Goal: Task Accomplishment & Management: Use online tool/utility

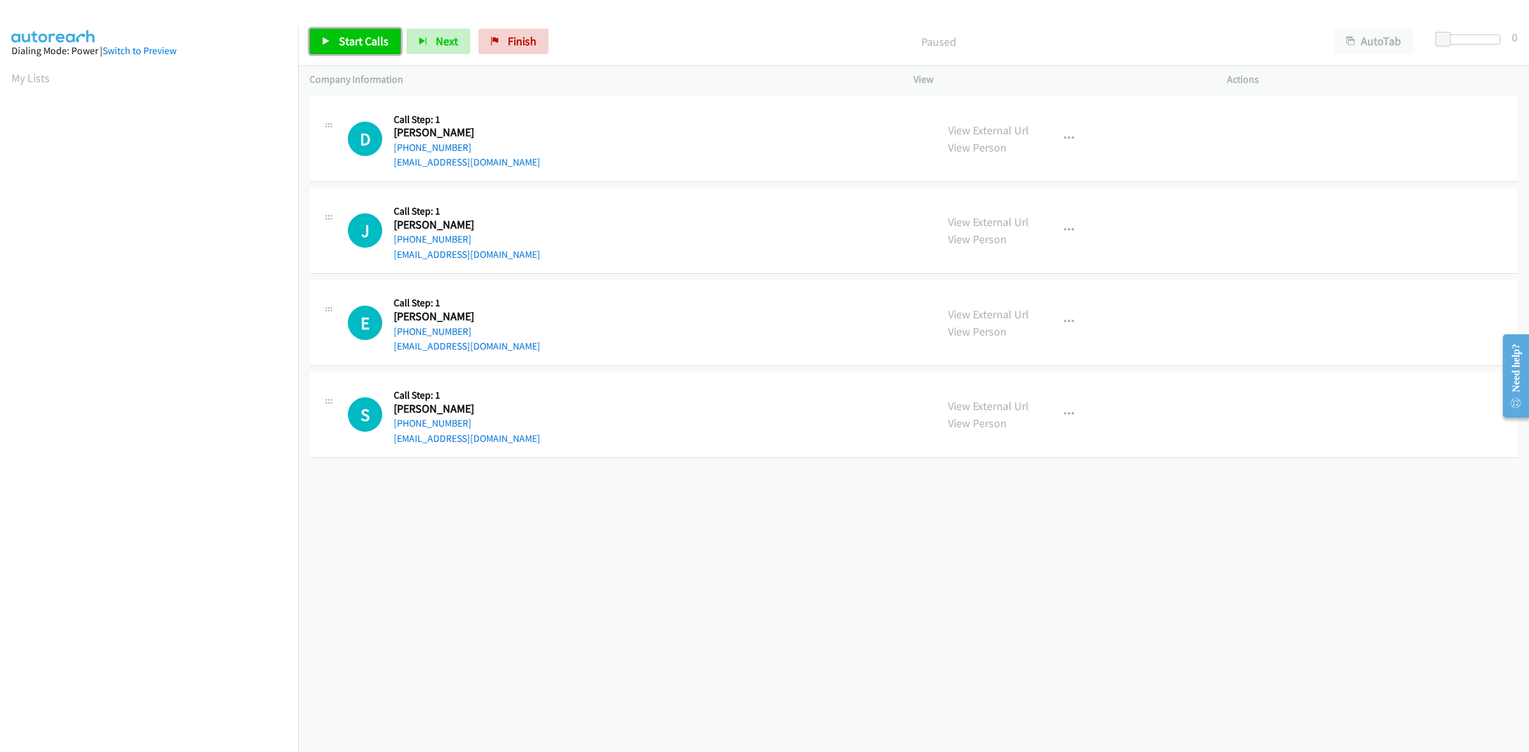
drag, startPoint x: 373, startPoint y: 39, endPoint x: 355, endPoint y: 43, distance: 18.7
click at [373, 39] on span "Start Calls" at bounding box center [364, 41] width 50 height 15
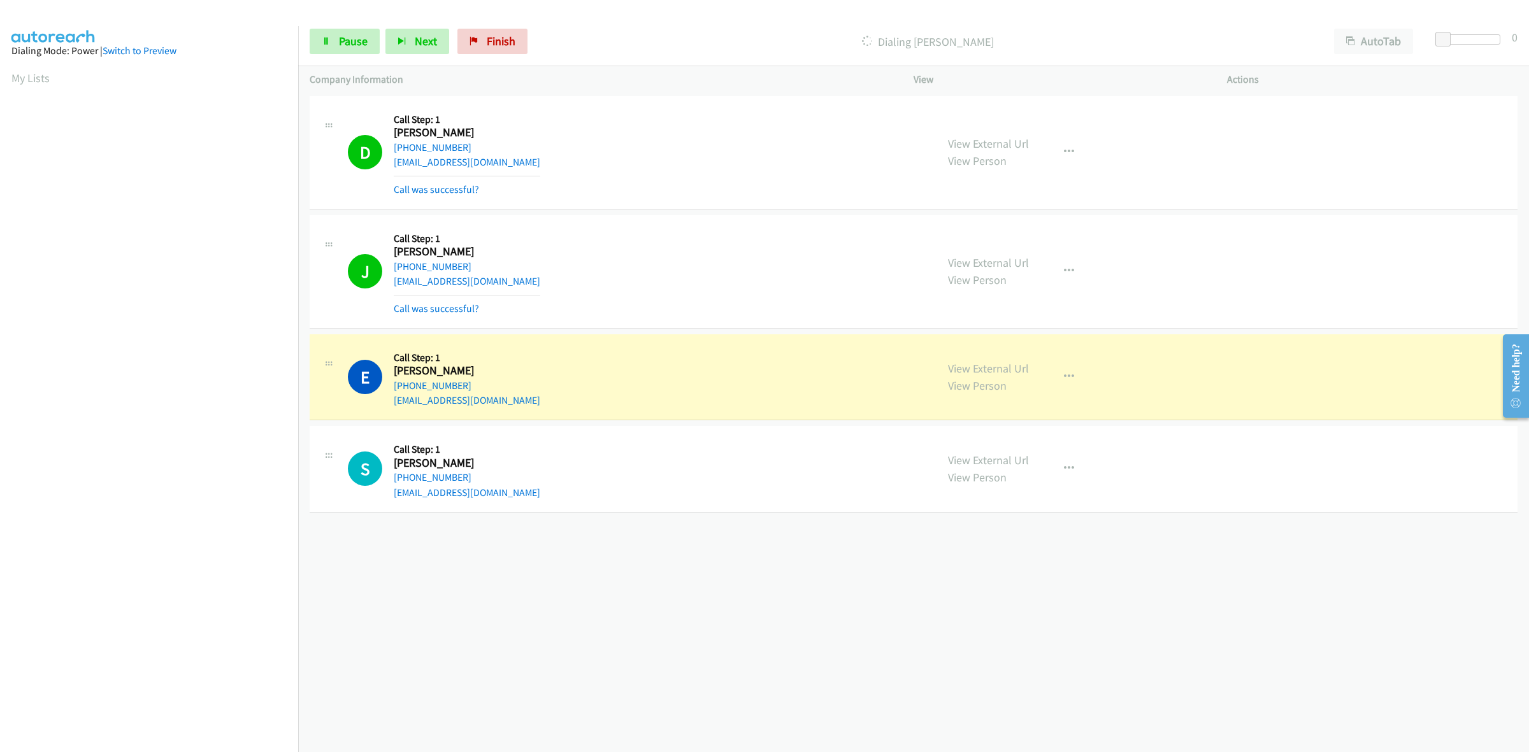
scroll to position [0, 1]
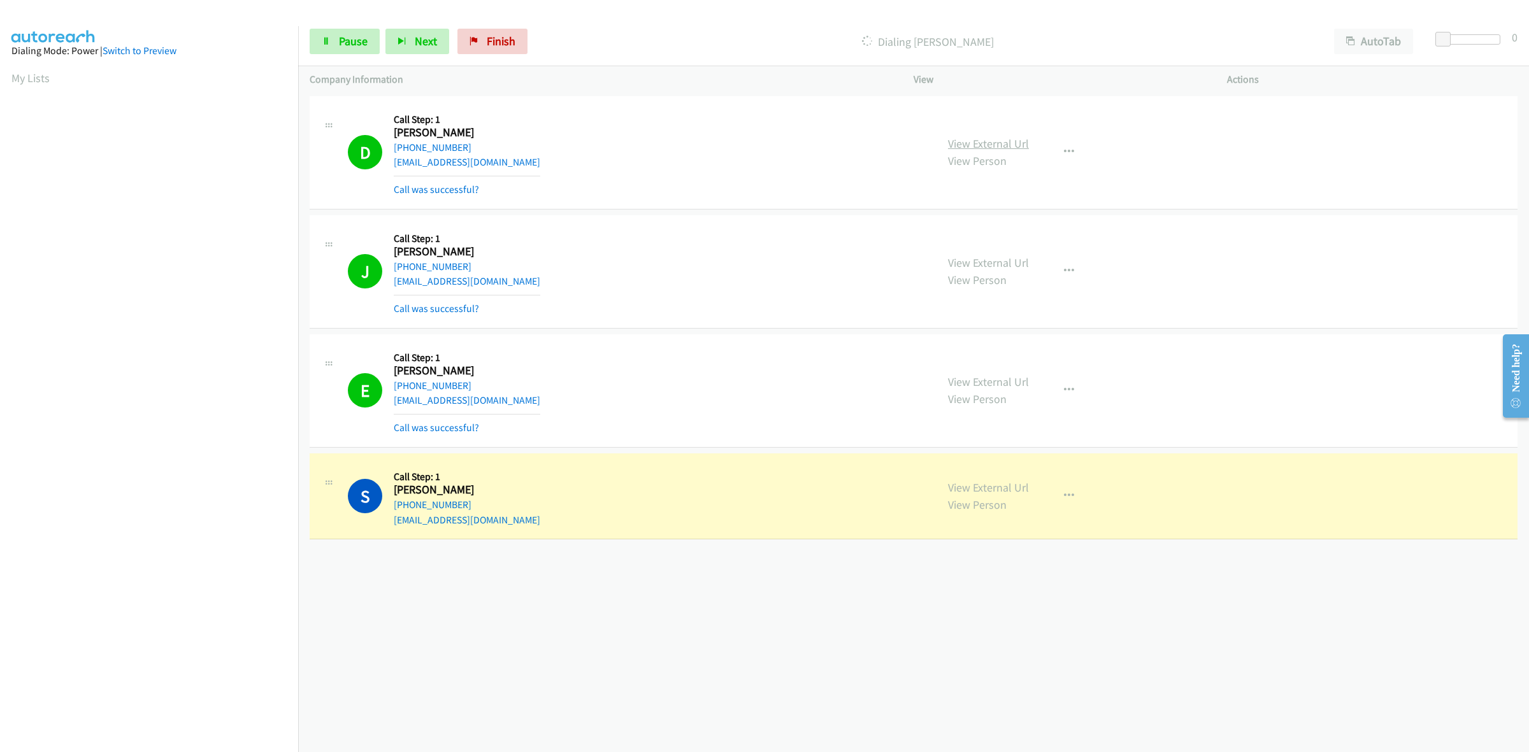
click at [992, 141] on link "View External Url" at bounding box center [988, 143] width 81 height 15
click at [1008, 265] on link "View External Url" at bounding box center [988, 262] width 81 height 15
click at [1007, 382] on link "View External Url" at bounding box center [988, 382] width 81 height 15
click at [979, 484] on link "View External Url" at bounding box center [988, 487] width 81 height 15
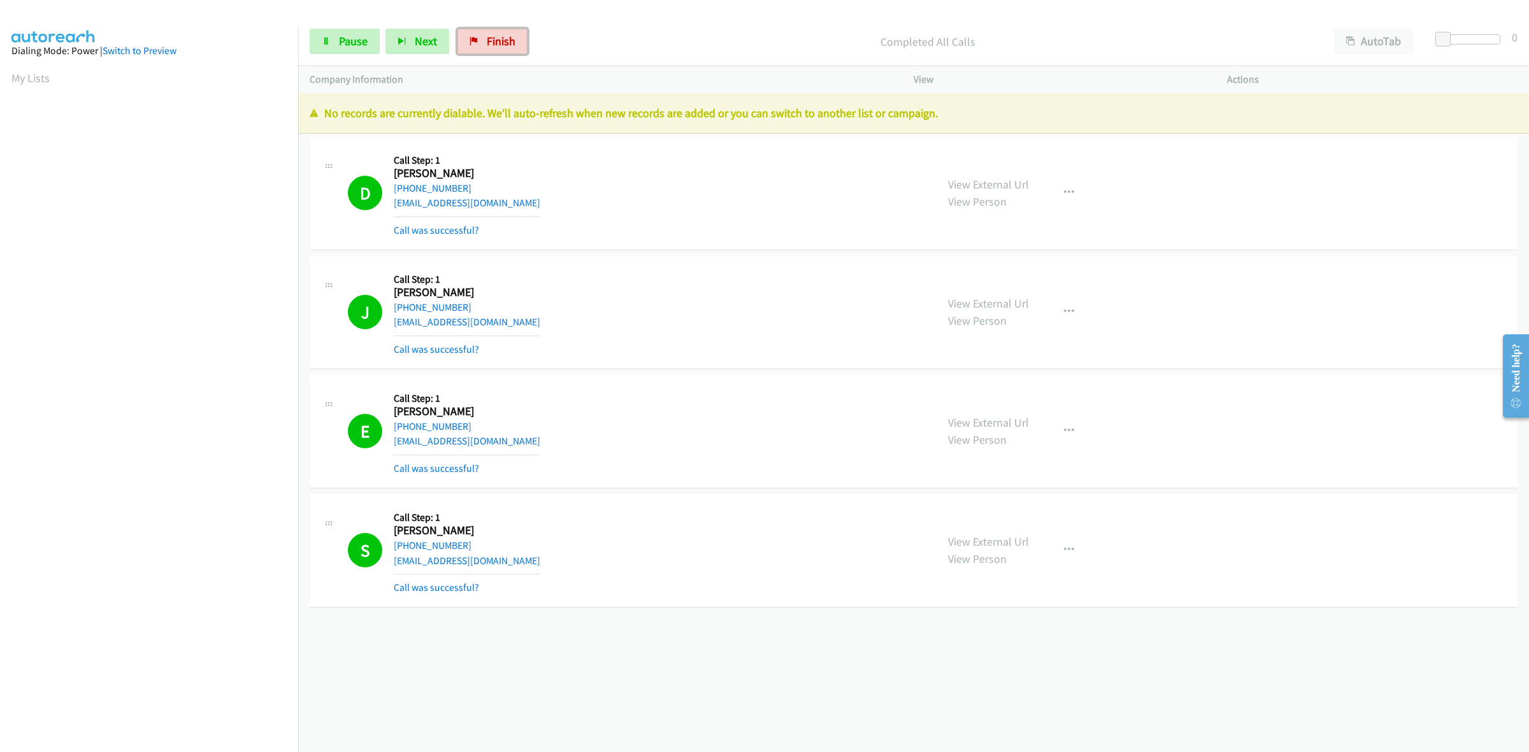
click at [494, 43] on span "Finish" at bounding box center [501, 41] width 29 height 15
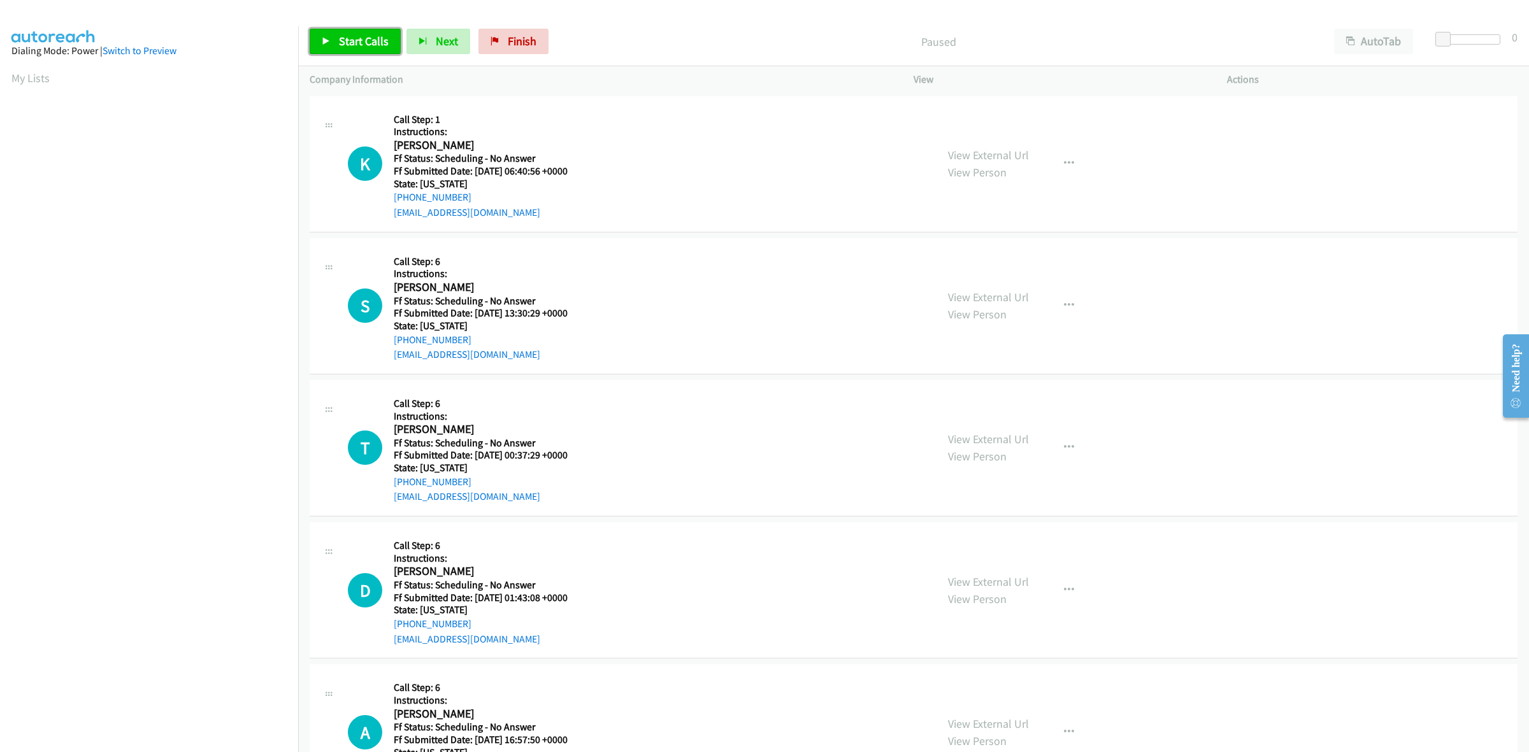
click at [353, 48] on span "Start Calls" at bounding box center [364, 41] width 50 height 15
click at [969, 159] on link "View External Url" at bounding box center [988, 155] width 81 height 15
click at [1004, 294] on link "View External Url" at bounding box center [988, 297] width 81 height 15
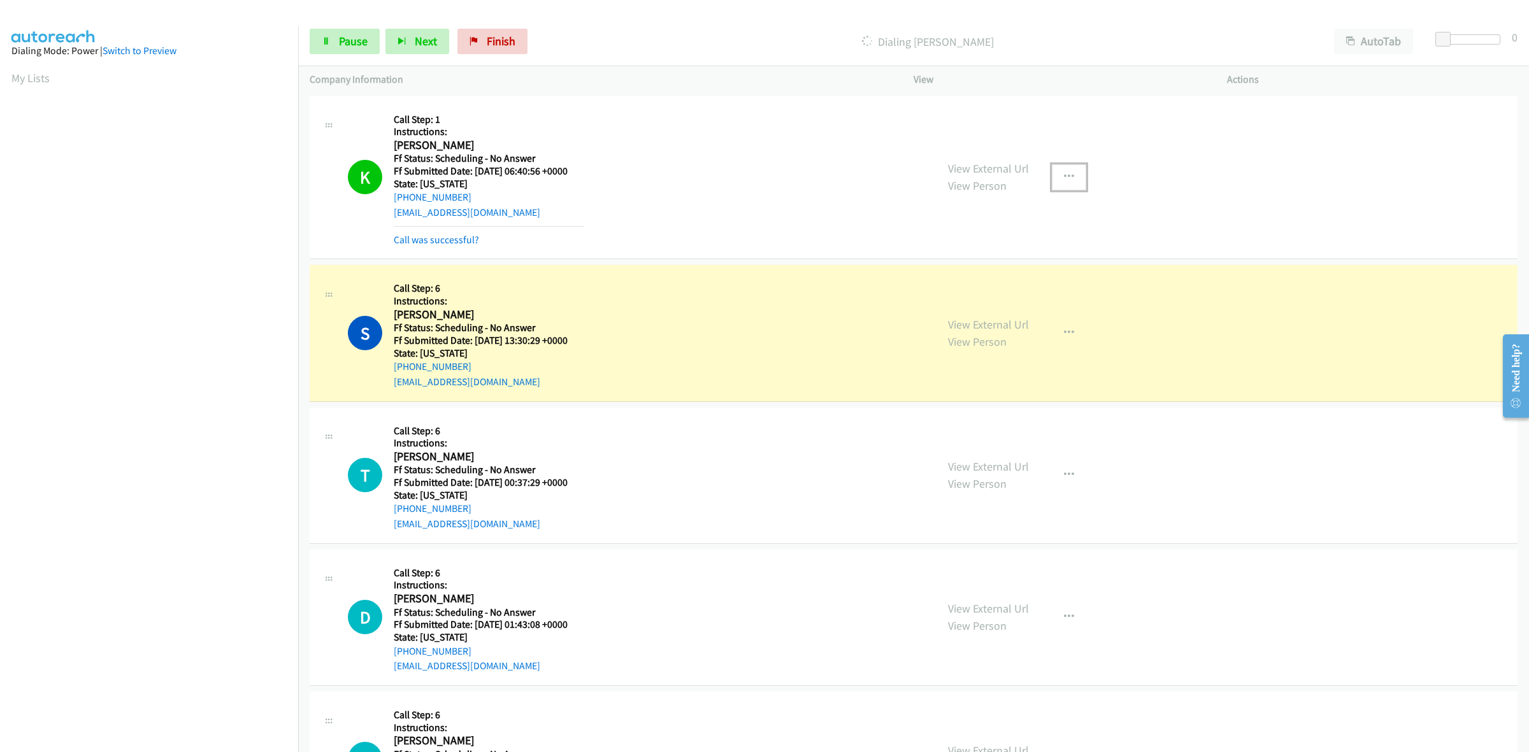
click at [1064, 186] on button "button" at bounding box center [1069, 176] width 34 height 25
drag, startPoint x: 975, startPoint y: 284, endPoint x: 1091, endPoint y: 274, distance: 116.4
click at [975, 284] on link "Add to do not call list" at bounding box center [1000, 285] width 169 height 25
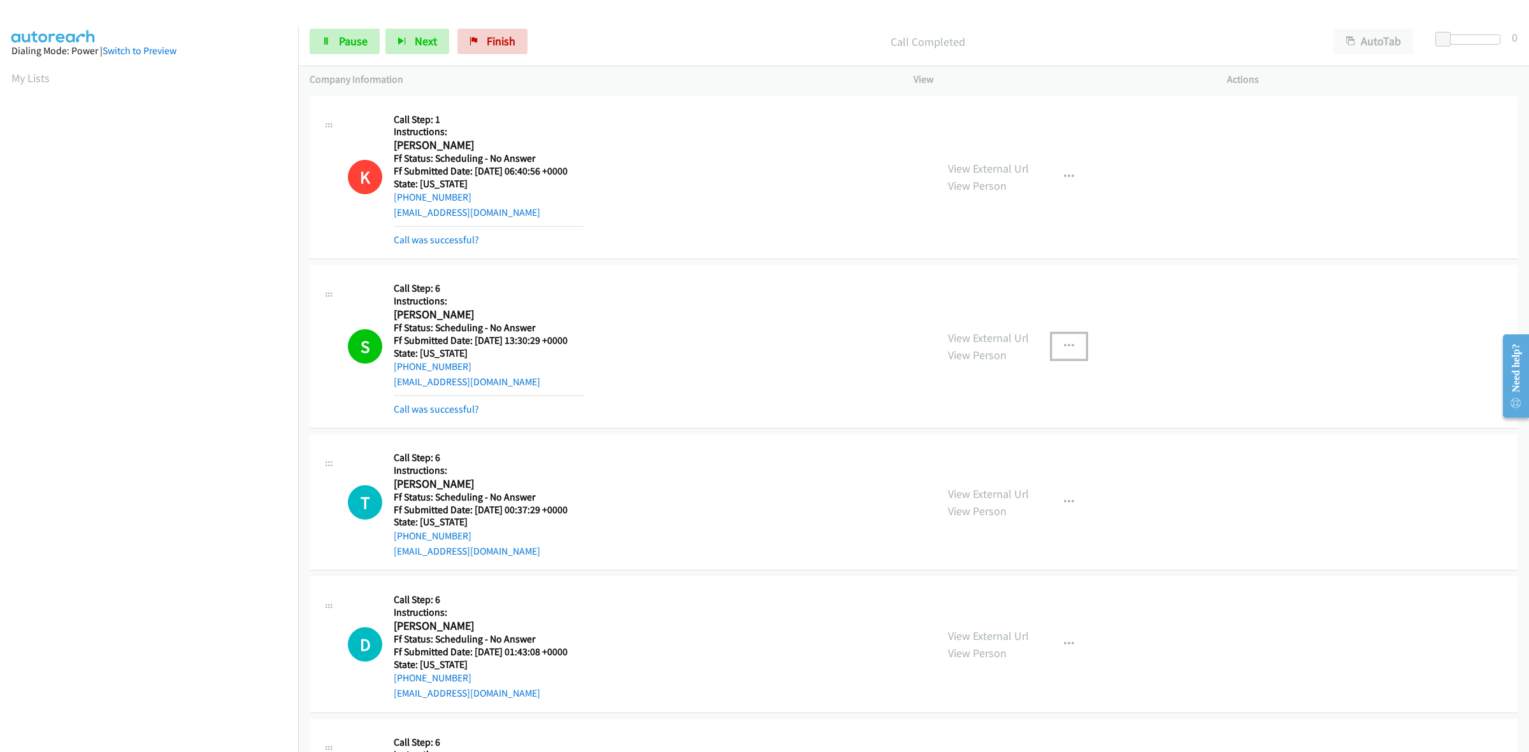
click at [1069, 345] on button "button" at bounding box center [1069, 346] width 34 height 25
click at [1004, 455] on link "Add to do not call list" at bounding box center [1000, 455] width 169 height 25
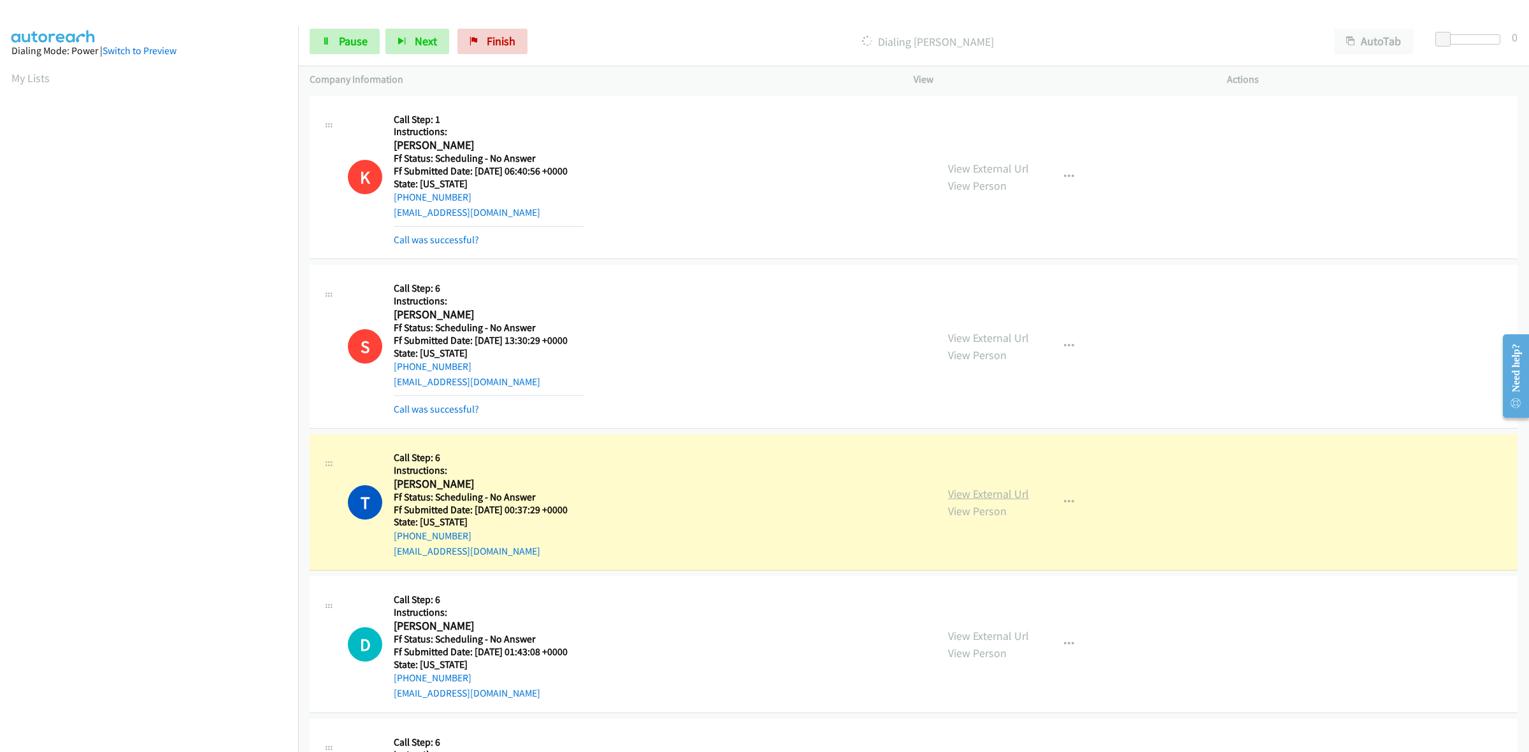
click at [1013, 492] on link "View External Url" at bounding box center [988, 494] width 81 height 15
click at [968, 638] on link "View External Url" at bounding box center [988, 636] width 81 height 15
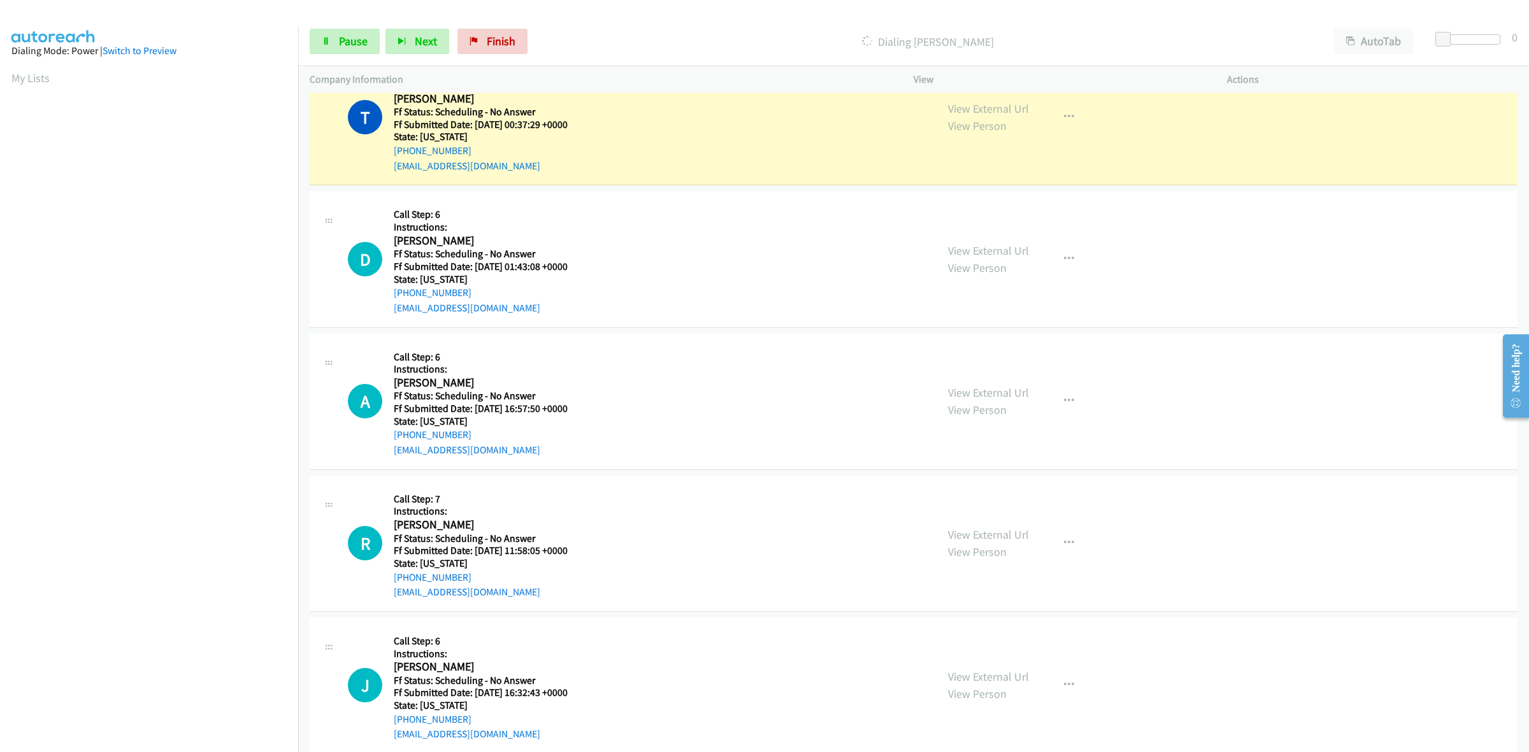
scroll to position [398, 0]
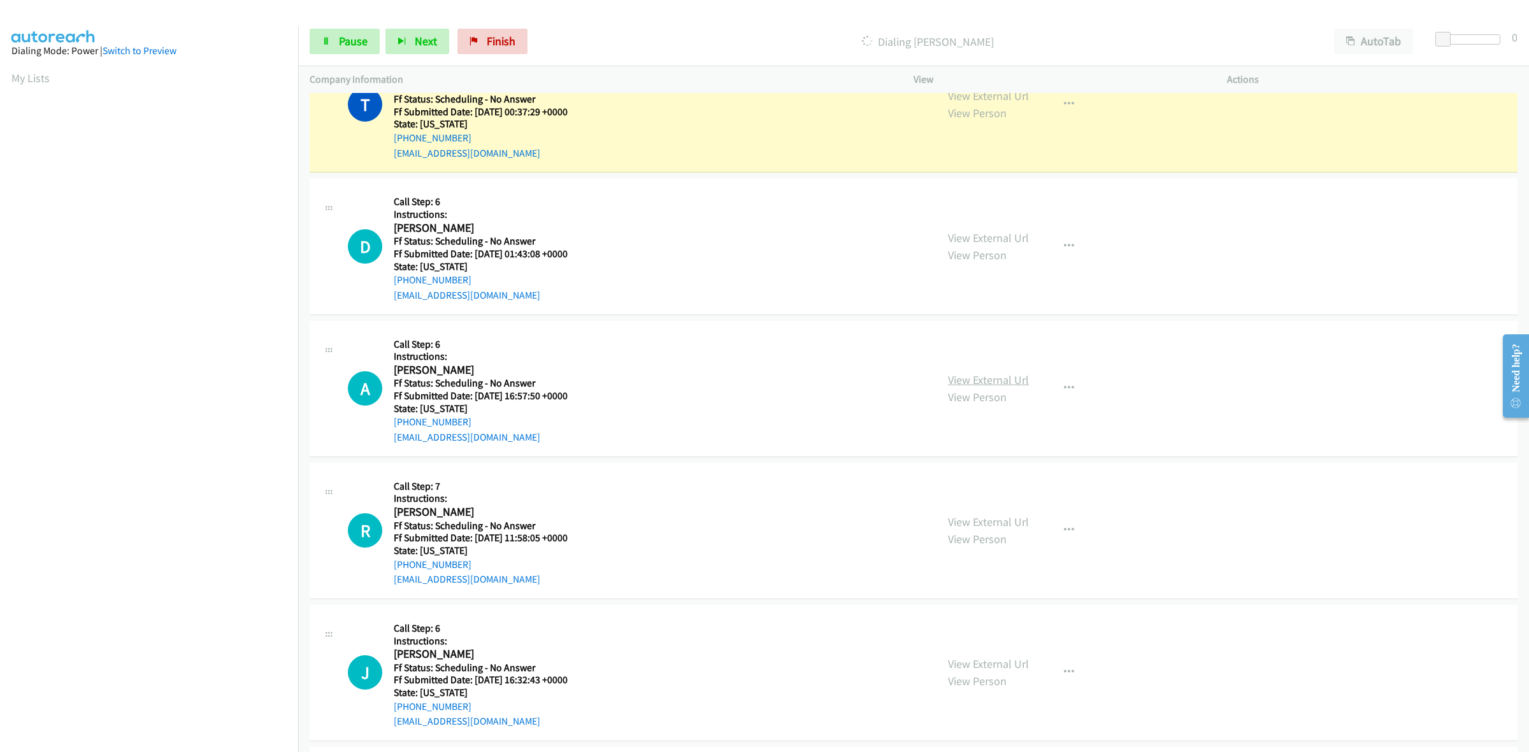
click at [966, 376] on link "View External Url" at bounding box center [988, 380] width 81 height 15
click at [1005, 518] on link "View External Url" at bounding box center [988, 522] width 81 height 15
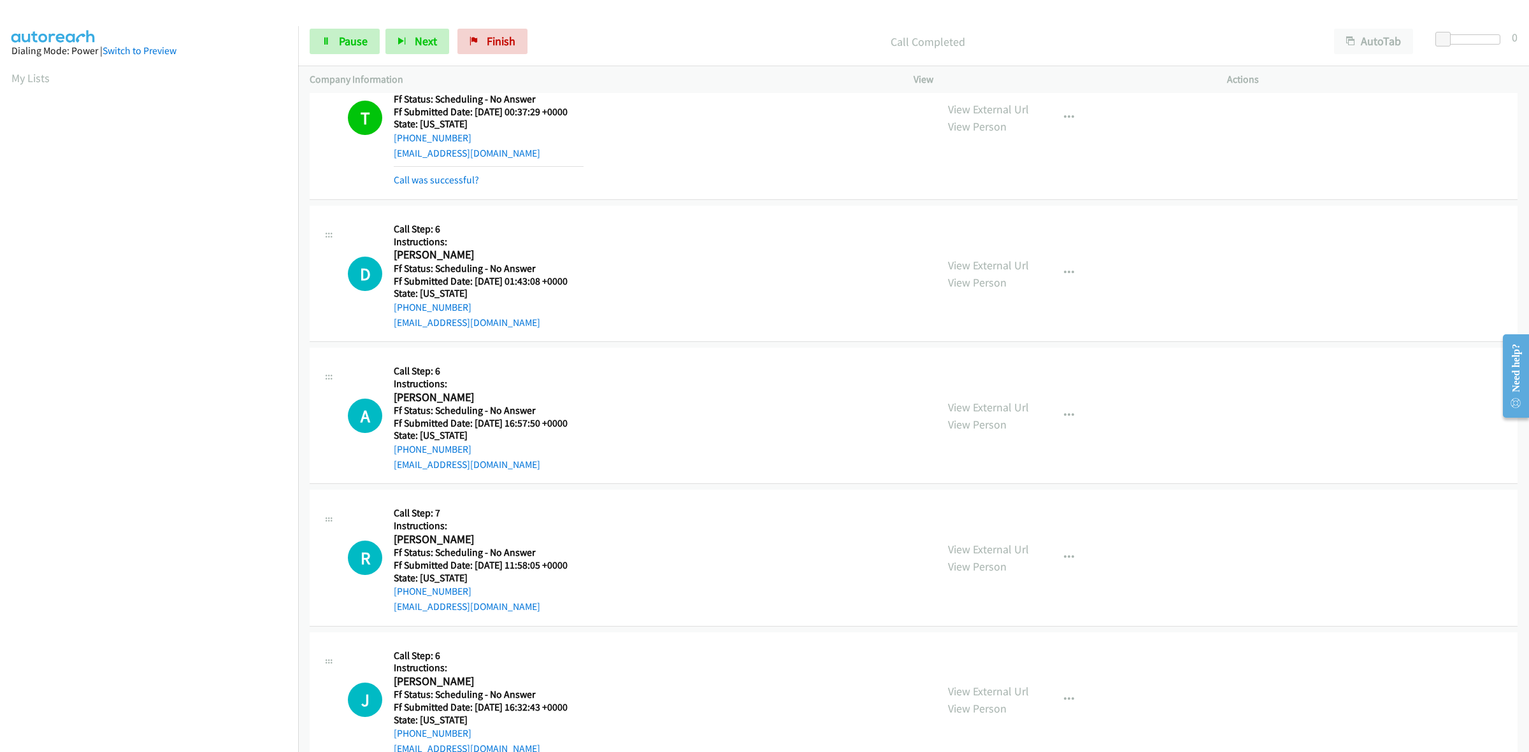
scroll to position [411, 0]
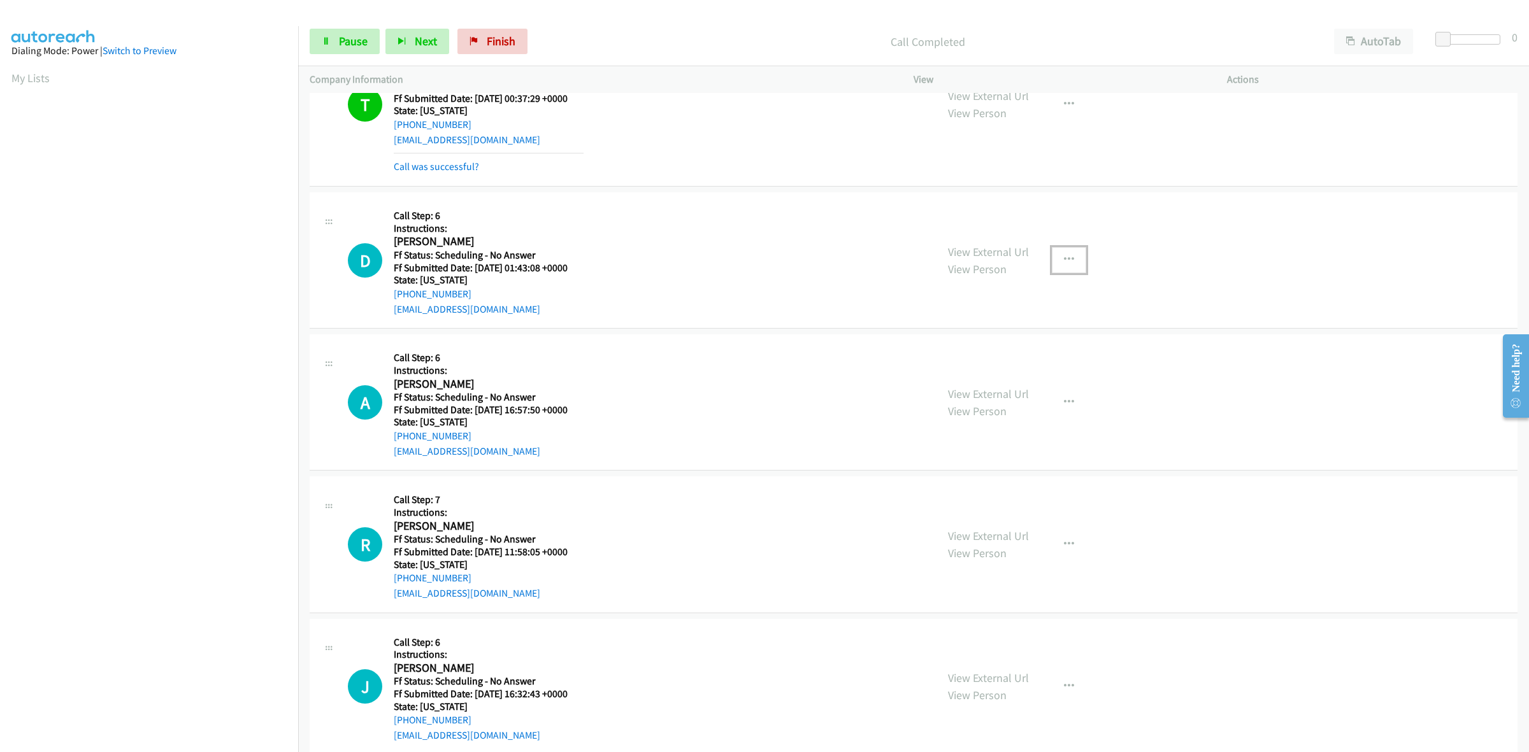
click at [1055, 257] on button "button" at bounding box center [1069, 259] width 34 height 25
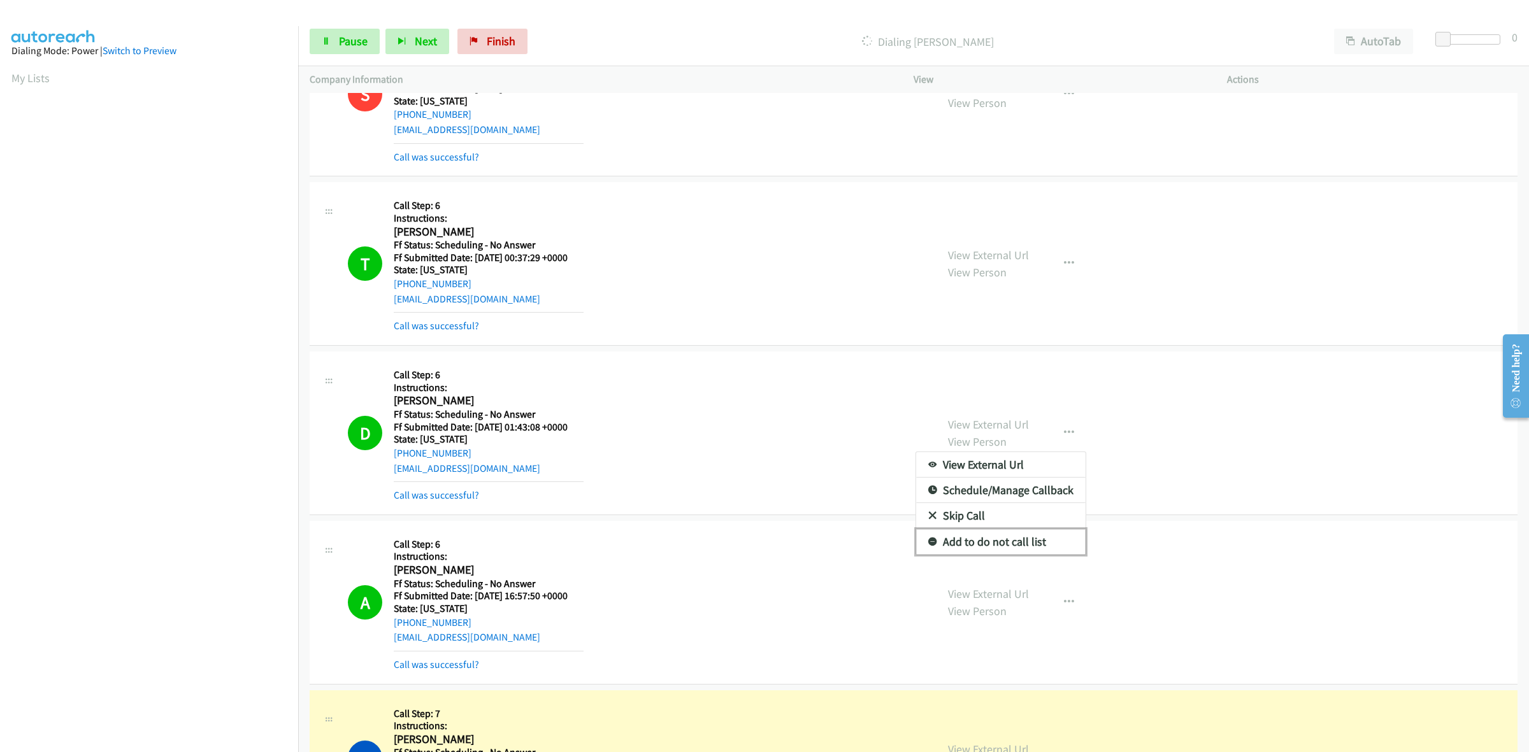
click at [982, 546] on link "Add to do not call list" at bounding box center [1000, 541] width 169 height 25
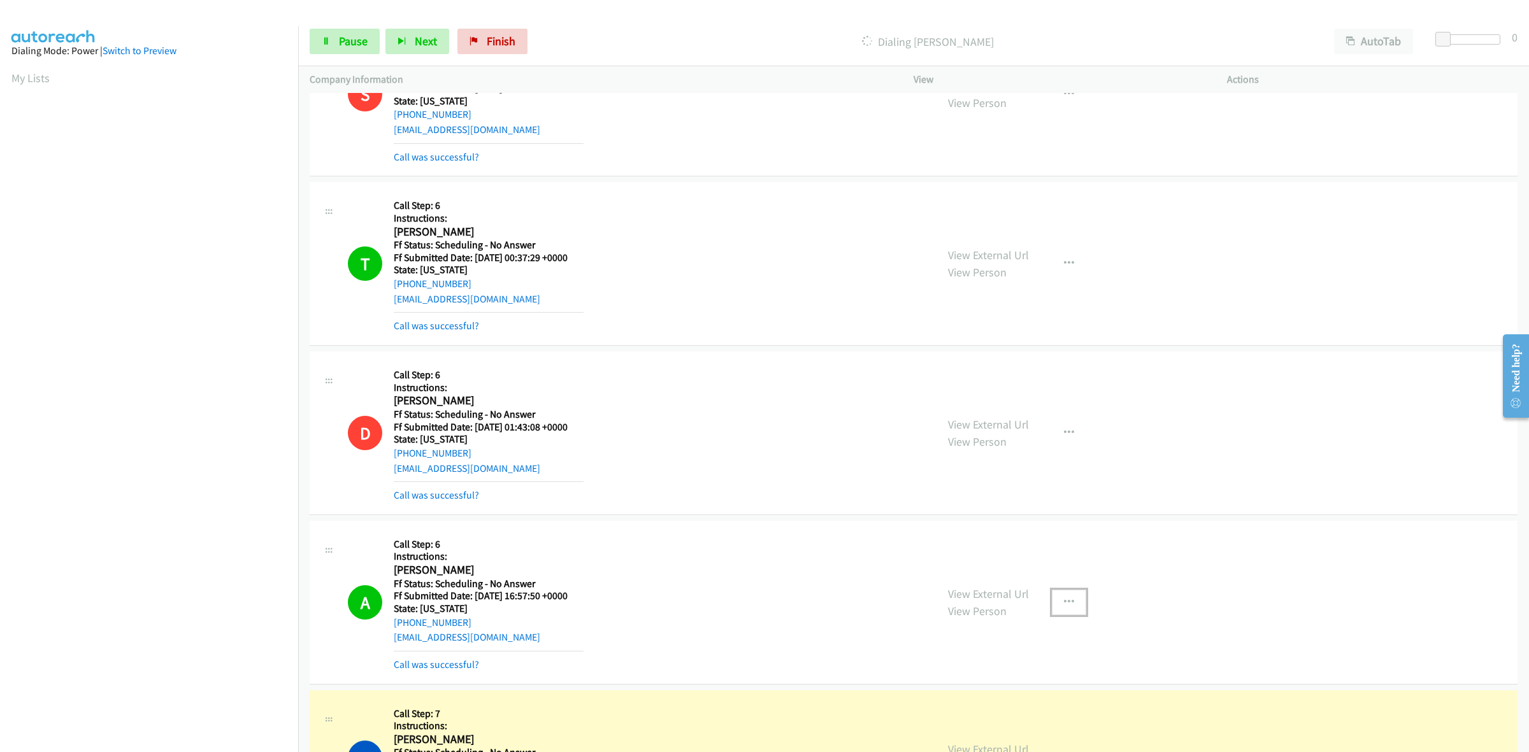
click at [1064, 599] on icon "button" at bounding box center [1069, 602] width 10 height 10
click at [981, 713] on link "Add to do not call list" at bounding box center [1000, 711] width 169 height 25
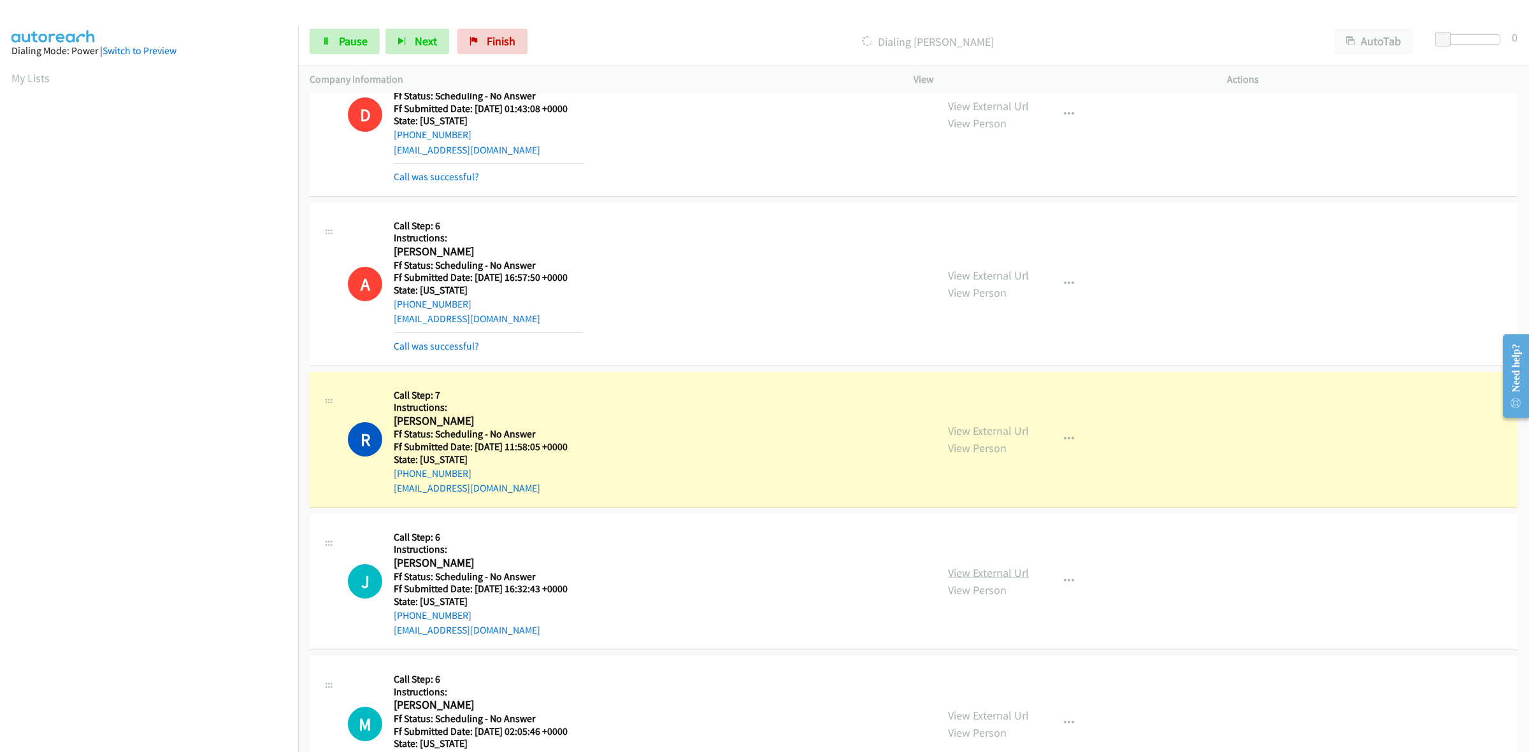
click at [971, 575] on link "View External Url" at bounding box center [988, 573] width 81 height 15
click at [1008, 708] on link "View External Url" at bounding box center [988, 715] width 81 height 15
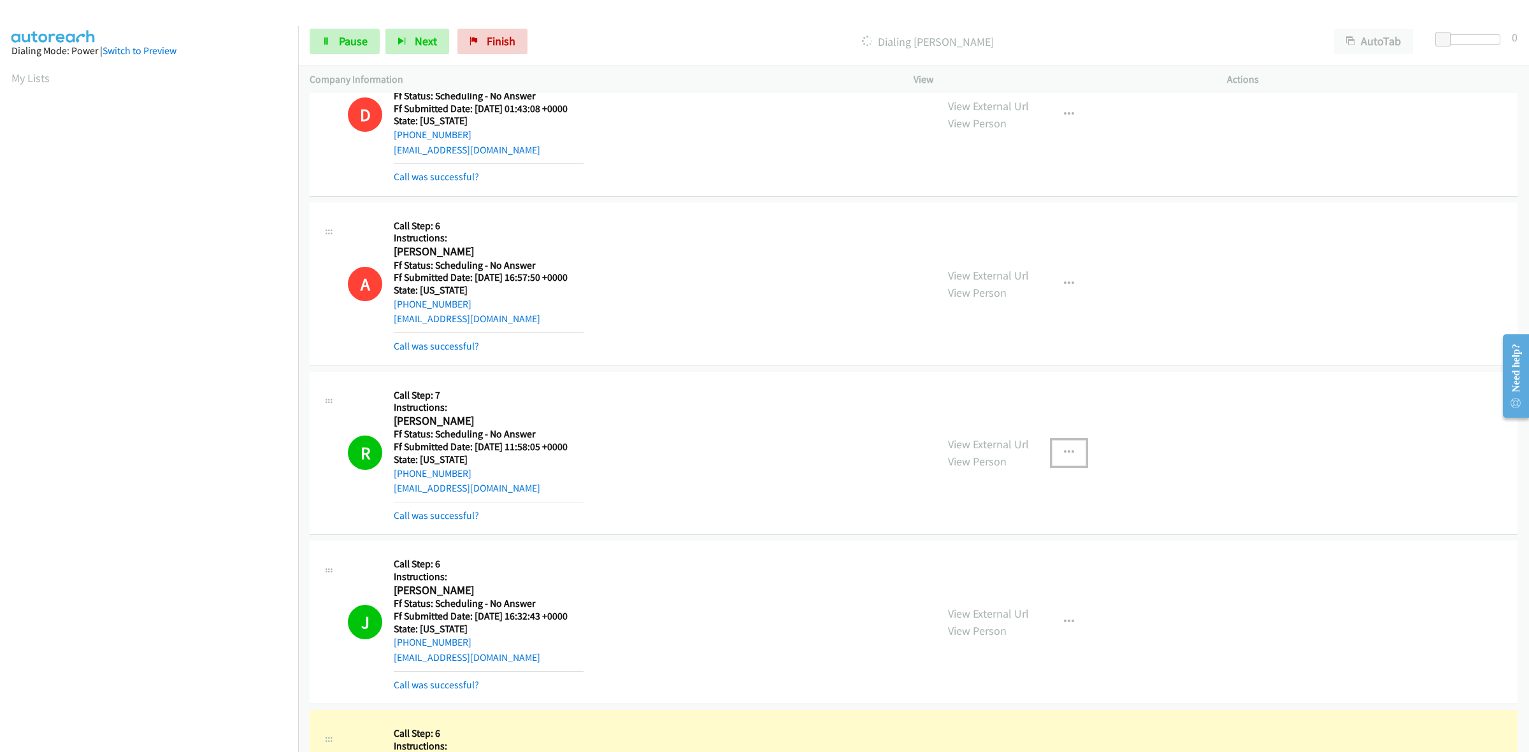
click at [1065, 452] on icon "button" at bounding box center [1069, 453] width 10 height 10
click at [968, 562] on link "Add to do not call list" at bounding box center [1000, 561] width 169 height 25
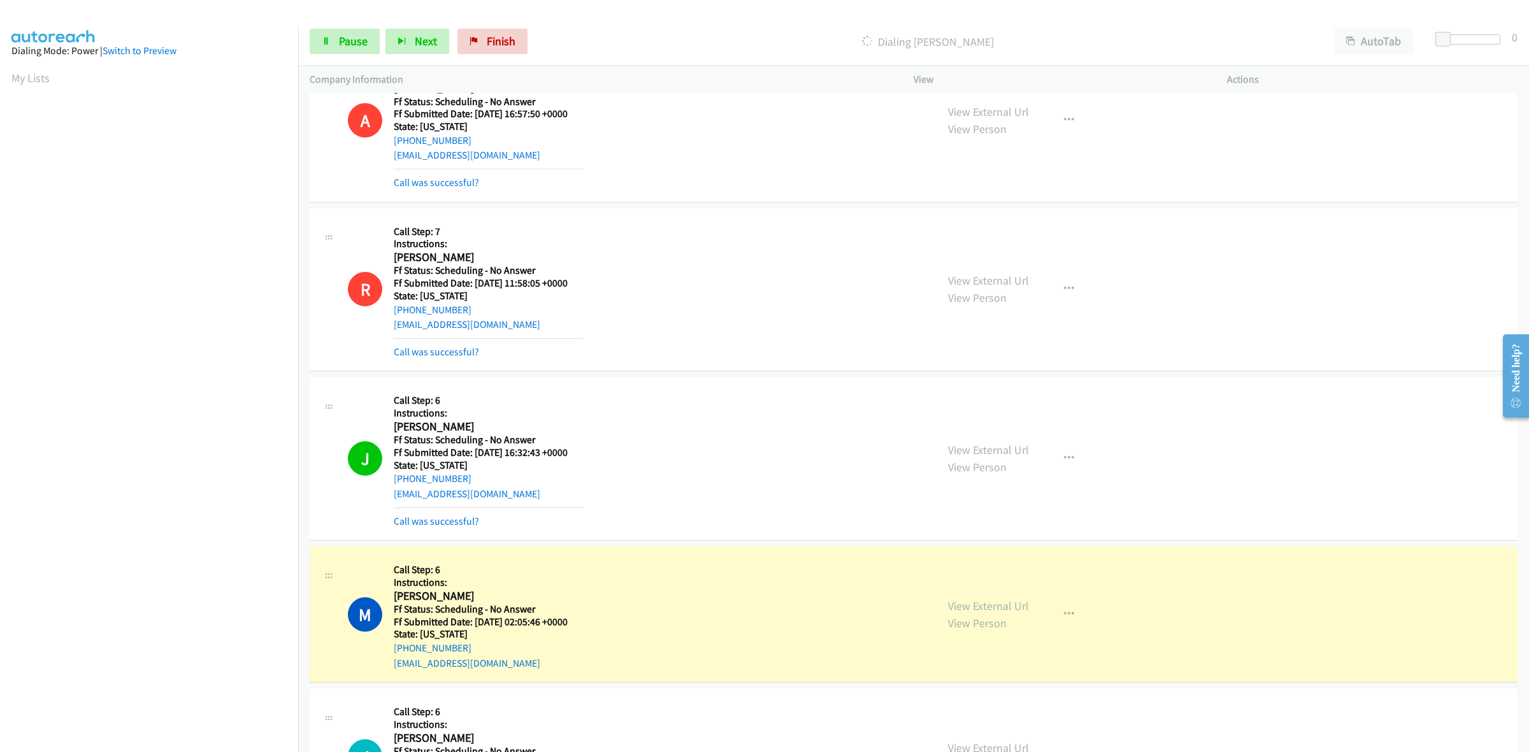
scroll to position [810, 0]
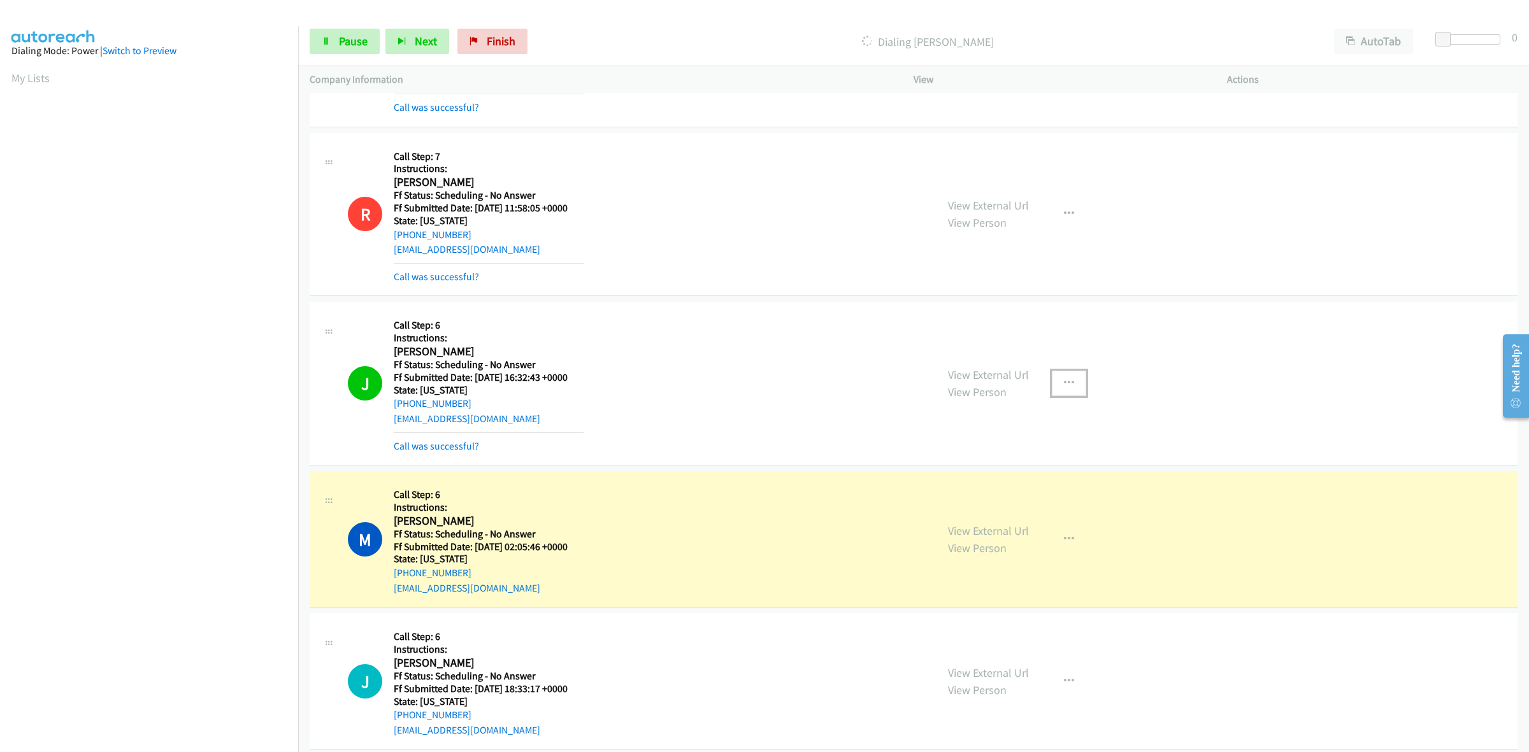
click at [1055, 381] on button "button" at bounding box center [1069, 383] width 34 height 25
click at [952, 495] on link "Add to do not call list" at bounding box center [1000, 492] width 169 height 25
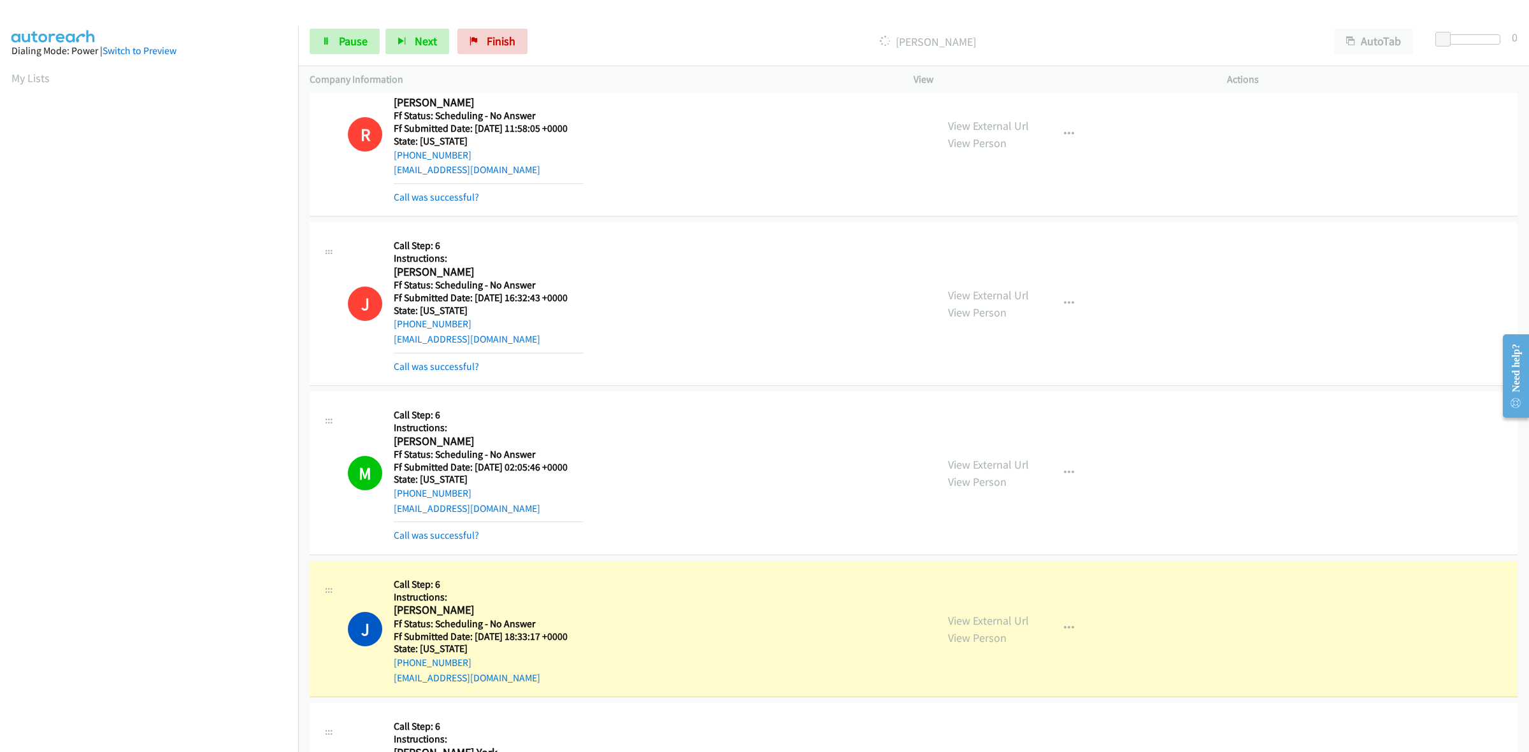
scroll to position [969, 0]
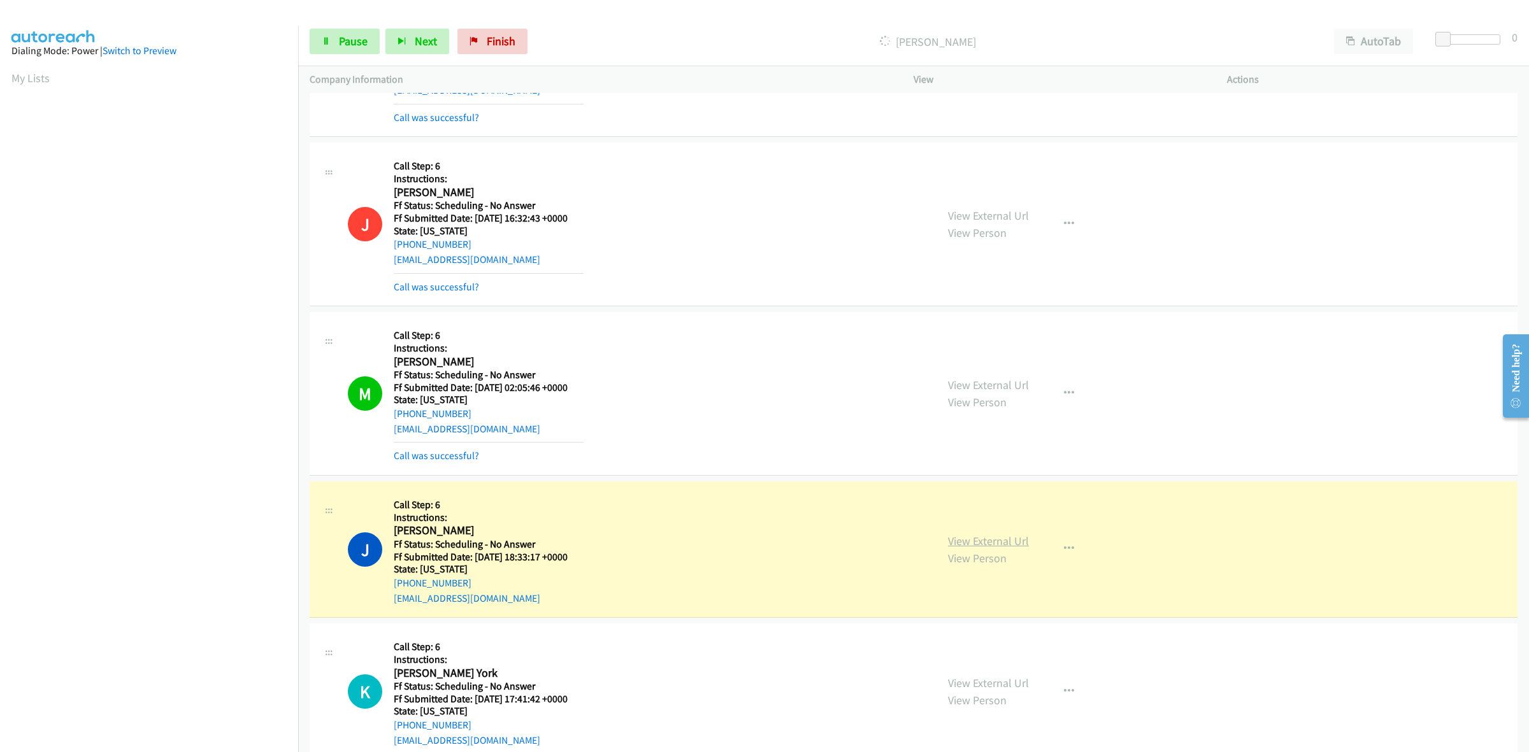
click at [1013, 539] on link "View External Url" at bounding box center [988, 541] width 81 height 15
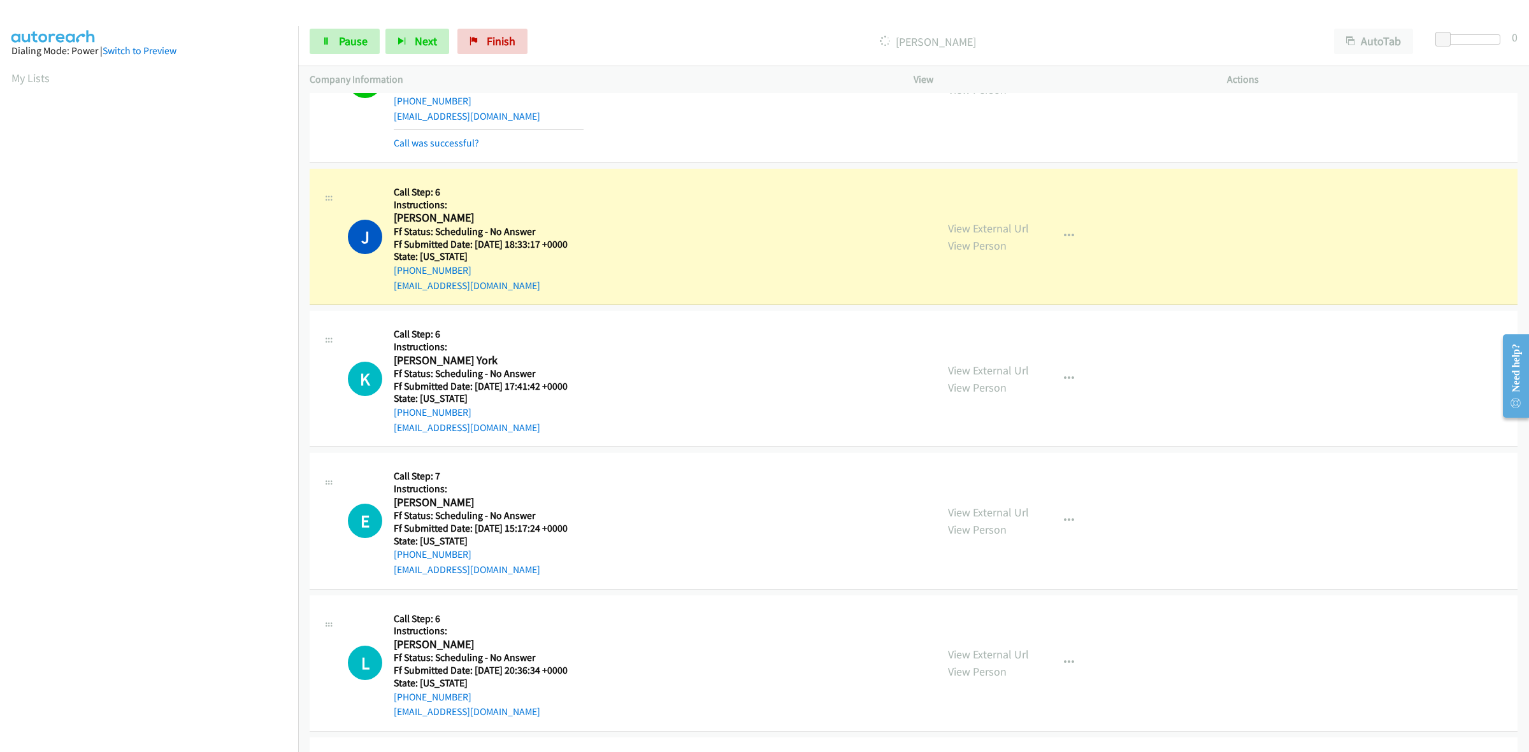
scroll to position [1287, 0]
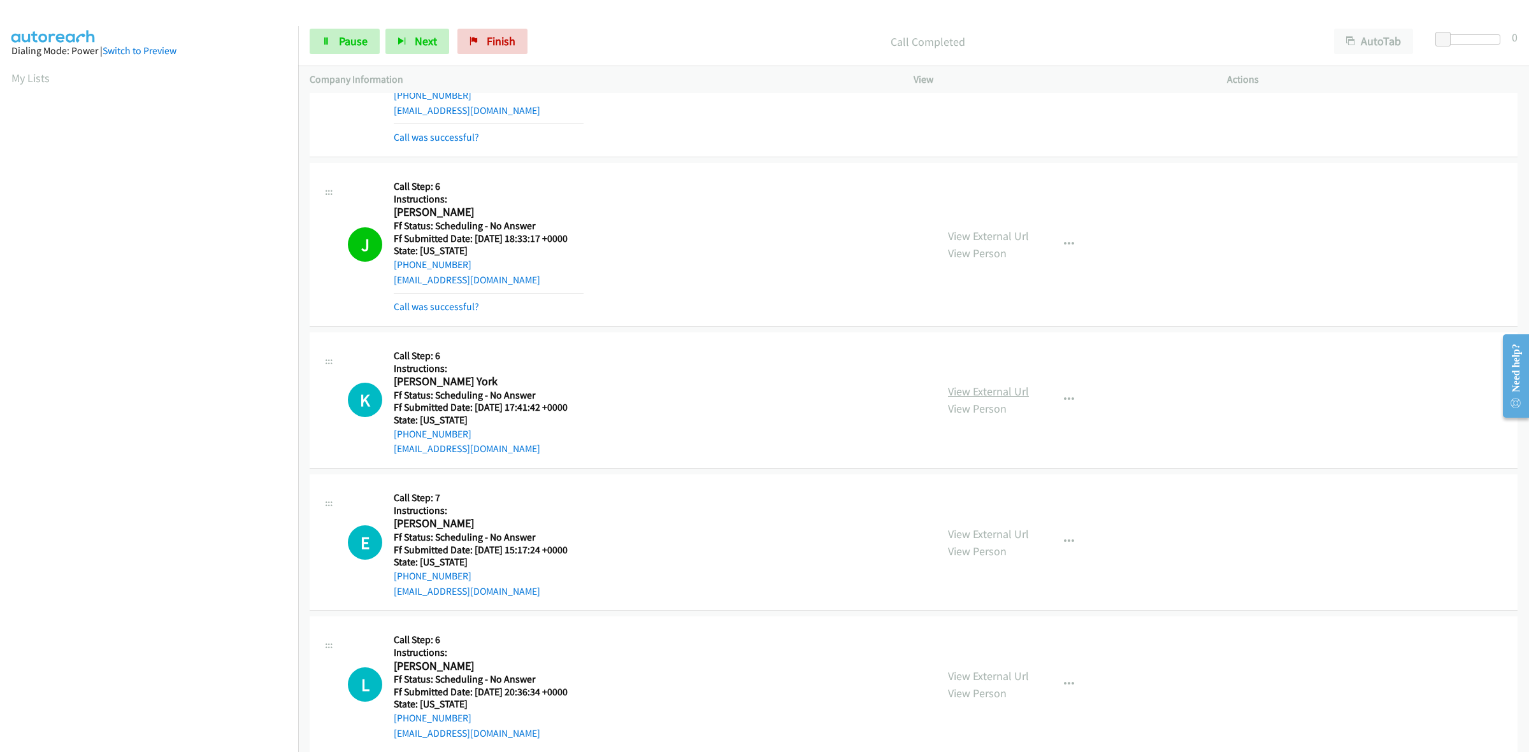
click at [992, 396] on link "View External Url" at bounding box center [988, 391] width 81 height 15
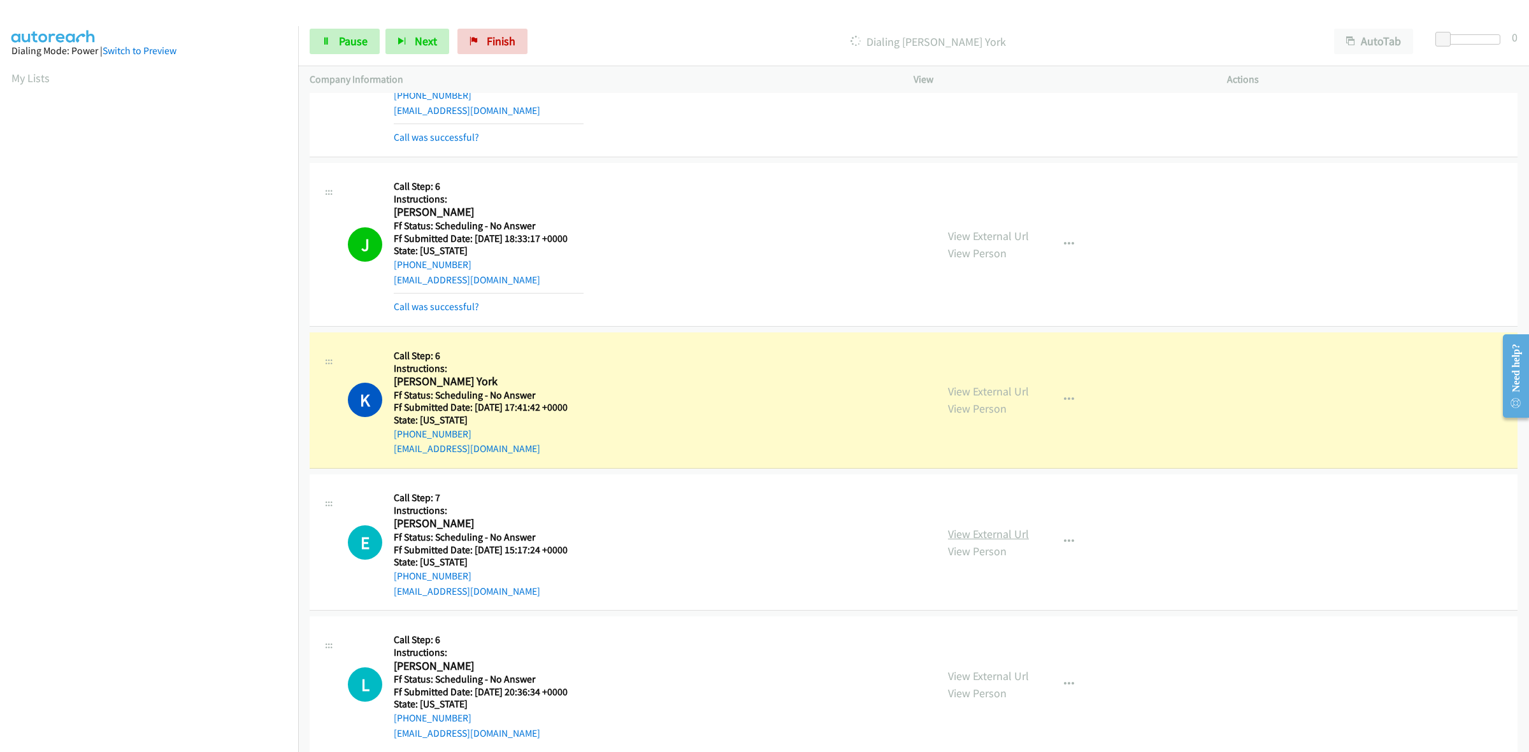
click at [1000, 536] on link "View External Url" at bounding box center [988, 534] width 81 height 15
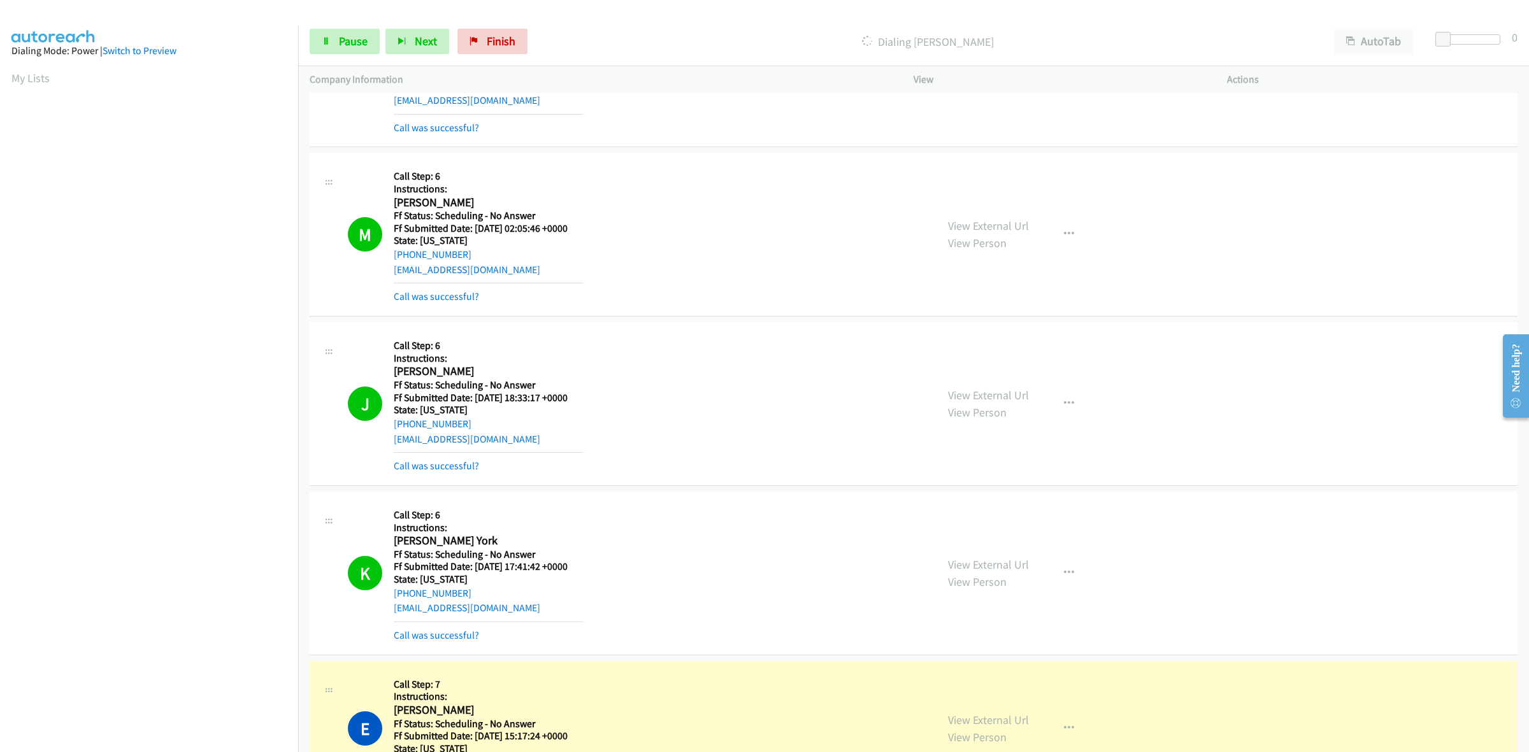
scroll to position [1446, 0]
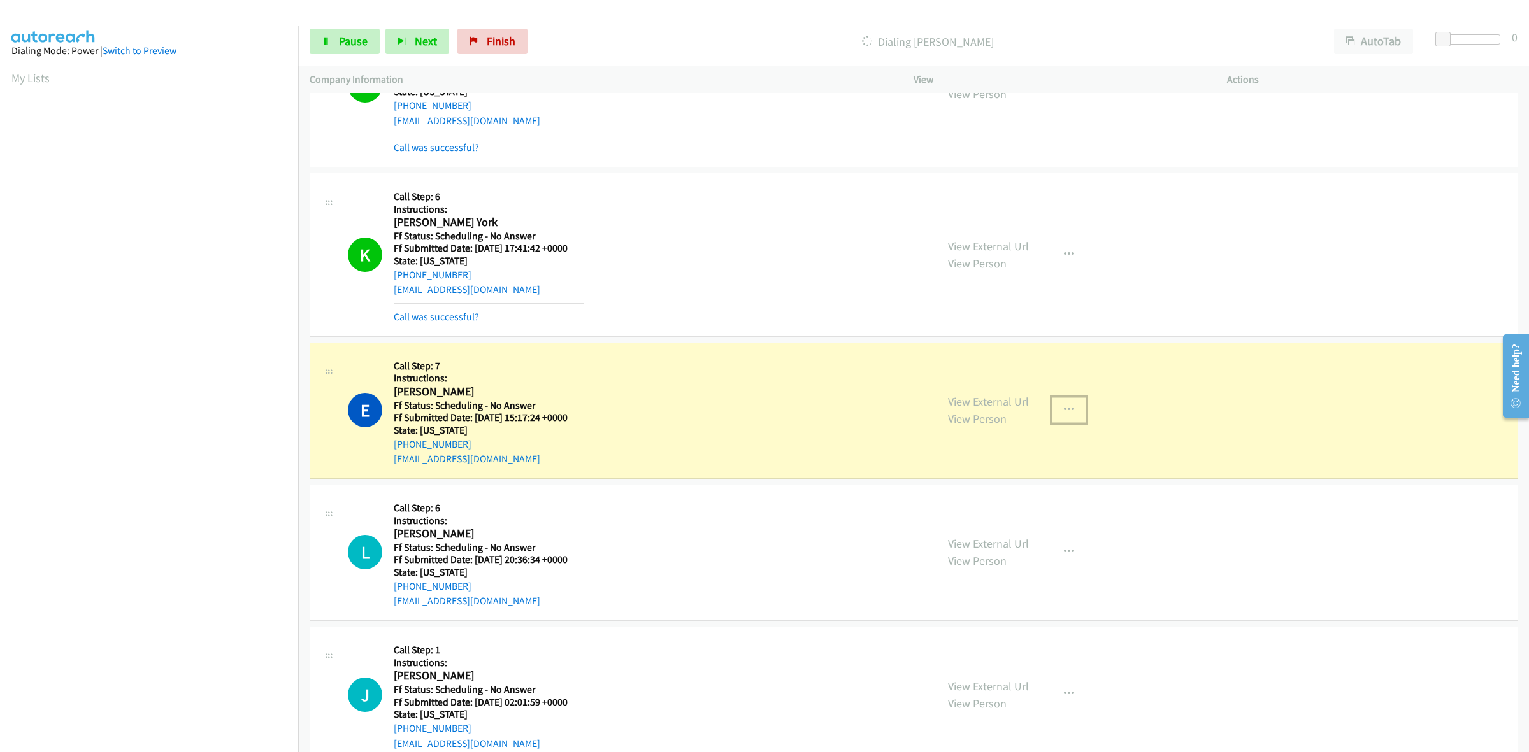
click at [1066, 409] on icon "button" at bounding box center [1069, 410] width 10 height 10
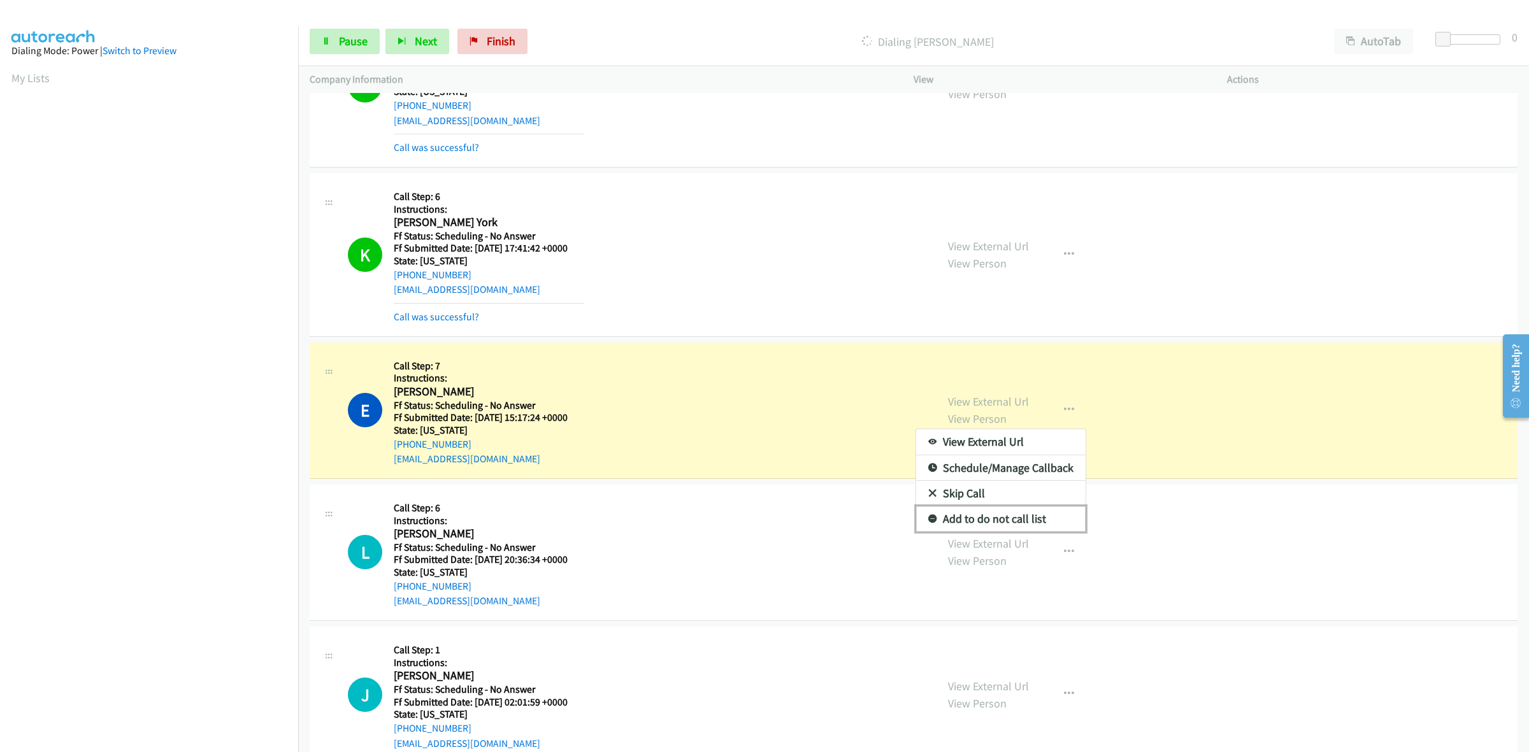
click at [956, 524] on link "Add to do not call list" at bounding box center [1000, 518] width 169 height 25
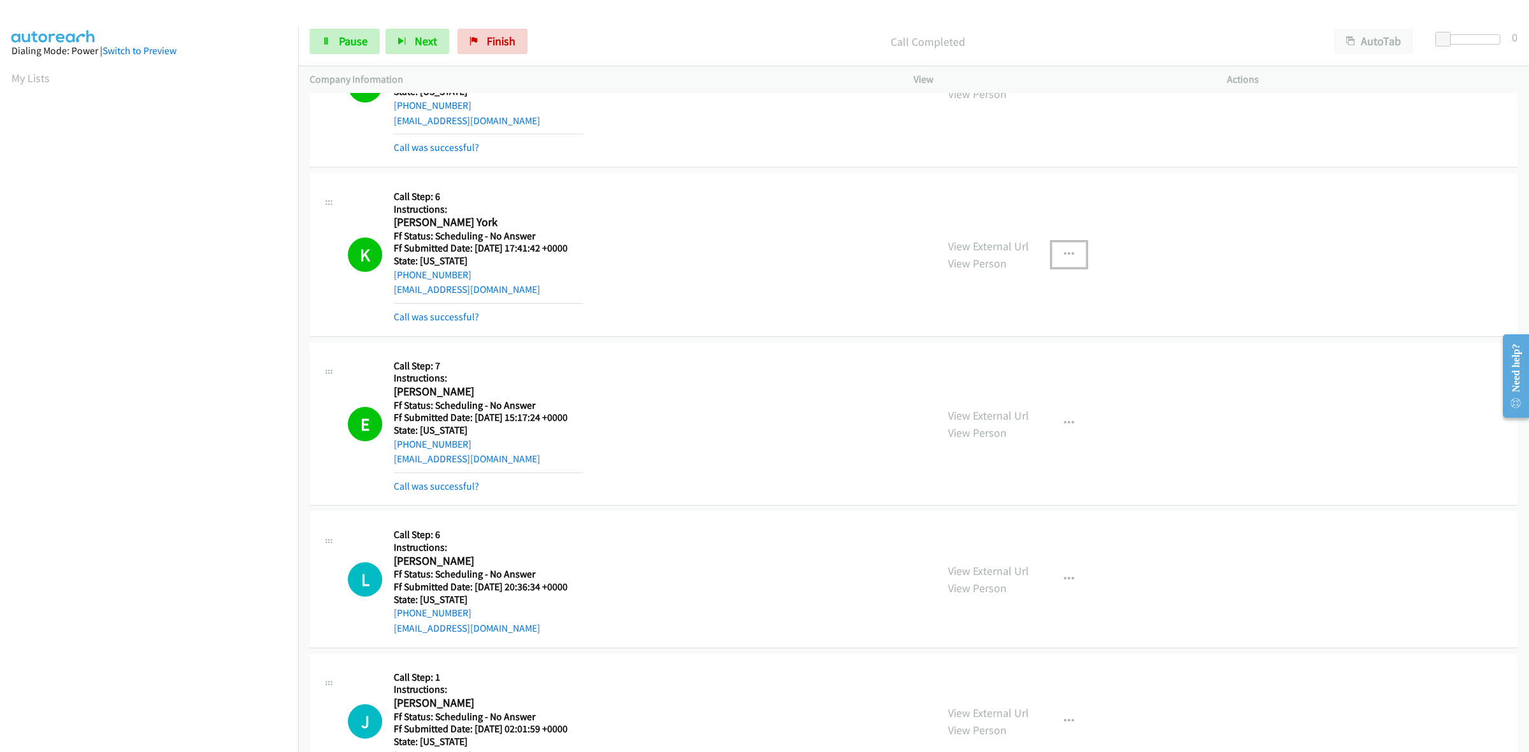
click at [1068, 253] on button "button" at bounding box center [1069, 254] width 34 height 25
click at [1004, 364] on link "Add to do not call list" at bounding box center [1000, 363] width 169 height 25
click at [1067, 422] on button "button" at bounding box center [1069, 423] width 34 height 25
click at [1001, 540] on link "Add to do not call list" at bounding box center [1000, 532] width 169 height 25
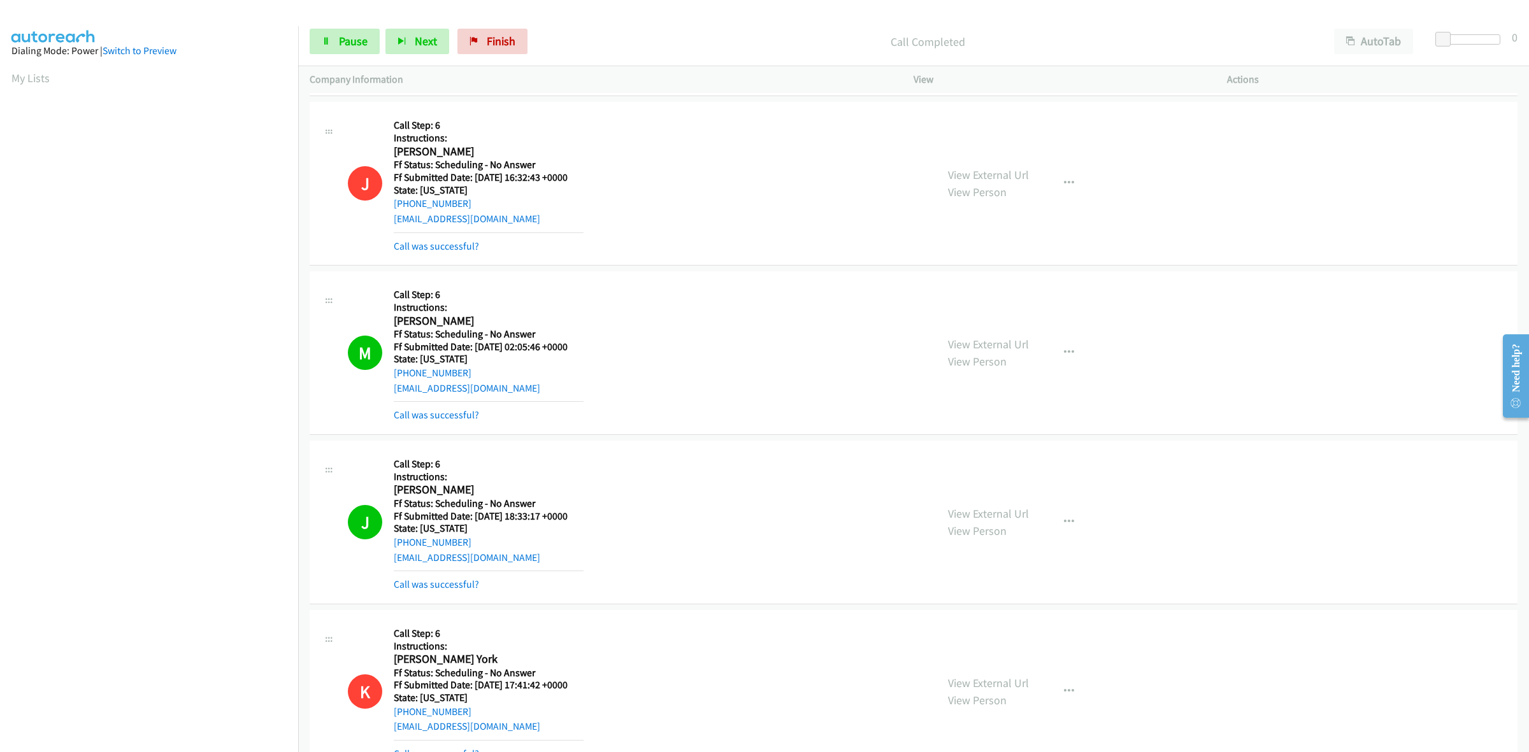
scroll to position [969, 0]
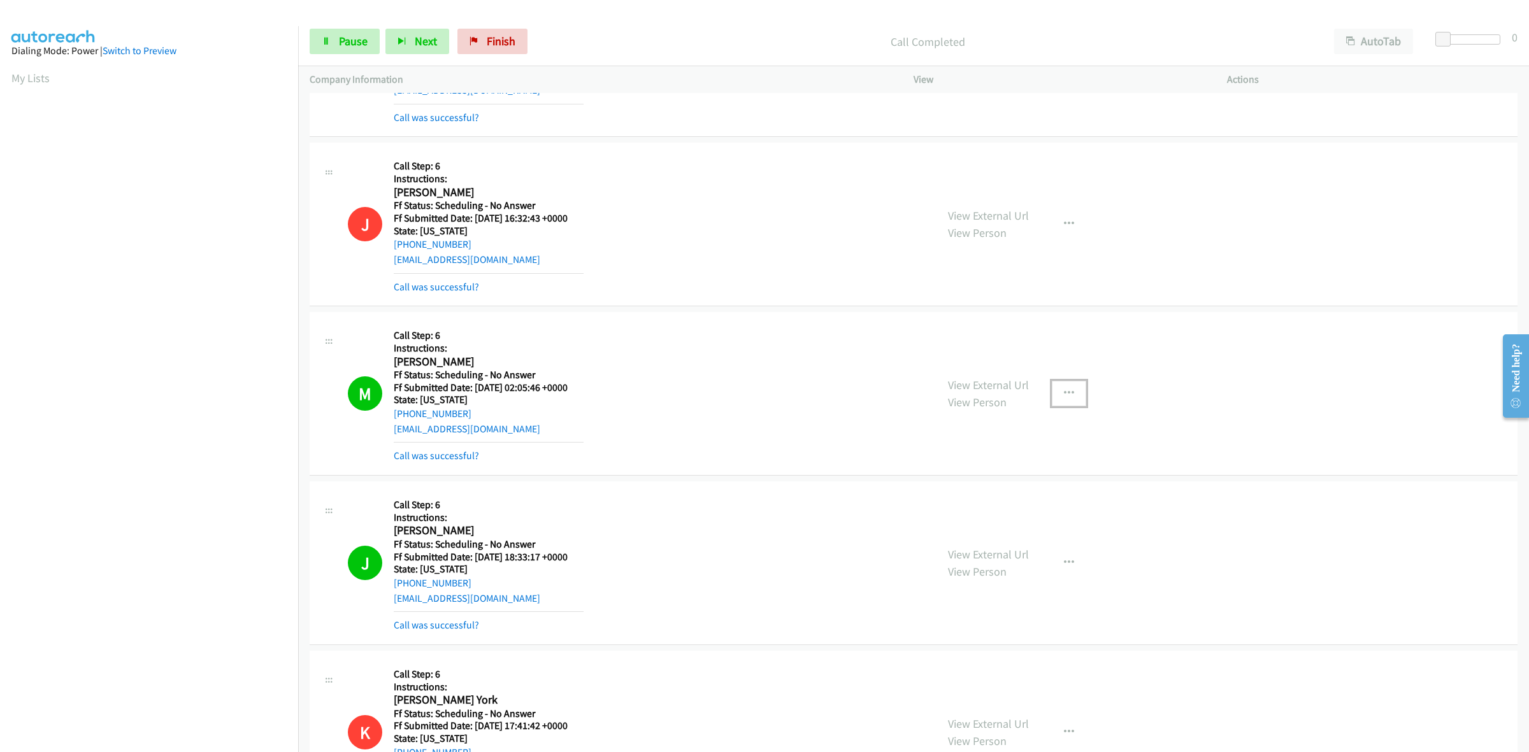
click at [1064, 390] on icon "button" at bounding box center [1069, 394] width 10 height 10
click at [989, 500] on link "Add to do not call list" at bounding box center [1000, 502] width 169 height 25
click at [1067, 565] on icon "button" at bounding box center [1069, 563] width 10 height 10
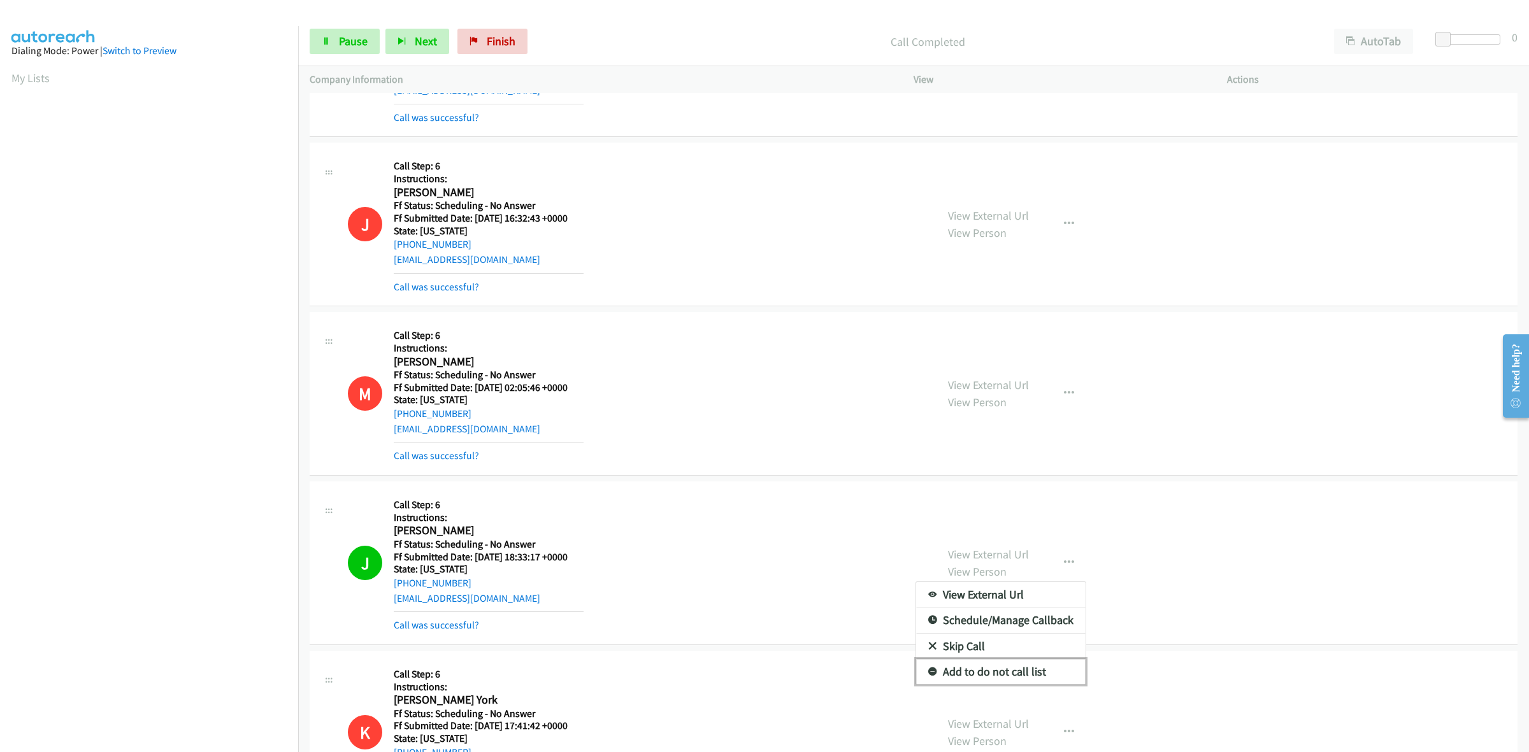
click at [976, 670] on link "Add to do not call list" at bounding box center [1000, 671] width 169 height 25
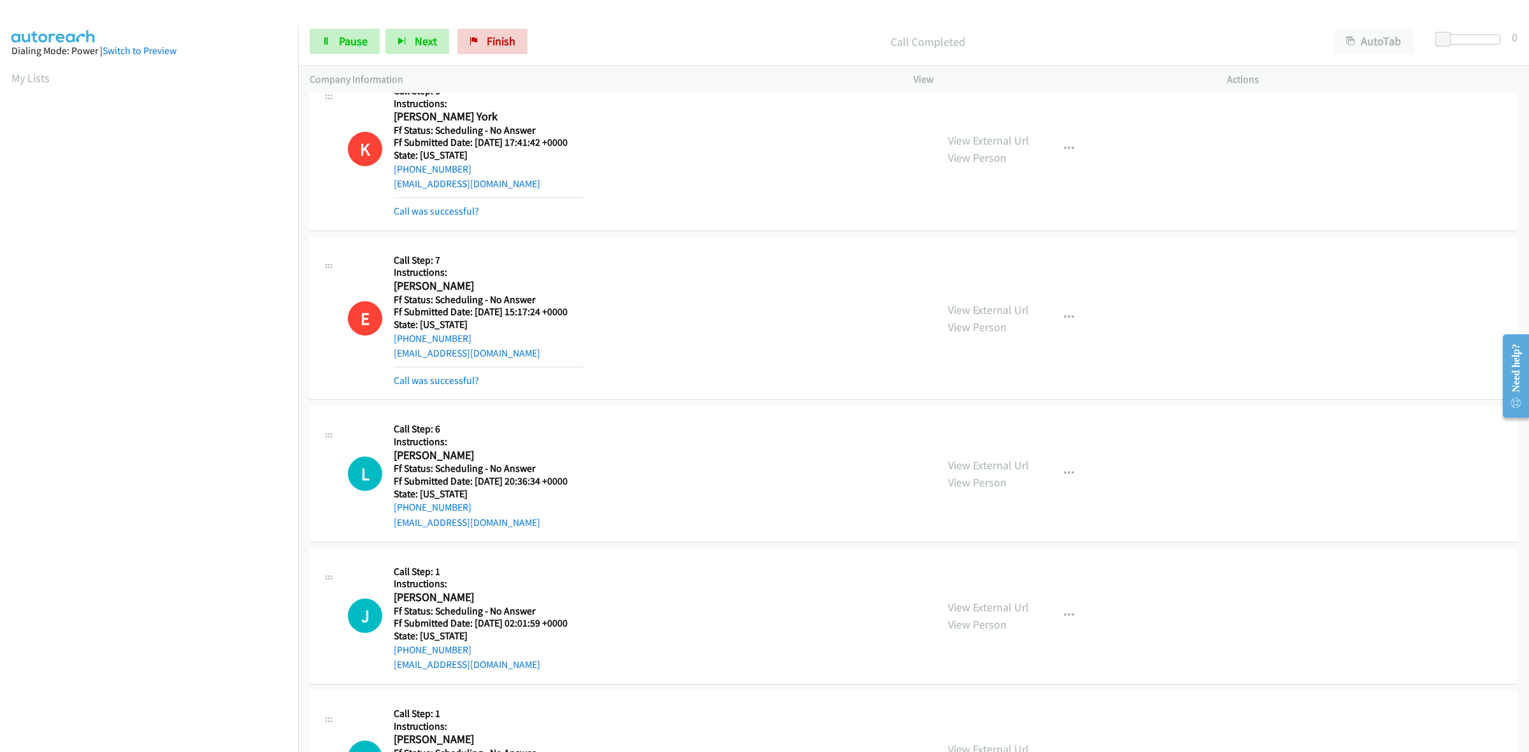
scroll to position [1606, 0]
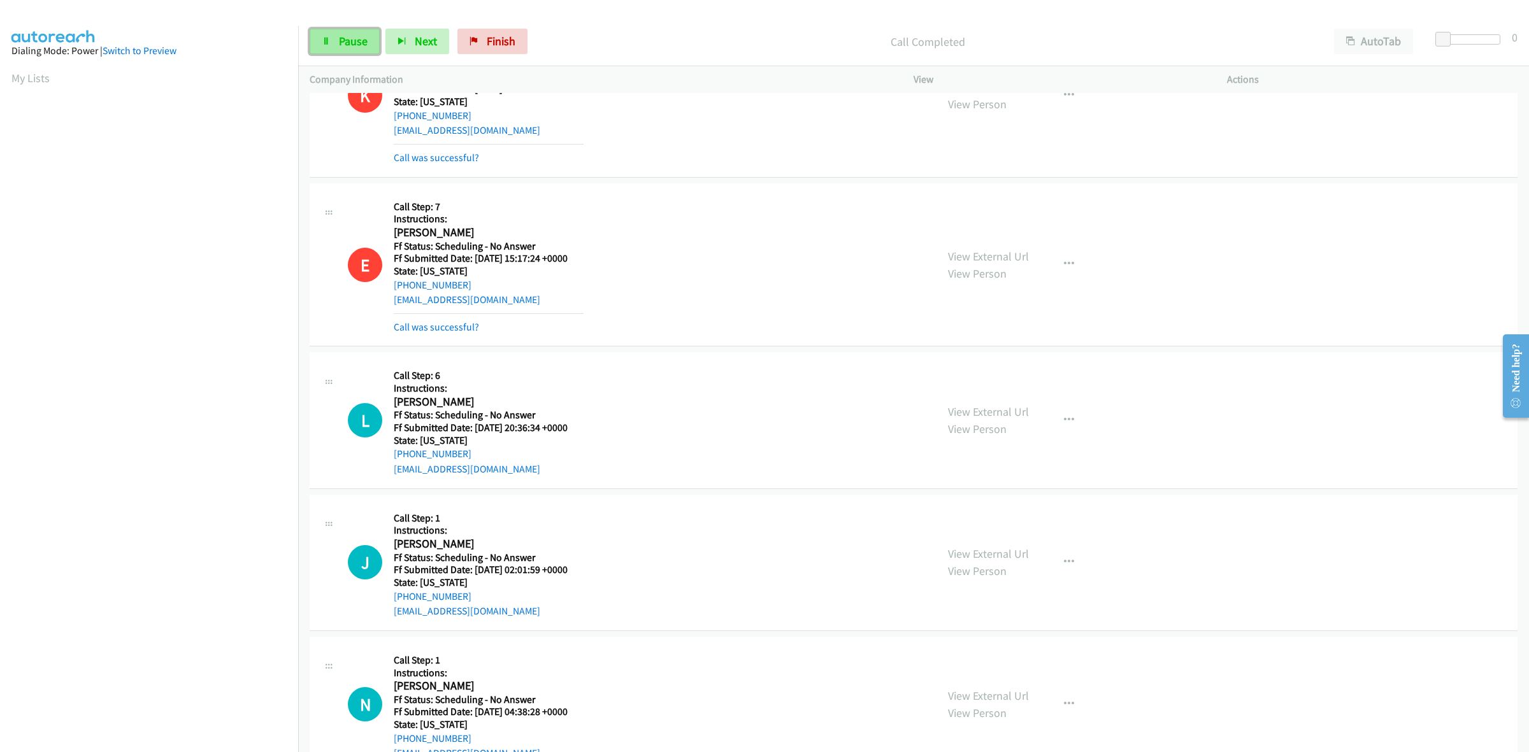
click at [325, 45] on icon at bounding box center [326, 42] width 9 height 9
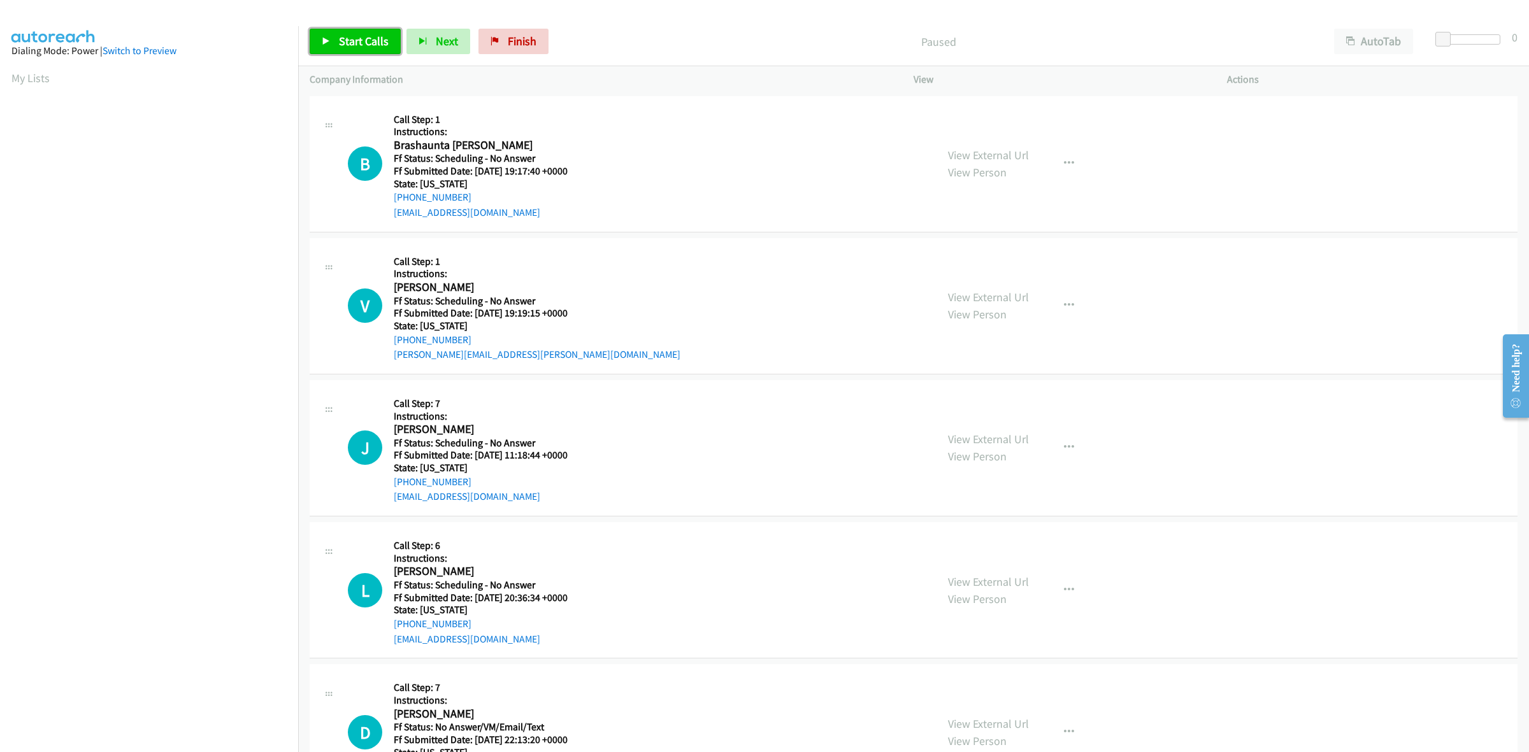
drag, startPoint x: 378, startPoint y: 53, endPoint x: 396, endPoint y: 58, distance: 18.5
click at [378, 53] on link "Start Calls" at bounding box center [355, 41] width 91 height 25
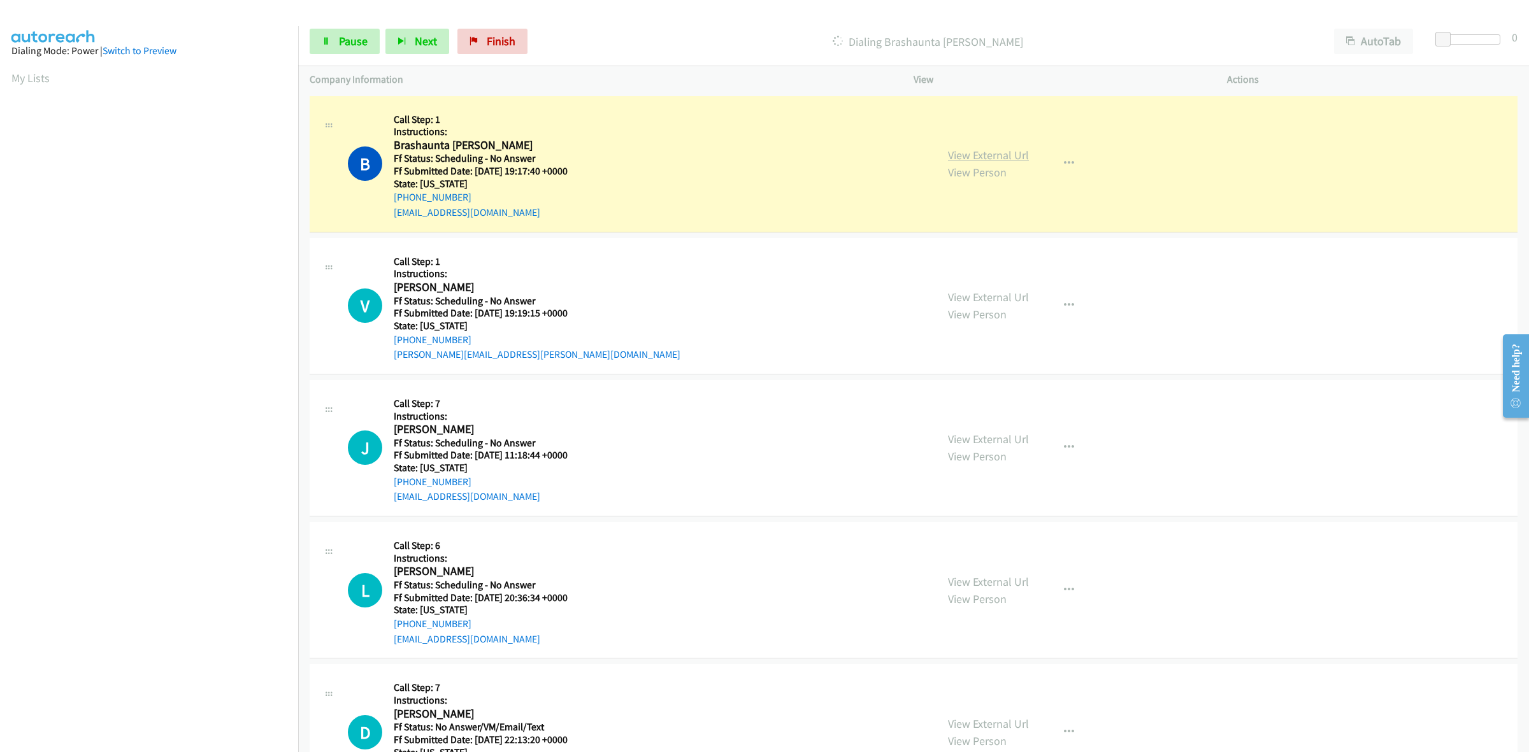
click at [979, 152] on link "View External Url" at bounding box center [988, 155] width 81 height 15
click at [987, 290] on link "View External Url" at bounding box center [988, 297] width 81 height 15
click at [1005, 440] on link "View External Url" at bounding box center [988, 439] width 81 height 15
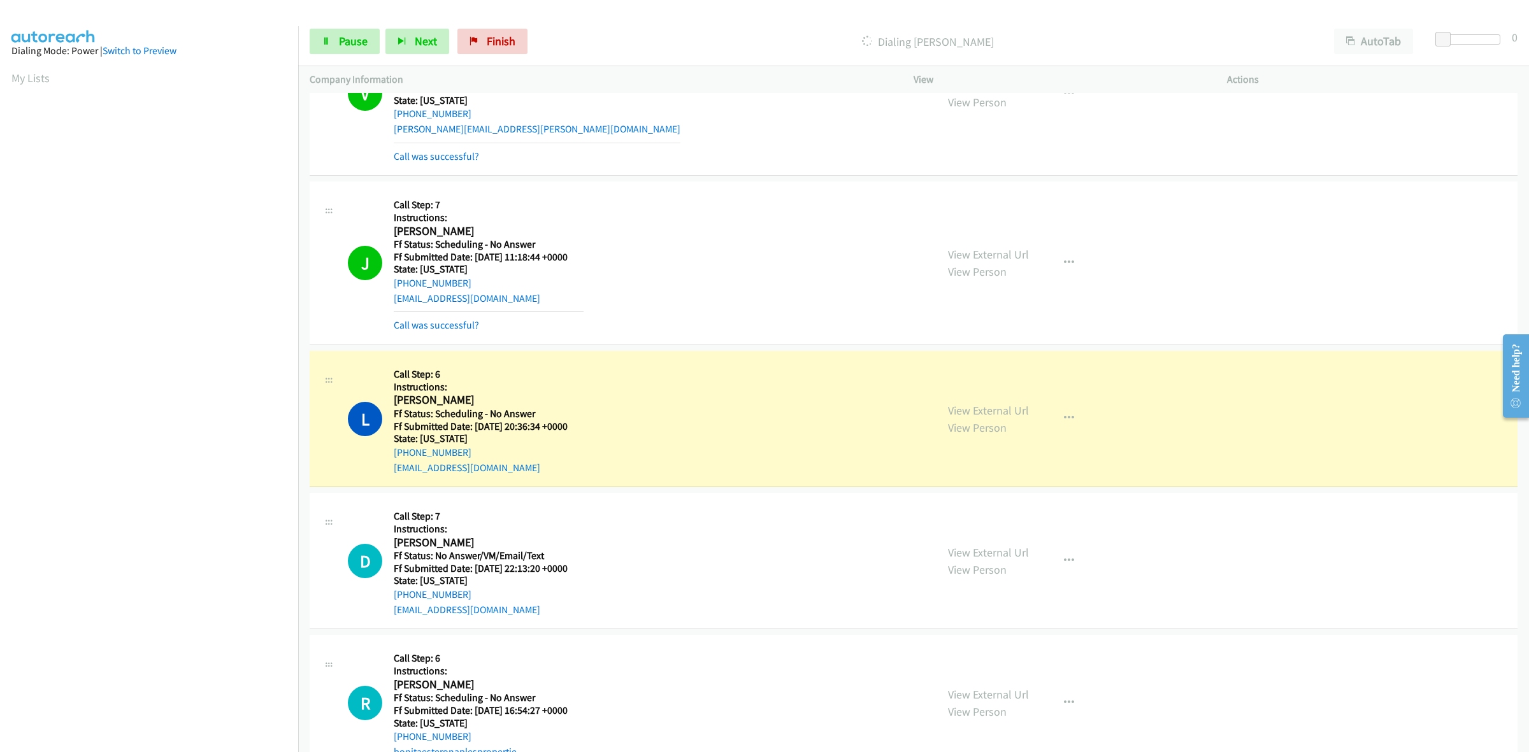
scroll to position [318, 0]
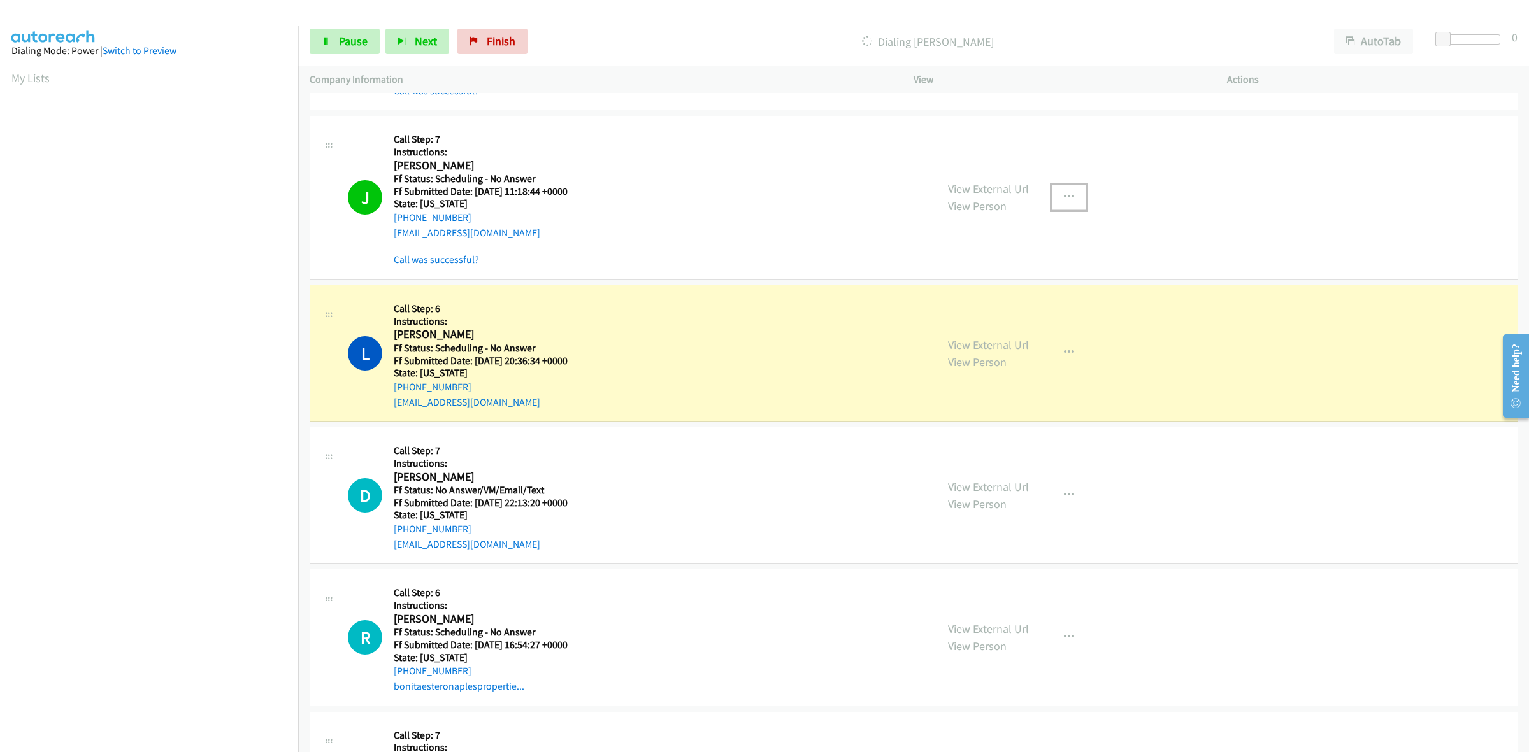
click at [1064, 196] on icon "button" at bounding box center [1069, 197] width 10 height 10
click at [957, 312] on link "Add to do not call list" at bounding box center [1000, 306] width 169 height 25
click at [964, 339] on link "View External Url" at bounding box center [988, 345] width 81 height 15
click at [1005, 482] on link "View External Url" at bounding box center [988, 487] width 81 height 15
click at [988, 622] on link "View External Url" at bounding box center [988, 629] width 81 height 15
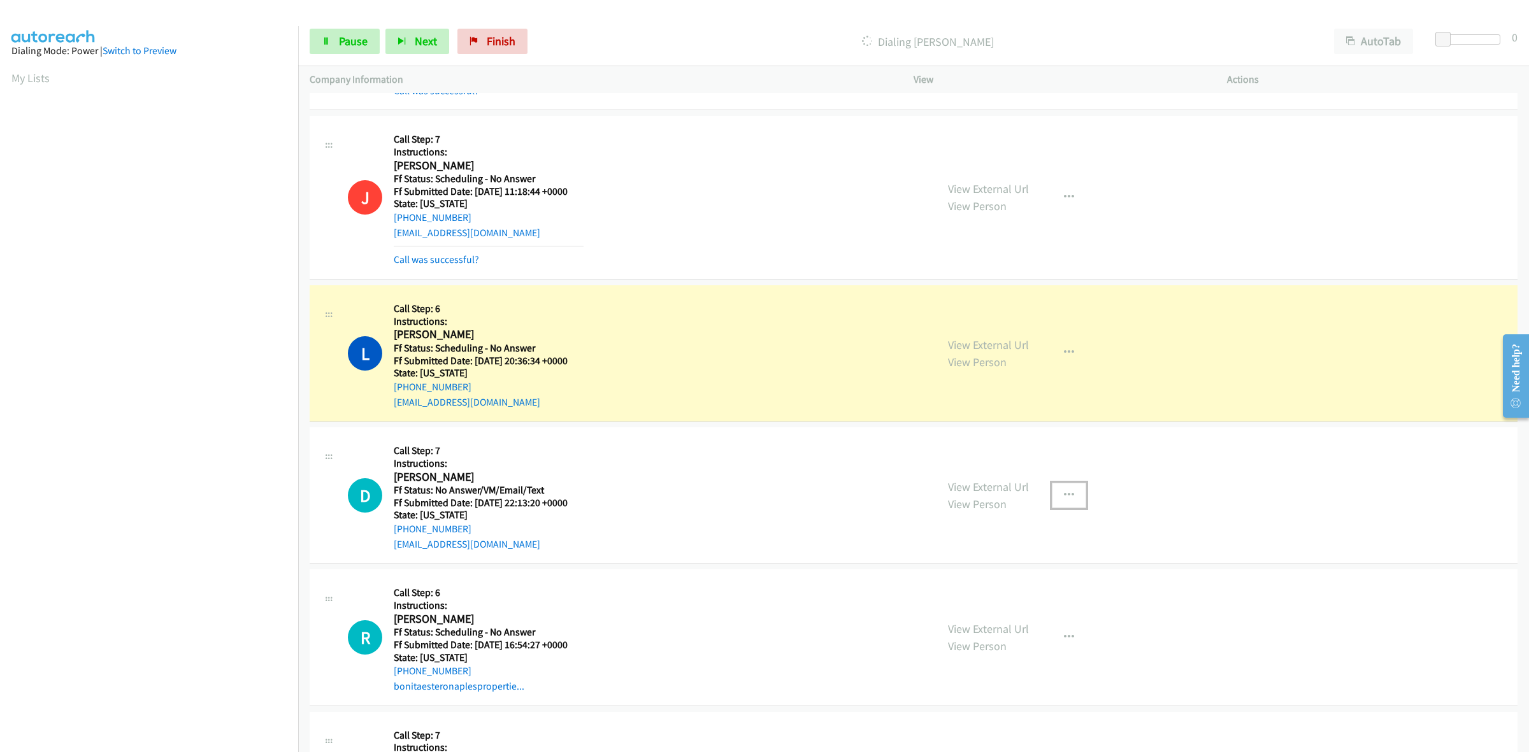
click at [1064, 490] on icon "button" at bounding box center [1069, 495] width 10 height 10
click at [971, 603] on link "Add to do not call list" at bounding box center [1000, 604] width 169 height 25
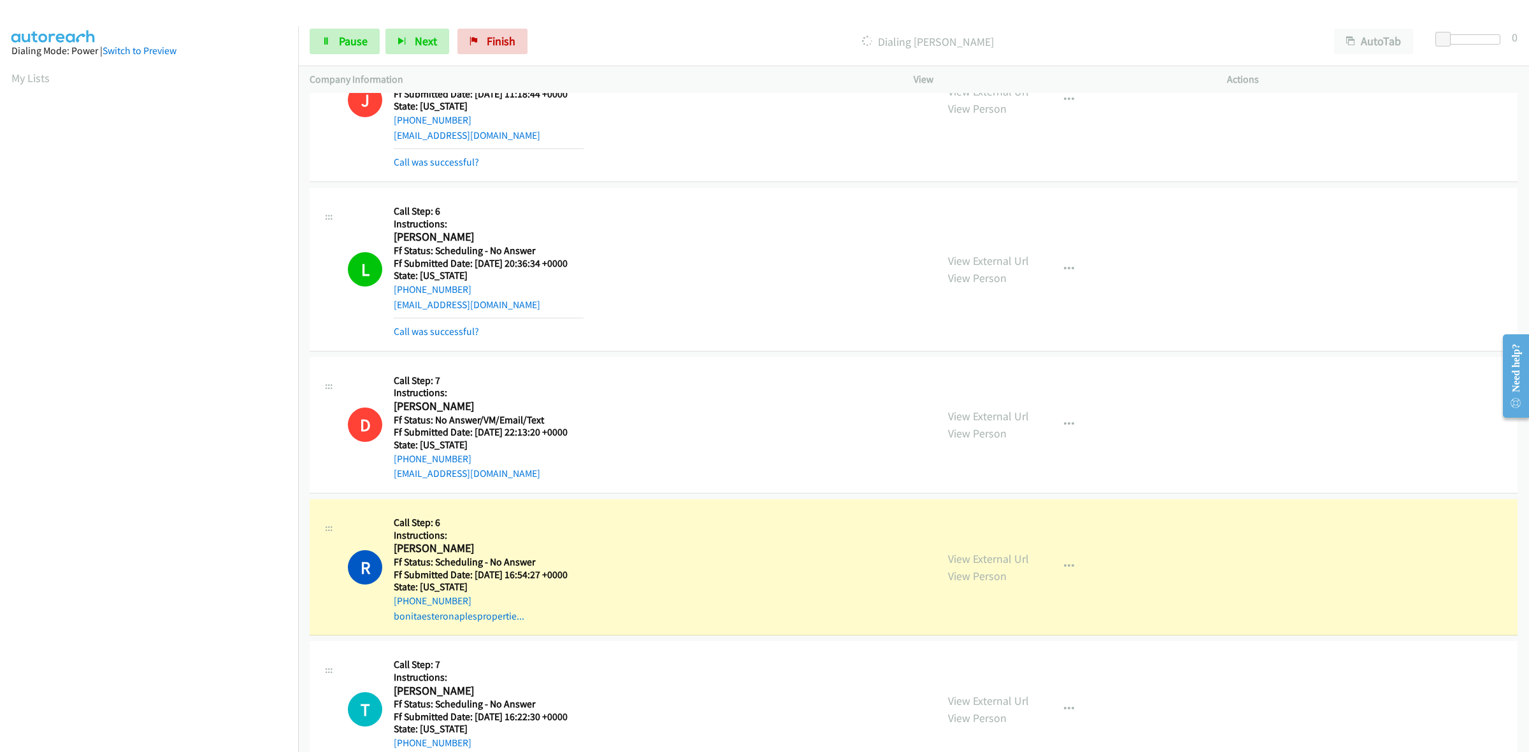
scroll to position [717, 0]
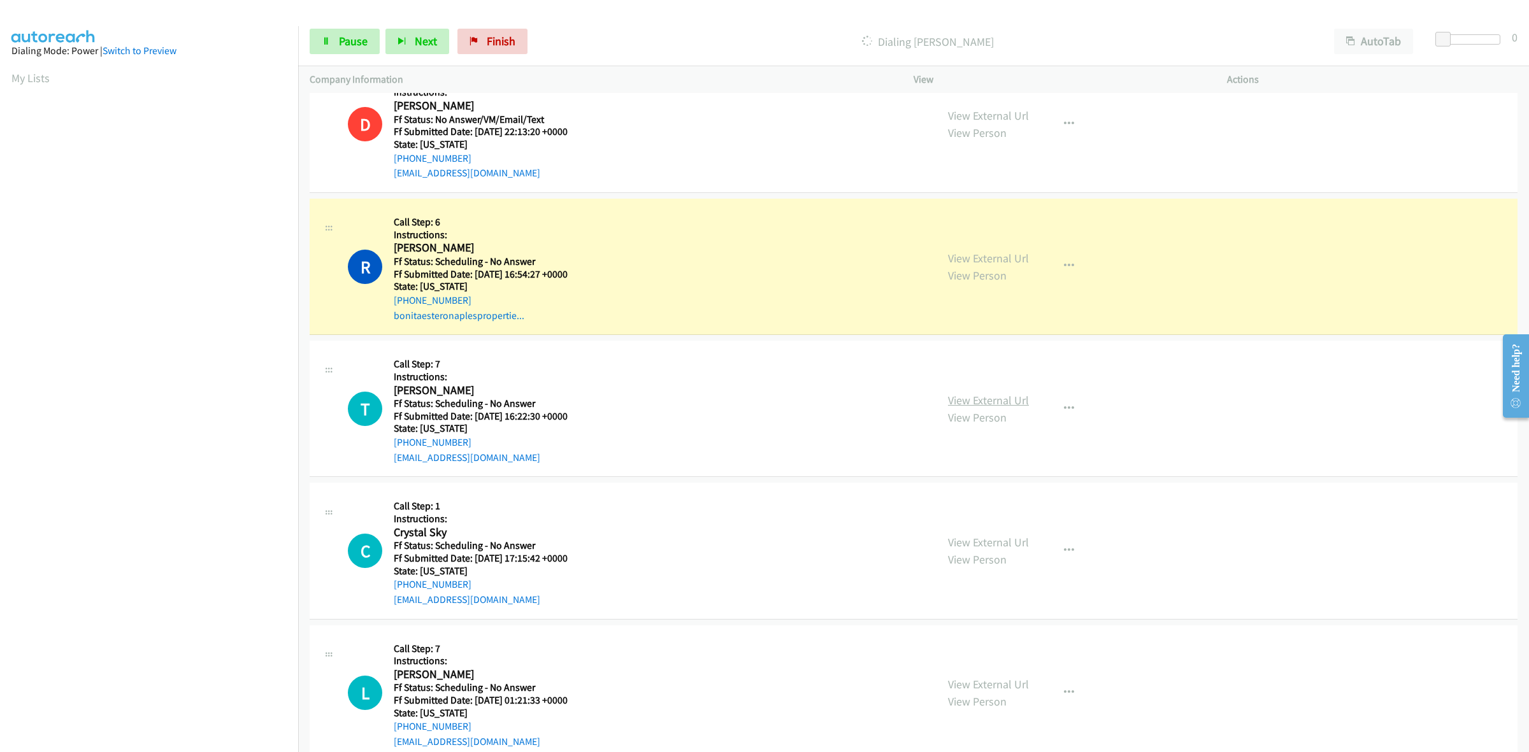
click at [1016, 400] on link "View External Url" at bounding box center [988, 400] width 81 height 15
click at [1003, 537] on link "View External Url" at bounding box center [988, 542] width 81 height 15
click at [974, 682] on link "View External Url" at bounding box center [988, 684] width 81 height 15
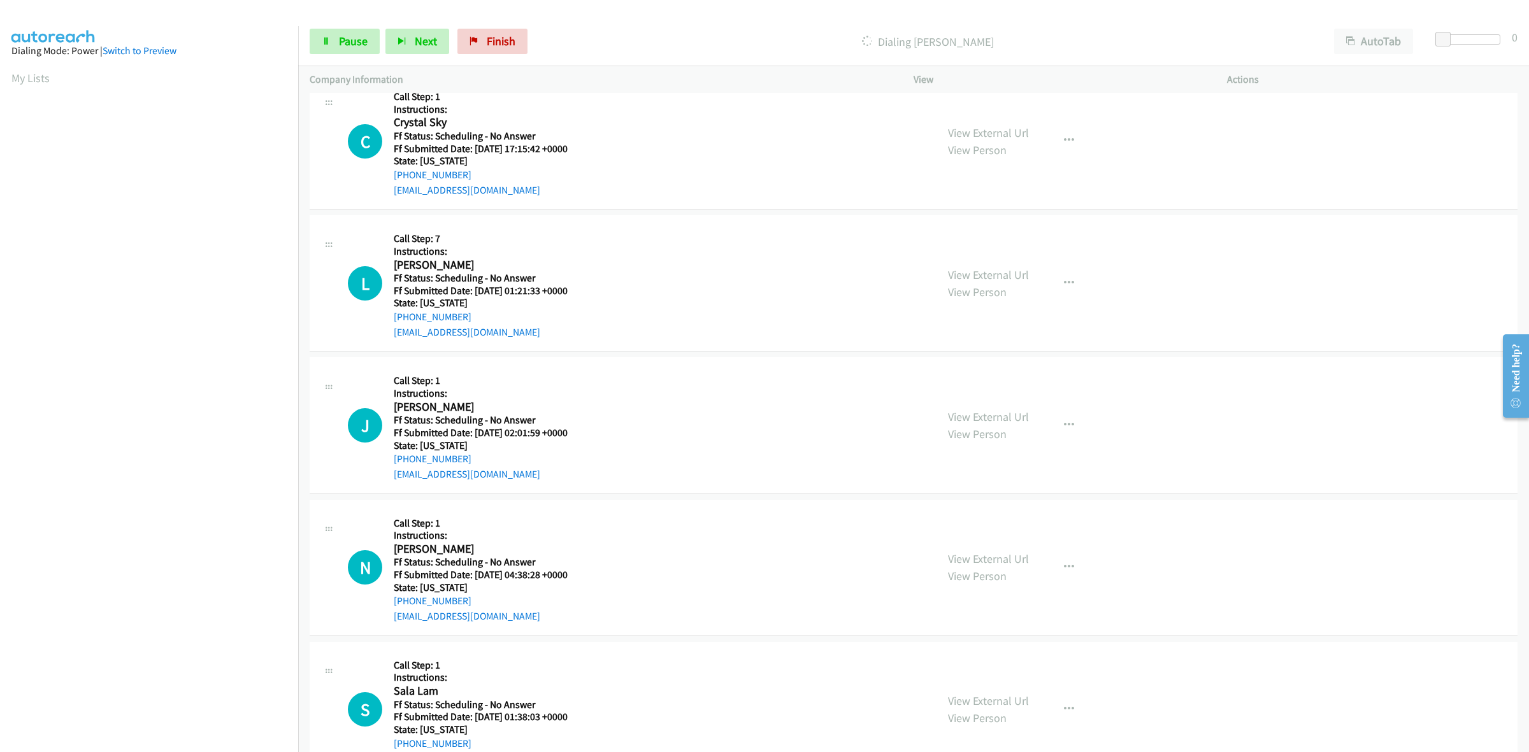
scroll to position [1194, 0]
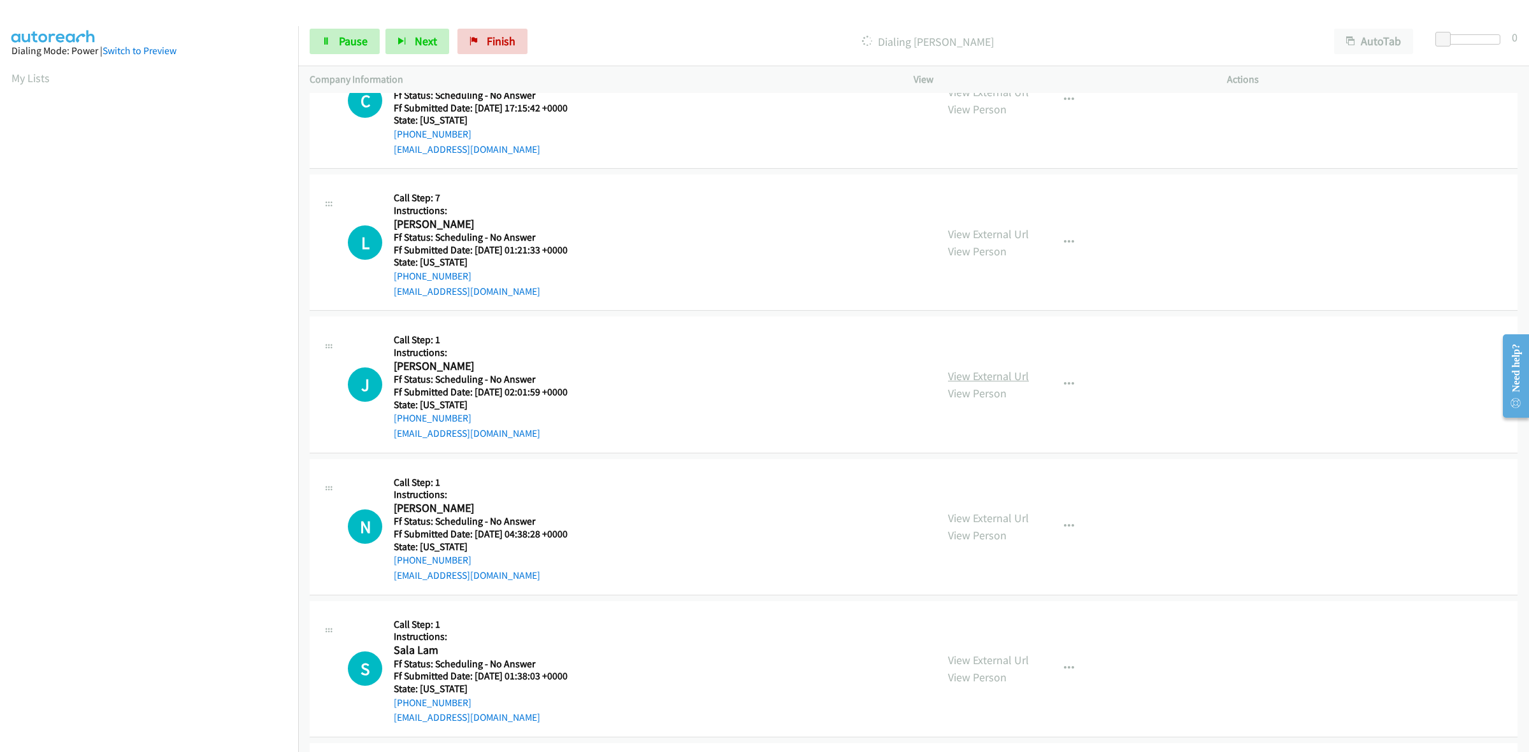
click at [996, 380] on link "View External Url" at bounding box center [988, 376] width 81 height 15
click at [991, 516] on link "View External Url" at bounding box center [988, 518] width 81 height 15
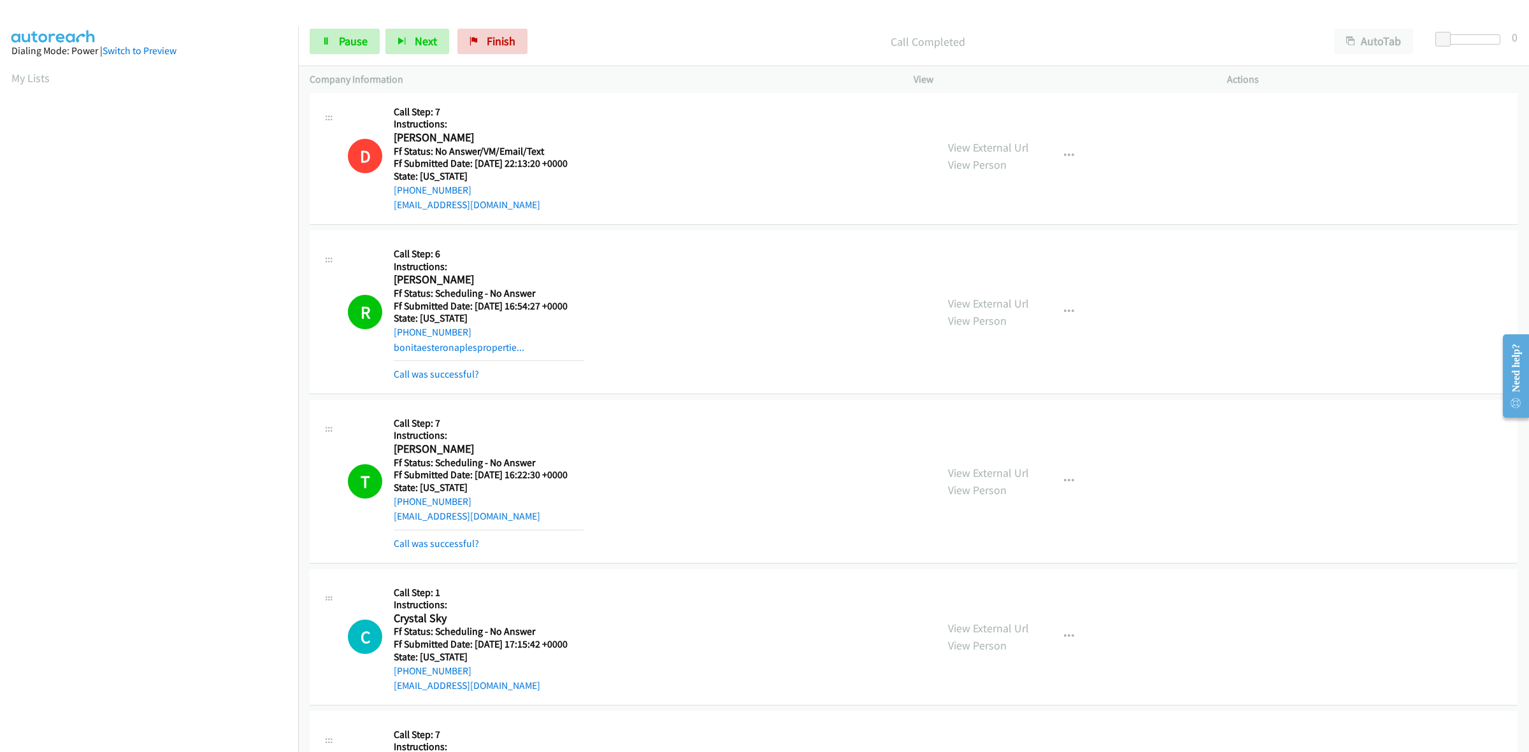
scroll to position [876, 0]
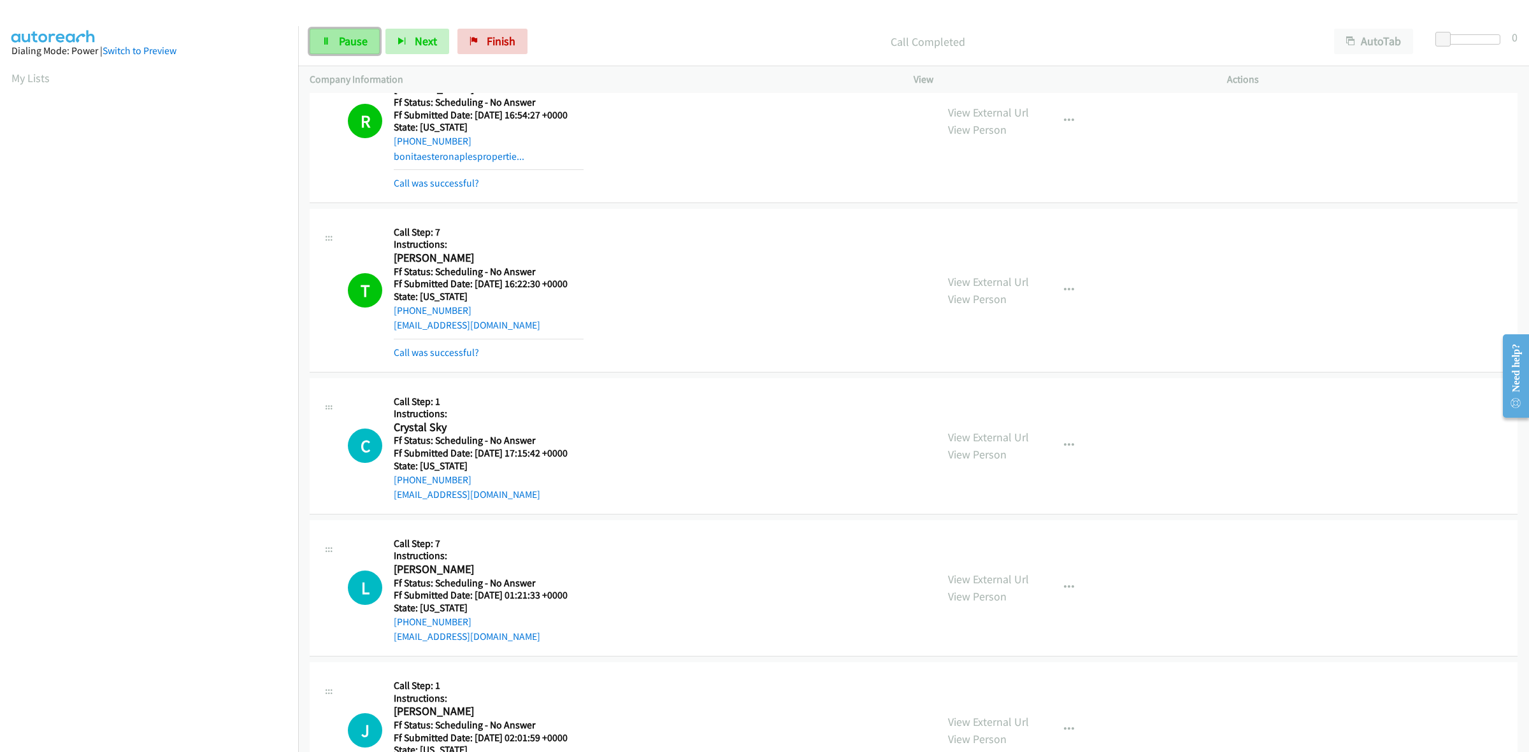
drag, startPoint x: 341, startPoint y: 36, endPoint x: 322, endPoint y: 33, distance: 18.6
click at [341, 36] on span "Pause" at bounding box center [353, 41] width 29 height 15
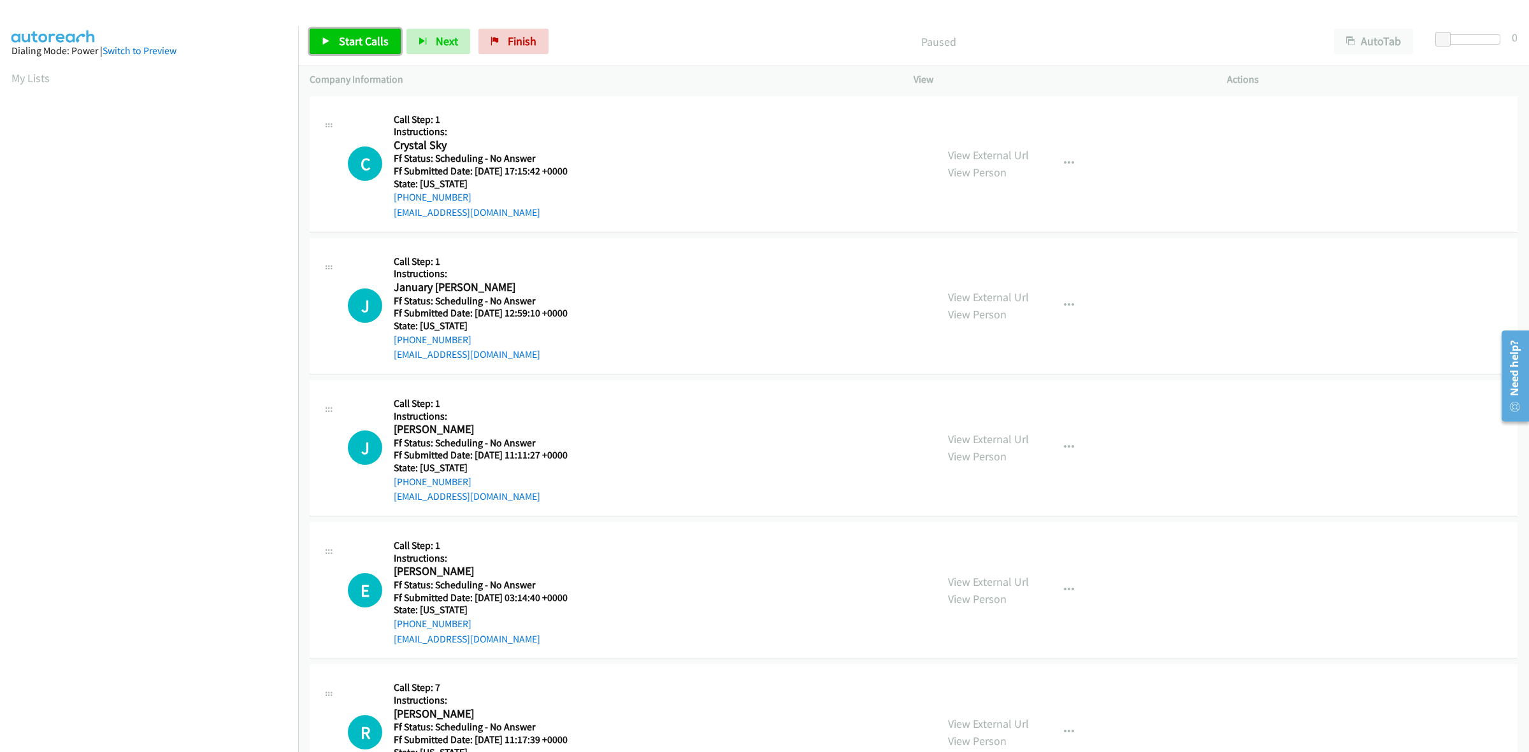
click at [363, 36] on span "Start Calls" at bounding box center [364, 41] width 50 height 15
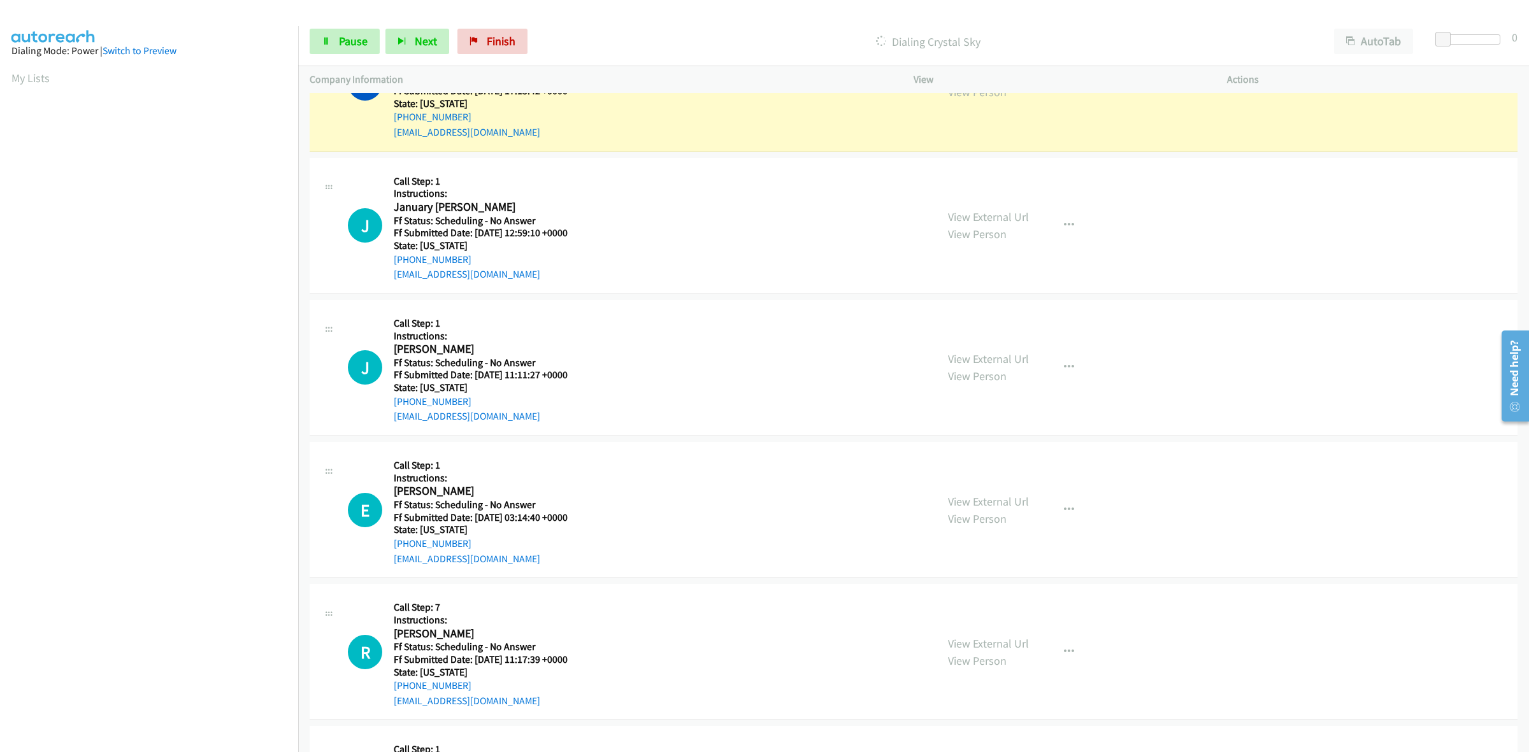
scroll to position [80, 0]
click at [1002, 217] on link "View External Url" at bounding box center [988, 217] width 81 height 15
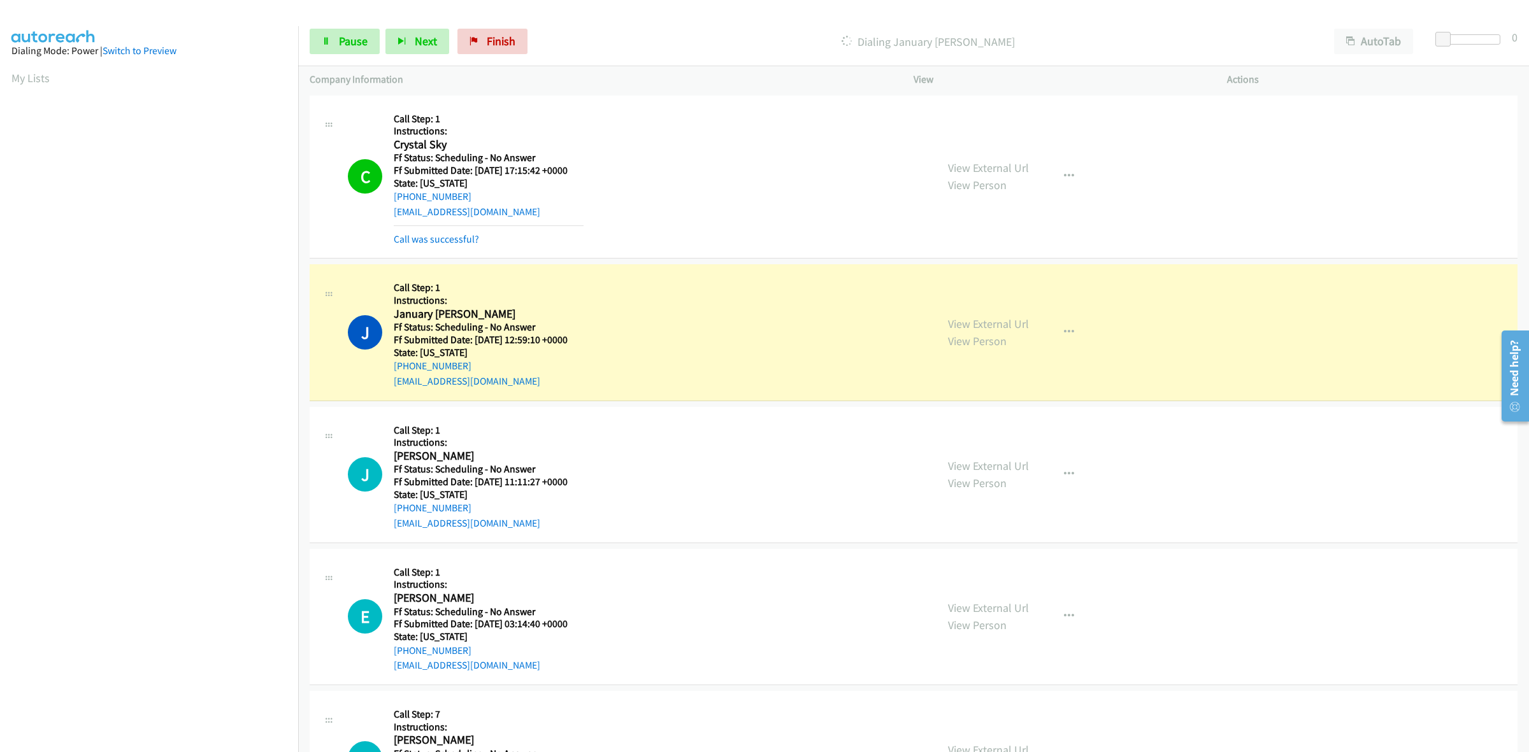
scroll to position [0, 0]
click at [1067, 169] on button "button" at bounding box center [1069, 176] width 34 height 25
click at [1031, 292] on link "Add to do not call list" at bounding box center [1000, 285] width 169 height 25
click at [1015, 464] on link "View External Url" at bounding box center [988, 466] width 81 height 15
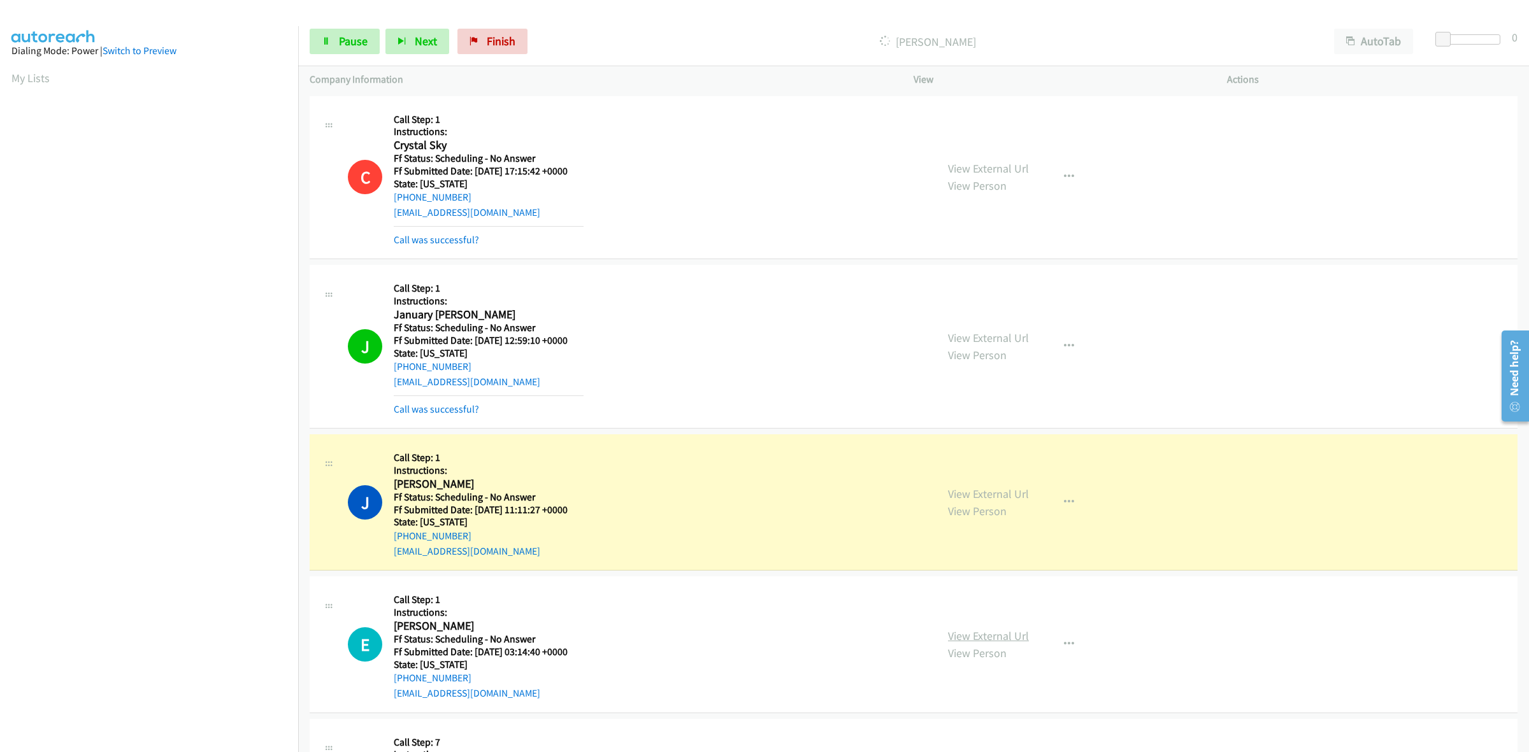
click at [995, 631] on link "View External Url" at bounding box center [988, 636] width 81 height 15
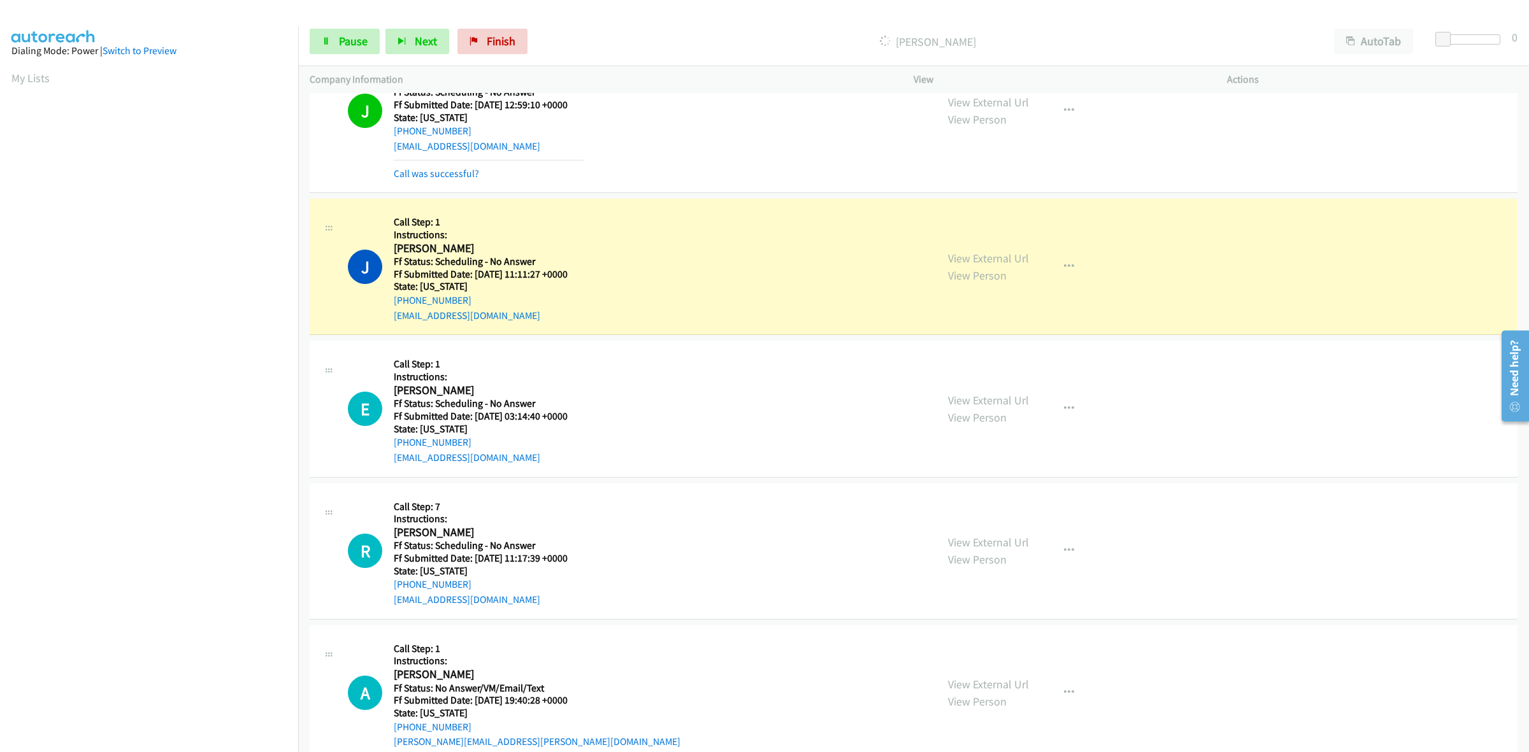
scroll to position [239, 0]
click at [975, 537] on link "View External Url" at bounding box center [988, 539] width 81 height 15
click at [997, 680] on link "View External Url" at bounding box center [988, 681] width 81 height 15
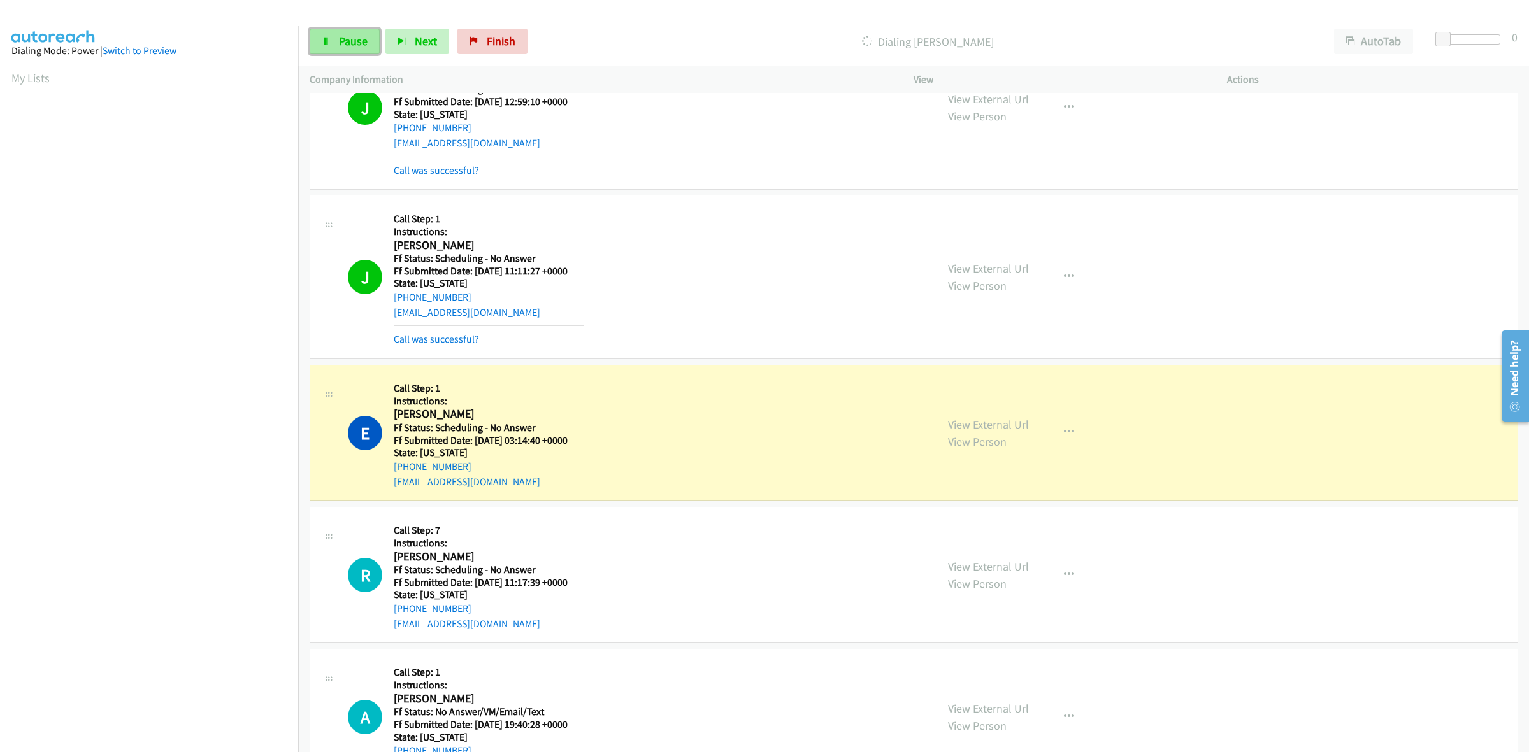
click at [354, 32] on link "Pause" at bounding box center [345, 41] width 70 height 25
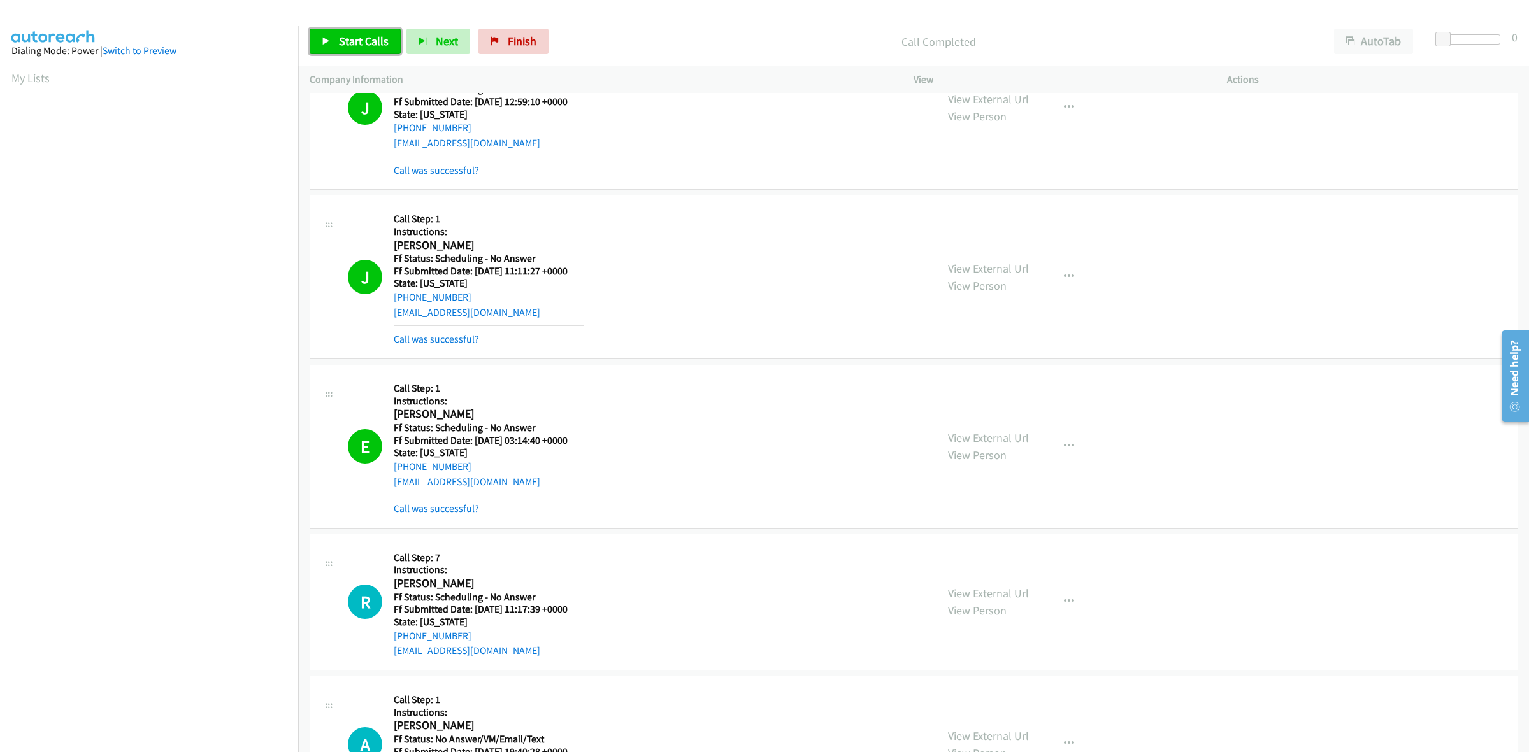
click at [362, 41] on span "Start Calls" at bounding box center [364, 41] width 50 height 15
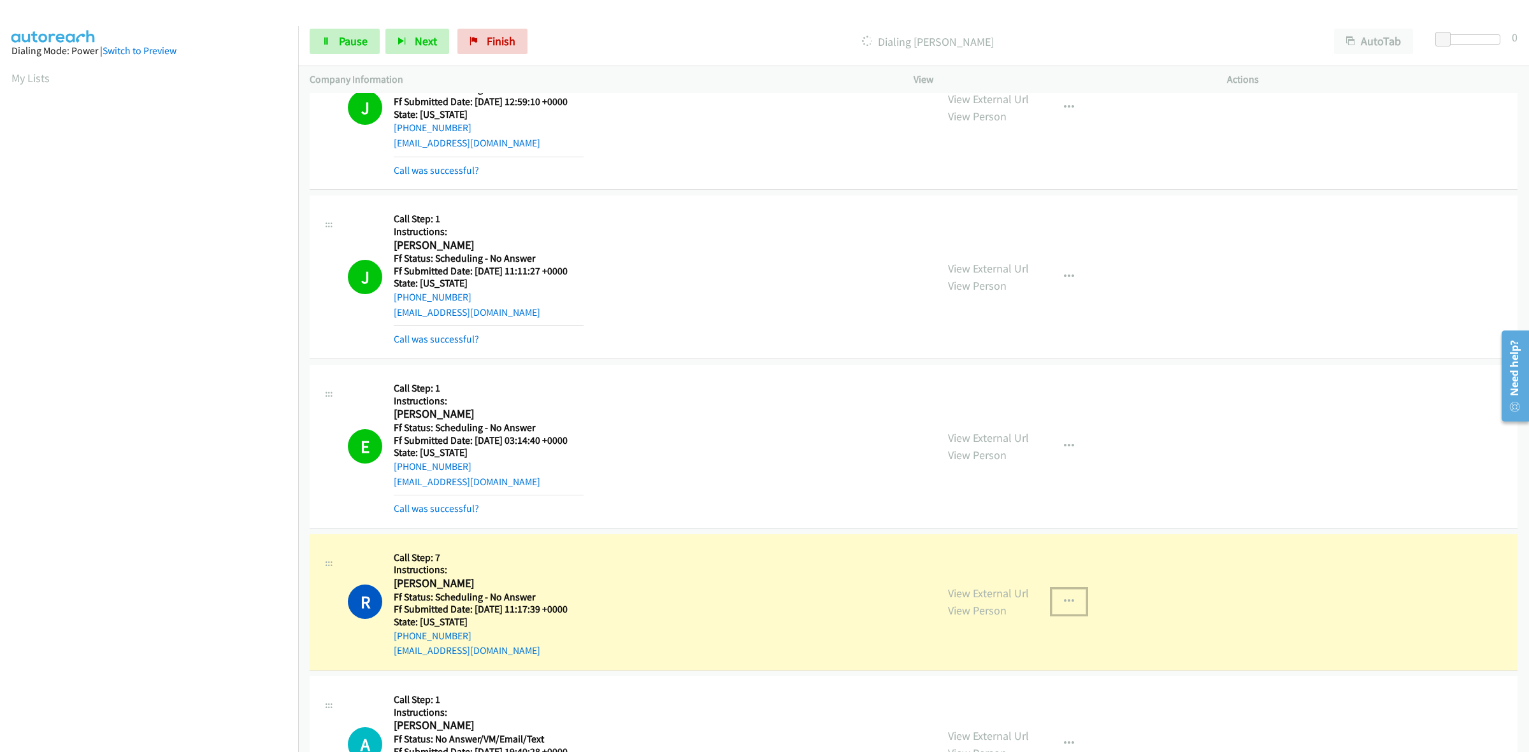
click at [1067, 602] on button "button" at bounding box center [1069, 601] width 34 height 25
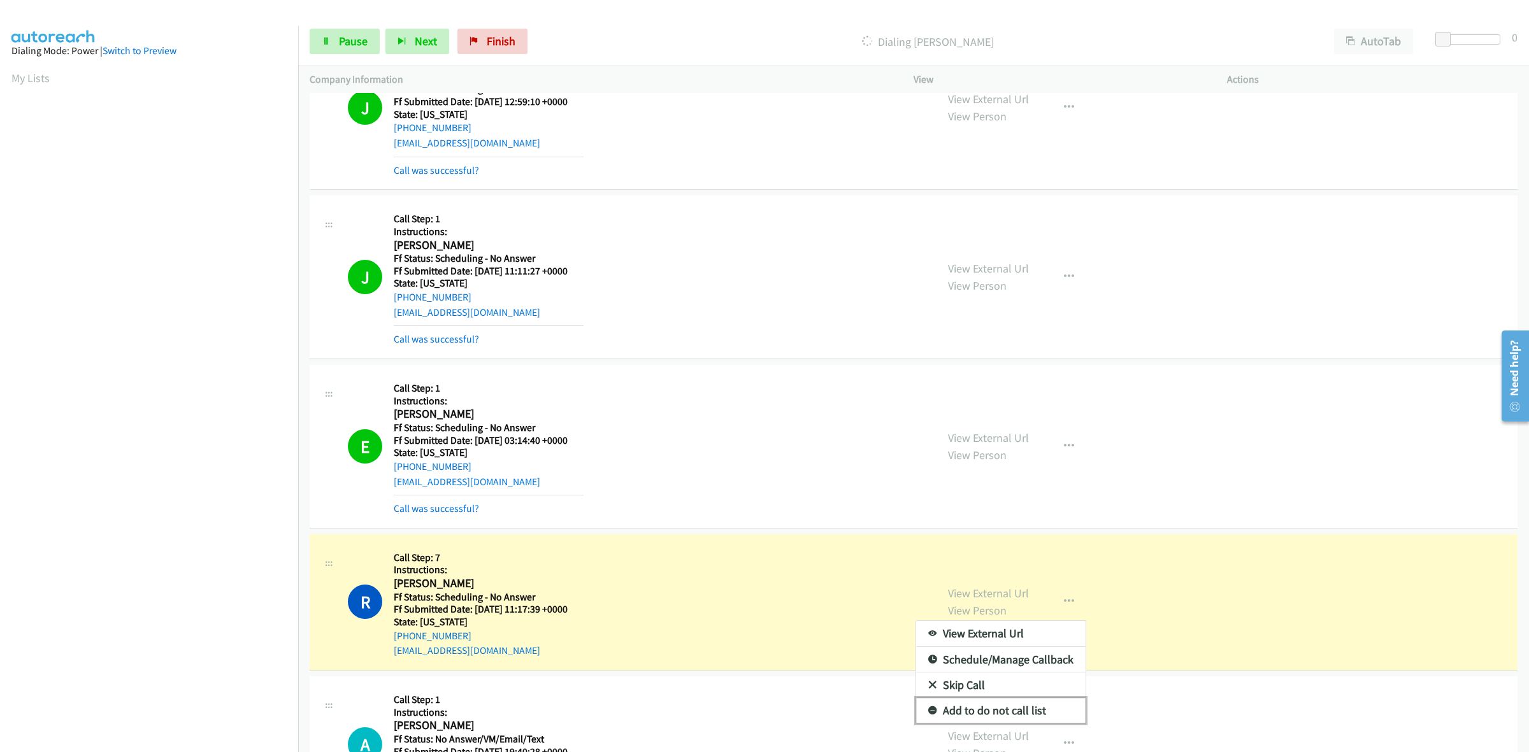
click at [990, 708] on link "Add to do not call list" at bounding box center [1000, 710] width 169 height 25
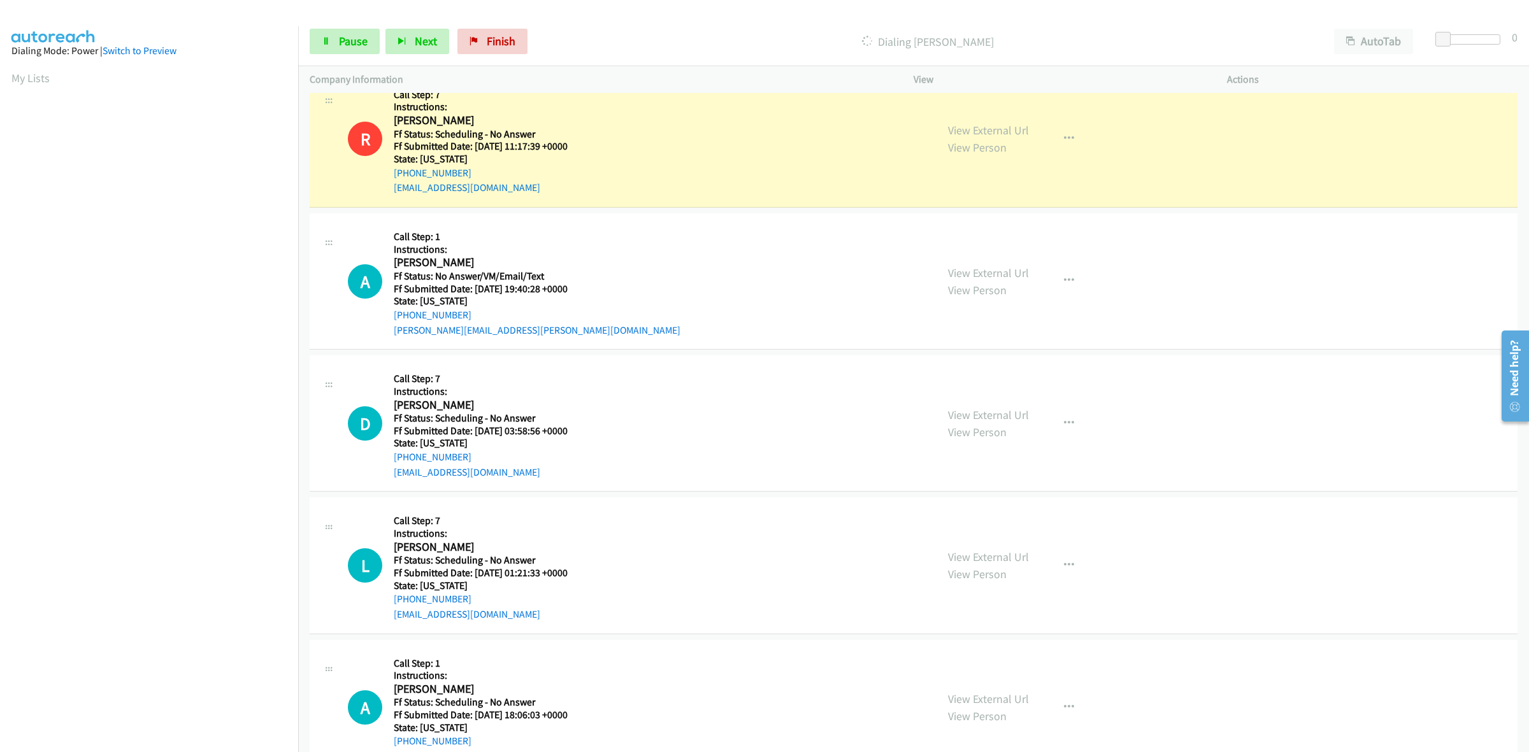
scroll to position [717, 0]
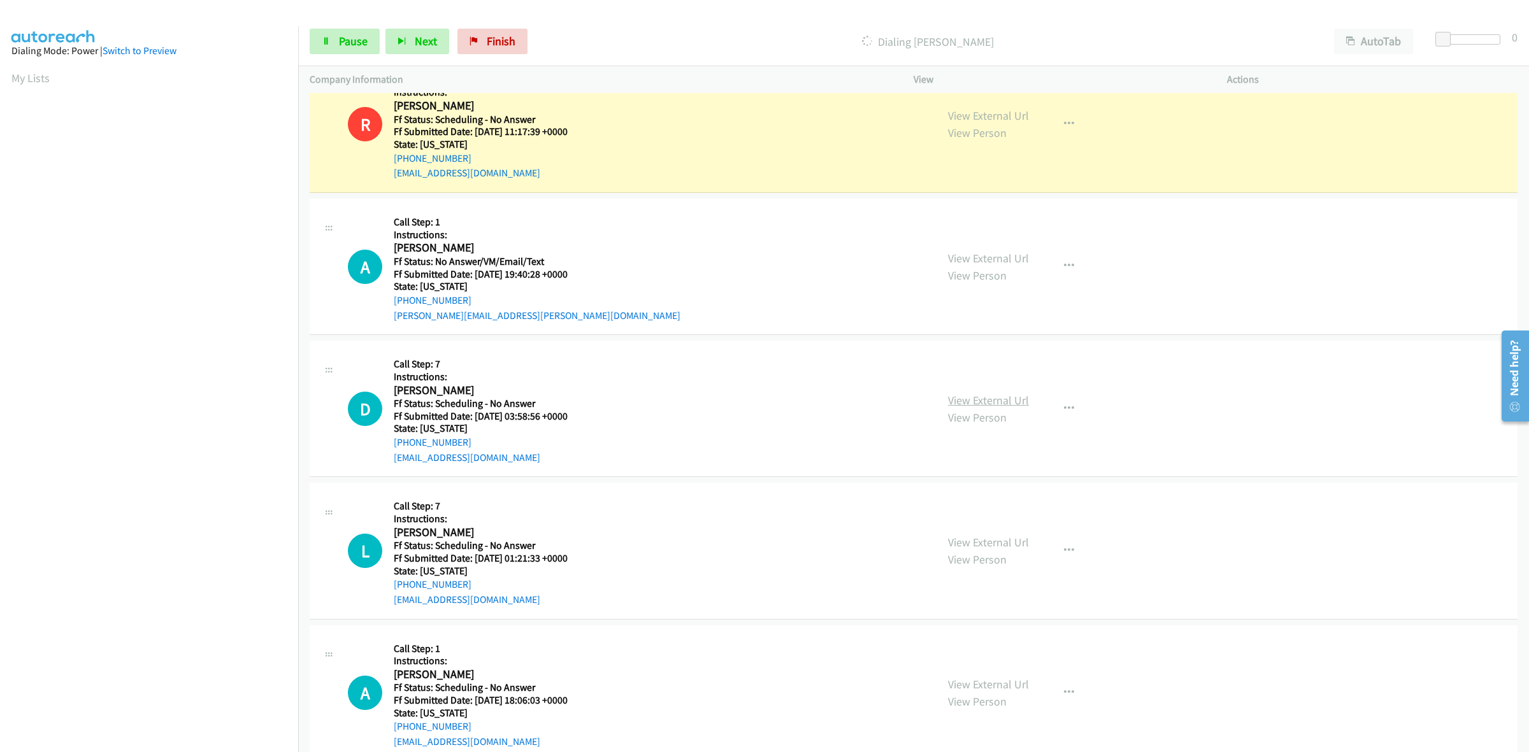
click at [1001, 404] on link "View External Url" at bounding box center [988, 400] width 81 height 15
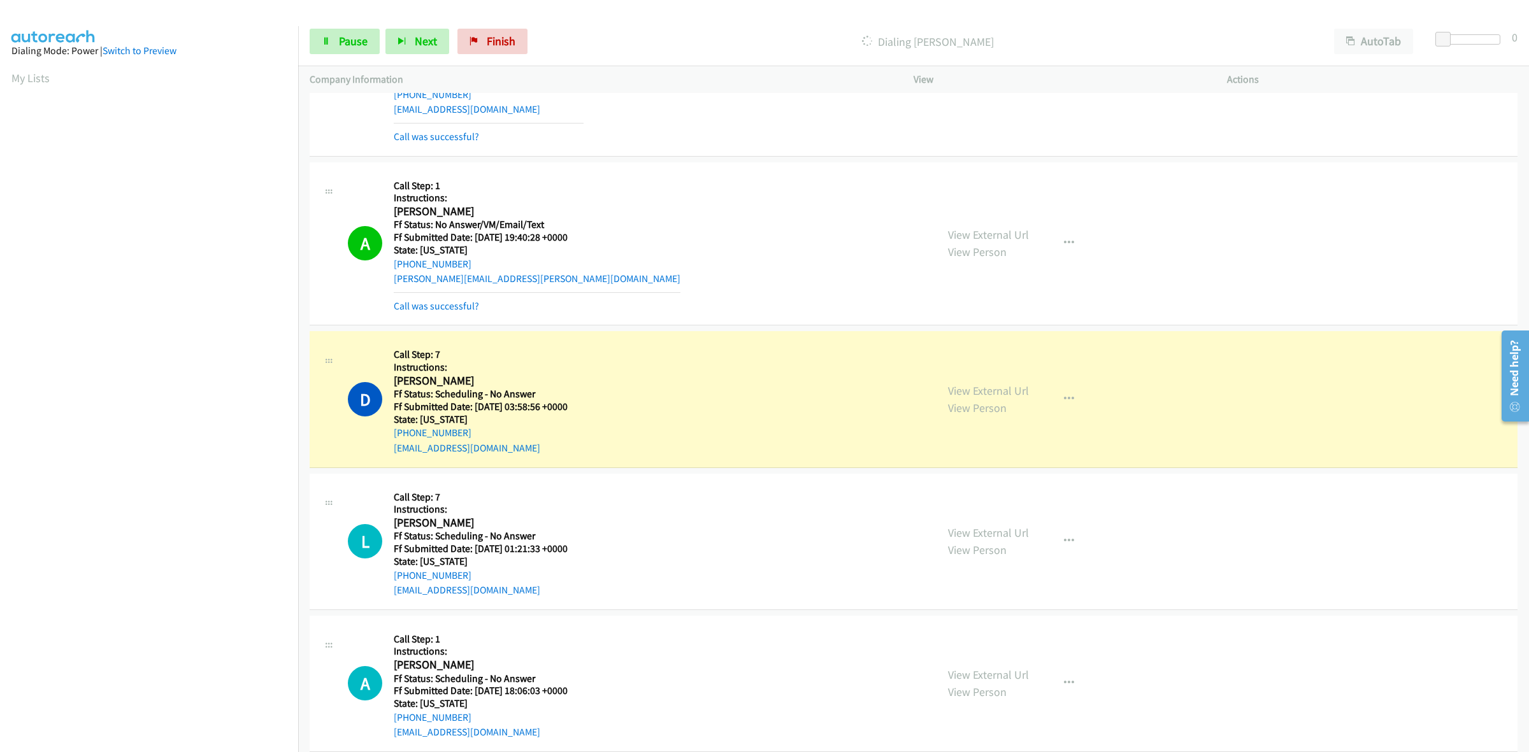
scroll to position [796, 0]
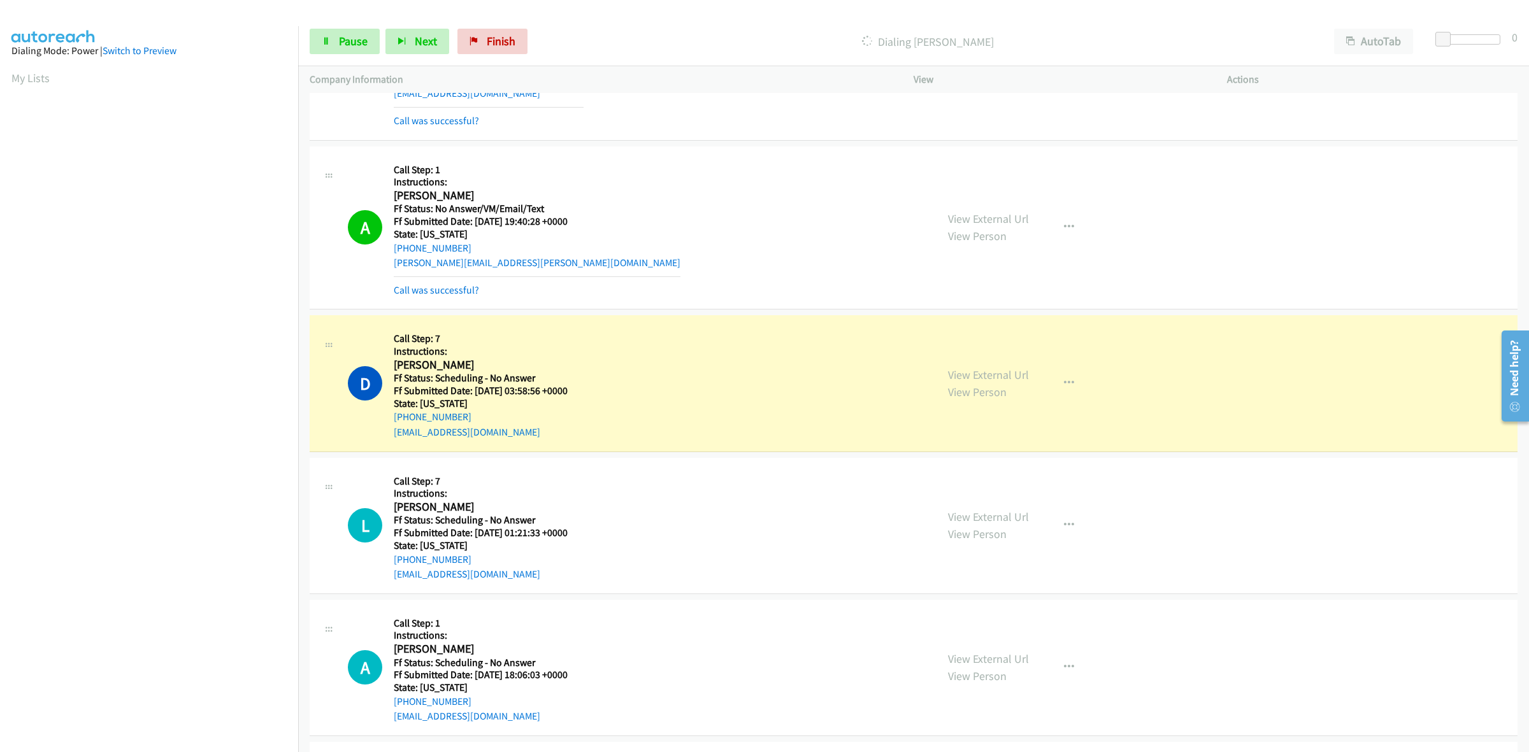
click at [151, 703] on iframe at bounding box center [154, 400] width 287 height 605
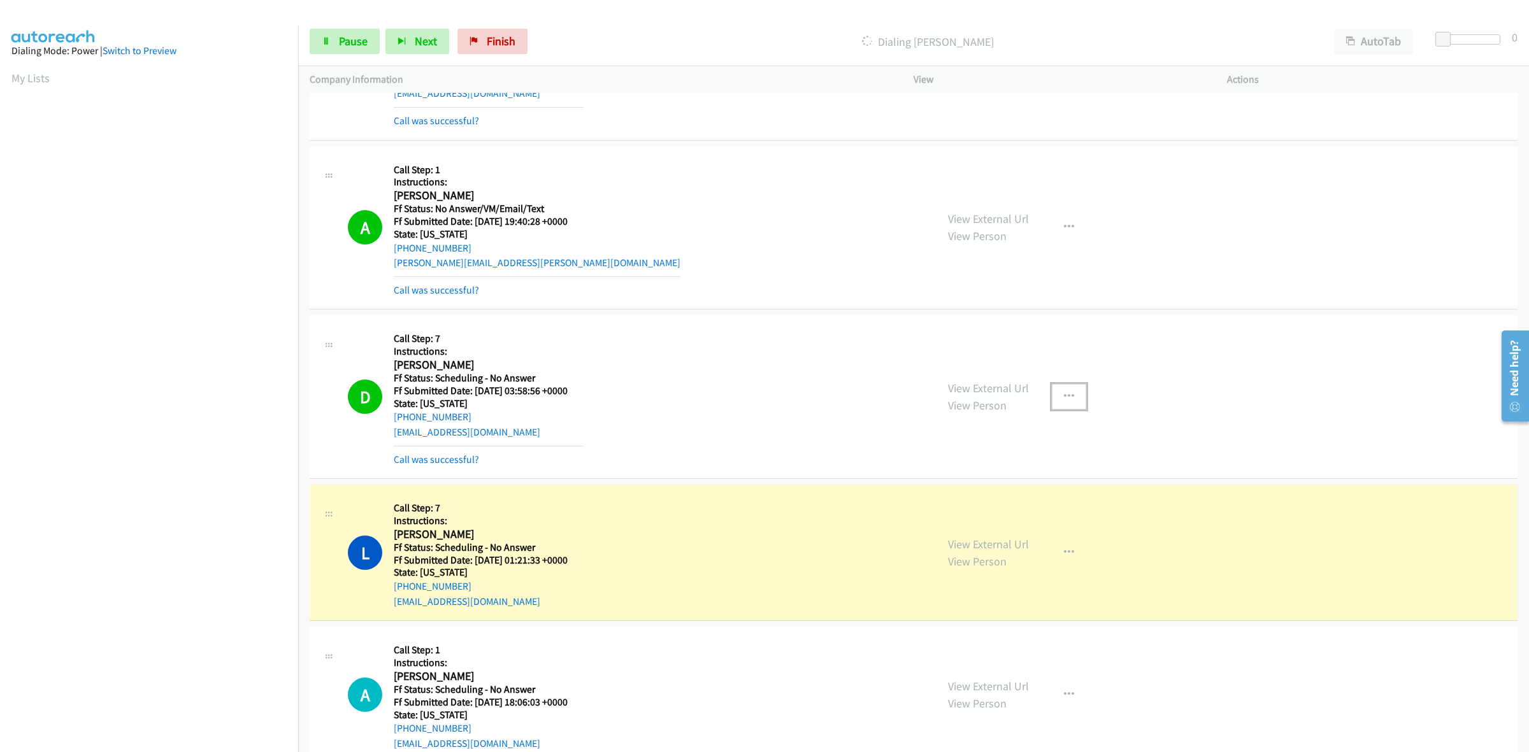
click at [1064, 395] on icon "button" at bounding box center [1069, 397] width 10 height 10
click at [992, 510] on link "Add to do not call list" at bounding box center [1000, 505] width 169 height 25
click at [964, 546] on link "View External Url" at bounding box center [988, 544] width 81 height 15
click at [331, 40] on link "Pause" at bounding box center [345, 41] width 70 height 25
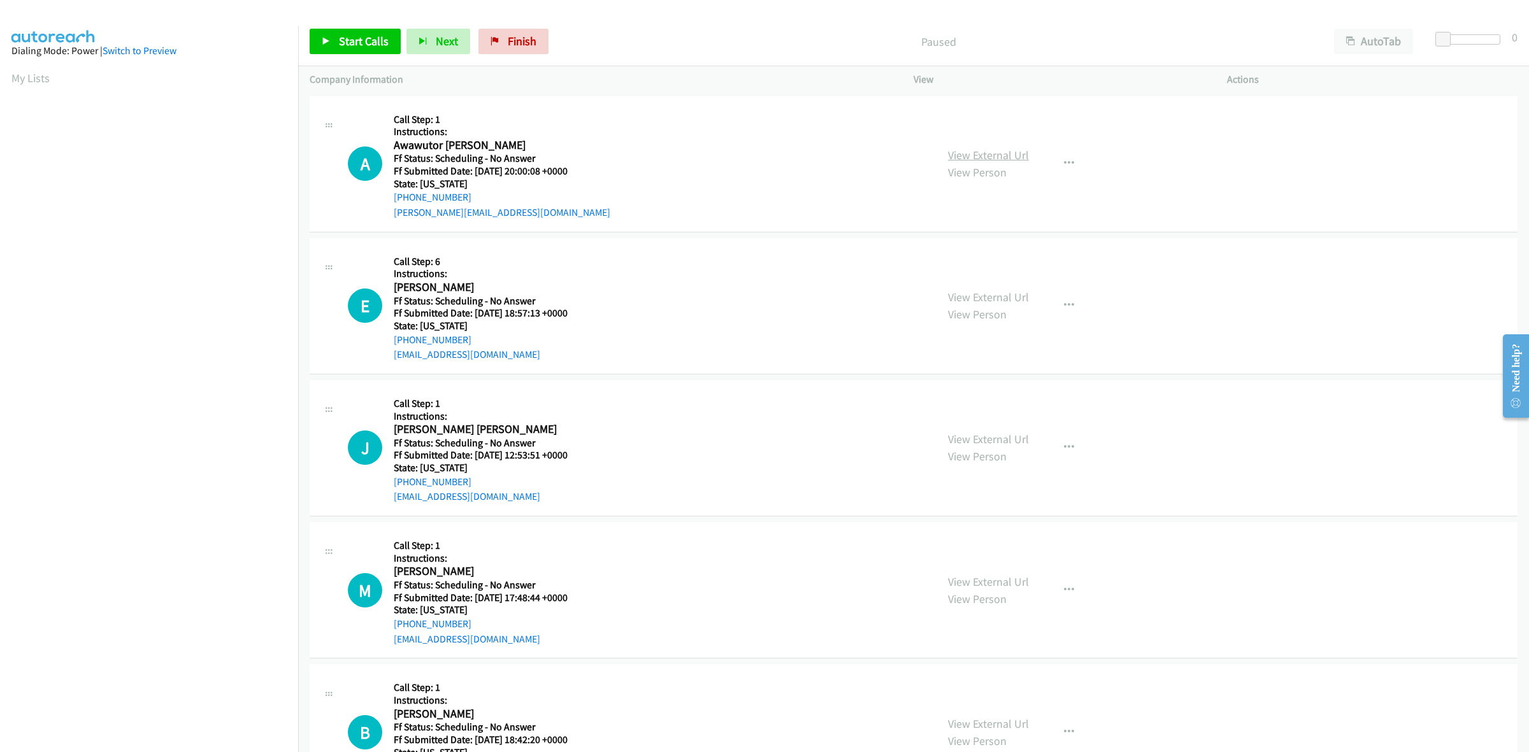
click at [1004, 157] on link "View External Url" at bounding box center [988, 155] width 81 height 15
click at [360, 35] on span "Start Calls" at bounding box center [364, 41] width 50 height 15
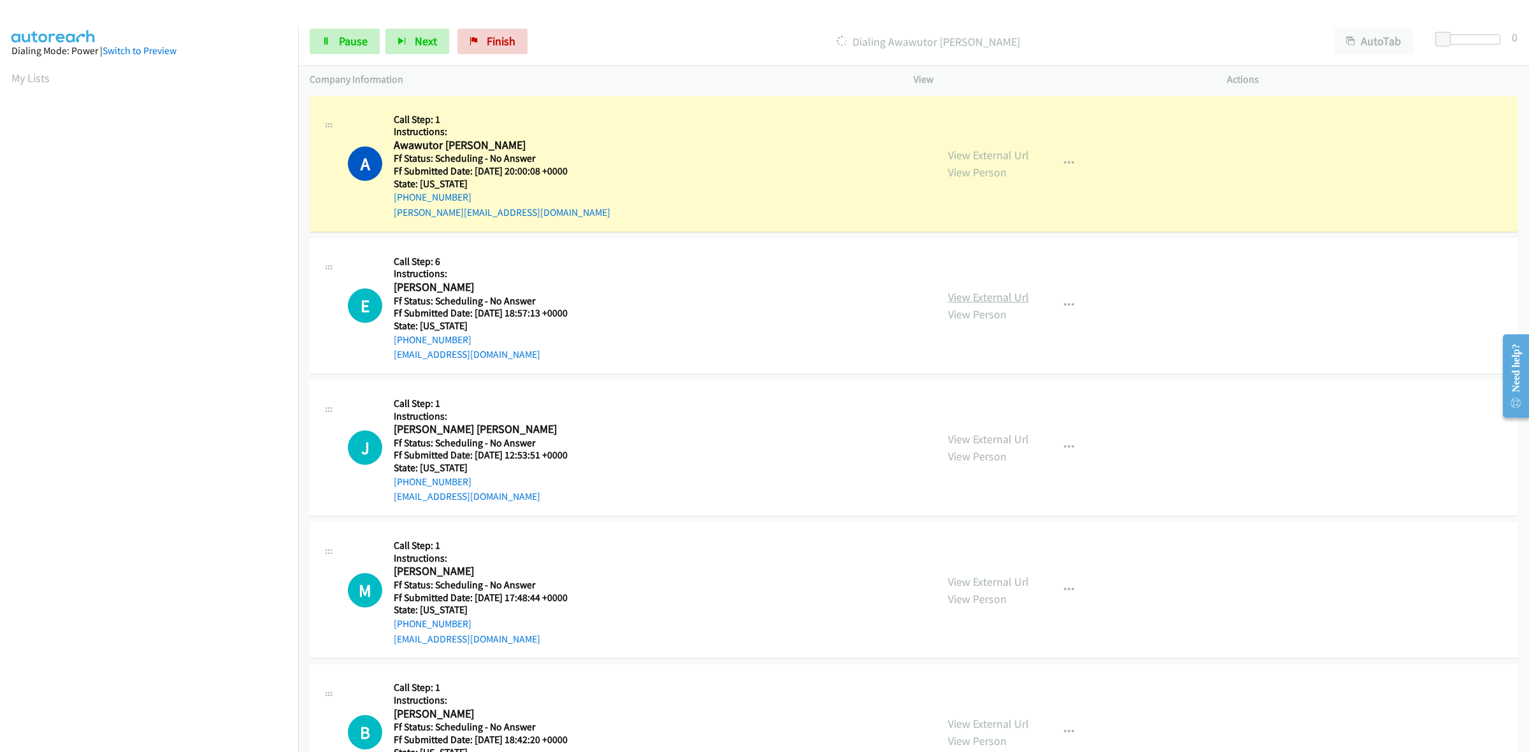
click at [968, 294] on link "View External Url" at bounding box center [988, 297] width 81 height 15
click at [1011, 441] on link "View External Url" at bounding box center [988, 439] width 81 height 15
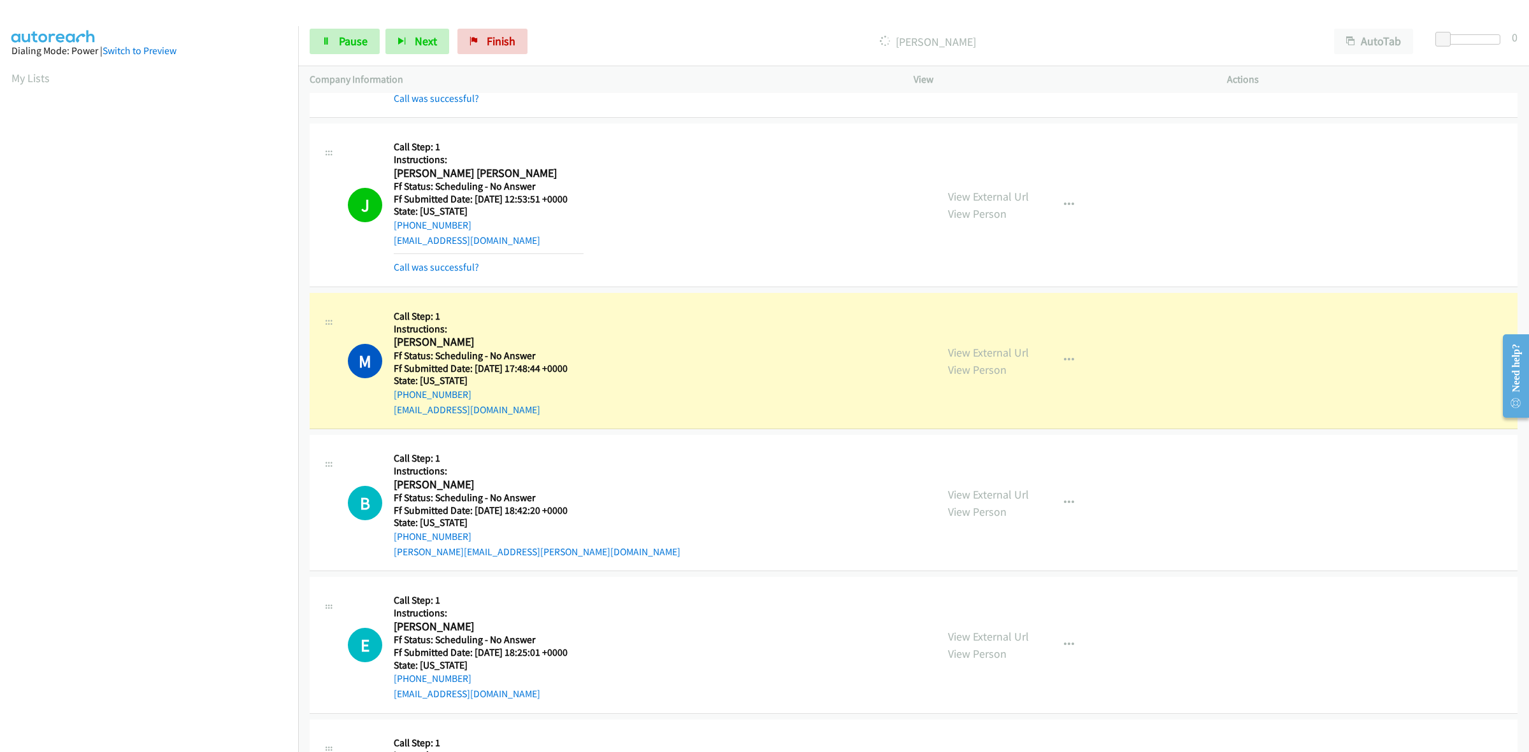
scroll to position [318, 0]
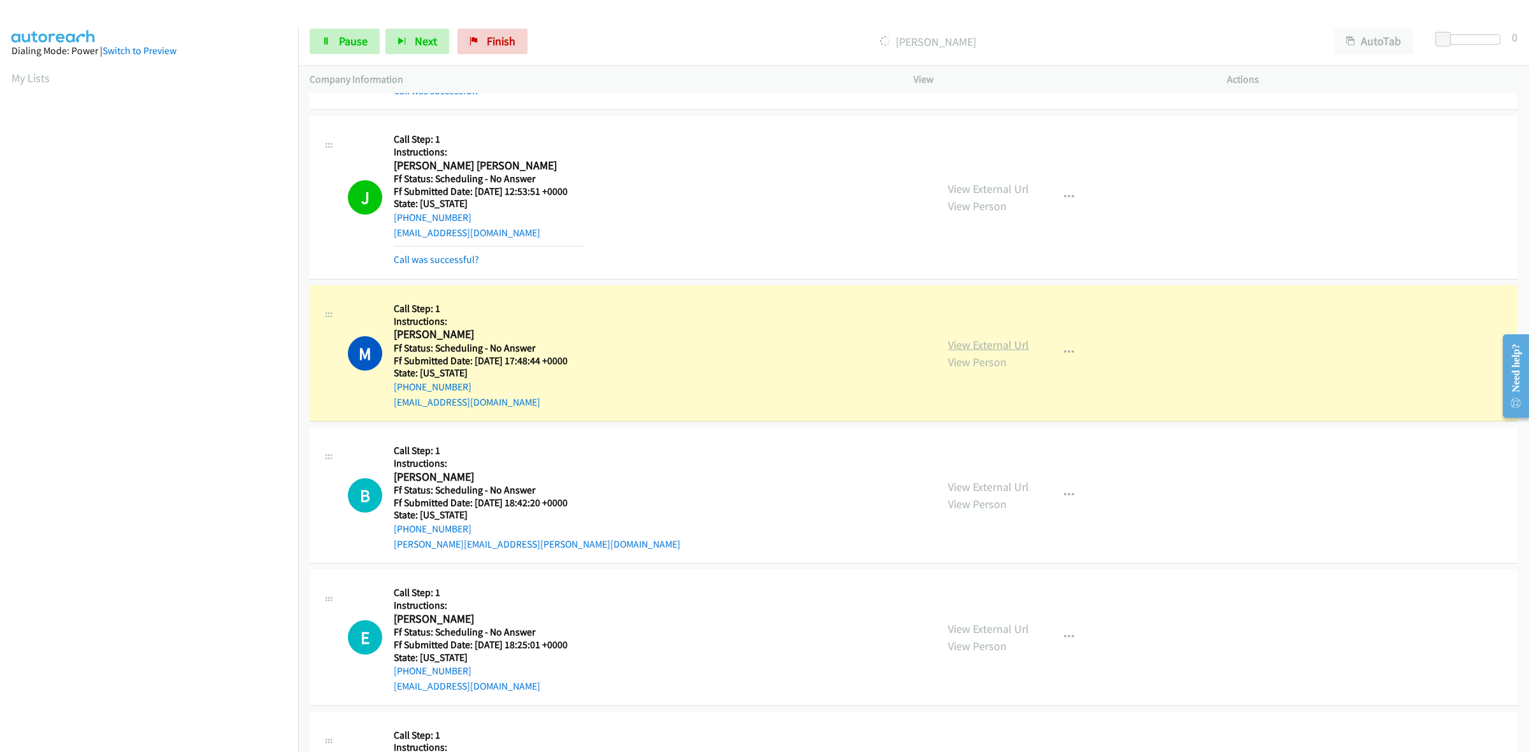
click at [1002, 341] on link "View External Url" at bounding box center [988, 345] width 81 height 15
click at [1003, 487] on link "View External Url" at bounding box center [988, 487] width 81 height 15
click at [989, 622] on link "View External Url" at bounding box center [988, 629] width 81 height 15
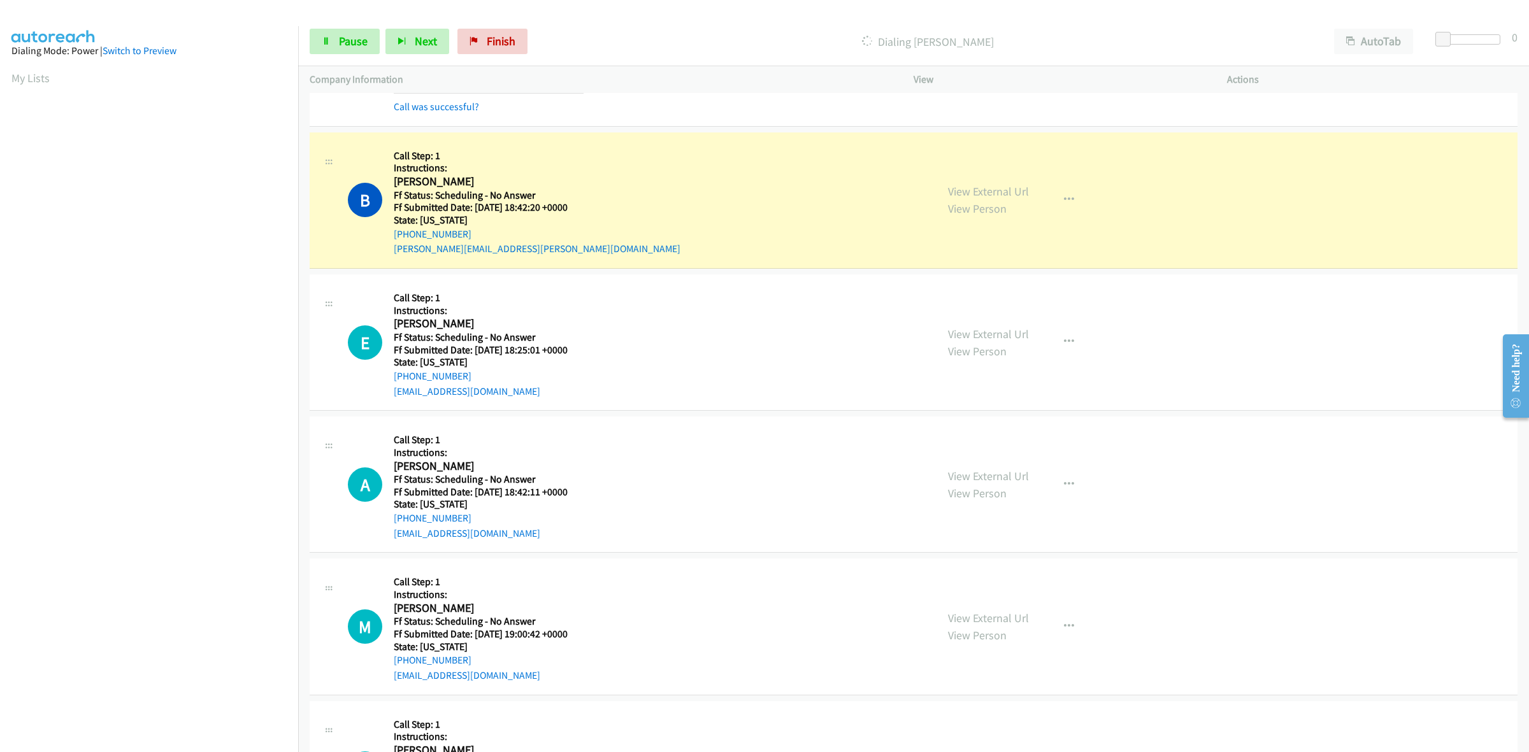
scroll to position [717, 0]
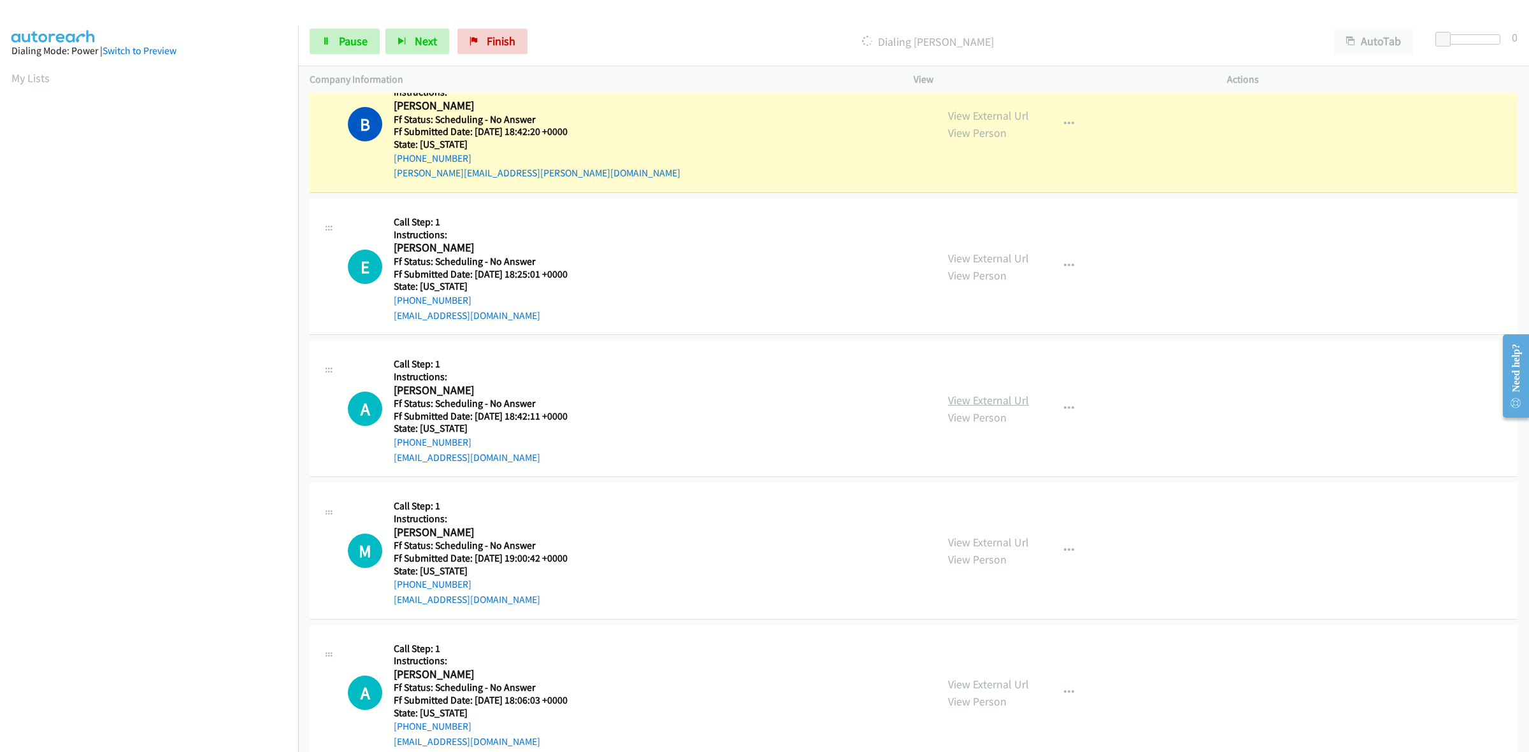
click at [994, 403] on link "View External Url" at bounding box center [988, 400] width 81 height 15
click at [1064, 120] on icon "button" at bounding box center [1069, 124] width 10 height 10
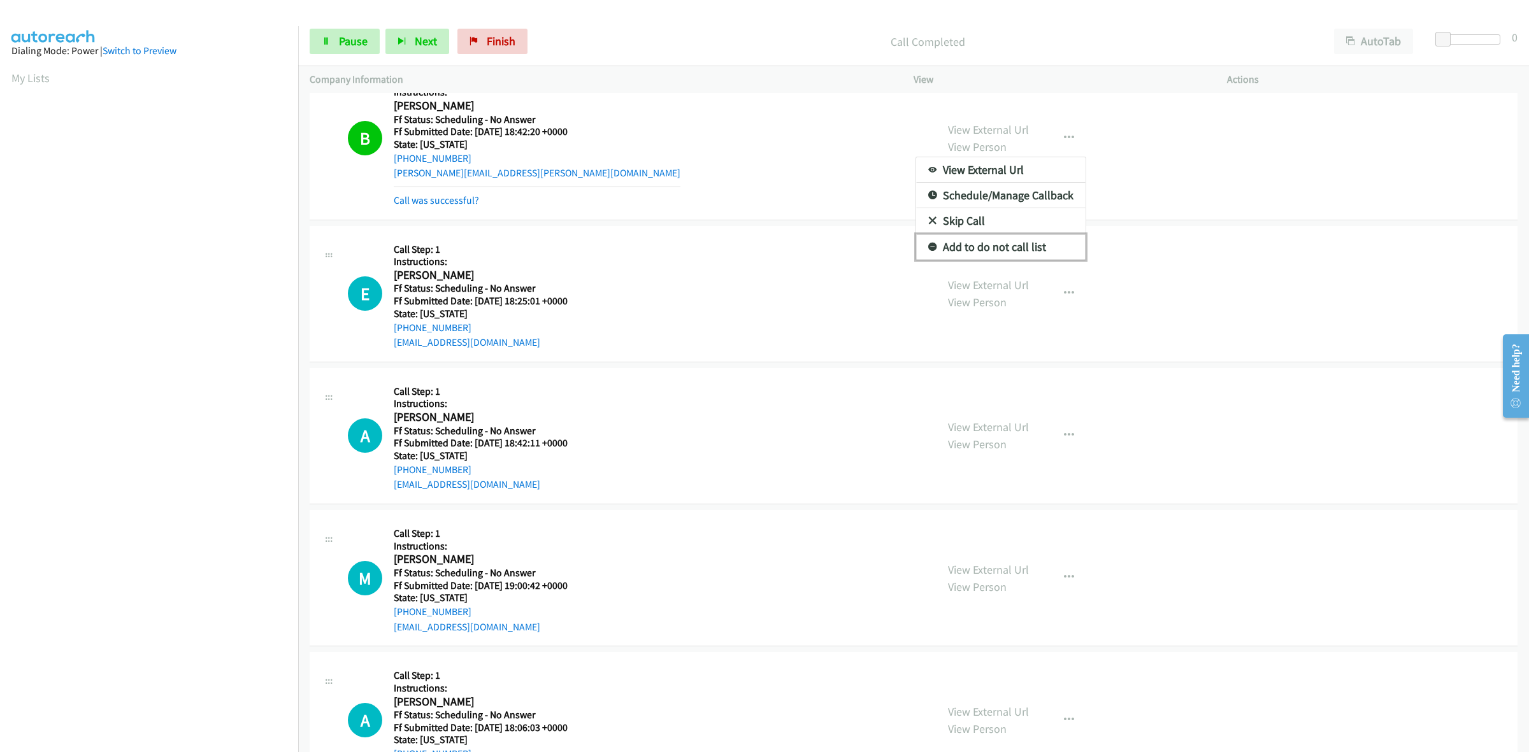
click at [1001, 248] on link "Add to do not call list" at bounding box center [1000, 246] width 169 height 25
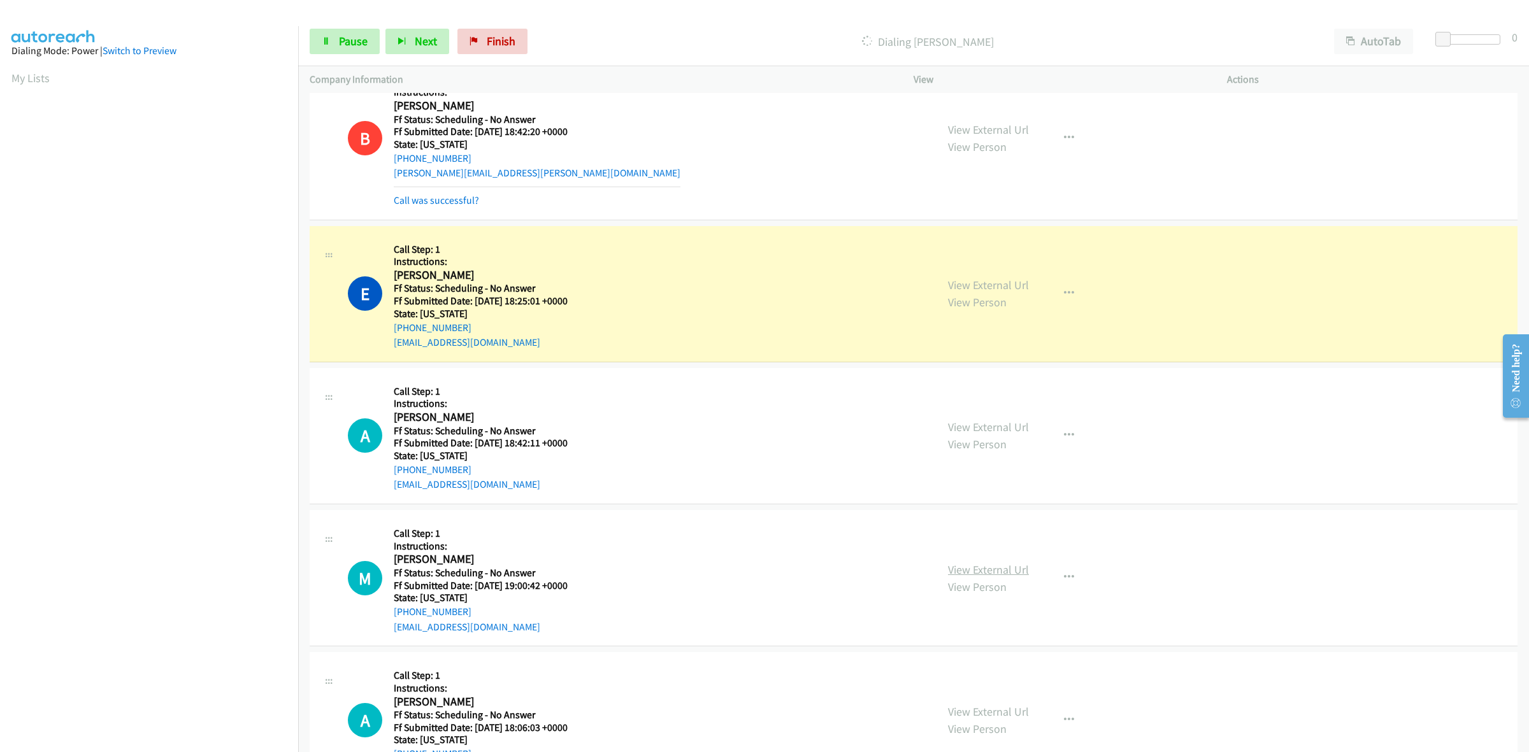
click at [1021, 567] on link "View External Url" at bounding box center [988, 569] width 81 height 15
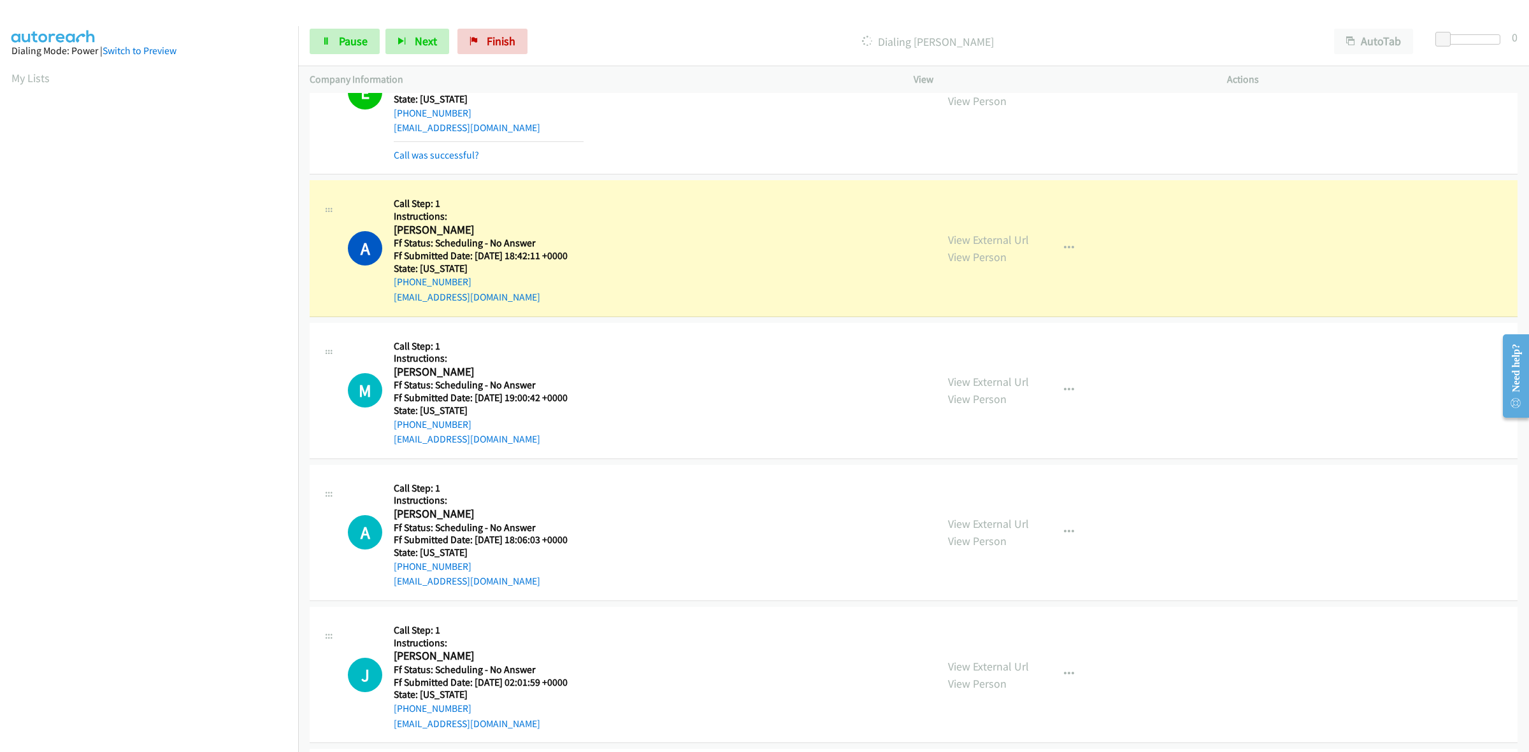
scroll to position [955, 0]
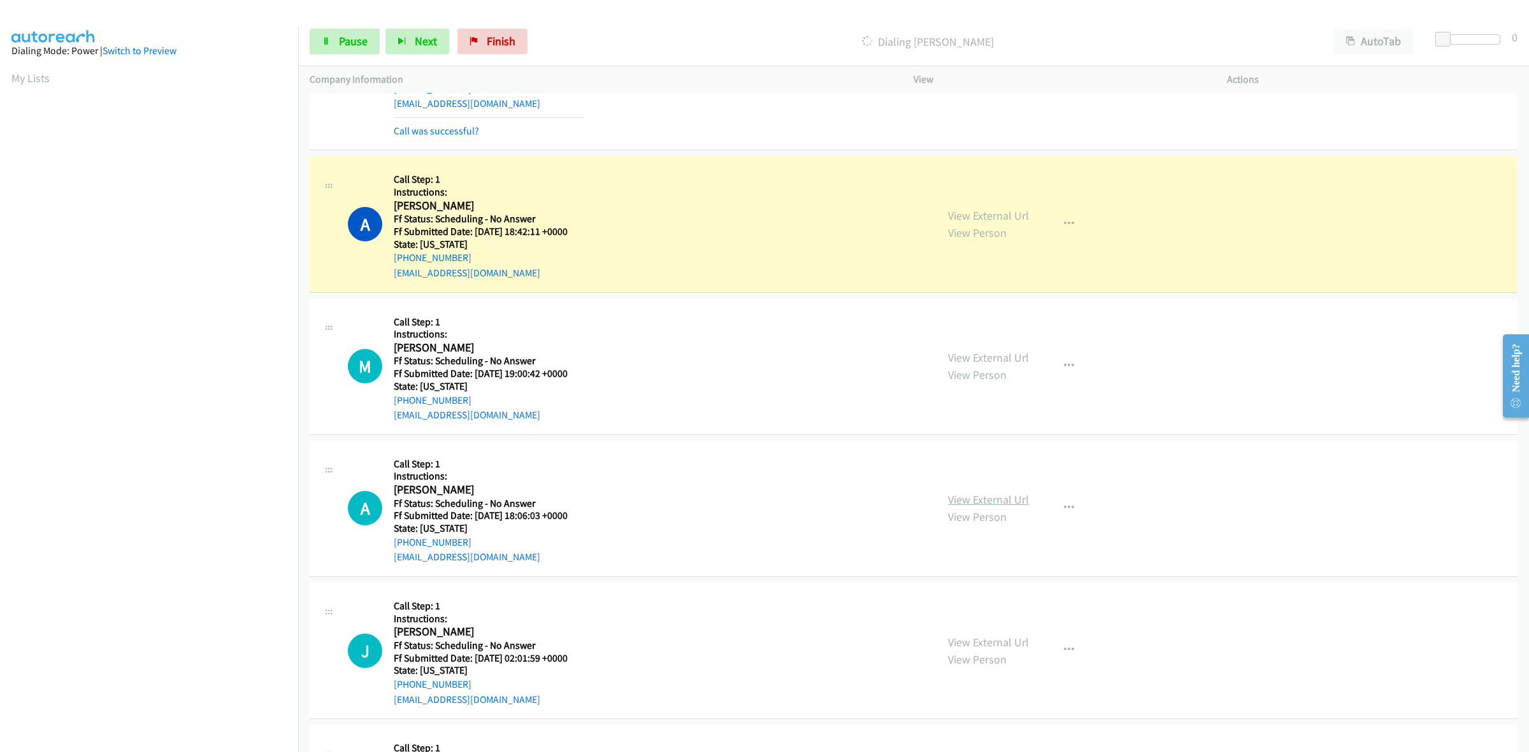
click at [963, 497] on link "View External Url" at bounding box center [988, 499] width 81 height 15
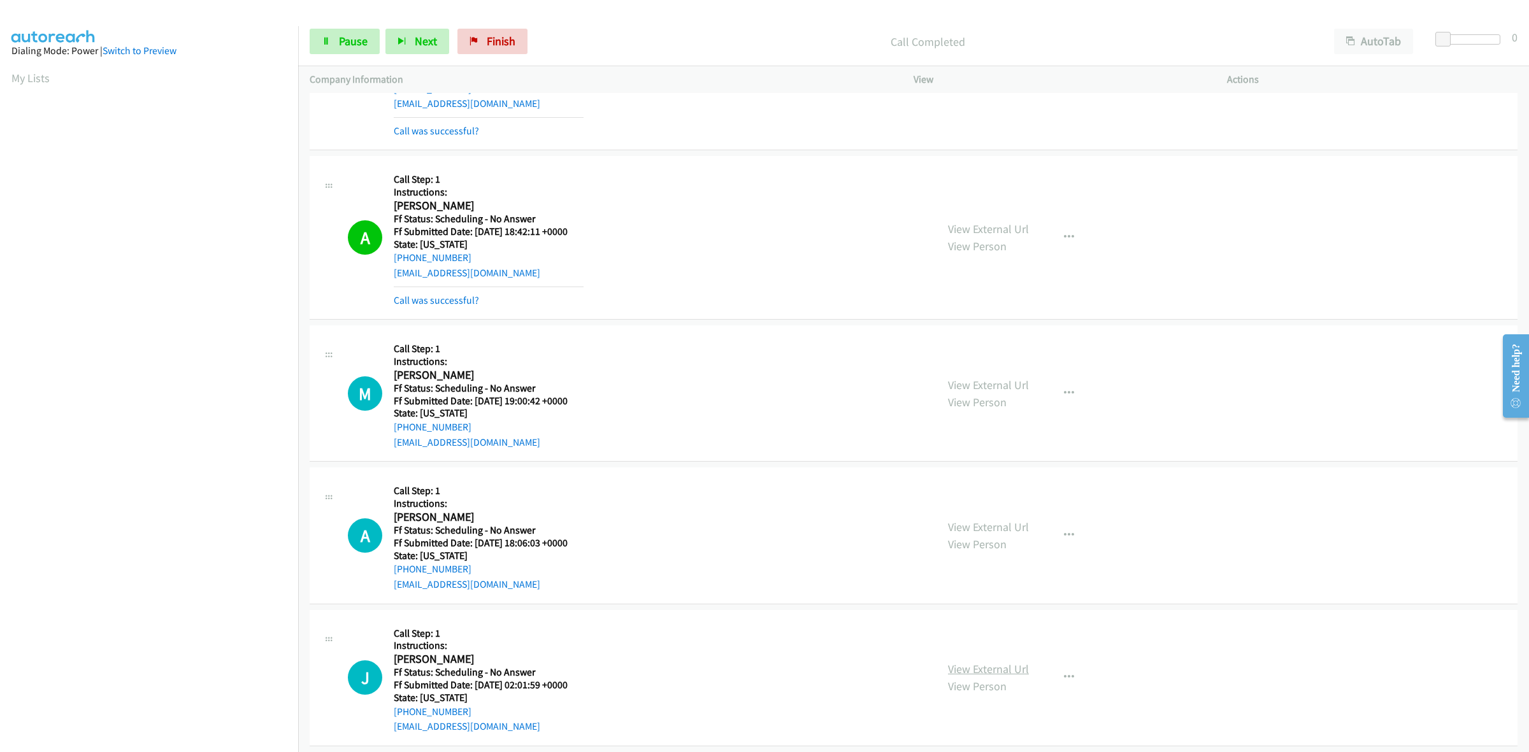
click at [994, 669] on link "View External Url" at bounding box center [988, 669] width 81 height 15
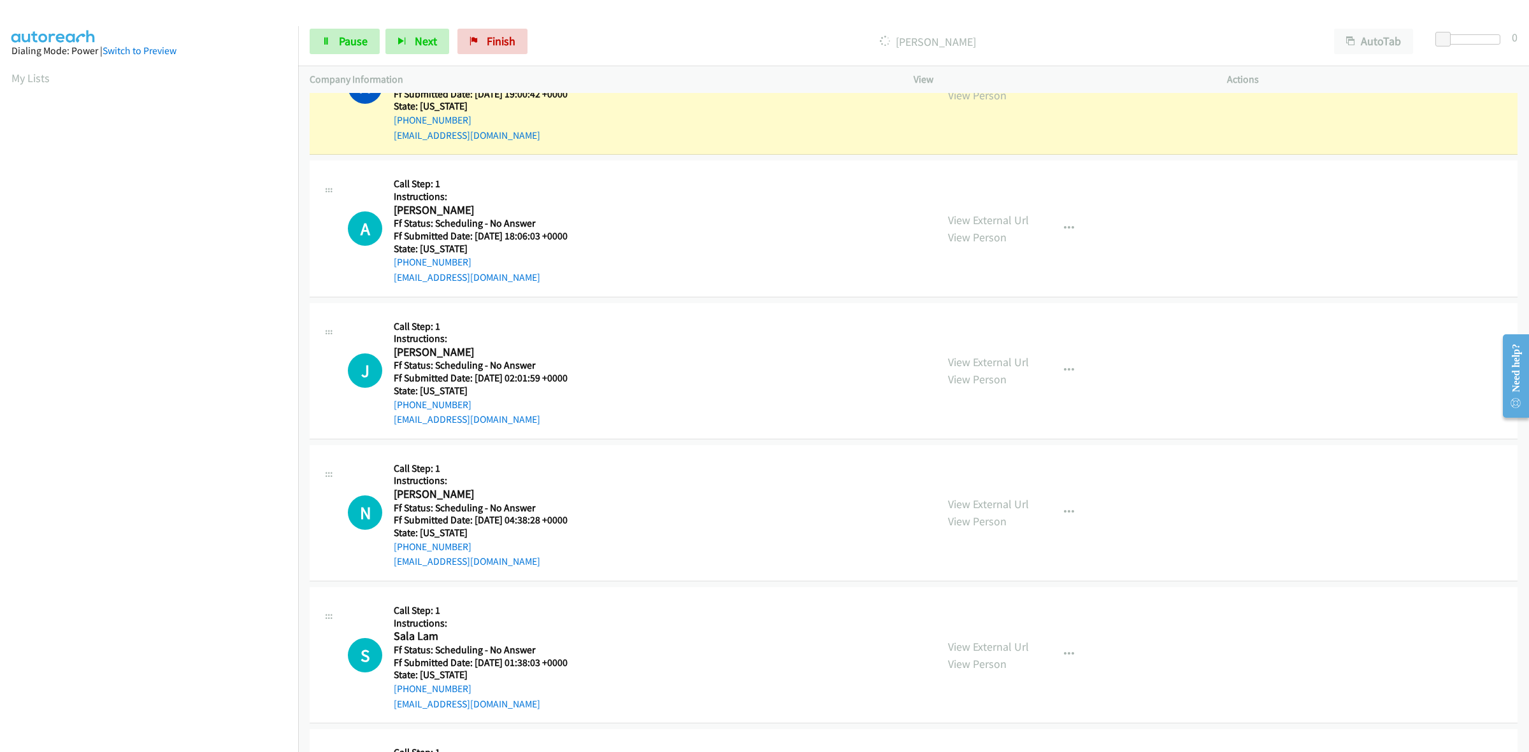
scroll to position [1274, 0]
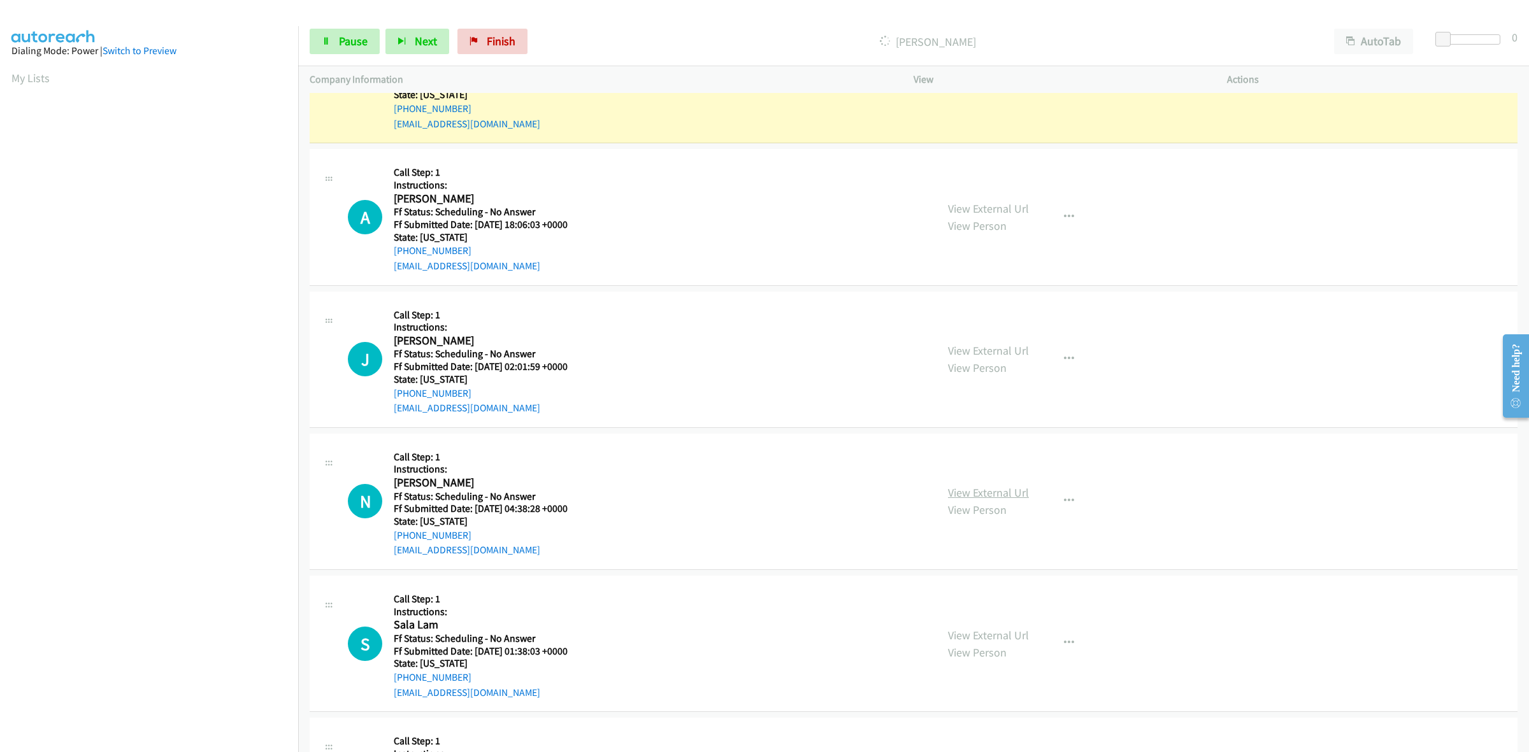
click at [1010, 494] on link "View External Url" at bounding box center [988, 492] width 81 height 15
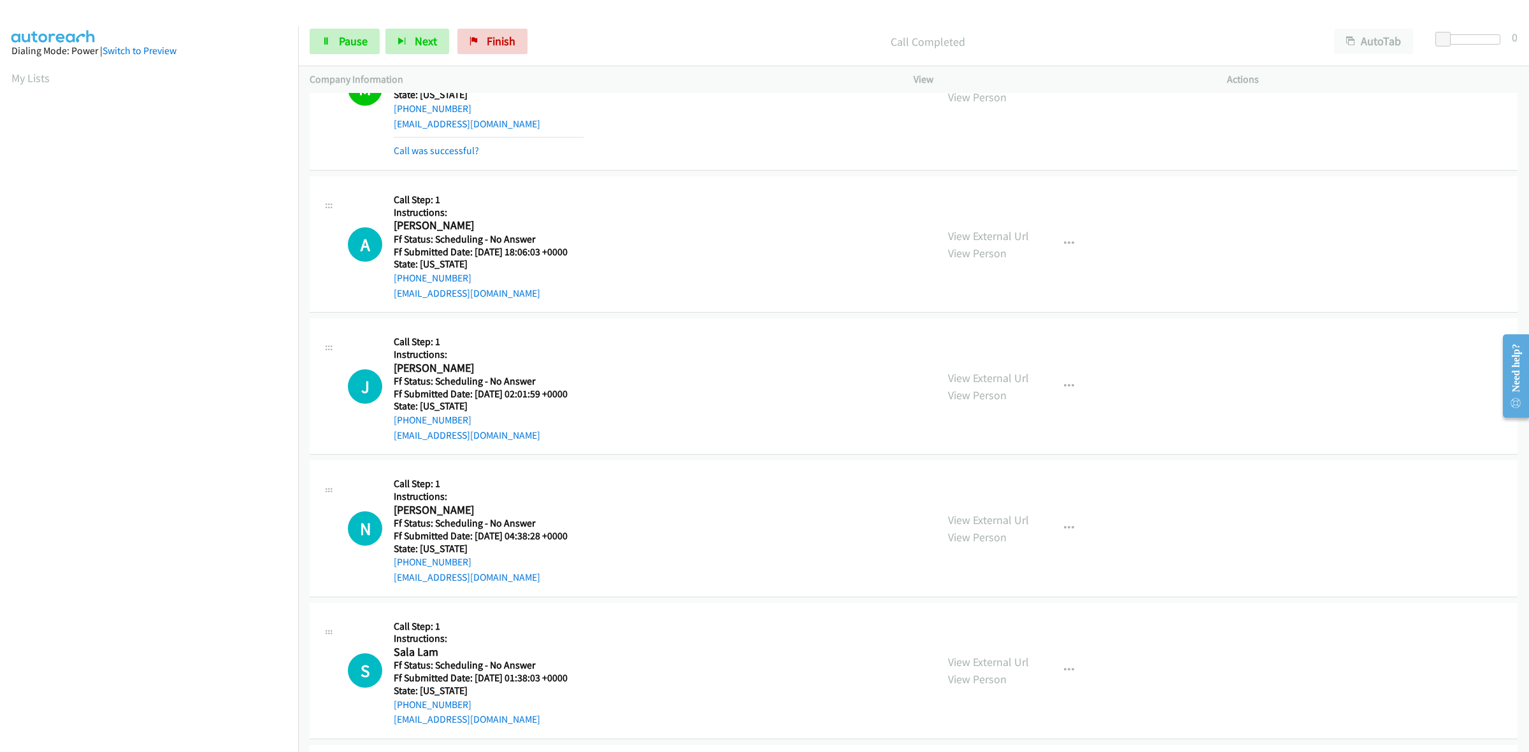
scroll to position [1287, 0]
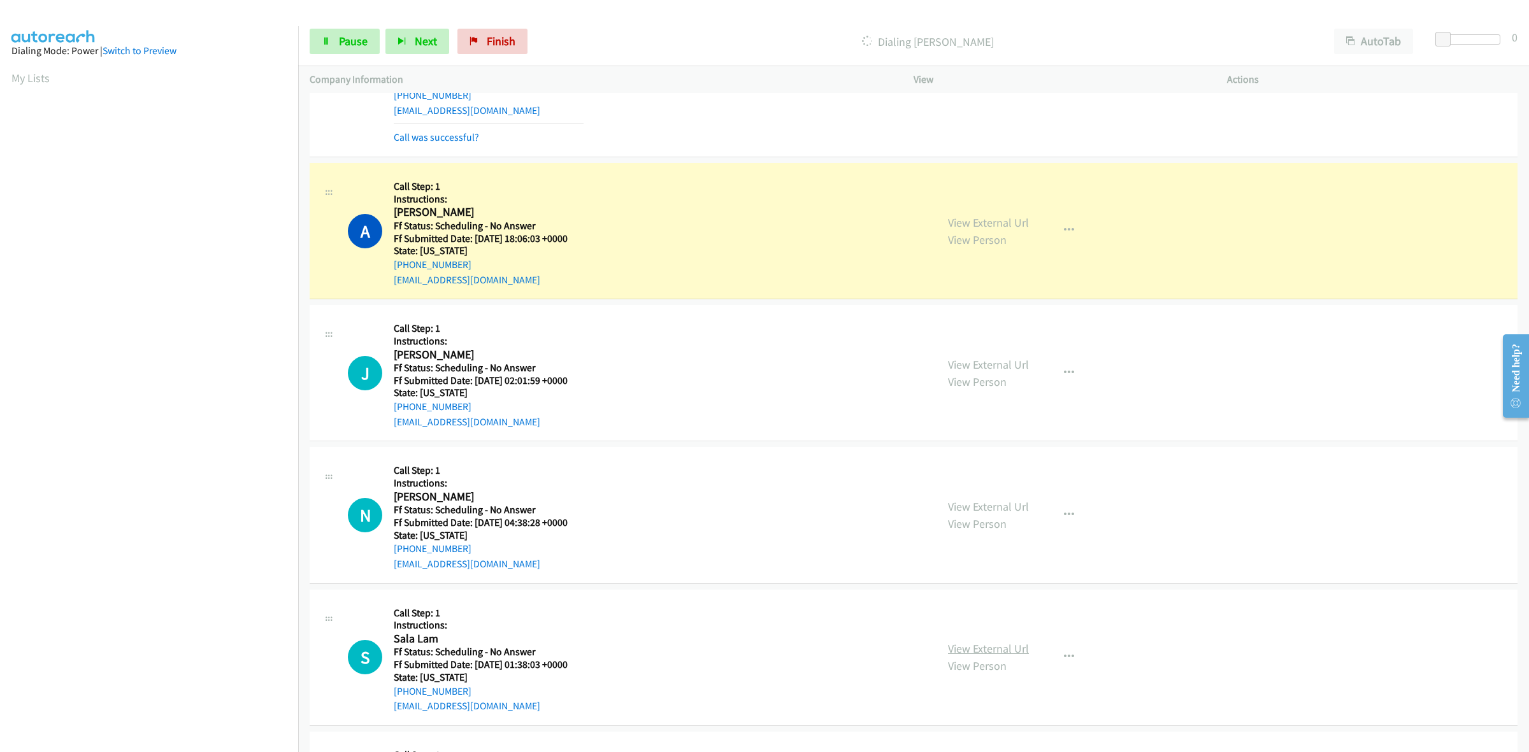
click at [976, 648] on link "View External Url" at bounding box center [988, 648] width 81 height 15
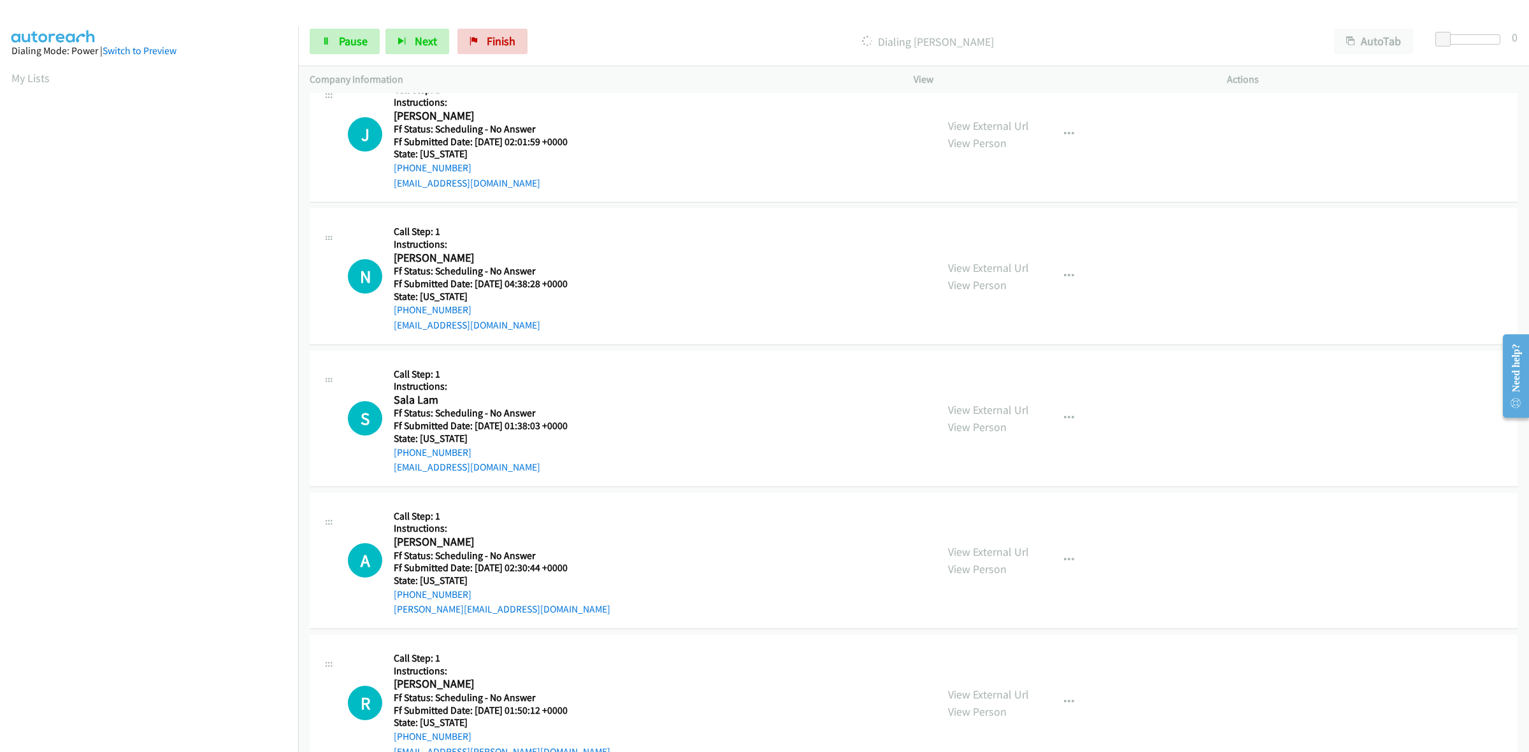
scroll to position [1446, 0]
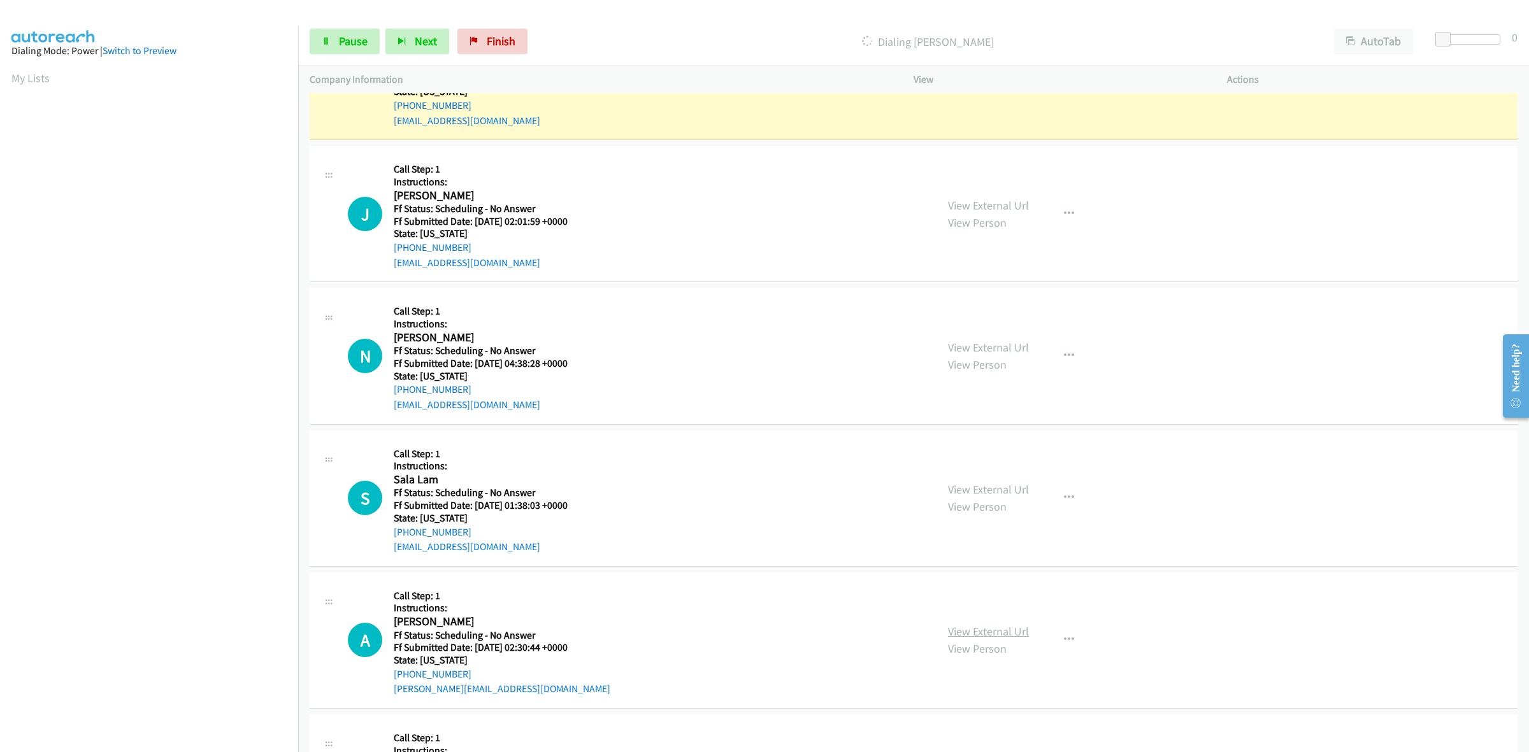
click at [980, 634] on link "View External Url" at bounding box center [988, 631] width 81 height 15
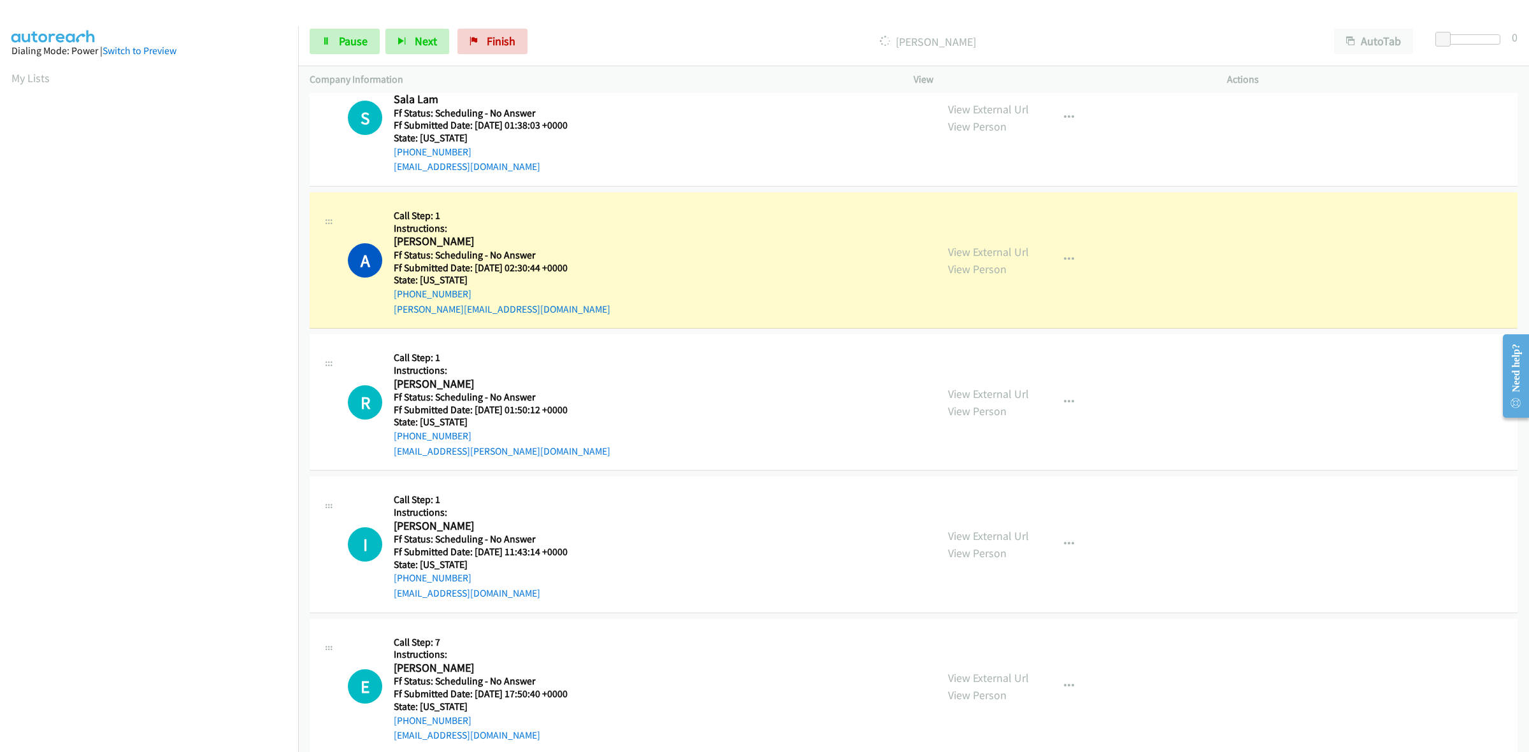
scroll to position [1924, 0]
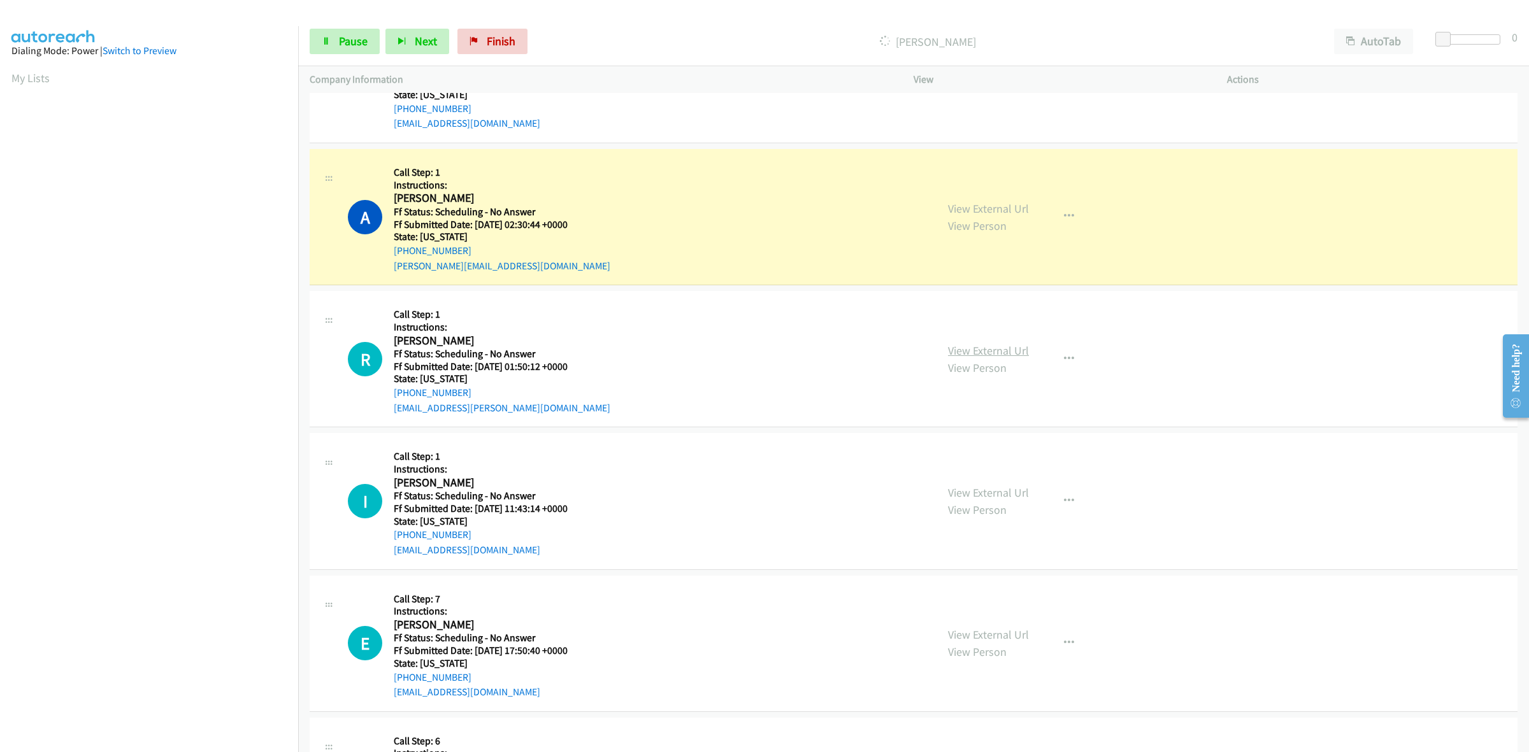
click at [1007, 353] on link "View External Url" at bounding box center [988, 350] width 81 height 15
click at [986, 486] on link "View External Url" at bounding box center [988, 492] width 81 height 15
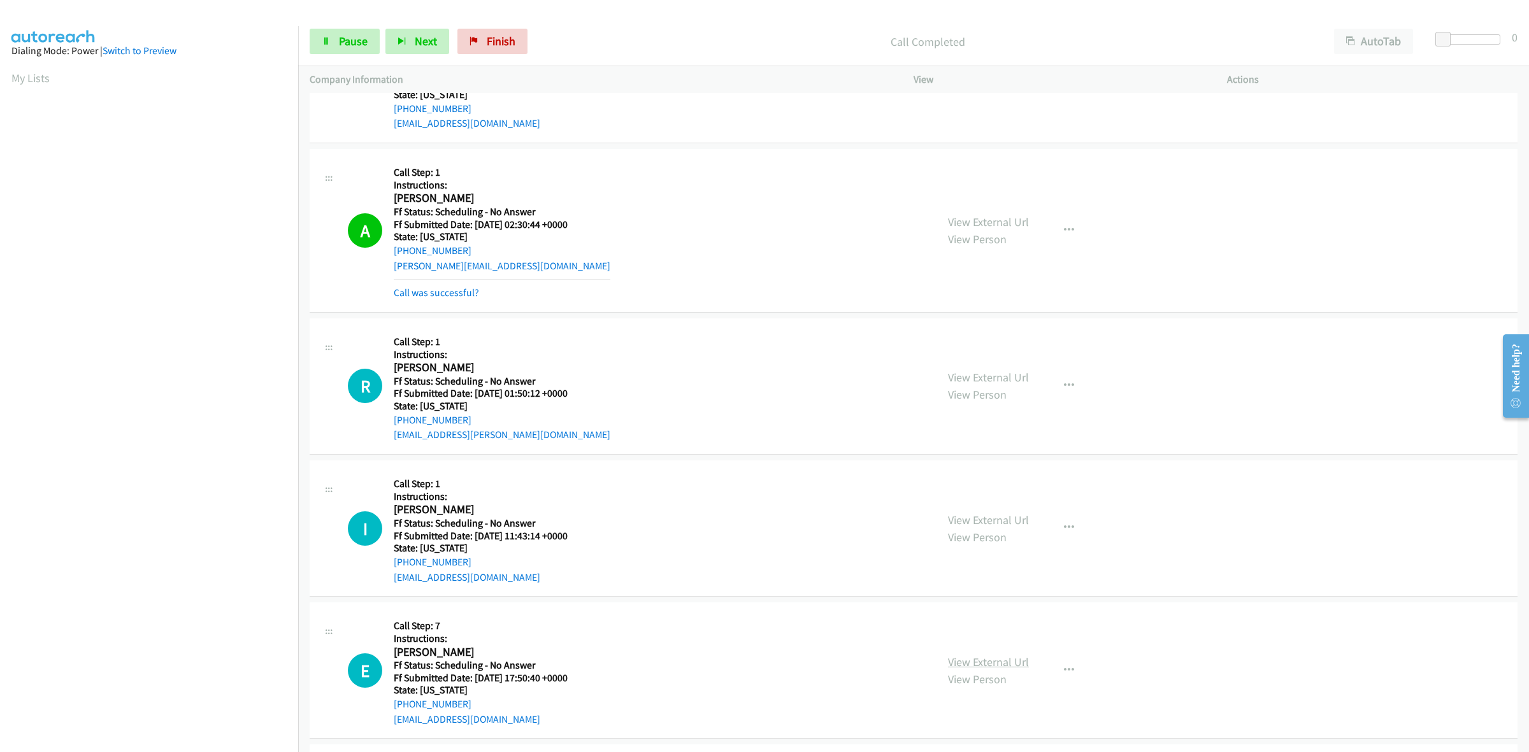
click at [1005, 667] on link "View External Url" at bounding box center [988, 662] width 81 height 15
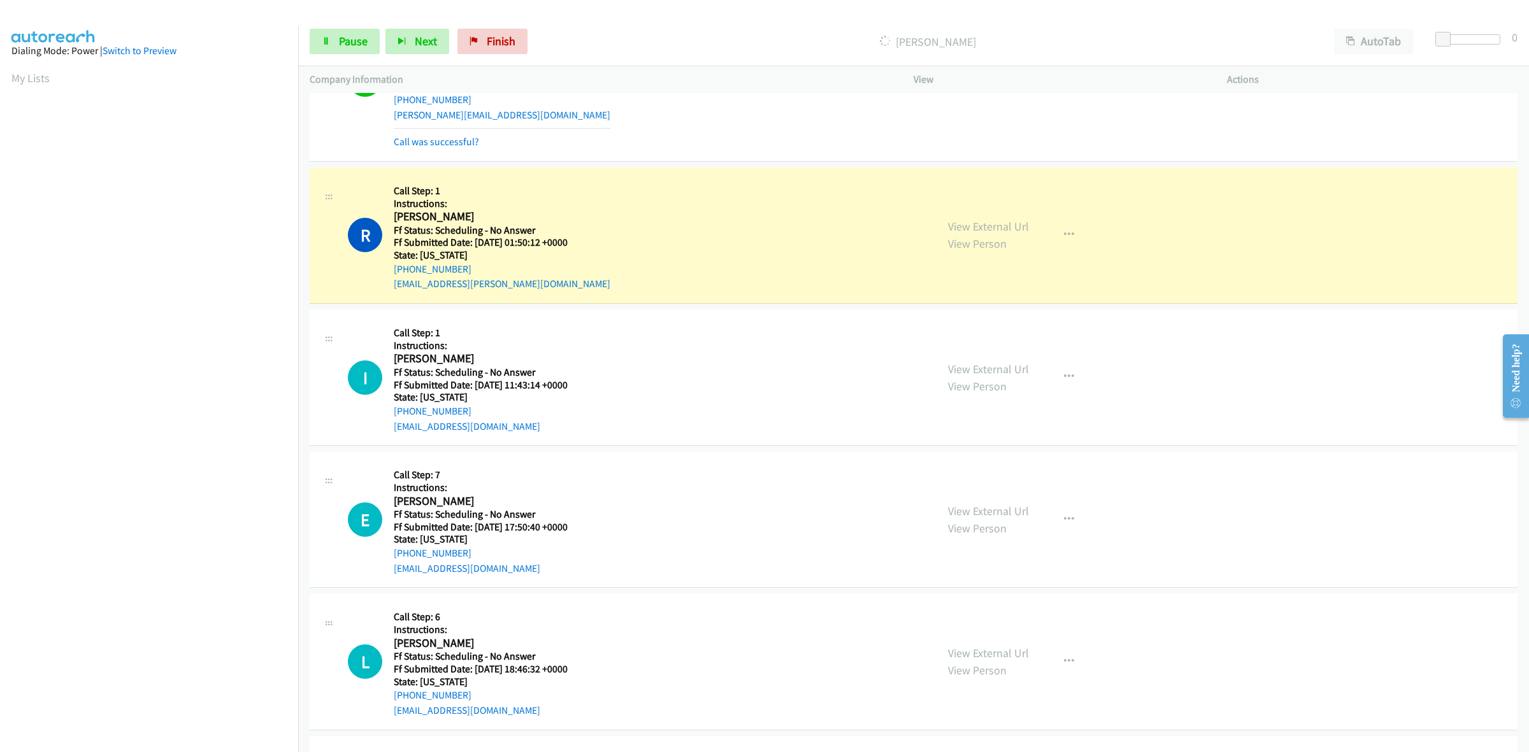
scroll to position [2083, 0]
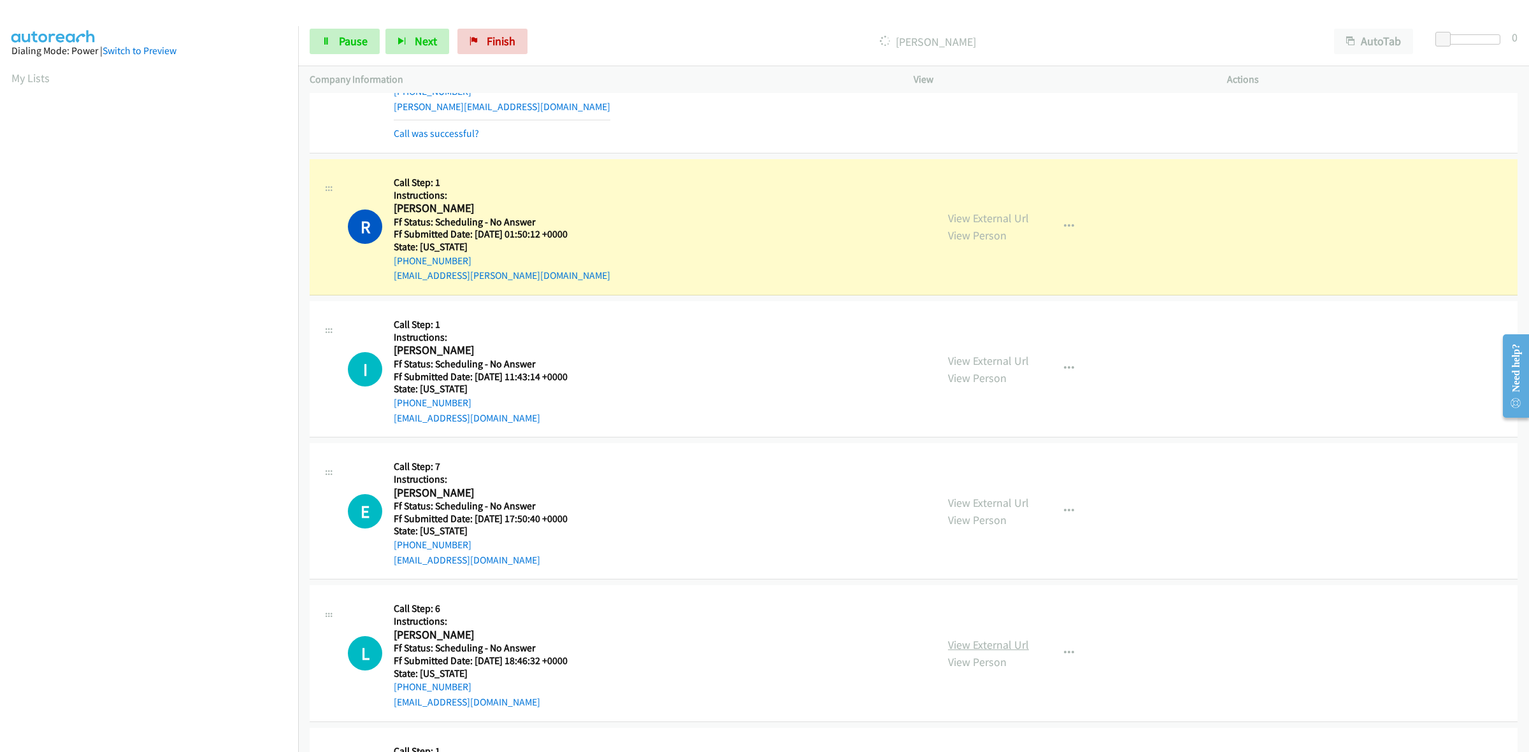
click at [960, 639] on link "View External Url" at bounding box center [988, 645] width 81 height 15
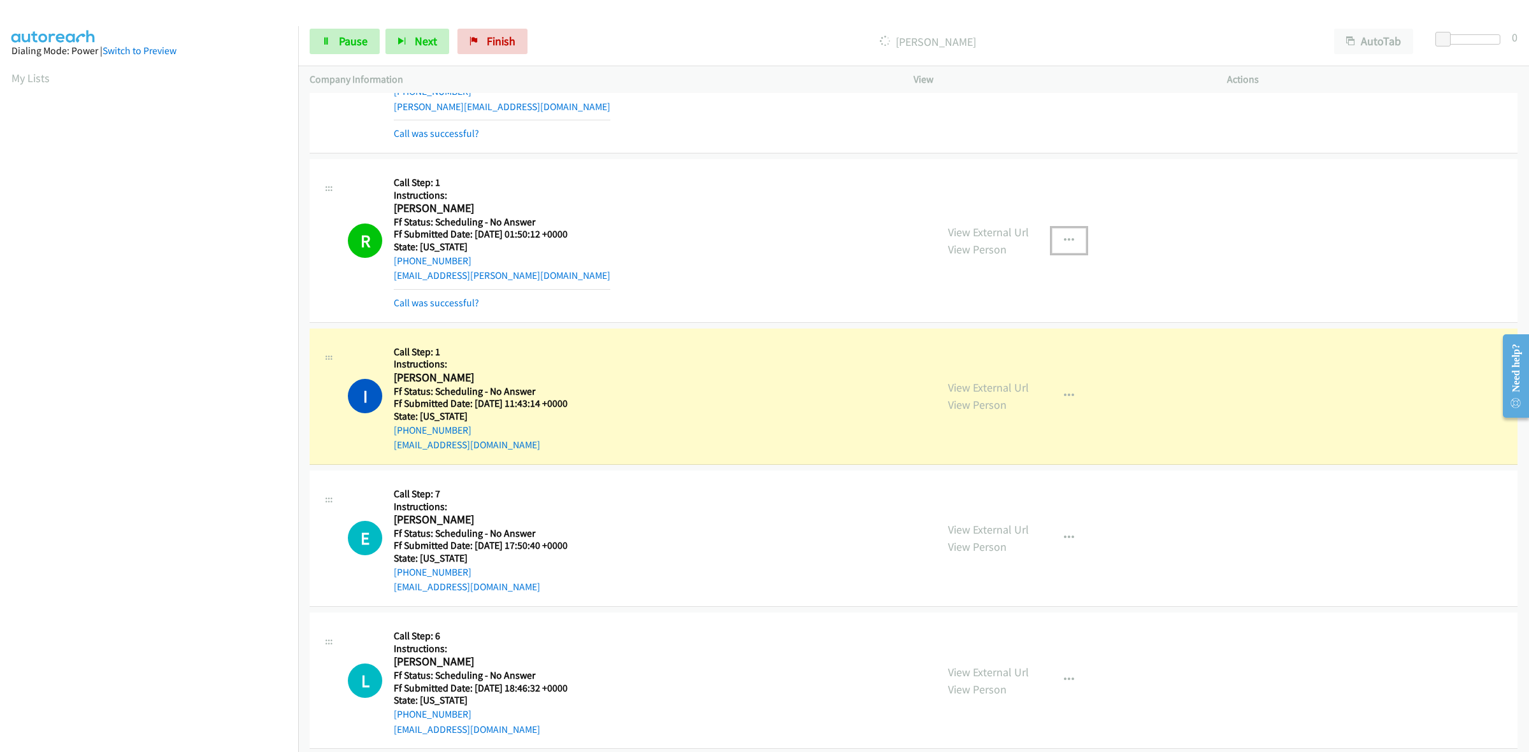
click at [1064, 239] on icon "button" at bounding box center [1069, 241] width 10 height 10
click at [968, 350] on link "Add to do not call list" at bounding box center [1000, 349] width 169 height 25
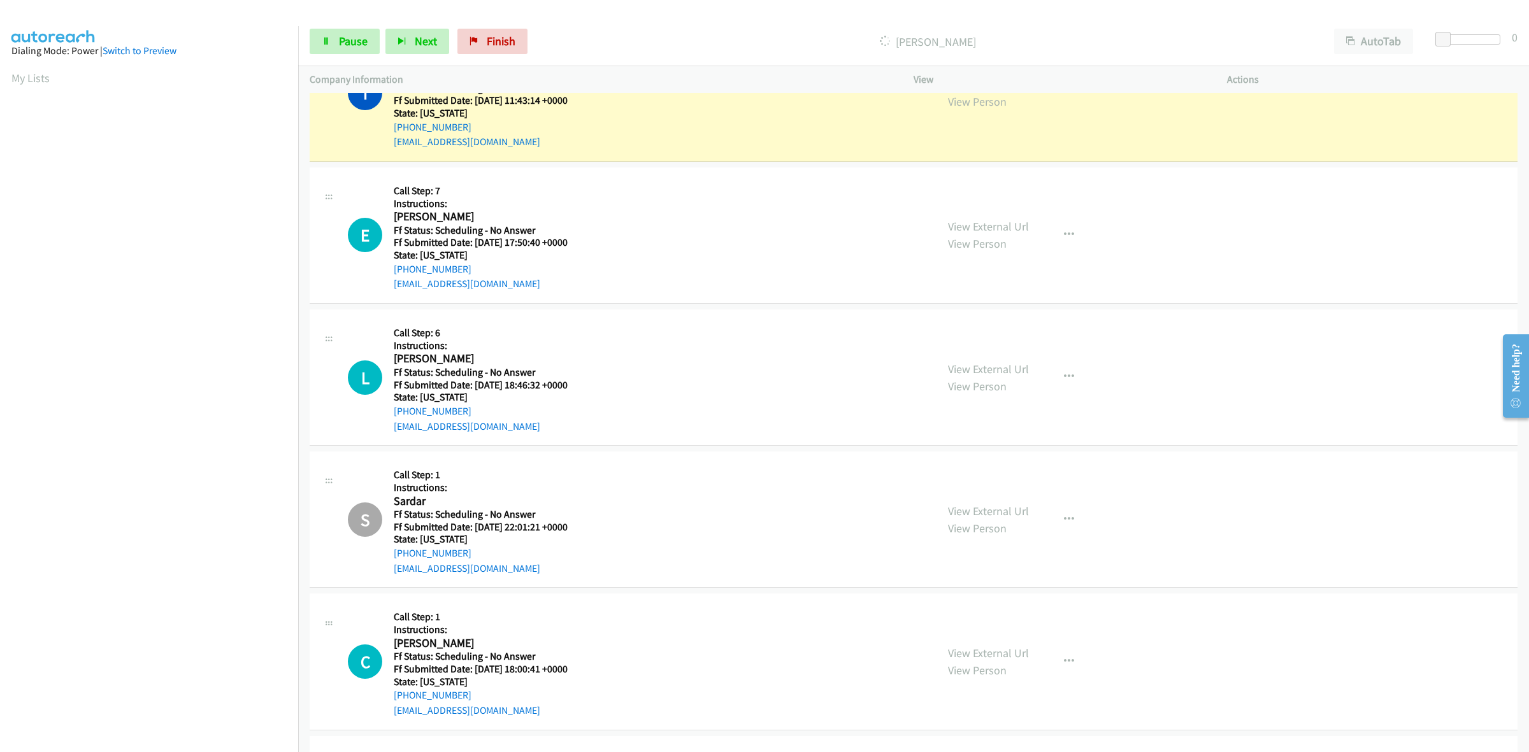
scroll to position [2402, 0]
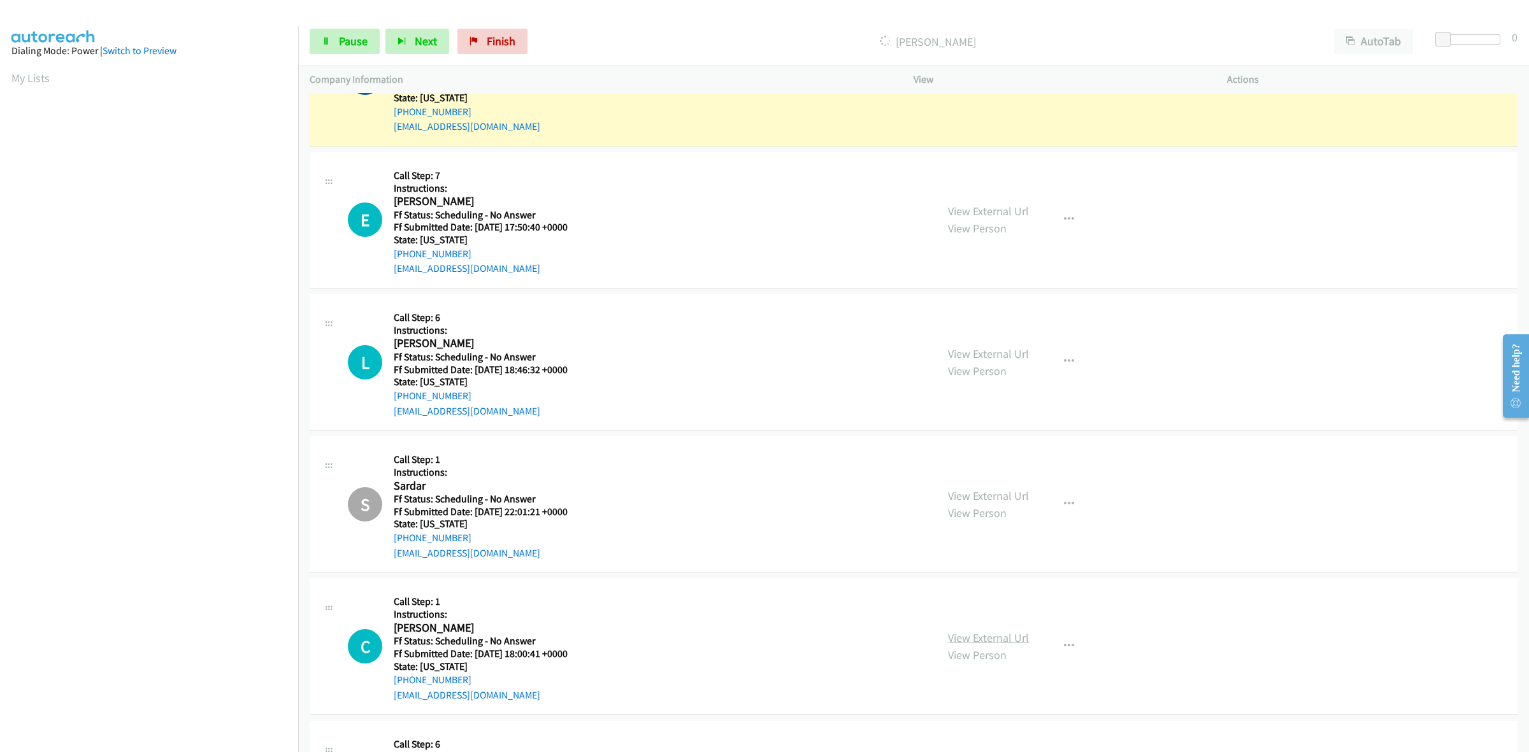
click at [1004, 637] on link "View External Url" at bounding box center [988, 638] width 81 height 15
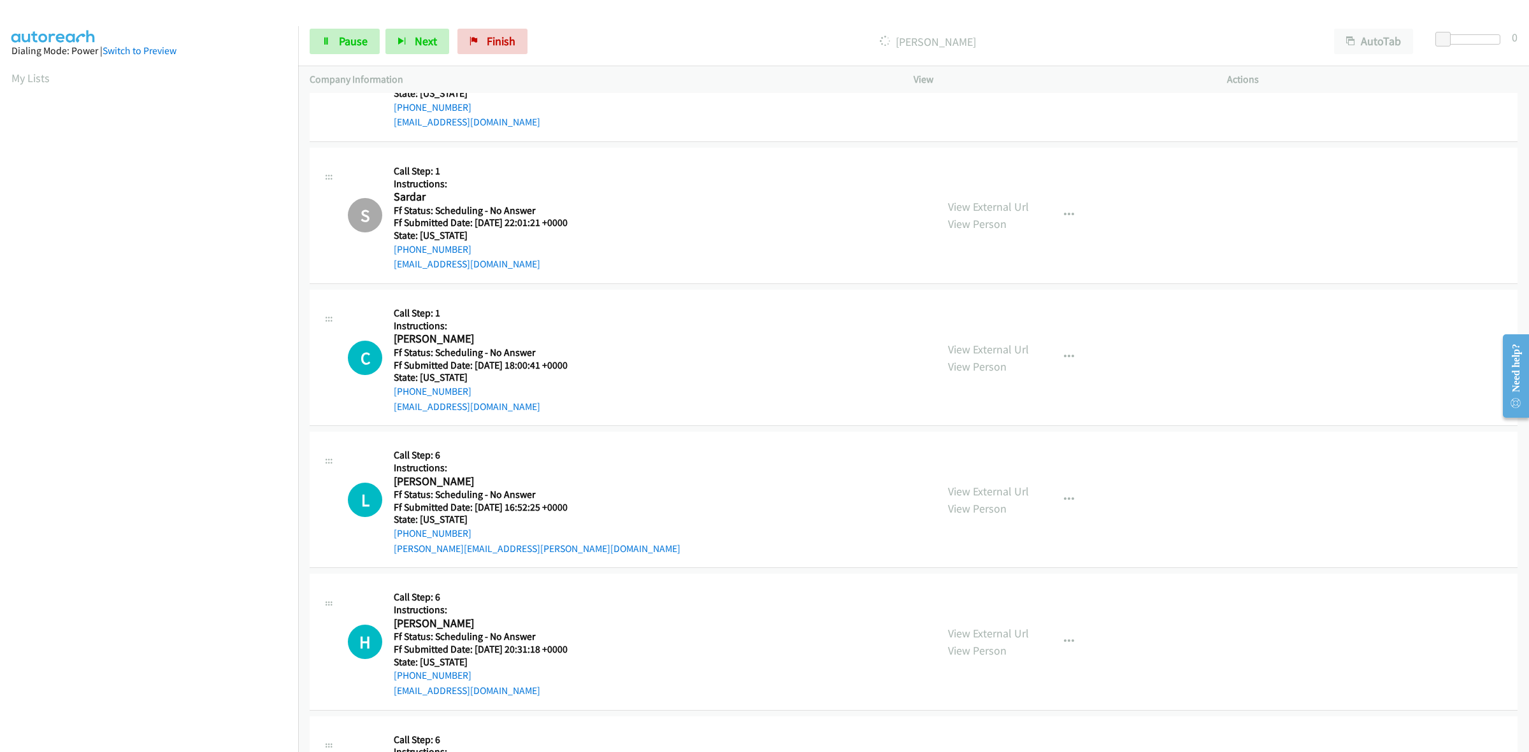
scroll to position [2973, 0]
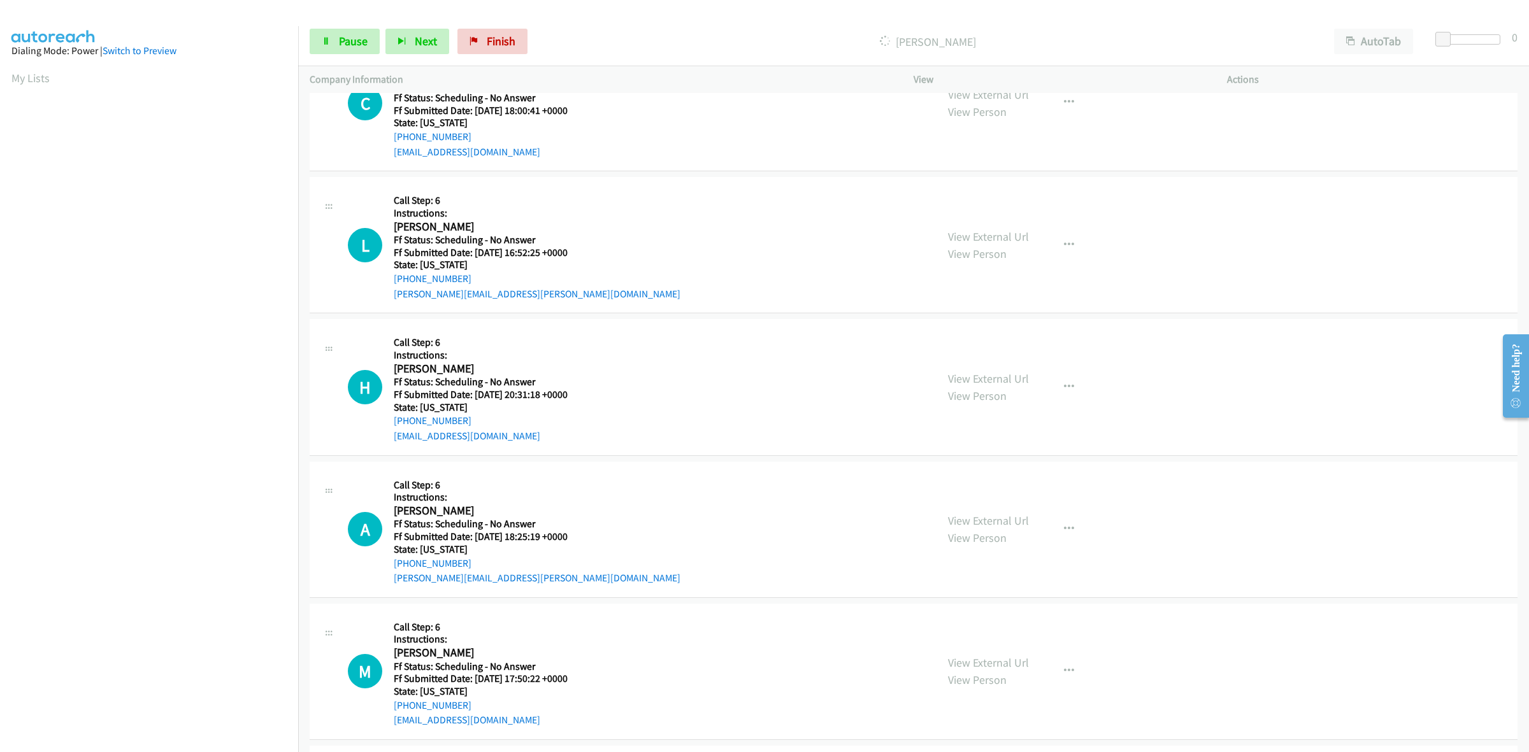
click at [985, 229] on div "View External Url View Person View External Url Email Schedule/Manage Callback …" at bounding box center [1098, 245] width 325 height 113
click at [990, 232] on link "View External Url" at bounding box center [988, 236] width 81 height 15
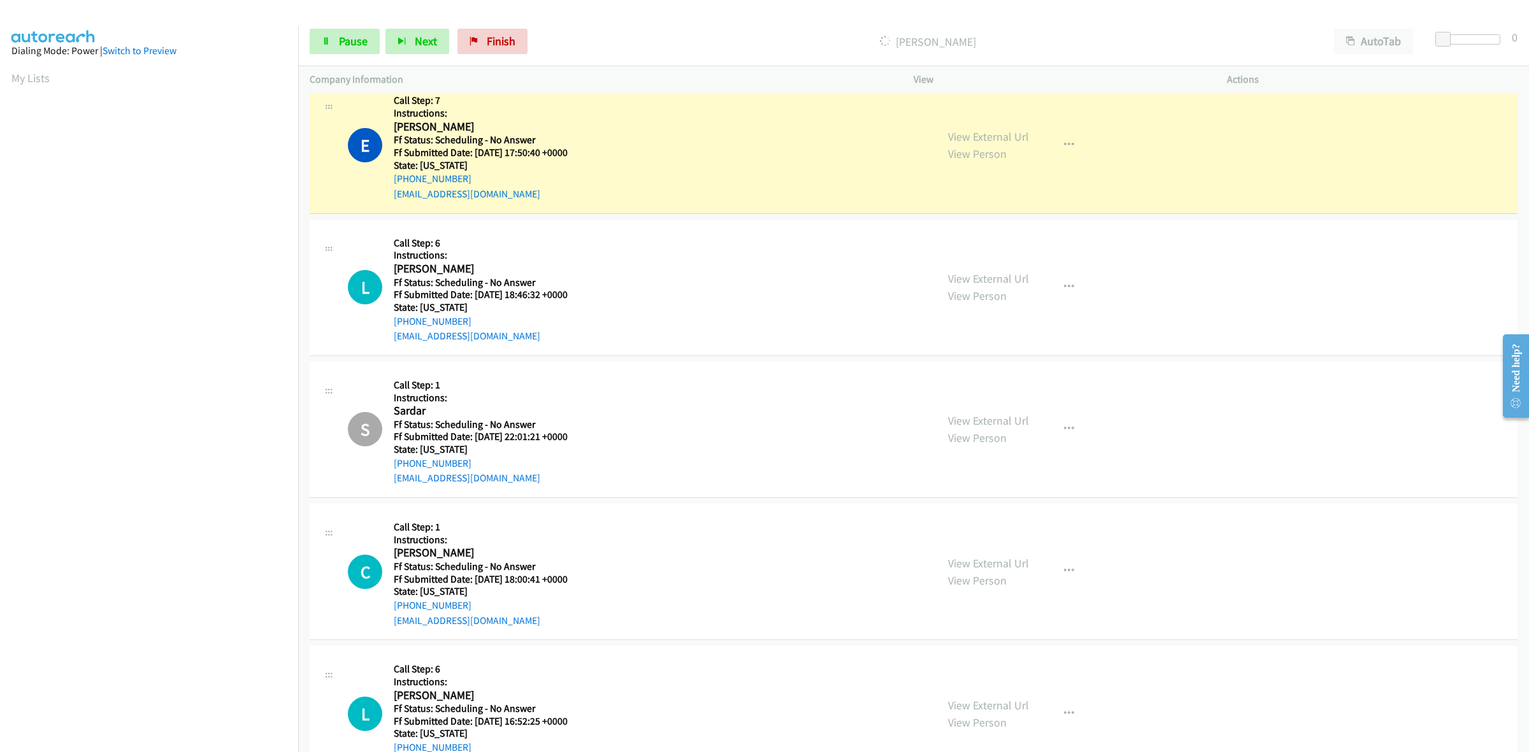
scroll to position [2495, 0]
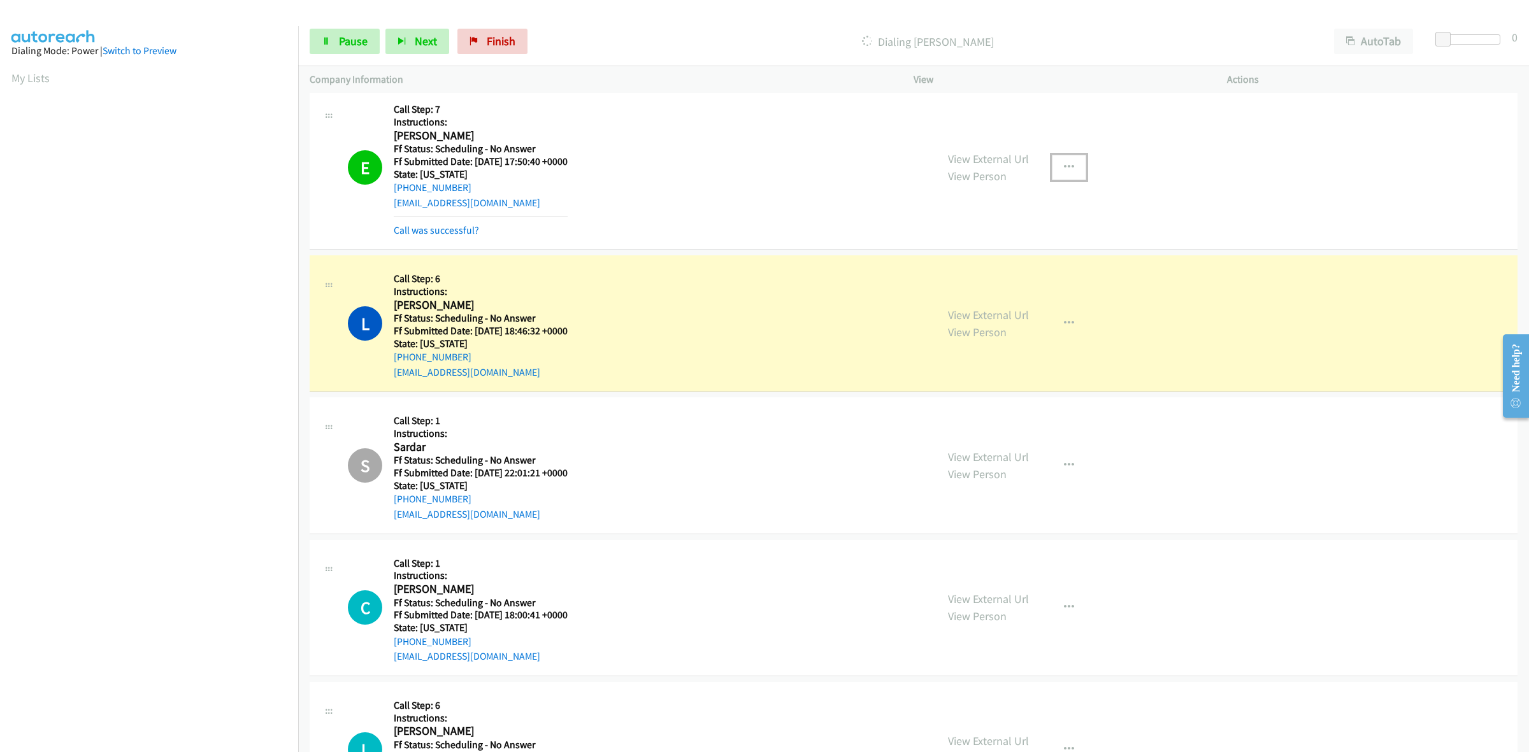
click at [1064, 169] on icon "button" at bounding box center [1069, 167] width 10 height 10
click at [994, 278] on link "Add to do not call list" at bounding box center [1000, 276] width 169 height 25
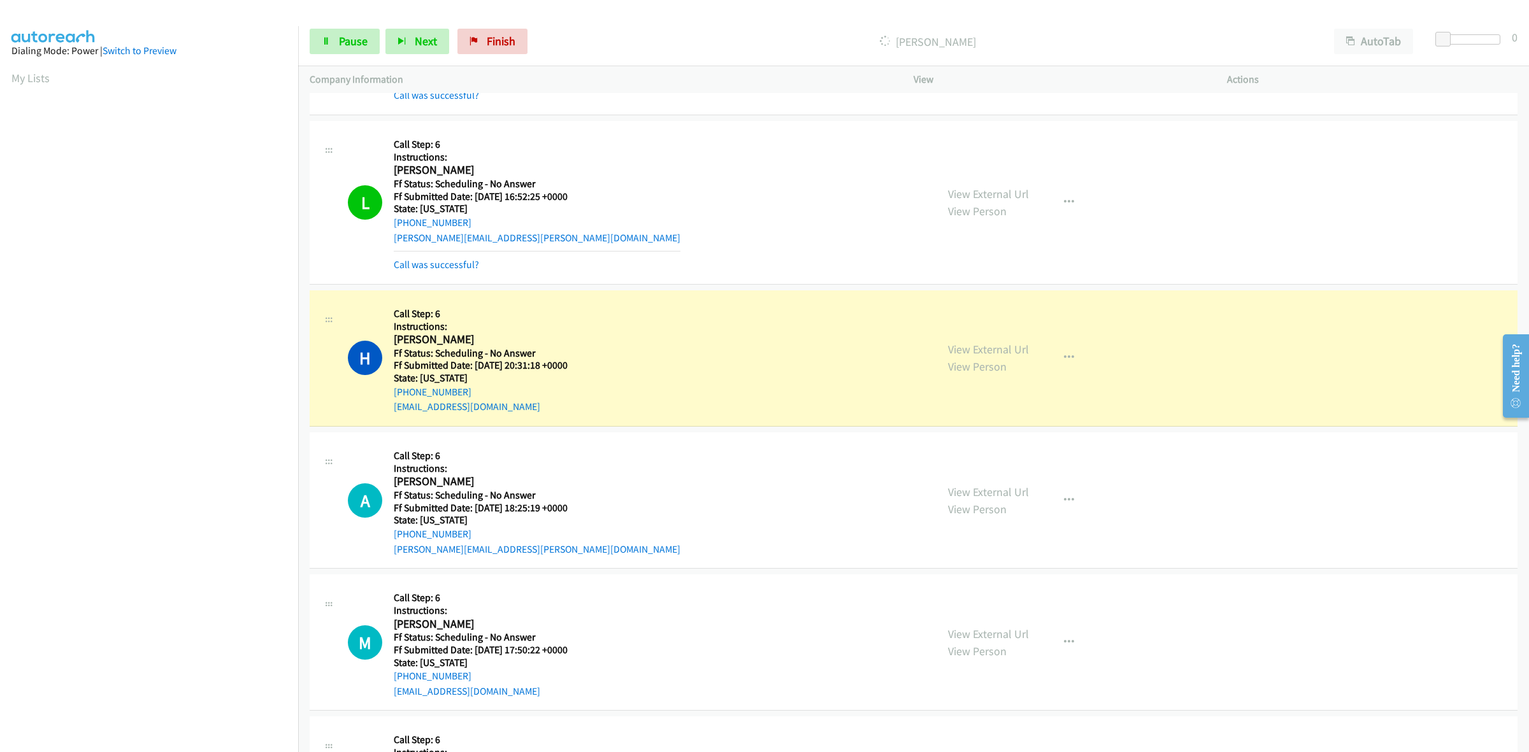
scroll to position [3132, 0]
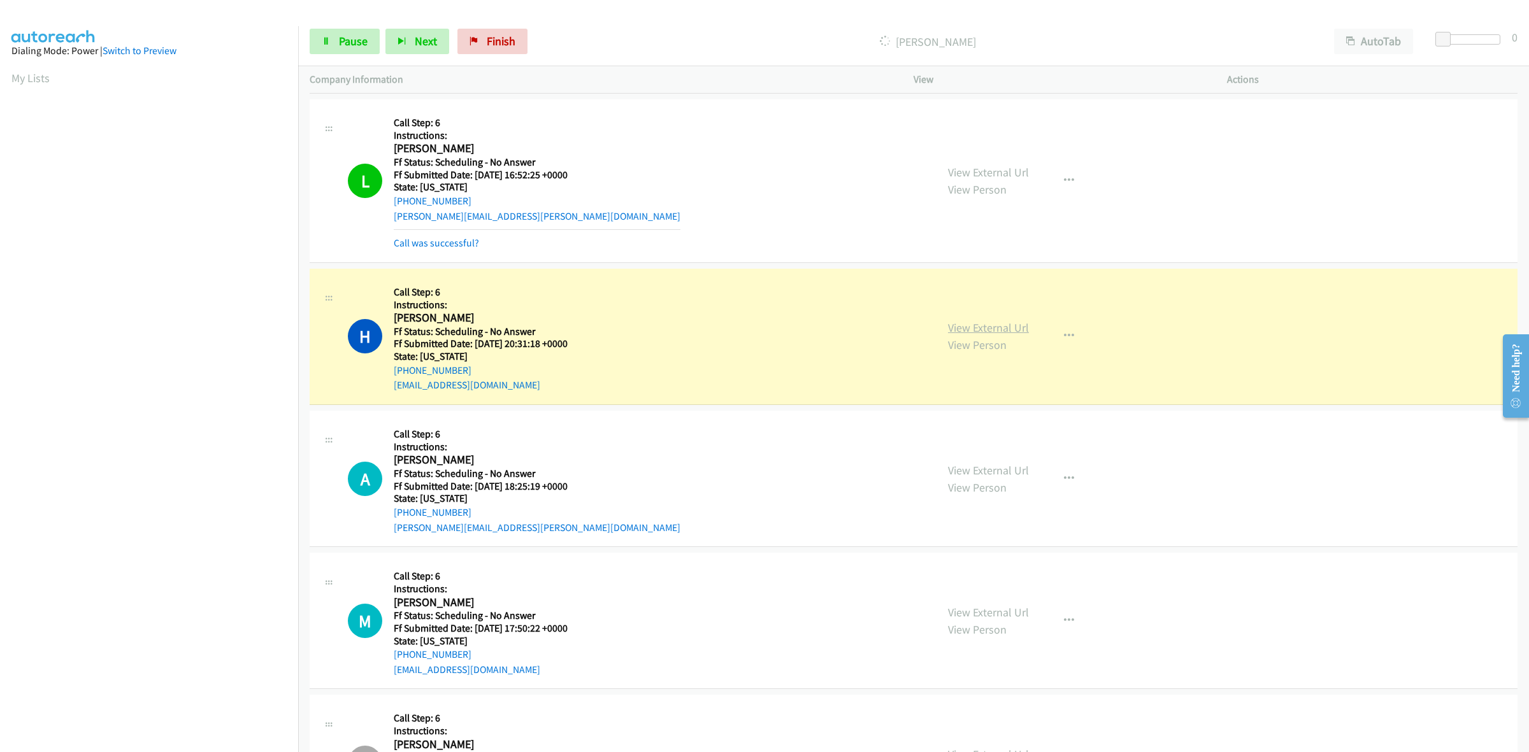
click at [1019, 329] on link "View External Url" at bounding box center [988, 327] width 81 height 15
click at [998, 472] on link "View External Url" at bounding box center [988, 470] width 81 height 15
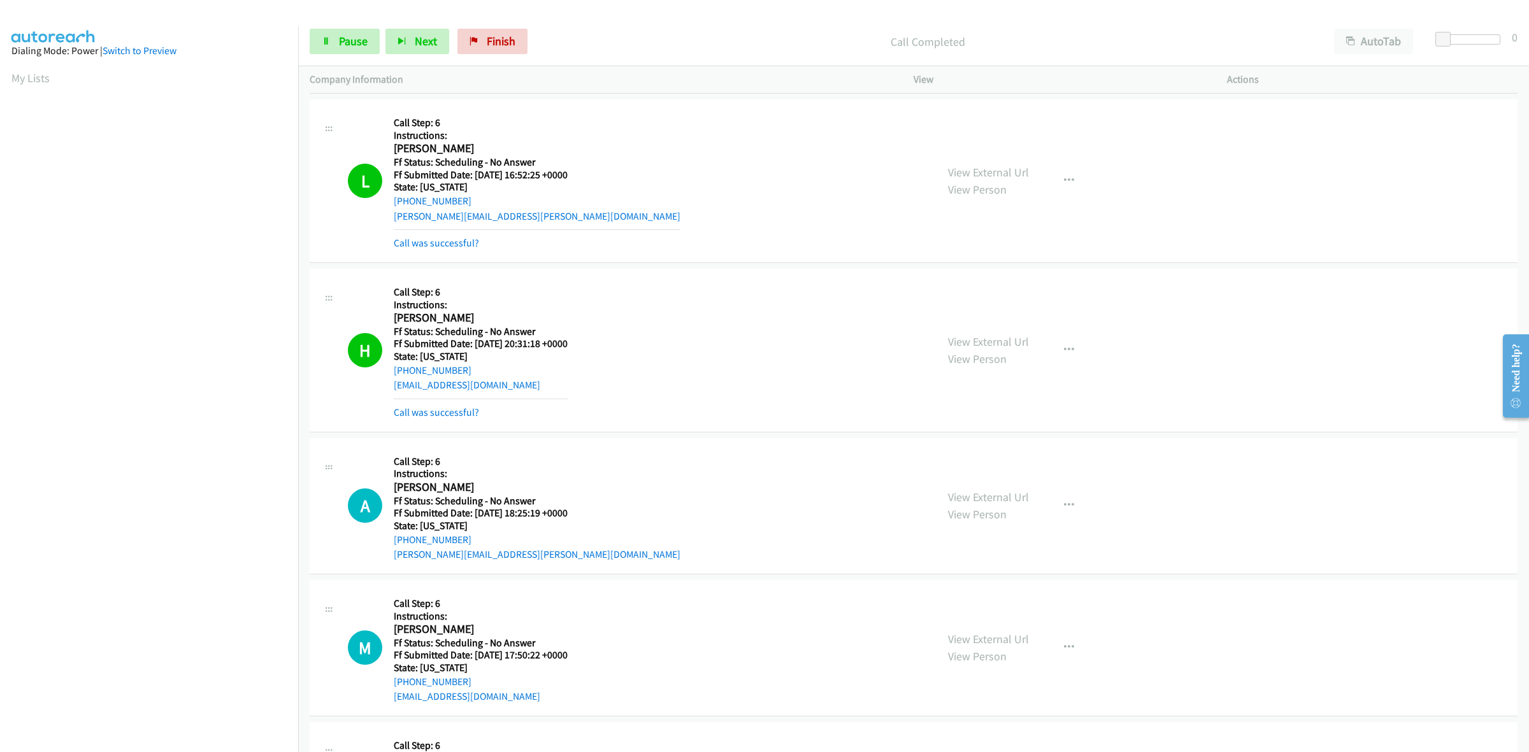
click at [985, 615] on div "View External Url View Person View External Url Email Schedule/Manage Callback …" at bounding box center [1098, 648] width 325 height 113
click at [1003, 642] on link "View External Url" at bounding box center [988, 639] width 81 height 15
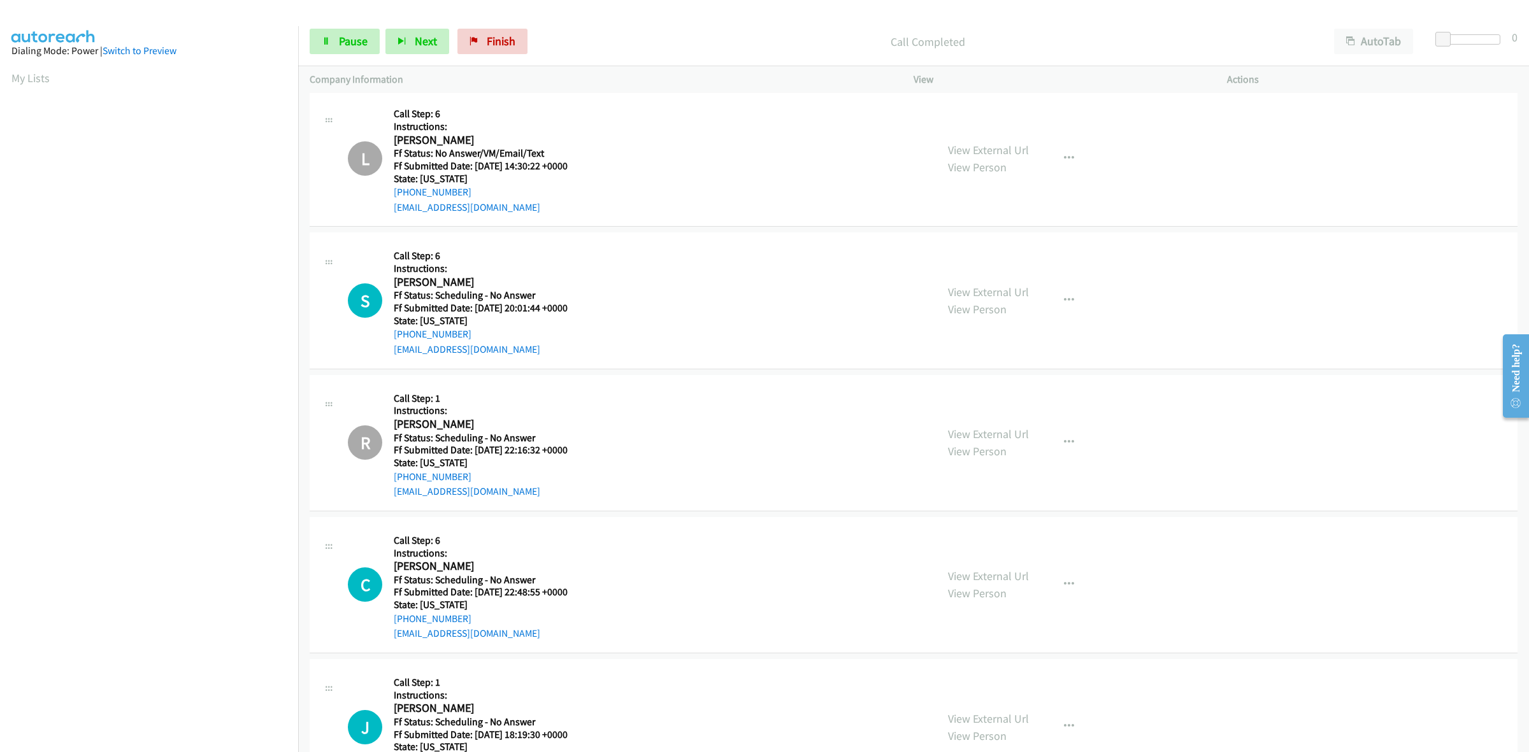
scroll to position [3928, 0]
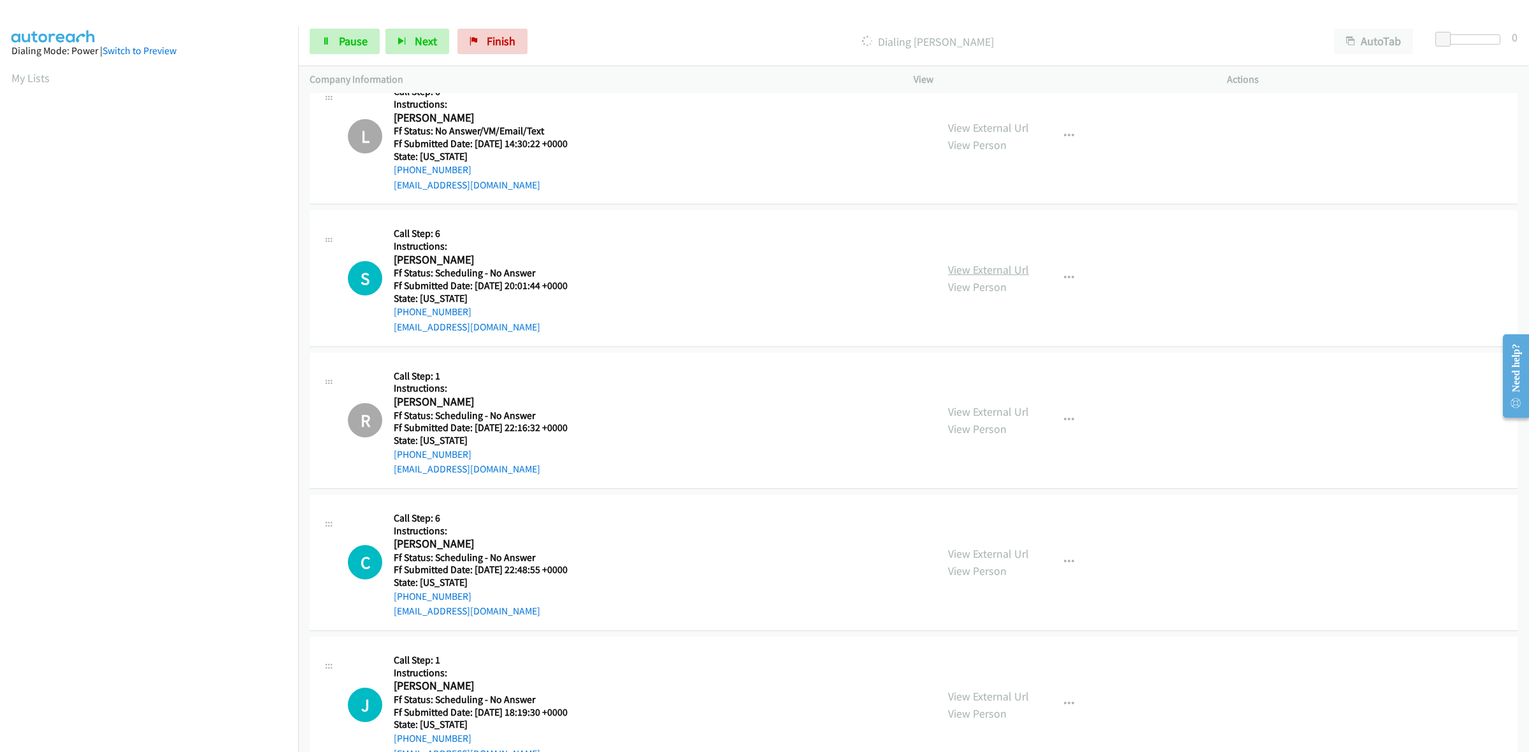
click at [989, 269] on link "View External Url" at bounding box center [988, 269] width 81 height 15
click at [1004, 559] on link "View External Url" at bounding box center [988, 553] width 81 height 15
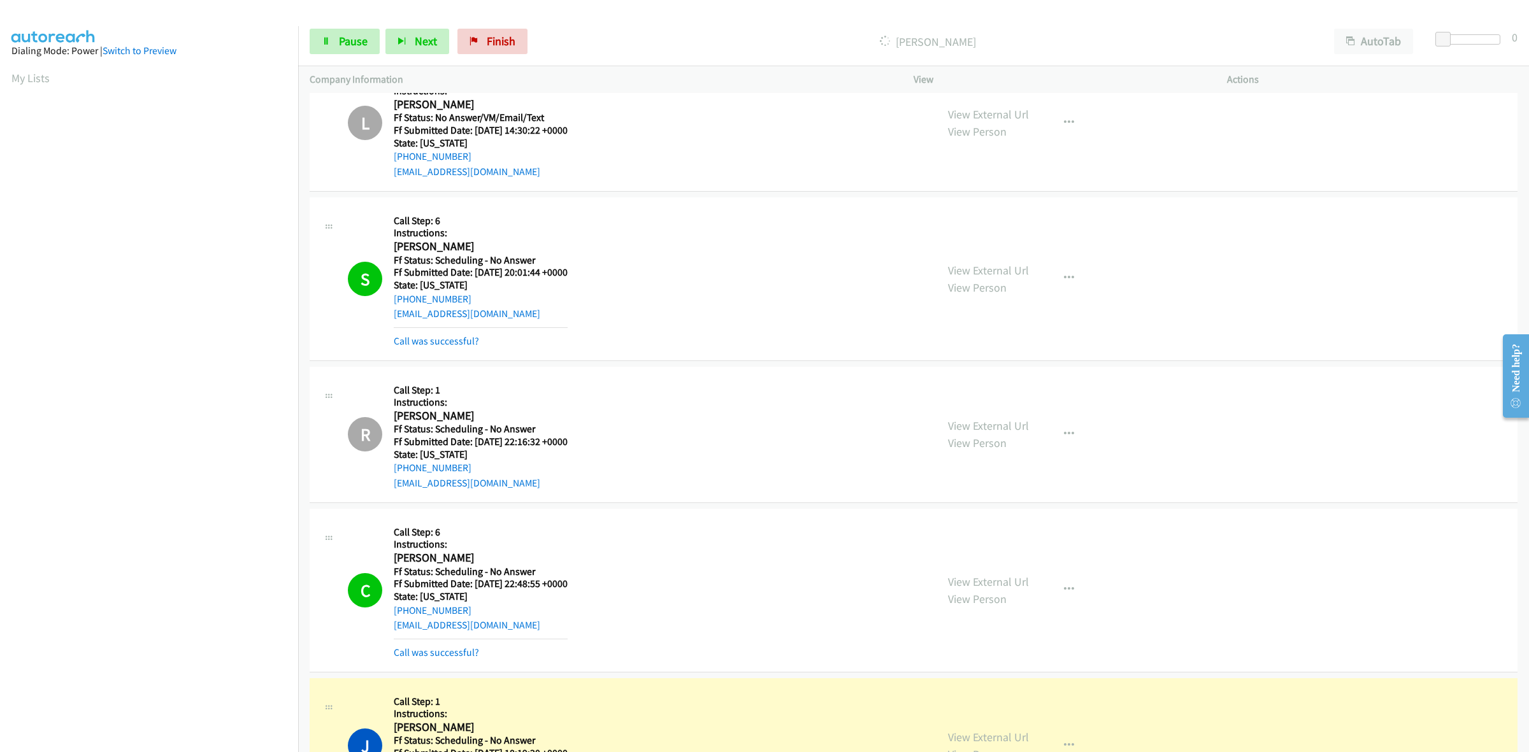
scroll to position [4167, 0]
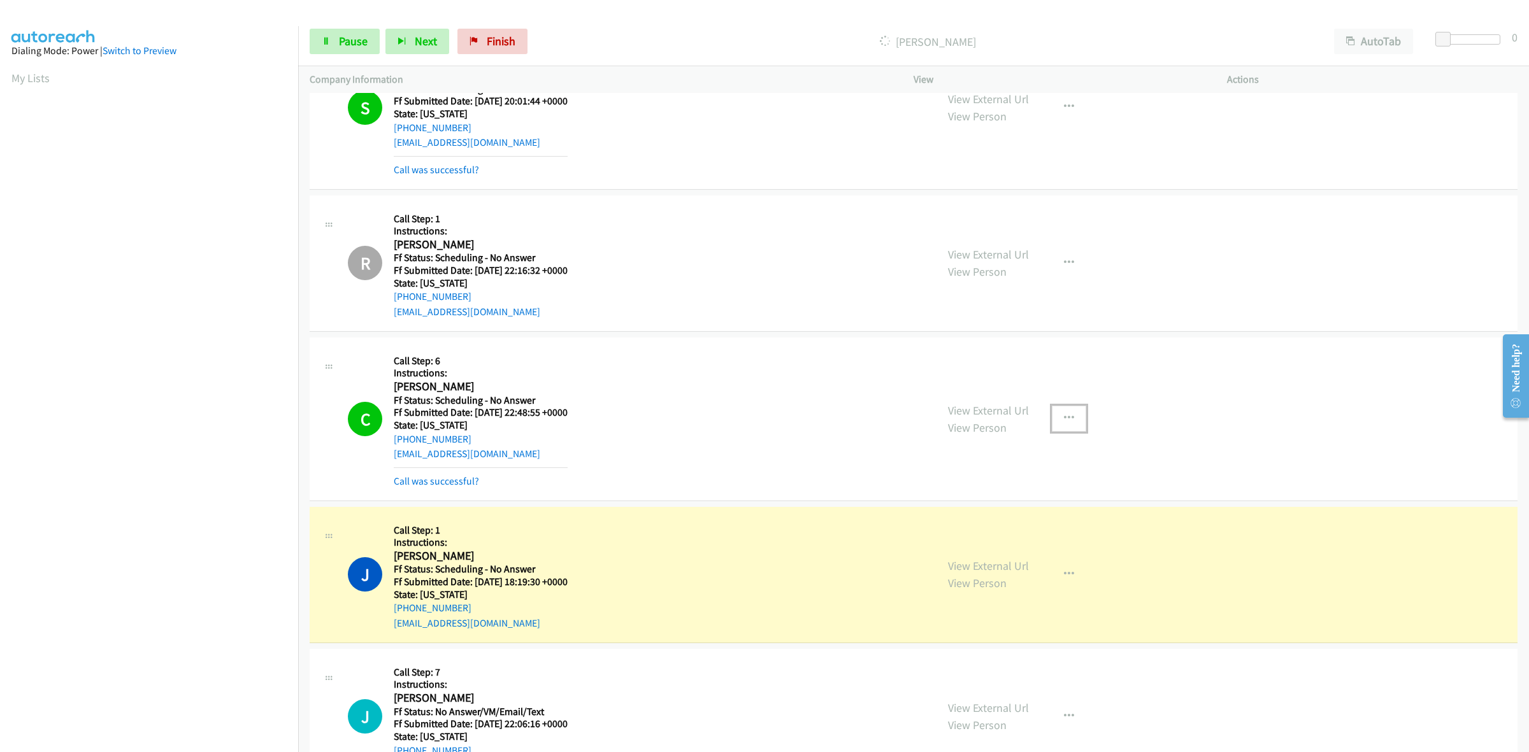
click at [1069, 422] on button "button" at bounding box center [1069, 418] width 34 height 25
click at [964, 531] on link "Add to do not call list" at bounding box center [1000, 527] width 169 height 25
click at [995, 569] on link "View External Url" at bounding box center [988, 566] width 81 height 15
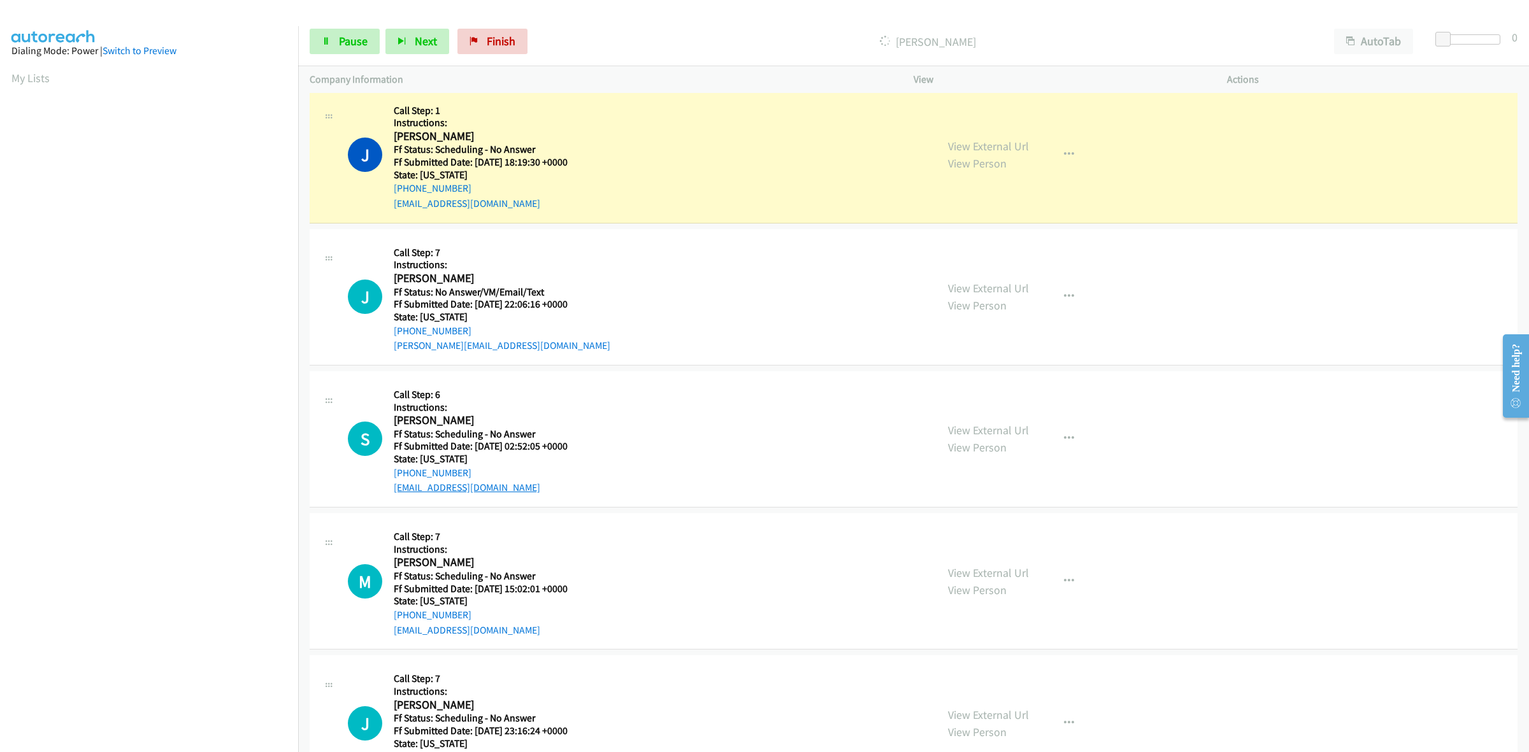
scroll to position [4485, 0]
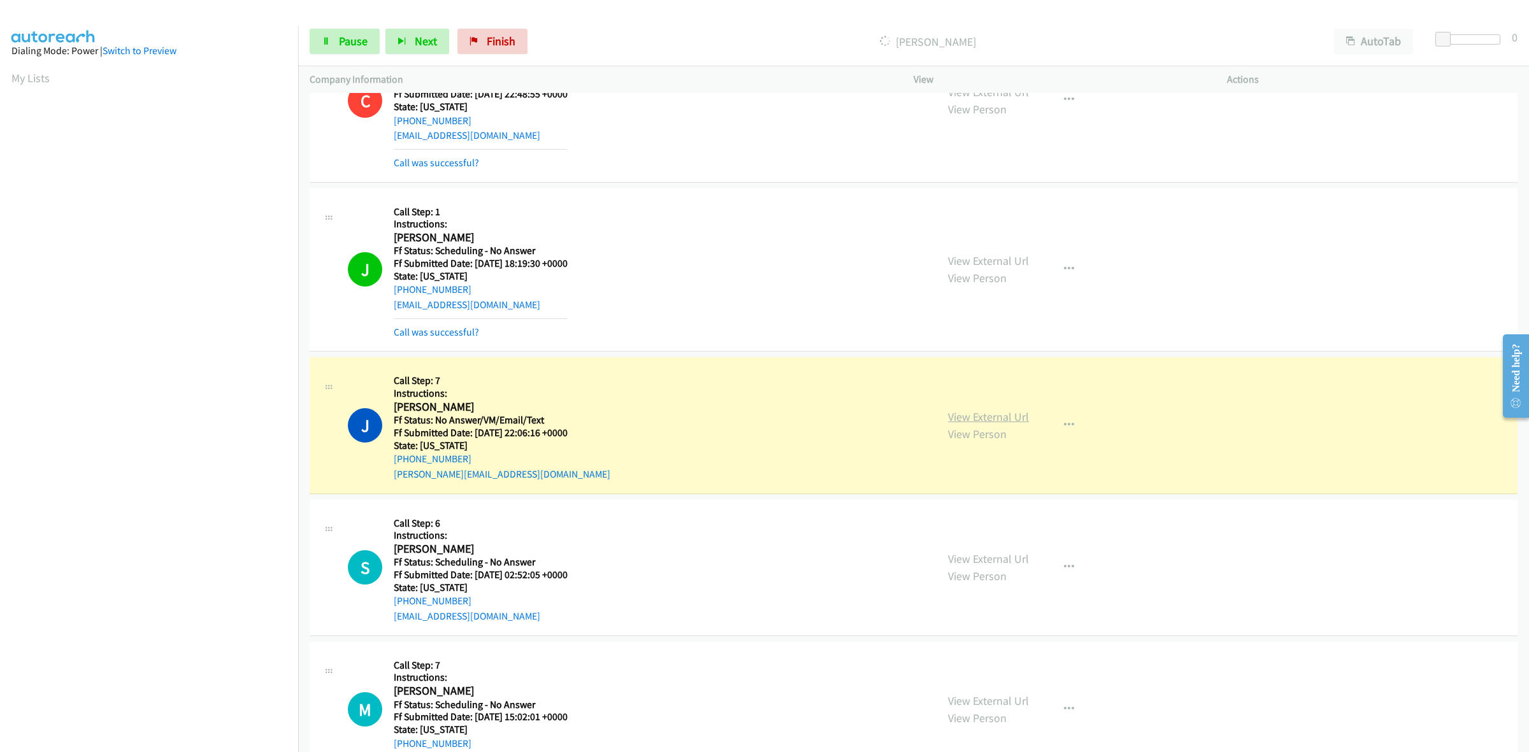
click at [969, 415] on link "View External Url" at bounding box center [988, 417] width 81 height 15
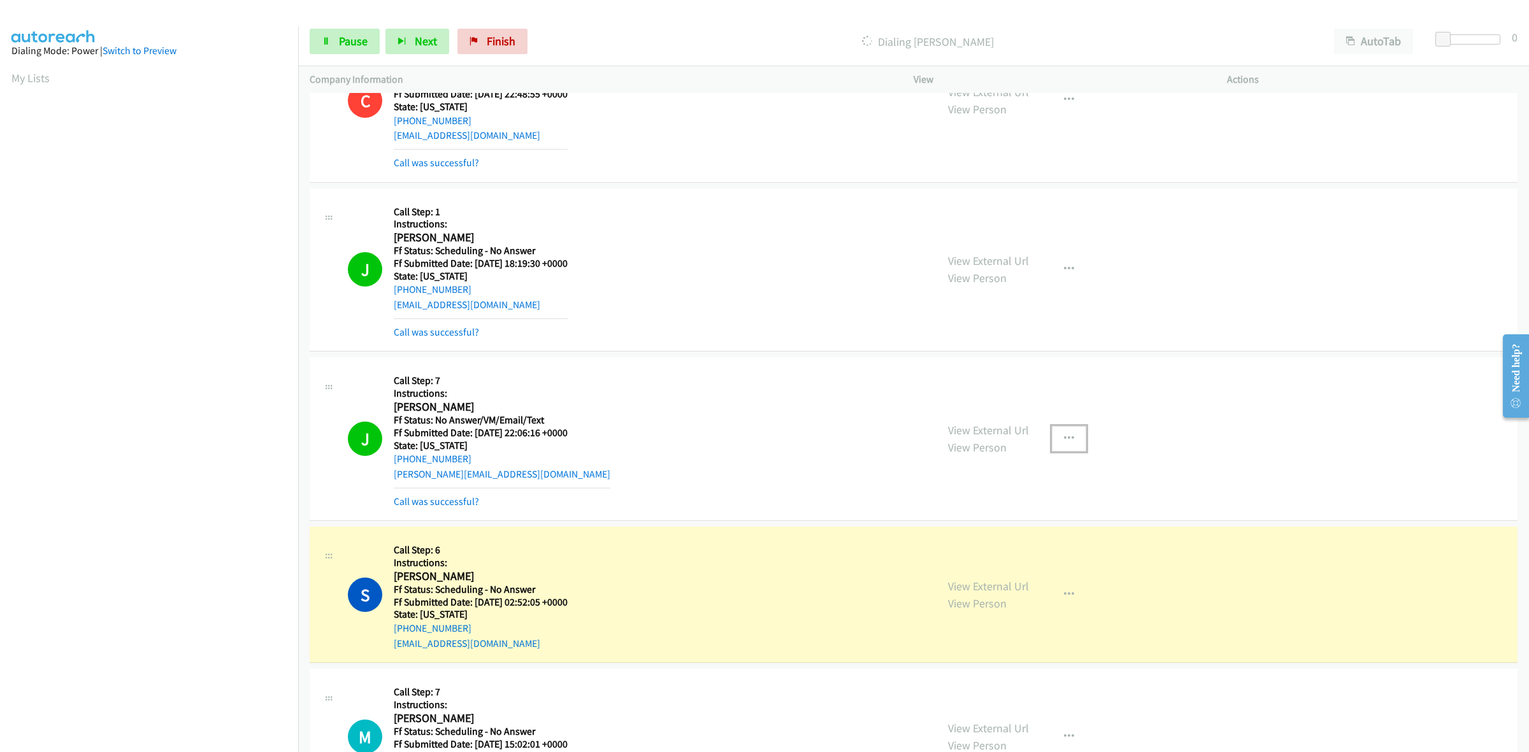
click at [1067, 444] on icon "button" at bounding box center [1069, 439] width 10 height 10
click at [963, 549] on link "Add to do not call list" at bounding box center [1000, 547] width 169 height 25
click at [974, 593] on link "View External Url" at bounding box center [988, 586] width 81 height 15
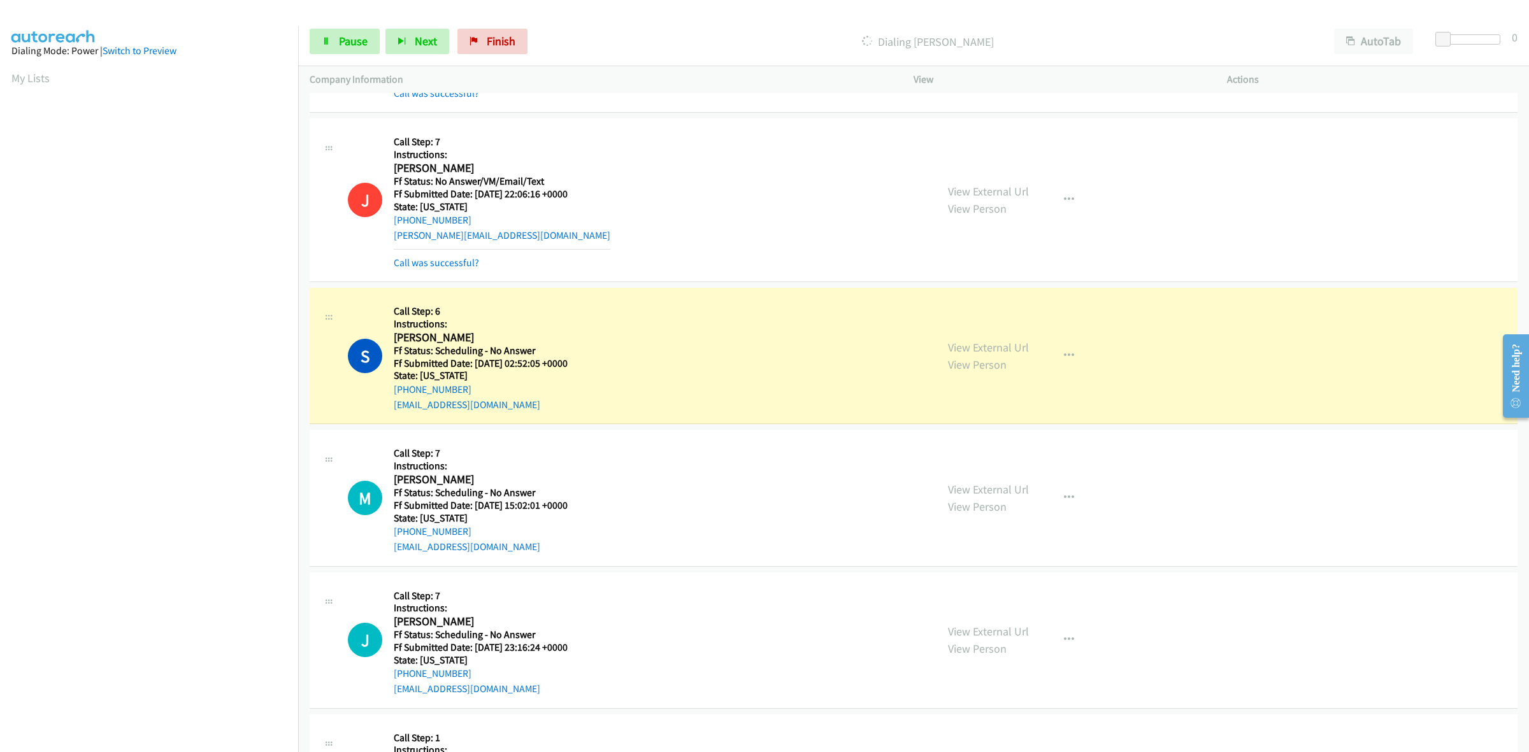
scroll to position [4963, 0]
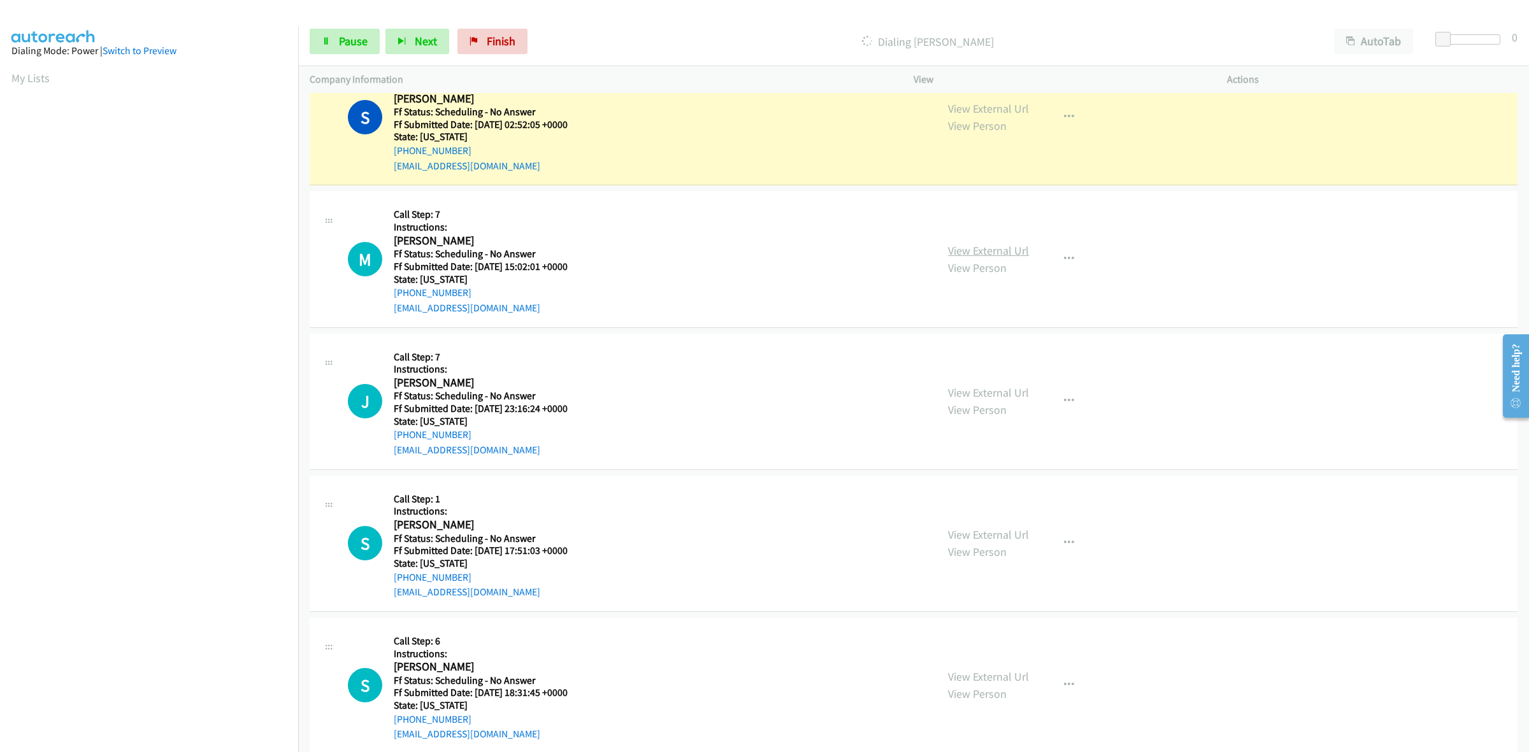
click at [959, 258] on link "View External Url" at bounding box center [988, 250] width 81 height 15
click at [360, 45] on span "Pause" at bounding box center [353, 41] width 29 height 15
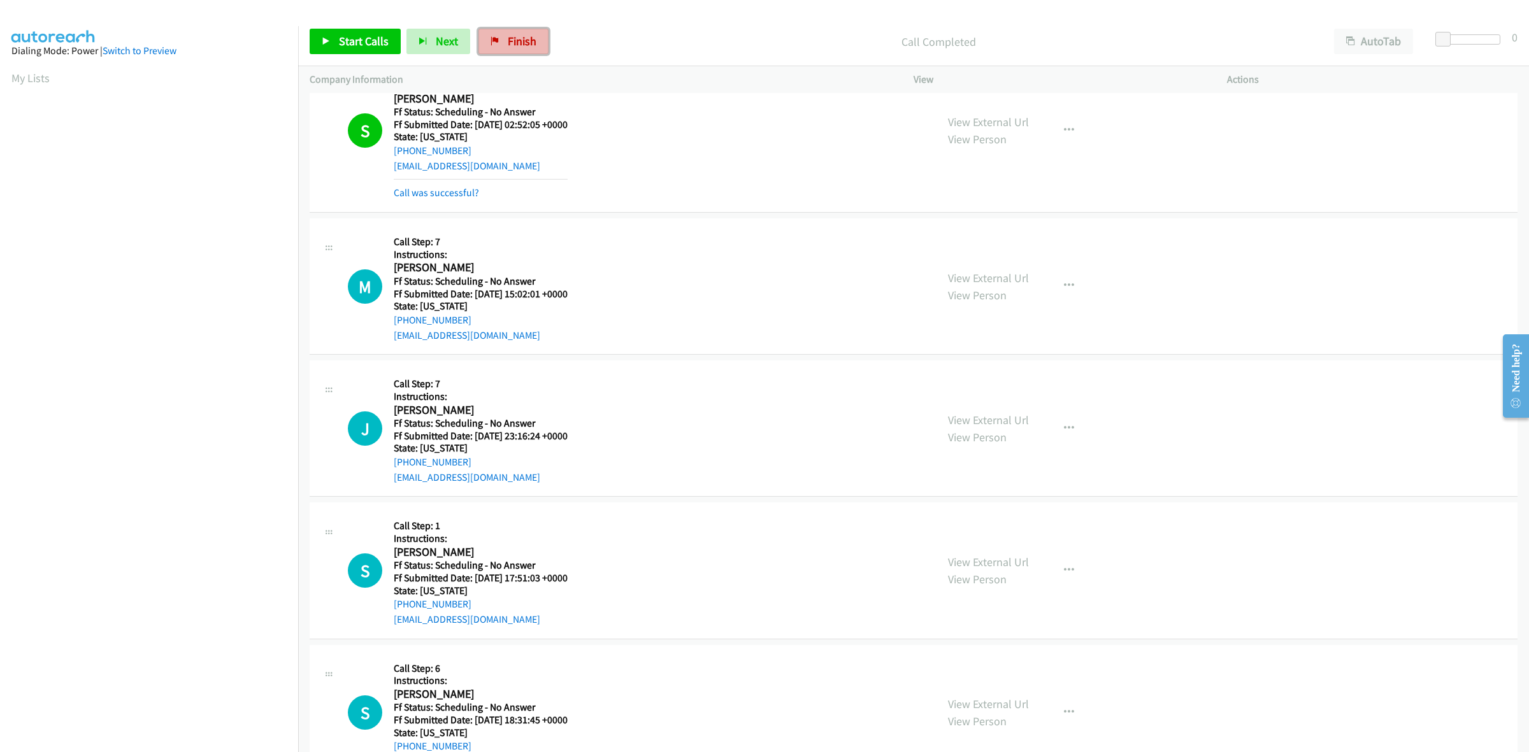
click at [513, 42] on span "Finish" at bounding box center [522, 41] width 29 height 15
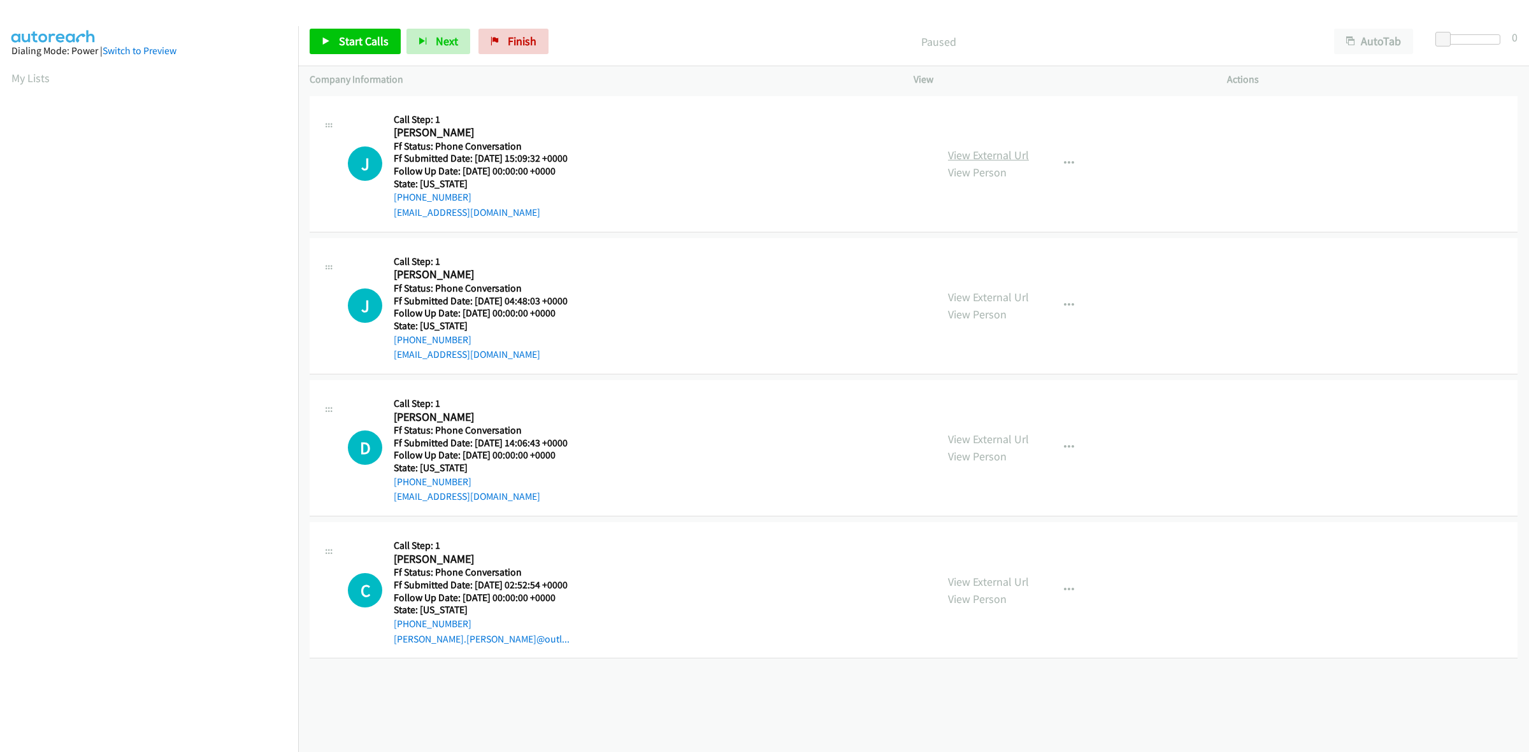
click at [984, 152] on link "View External Url" at bounding box center [988, 155] width 81 height 15
click at [1008, 295] on link "View External Url" at bounding box center [988, 297] width 81 height 15
click at [960, 438] on link "View External Url" at bounding box center [988, 439] width 81 height 15
click at [971, 575] on link "View External Url" at bounding box center [988, 582] width 81 height 15
click at [1070, 160] on button "button" at bounding box center [1069, 163] width 34 height 25
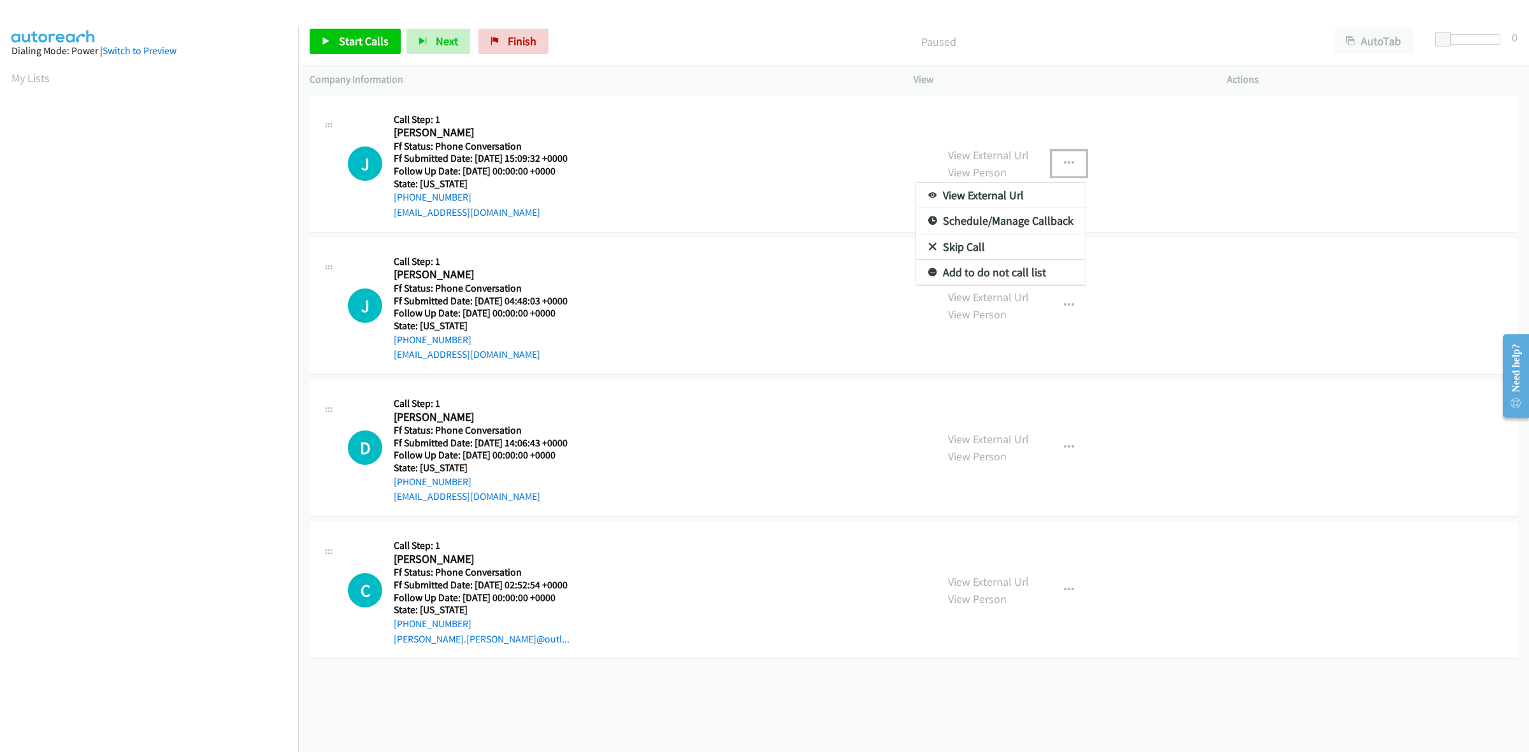
click at [979, 278] on link "Add to do not call list" at bounding box center [1000, 272] width 169 height 25
click at [1062, 310] on button "button" at bounding box center [1069, 305] width 34 height 25
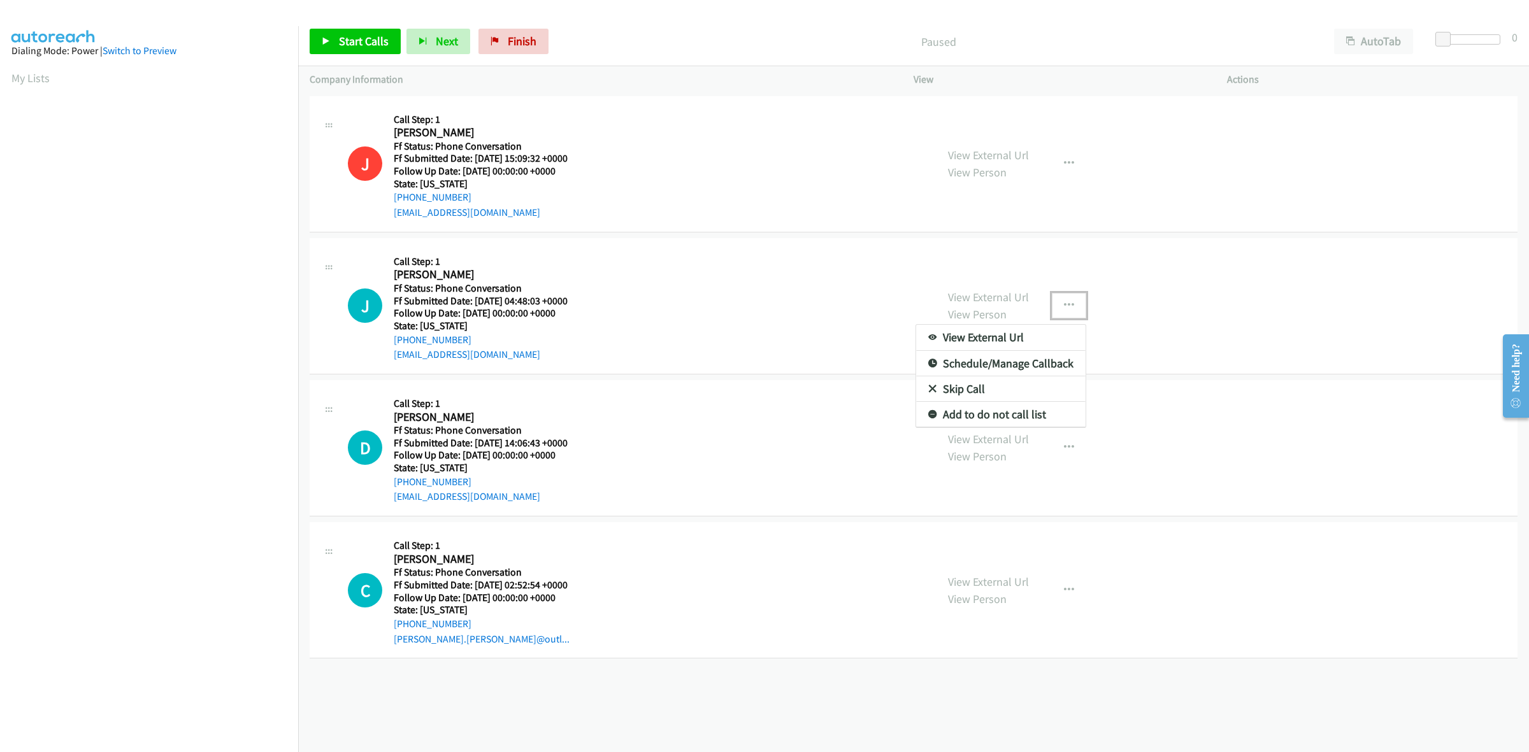
click at [965, 415] on link "Add to do not call list" at bounding box center [1000, 414] width 169 height 25
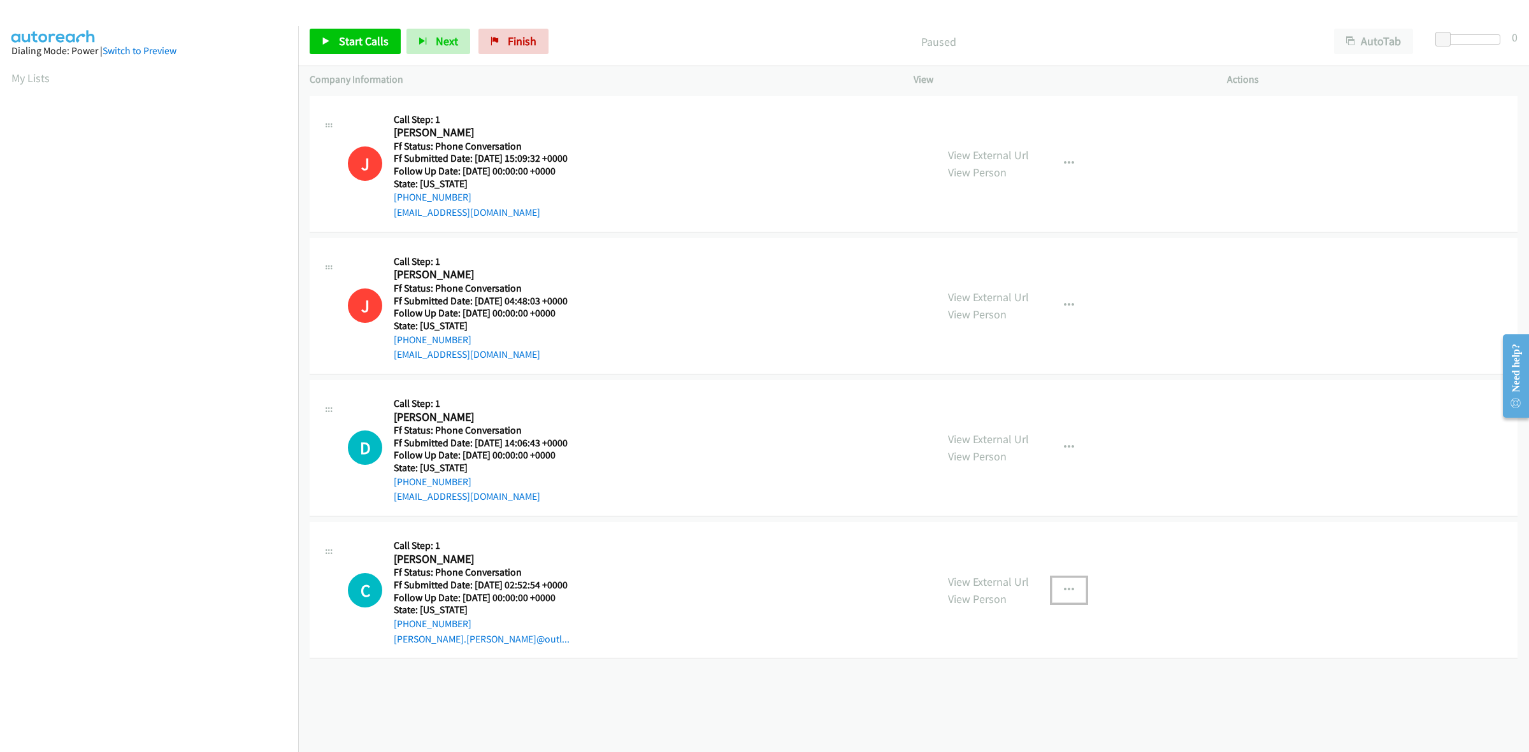
click at [1064, 585] on icon "button" at bounding box center [1069, 590] width 10 height 10
click at [1011, 699] on link "Add to do not call list" at bounding box center [1000, 699] width 169 height 25
click at [354, 36] on span "Start Calls" at bounding box center [364, 41] width 50 height 15
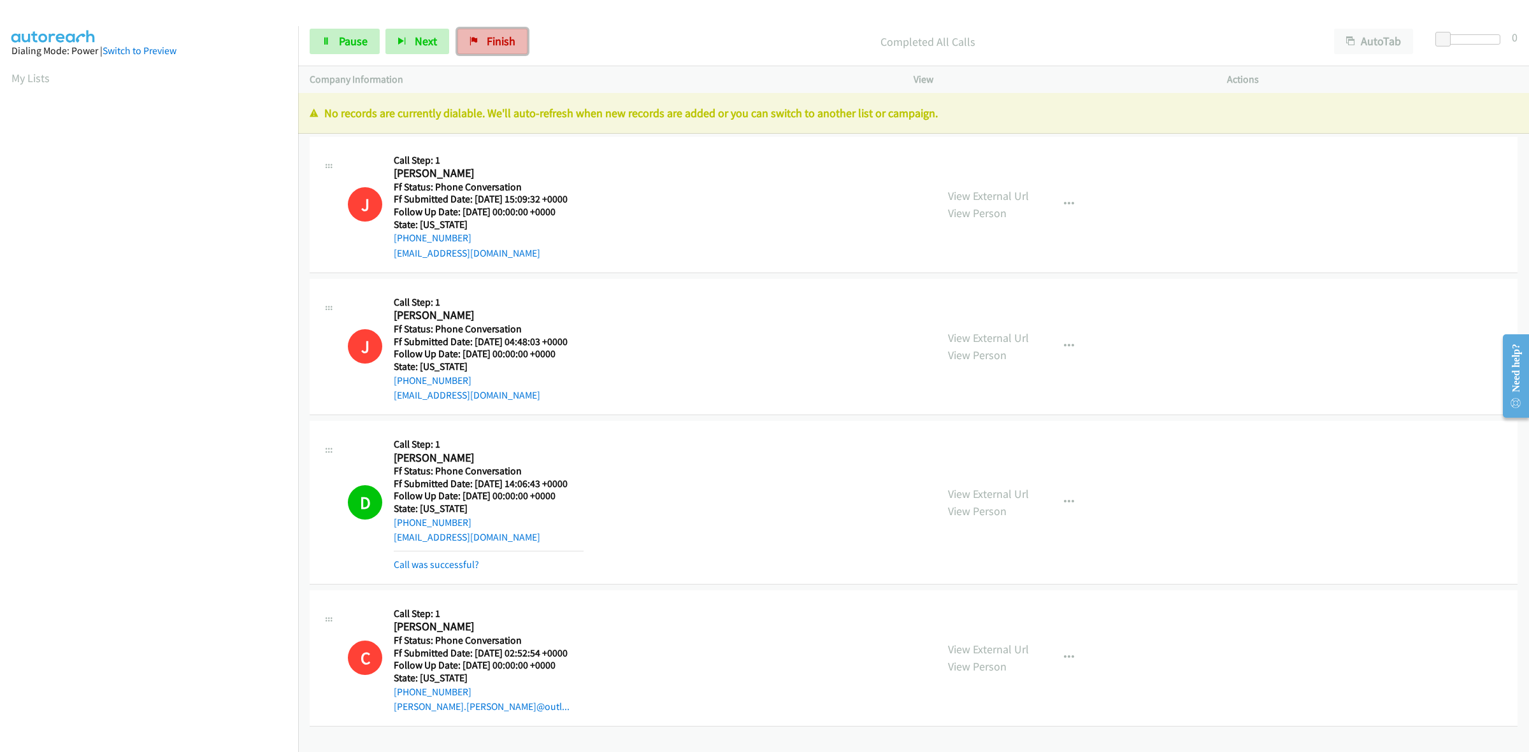
click at [500, 36] on span "Finish" at bounding box center [501, 41] width 29 height 15
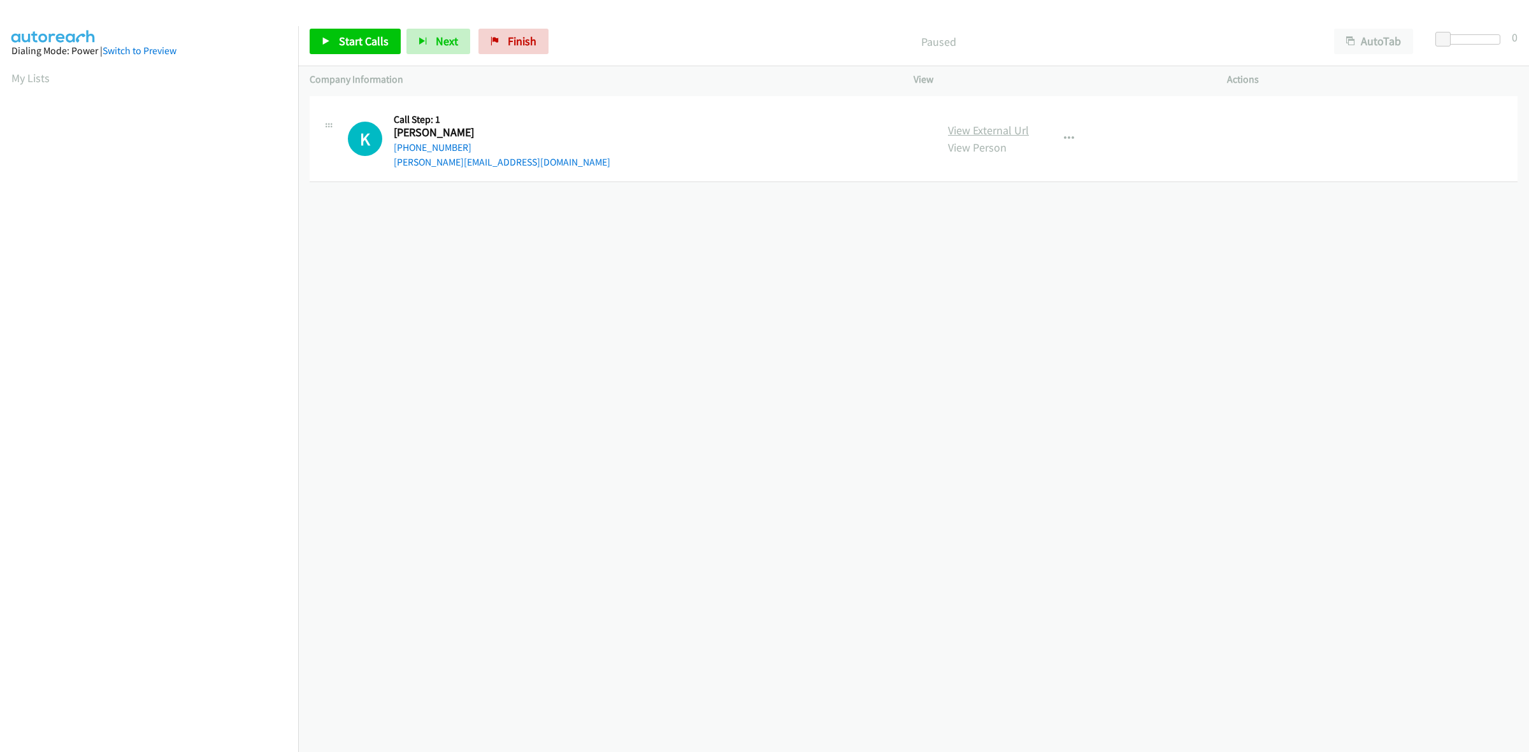
click at [1013, 132] on link "View External Url" at bounding box center [988, 130] width 81 height 15
click at [351, 38] on span "Start Calls" at bounding box center [364, 41] width 50 height 15
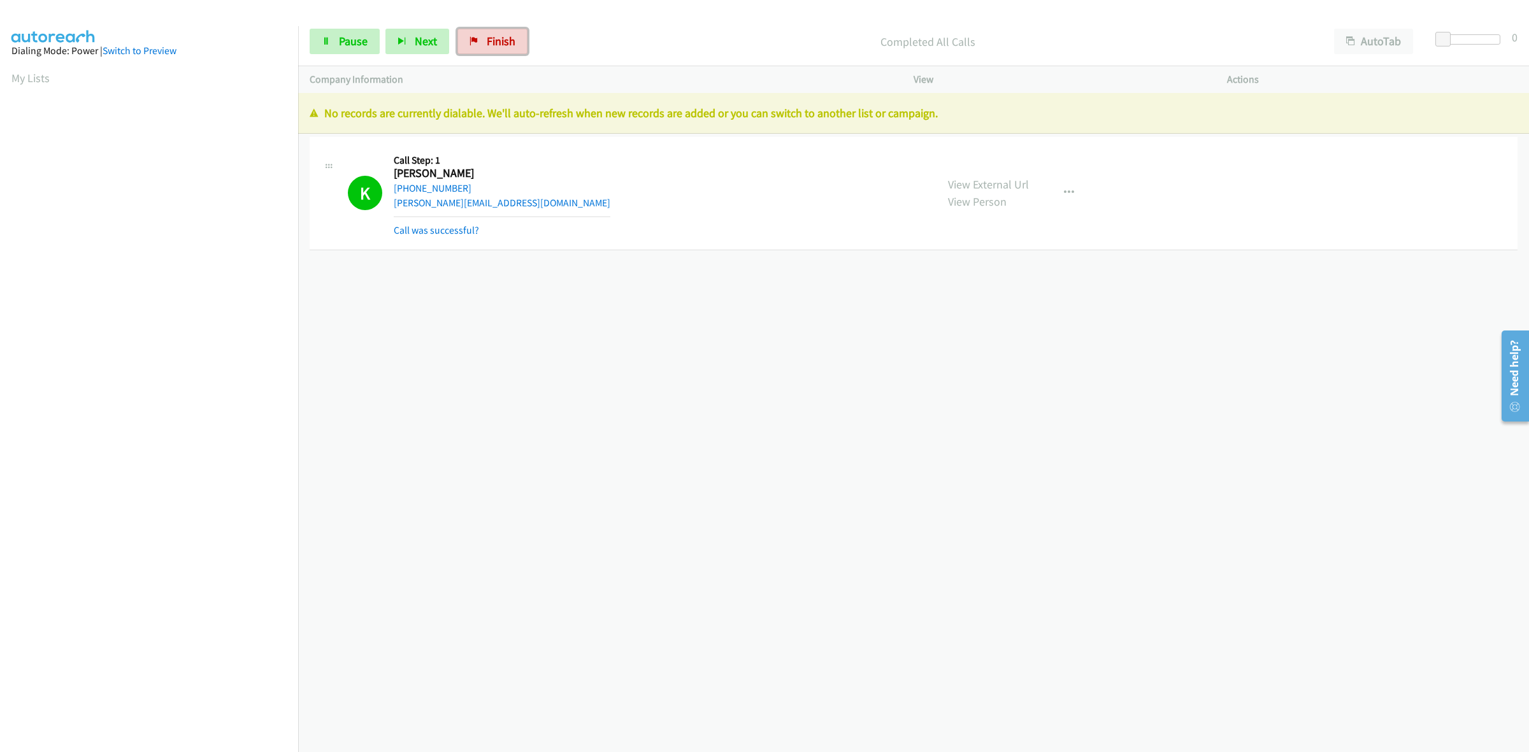
drag, startPoint x: 495, startPoint y: 48, endPoint x: 803, endPoint y: 81, distance: 309.3
click at [495, 48] on span "Finish" at bounding box center [501, 41] width 29 height 15
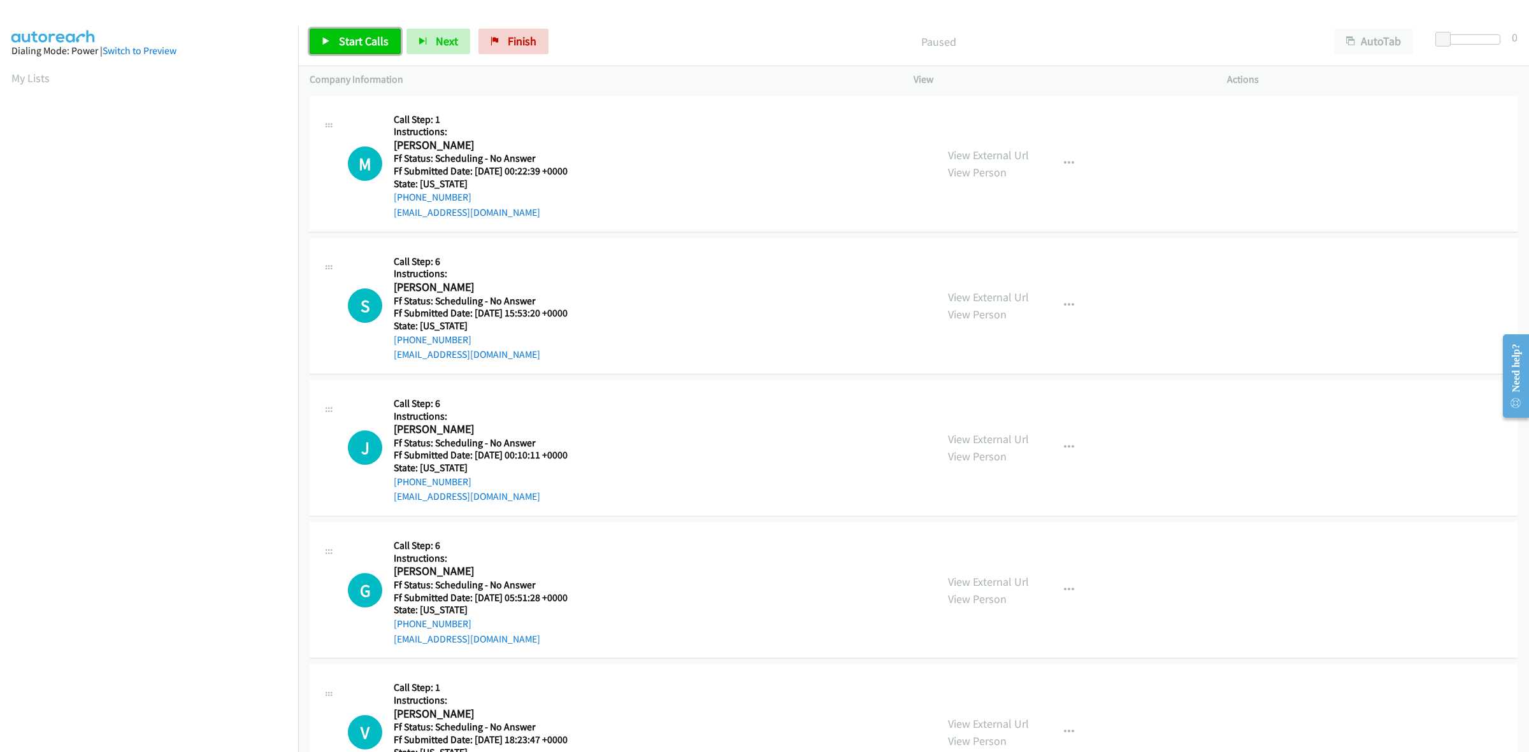
click at [378, 45] on span "Start Calls" at bounding box center [364, 41] width 50 height 15
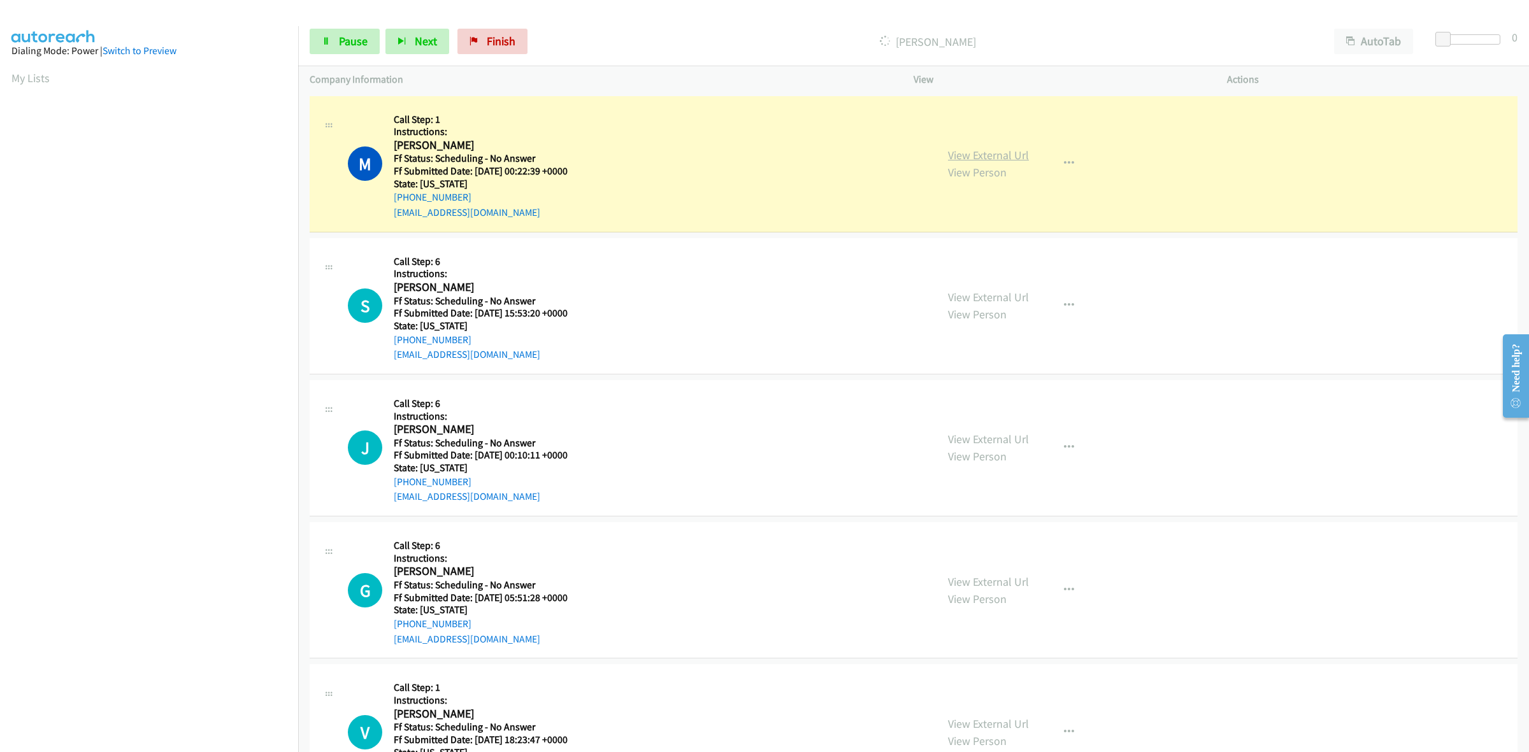
click at [1008, 156] on link "View External Url" at bounding box center [988, 155] width 81 height 15
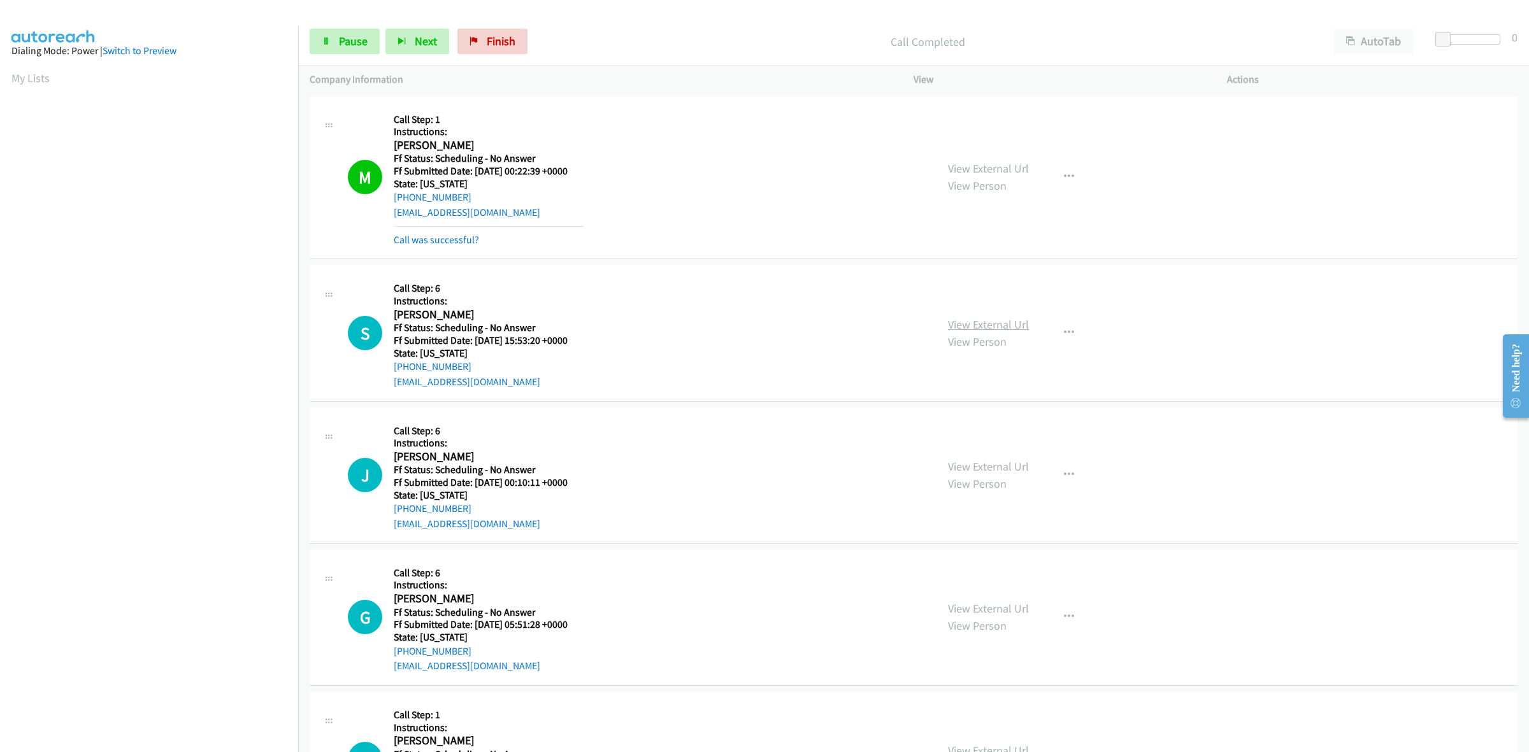
click at [1014, 325] on link "View External Url" at bounding box center [988, 324] width 81 height 15
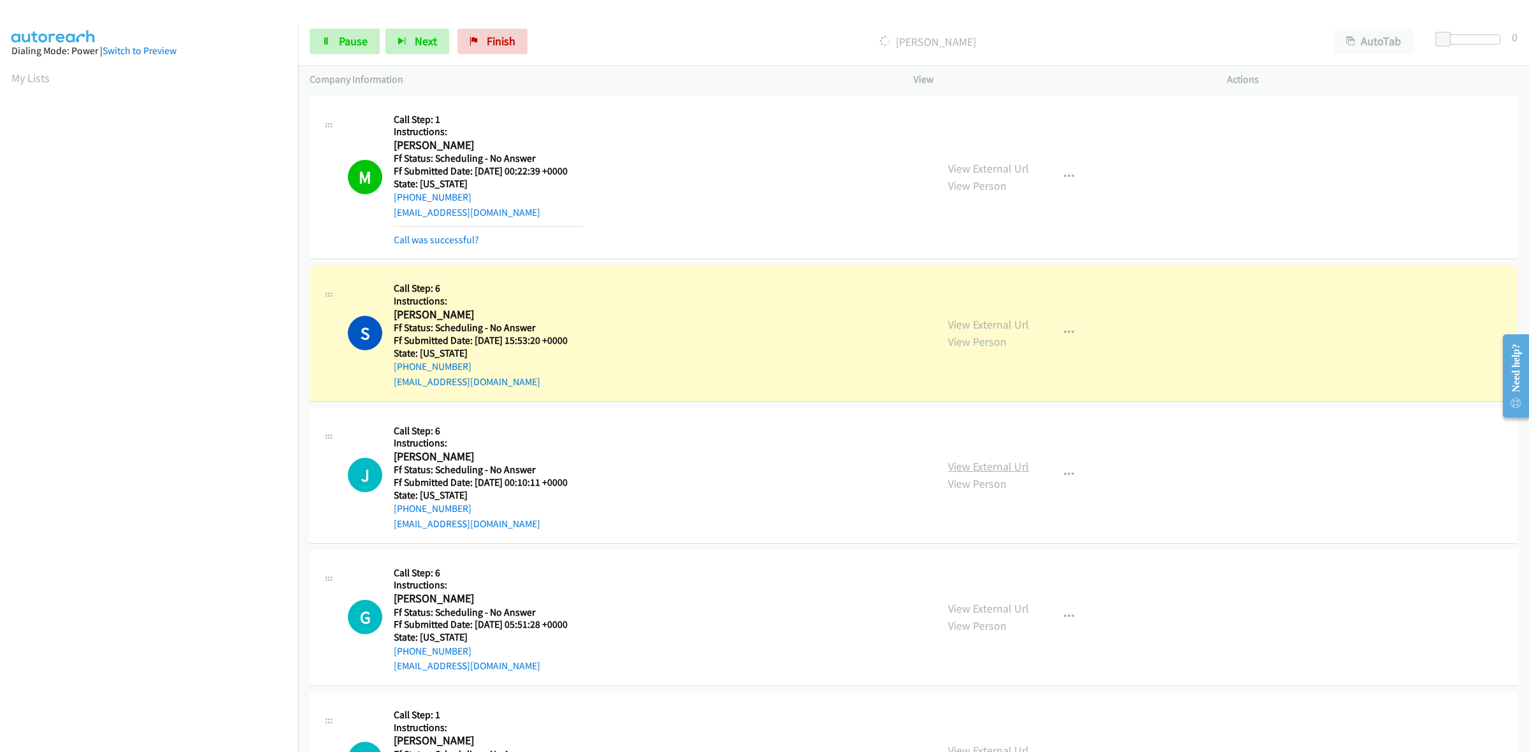
click at [1019, 469] on link "View External Url" at bounding box center [988, 466] width 81 height 15
click at [1001, 615] on link "View External Url" at bounding box center [988, 608] width 81 height 15
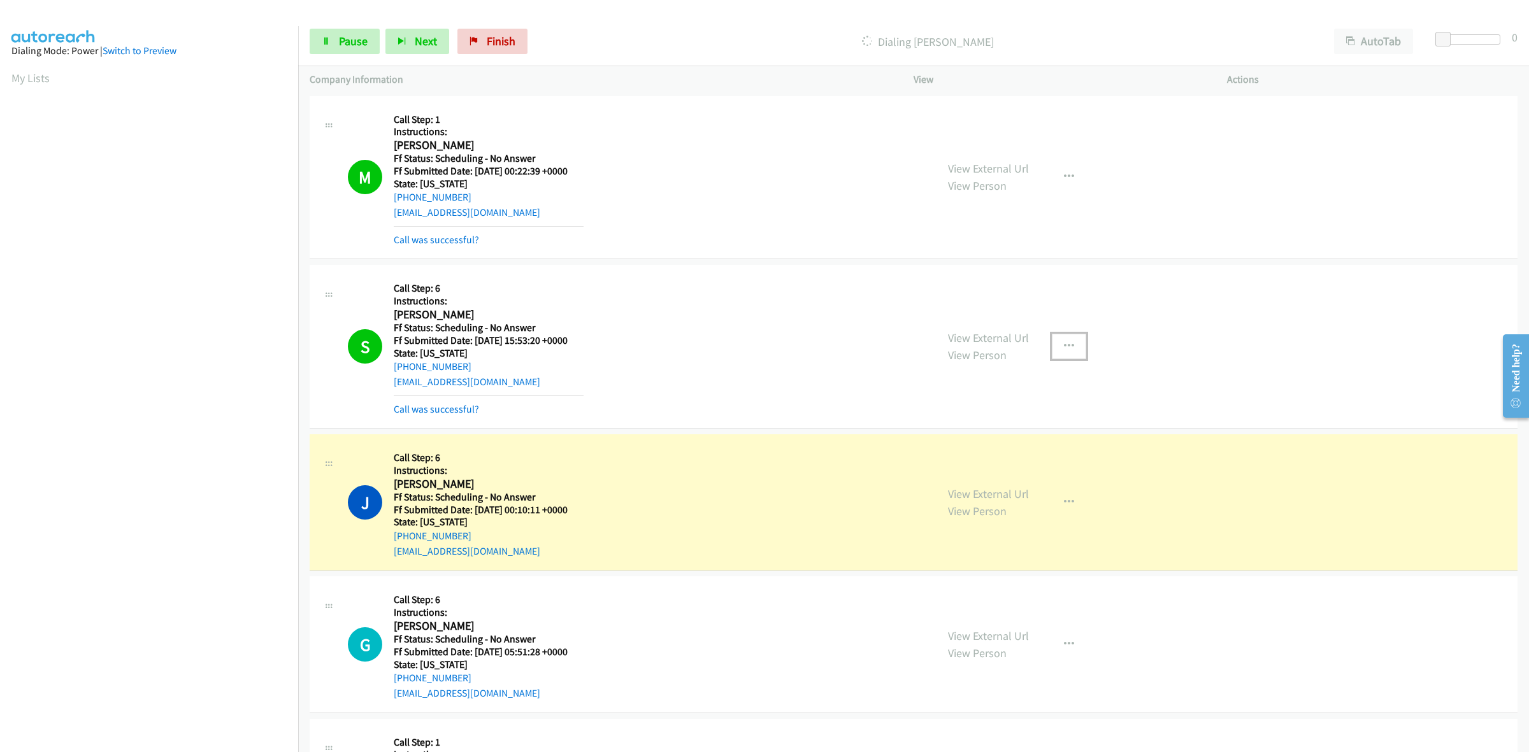
click at [1064, 344] on icon "button" at bounding box center [1069, 346] width 10 height 10
click at [967, 451] on link "Add to do not call list" at bounding box center [1000, 455] width 169 height 25
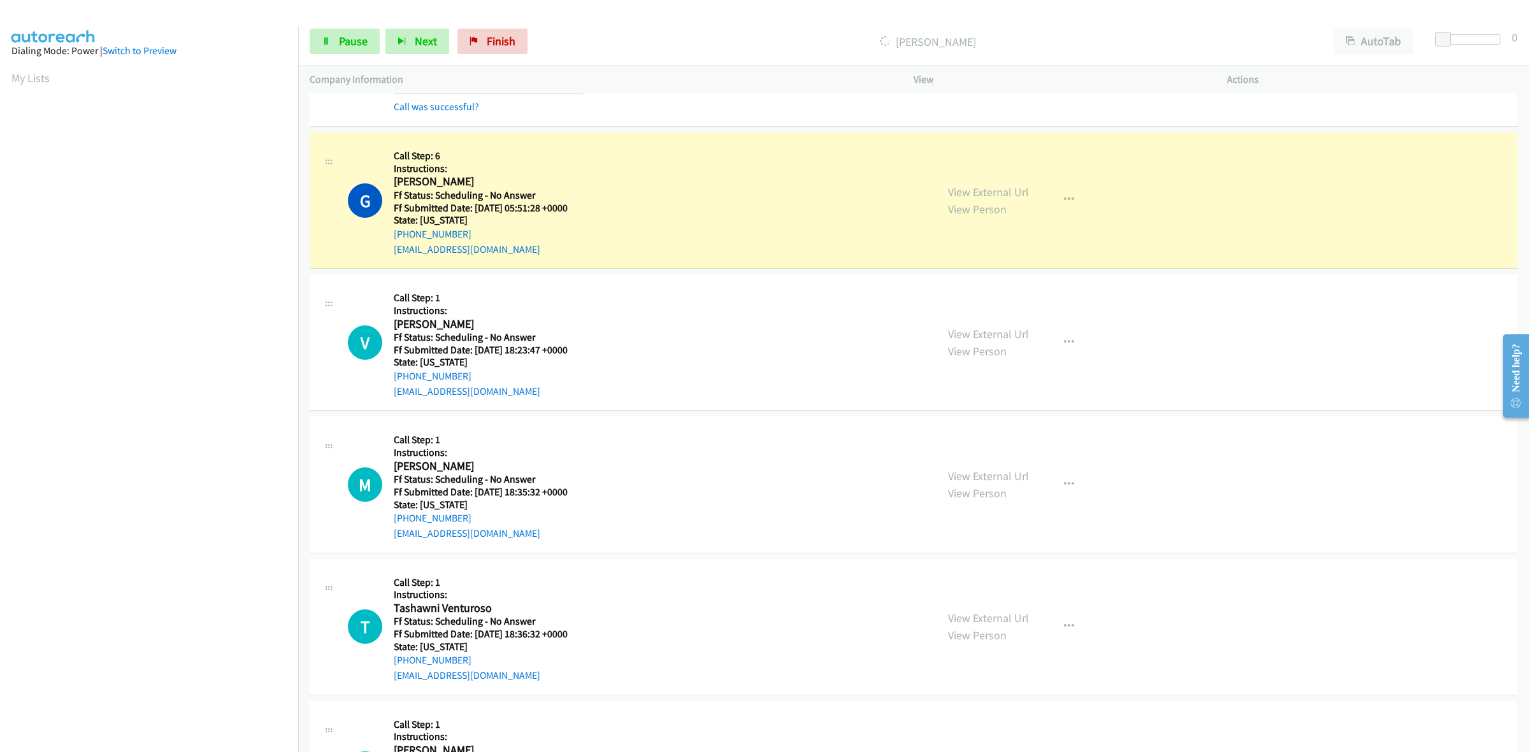
scroll to position [478, 0]
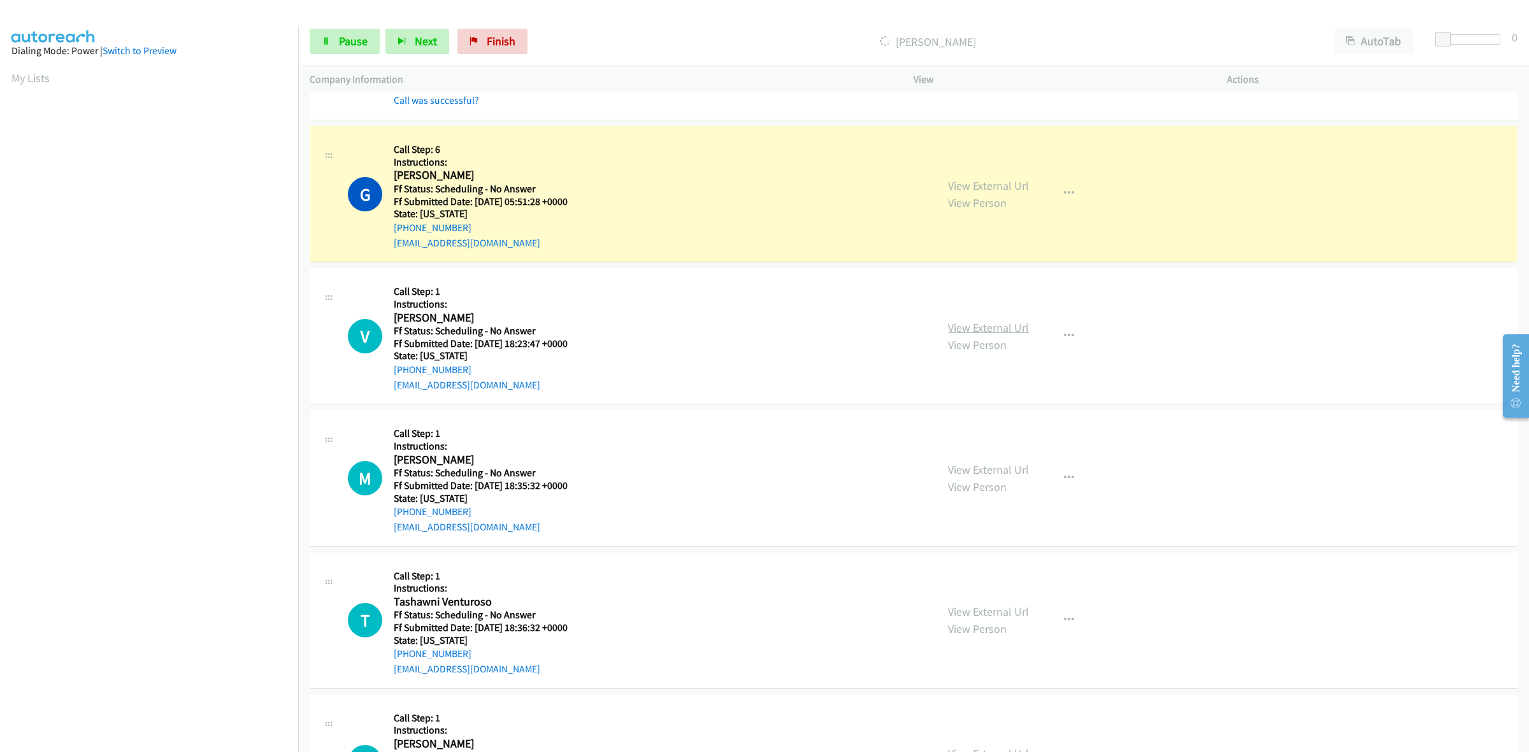
click at [982, 329] on link "View External Url" at bounding box center [988, 327] width 81 height 15
click at [987, 472] on link "View External Url" at bounding box center [988, 469] width 81 height 15
click at [1003, 610] on link "View External Url" at bounding box center [988, 611] width 81 height 15
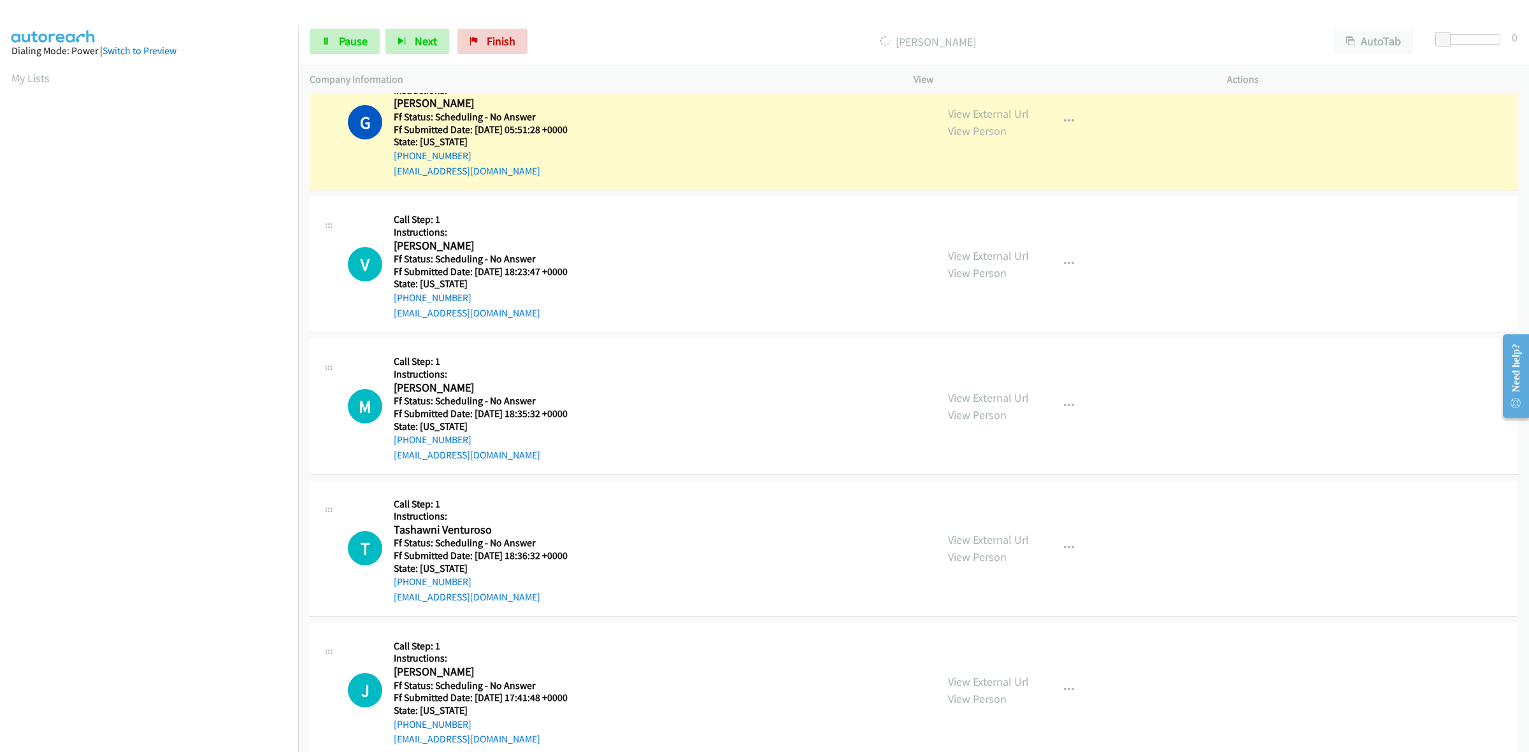
scroll to position [637, 0]
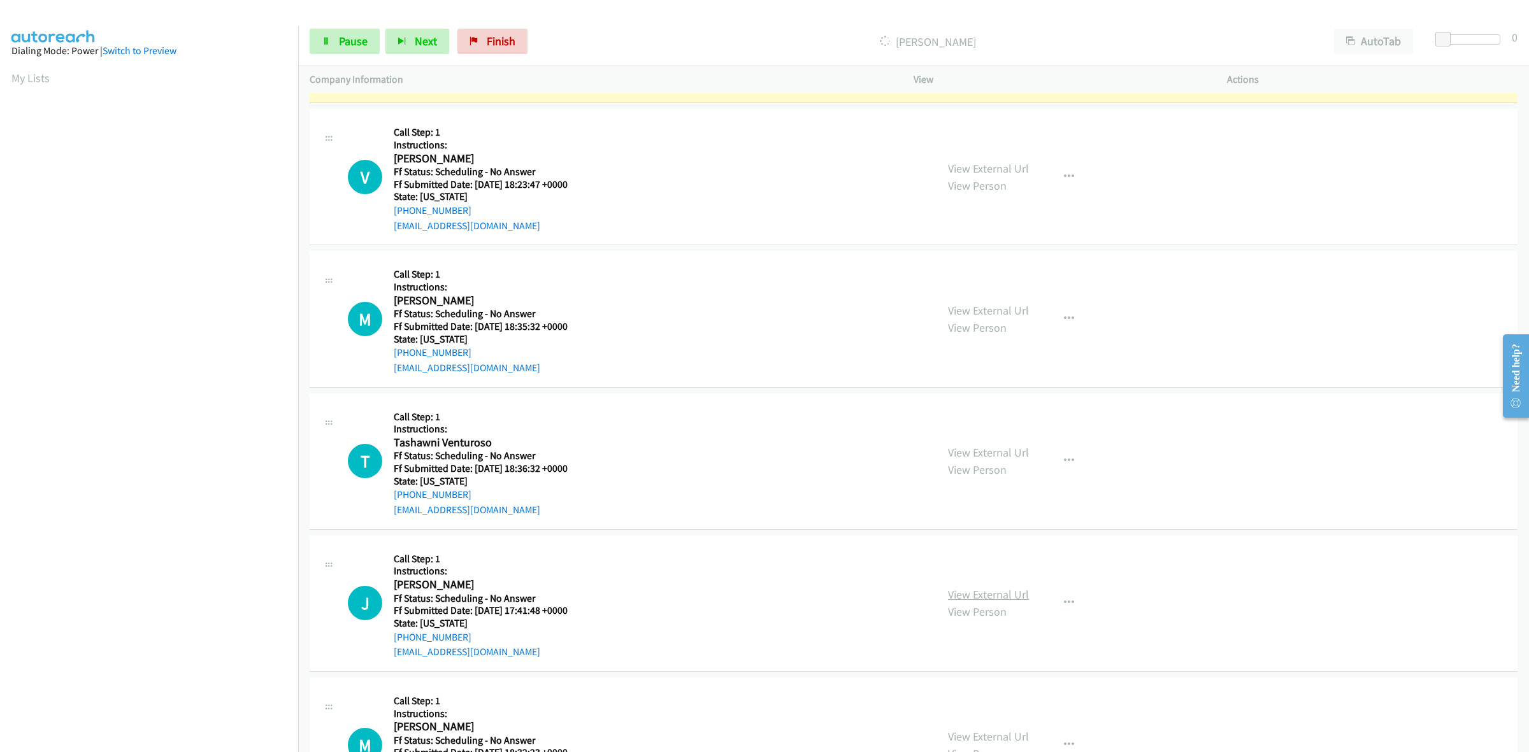
click at [1013, 597] on link "View External Url" at bounding box center [988, 594] width 81 height 15
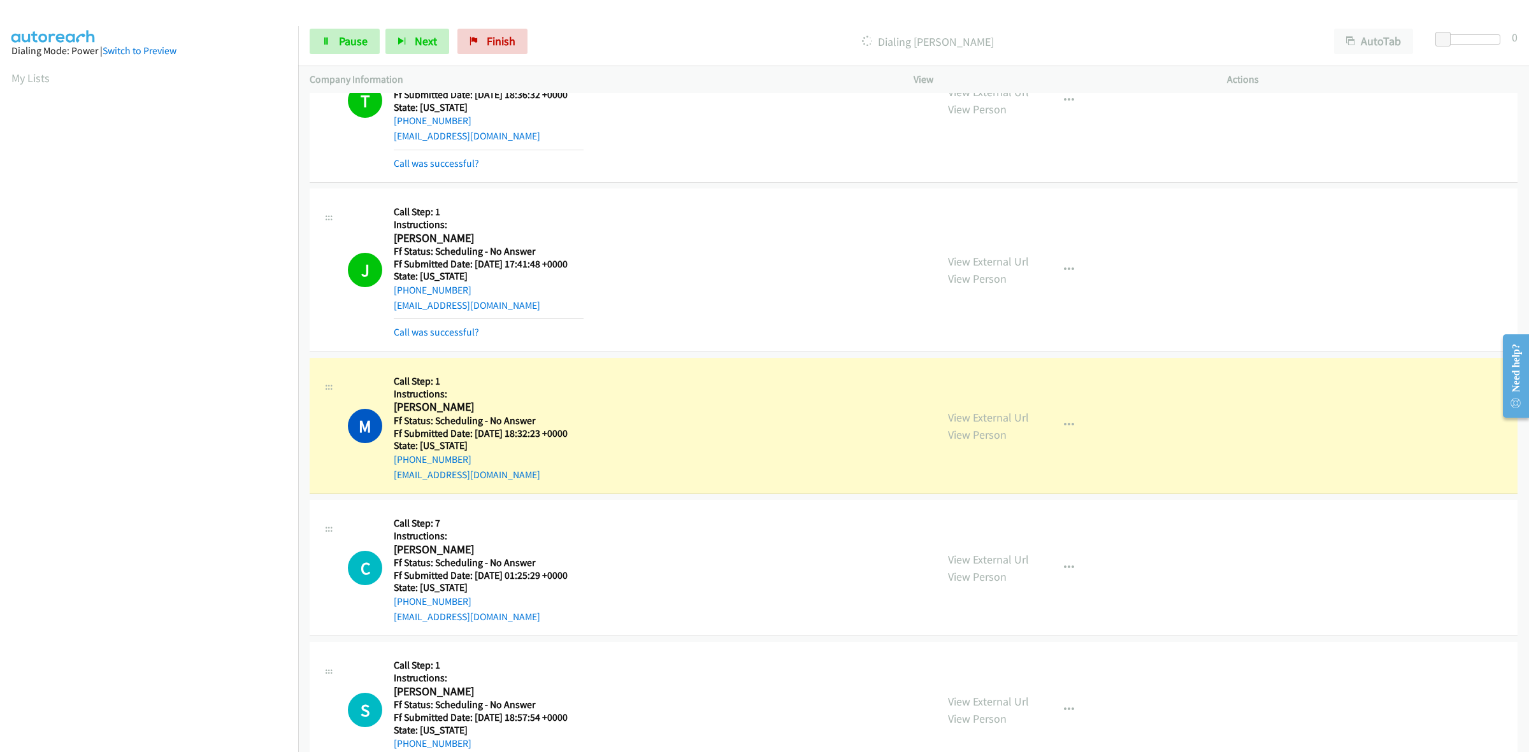
scroll to position [1115, 0]
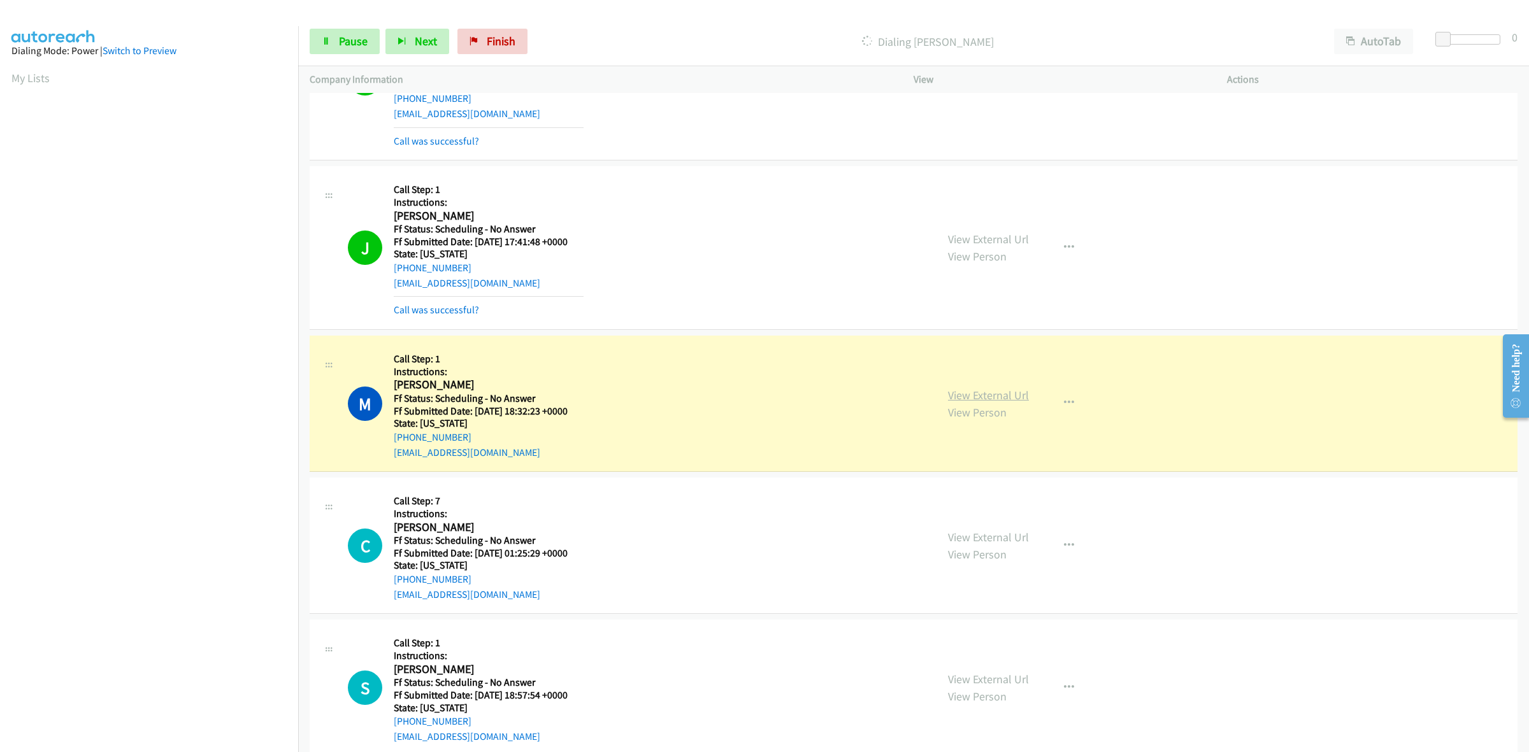
click at [997, 392] on link "View External Url" at bounding box center [988, 395] width 81 height 15
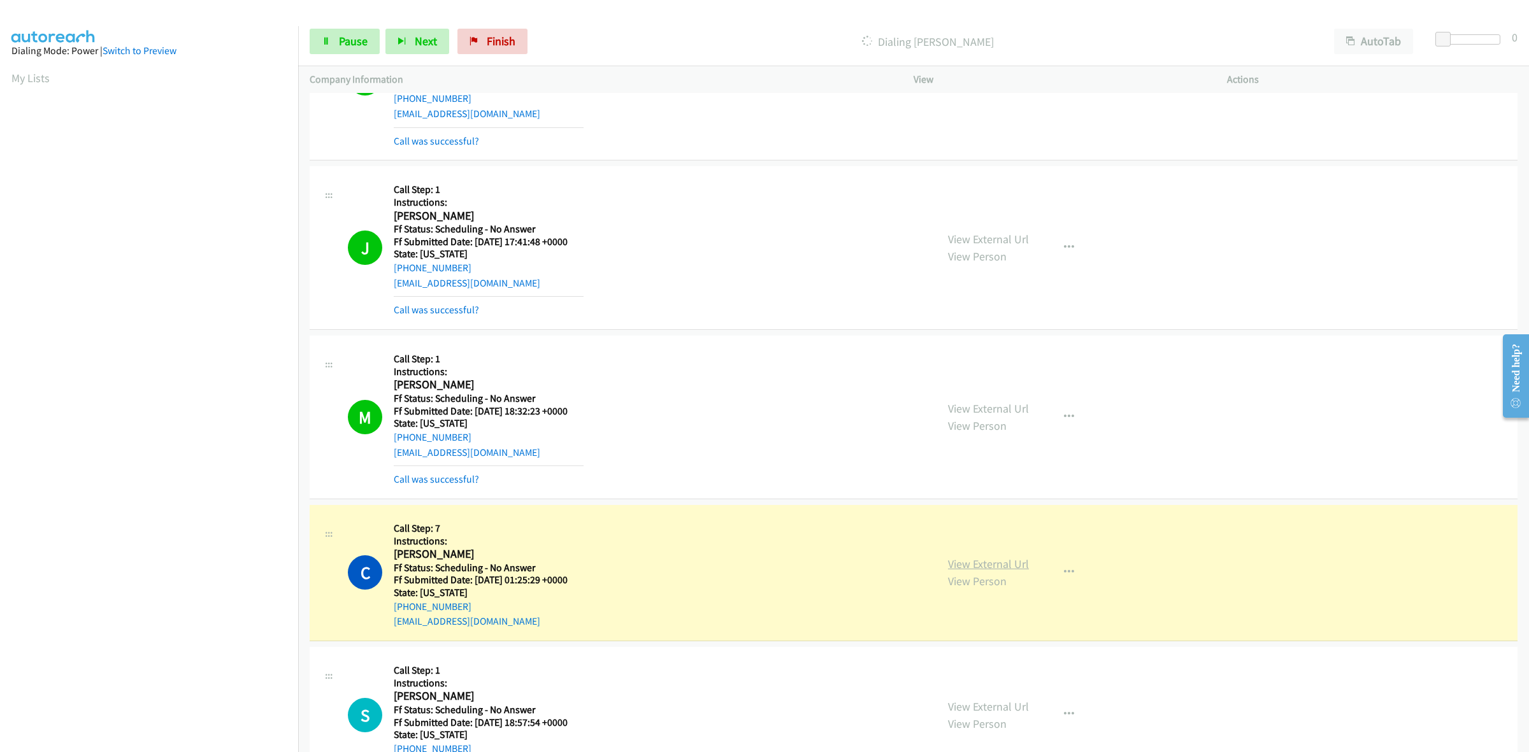
click at [1011, 565] on link "View External Url" at bounding box center [988, 564] width 81 height 15
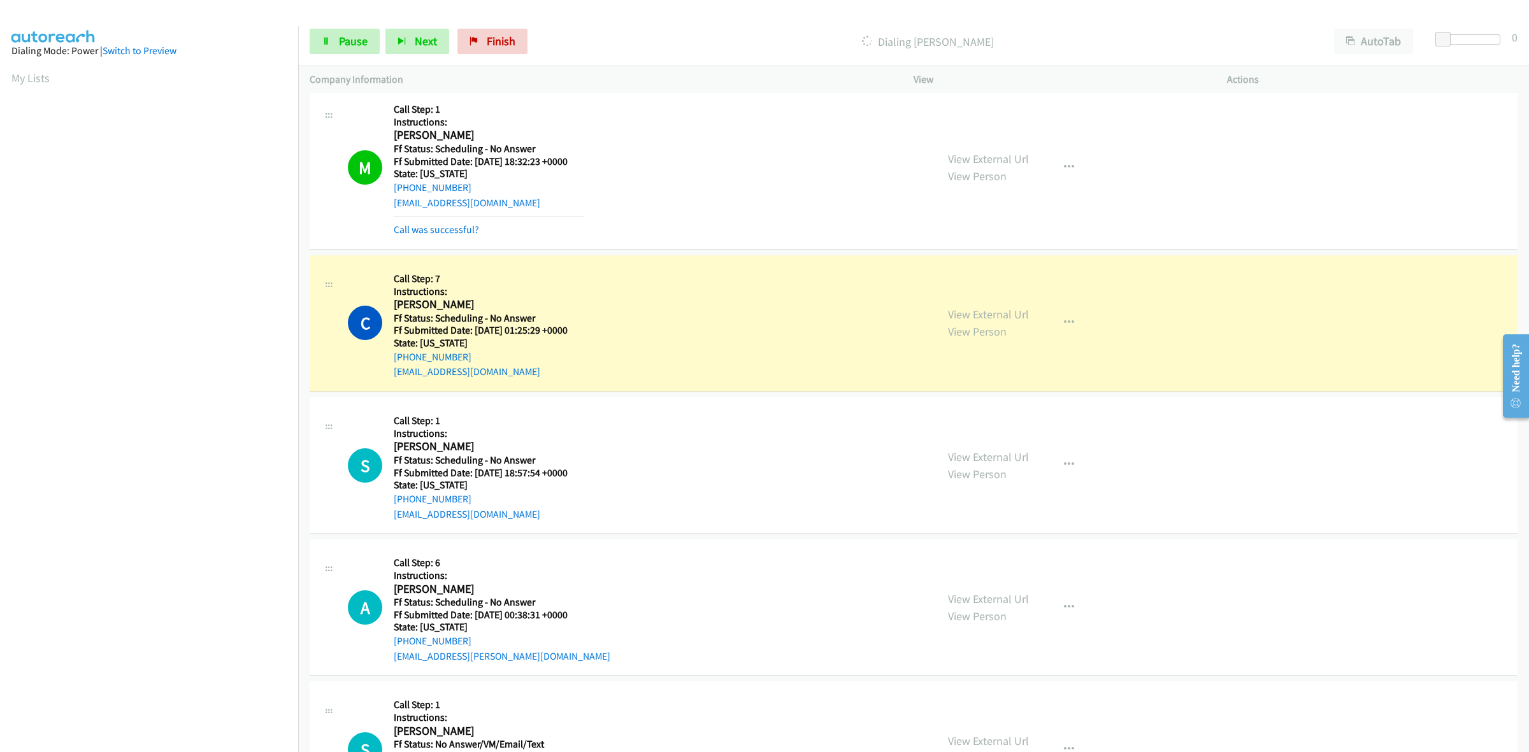
scroll to position [1353, 0]
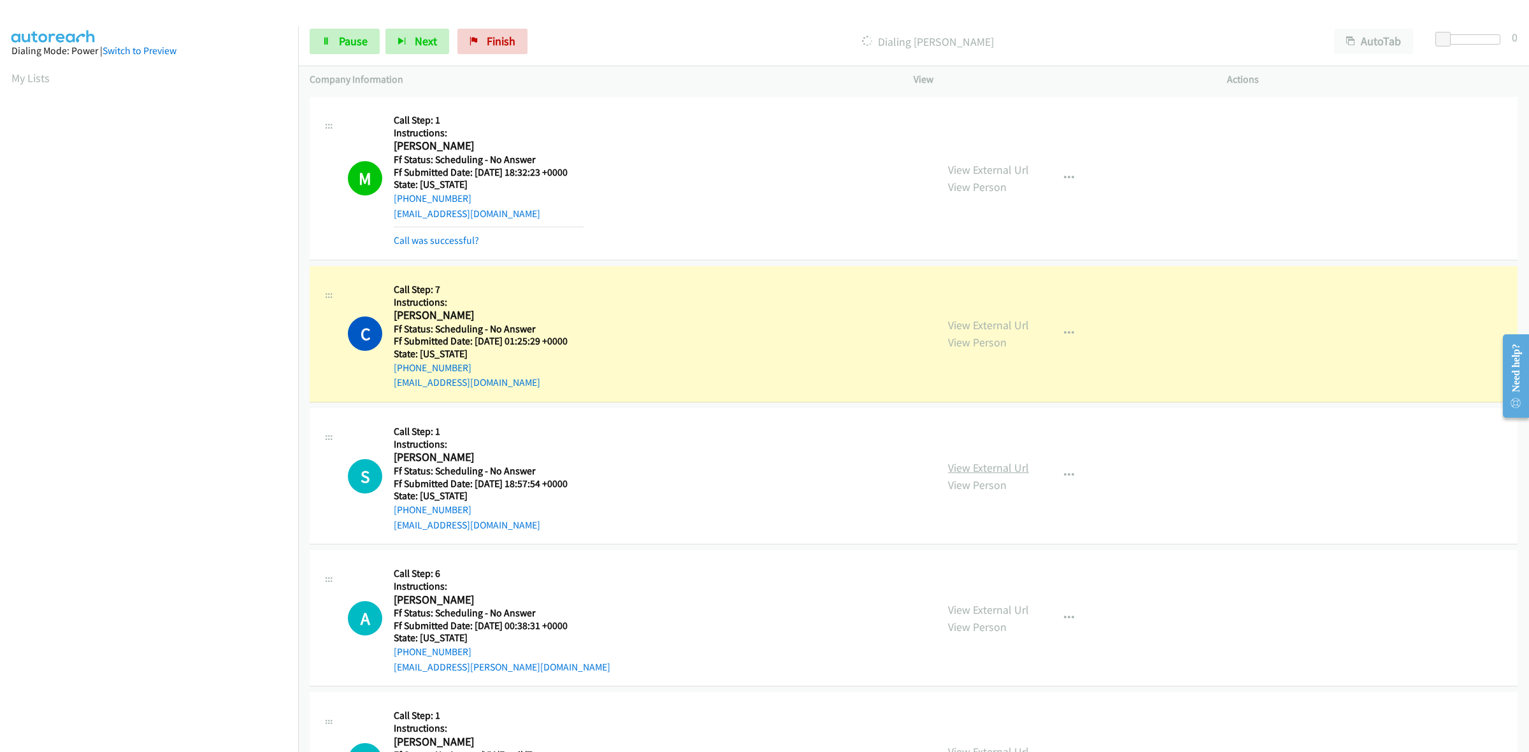
click at [988, 463] on link "View External Url" at bounding box center [988, 467] width 81 height 15
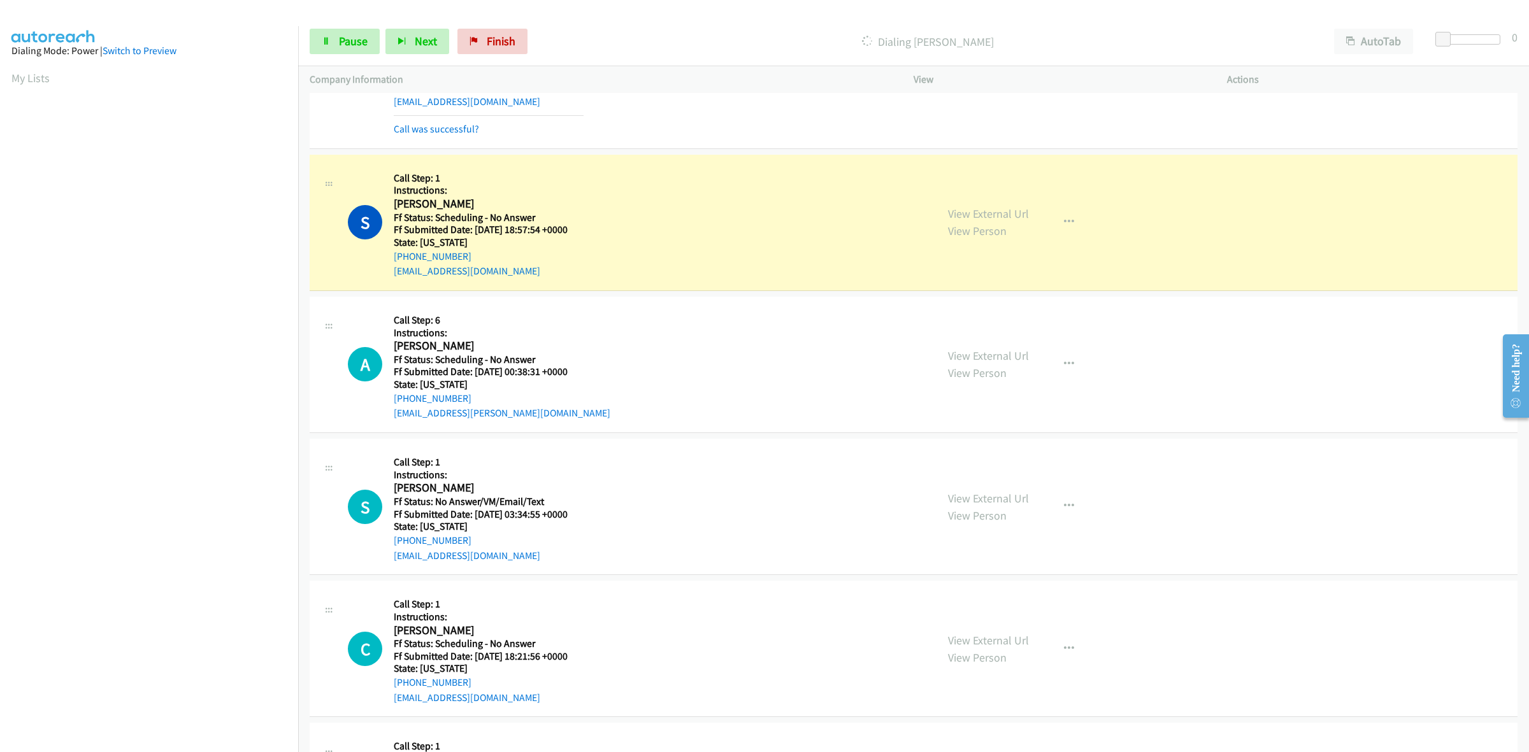
scroll to position [1752, 0]
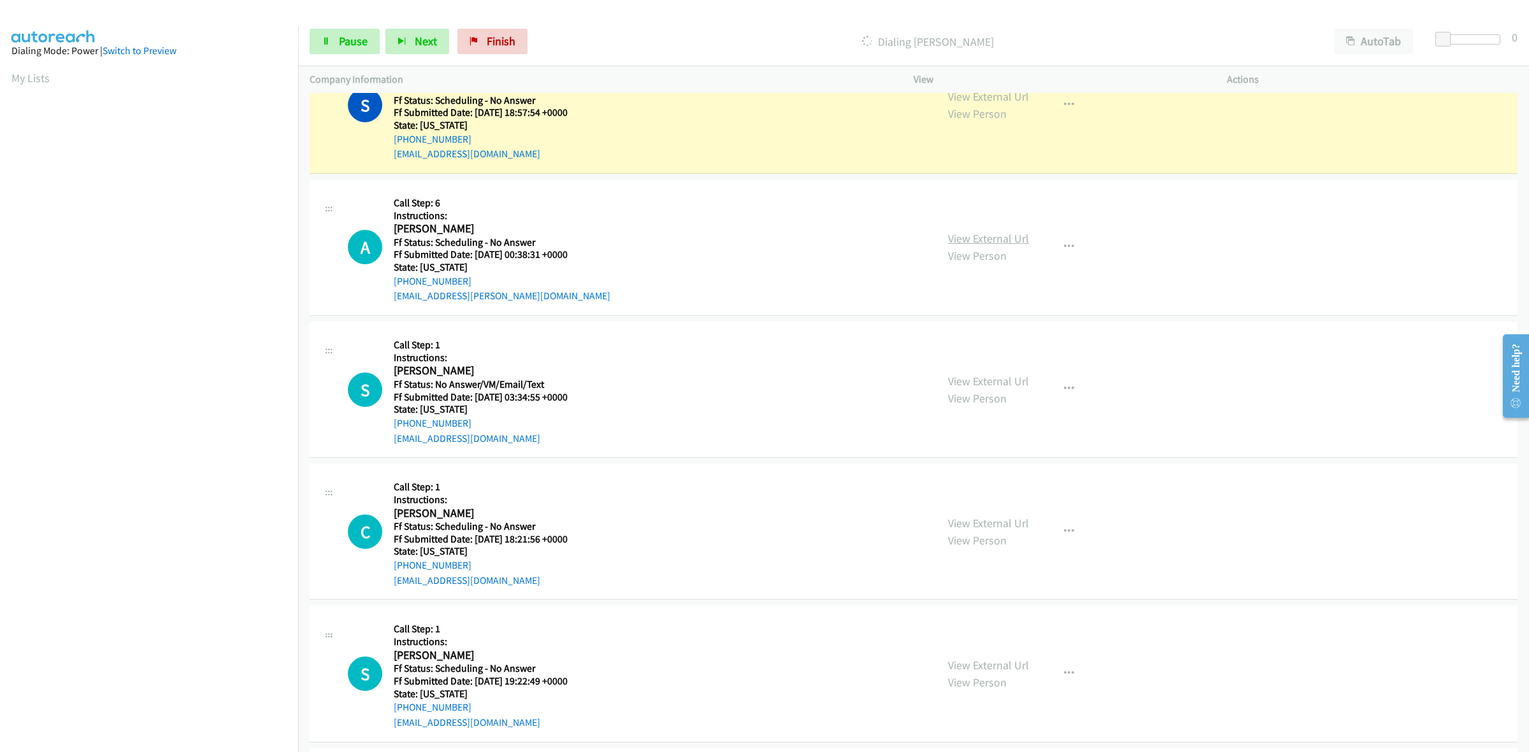
click at [1003, 244] on link "View External Url" at bounding box center [988, 238] width 81 height 15
click at [1015, 384] on link "View External Url" at bounding box center [988, 381] width 81 height 15
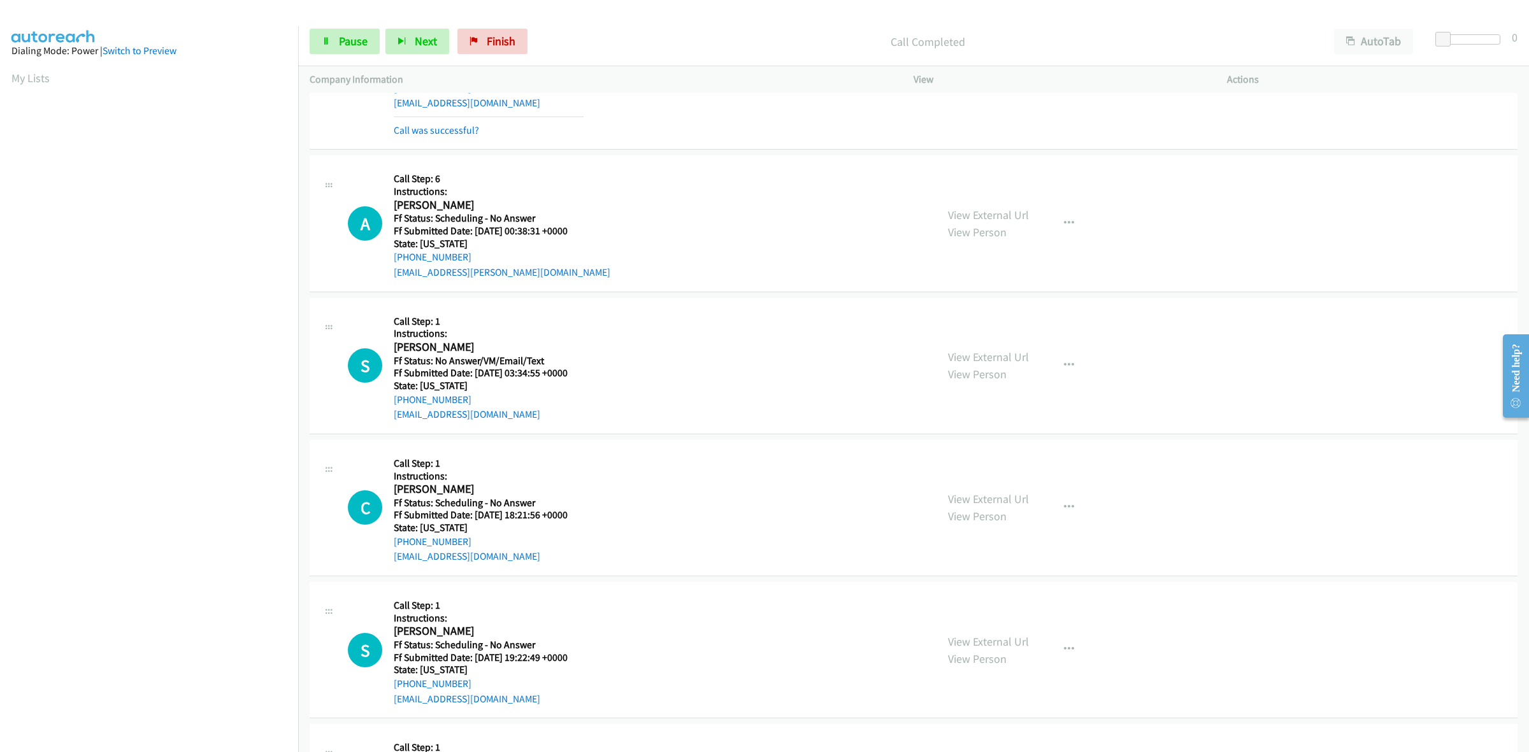
scroll to position [1831, 0]
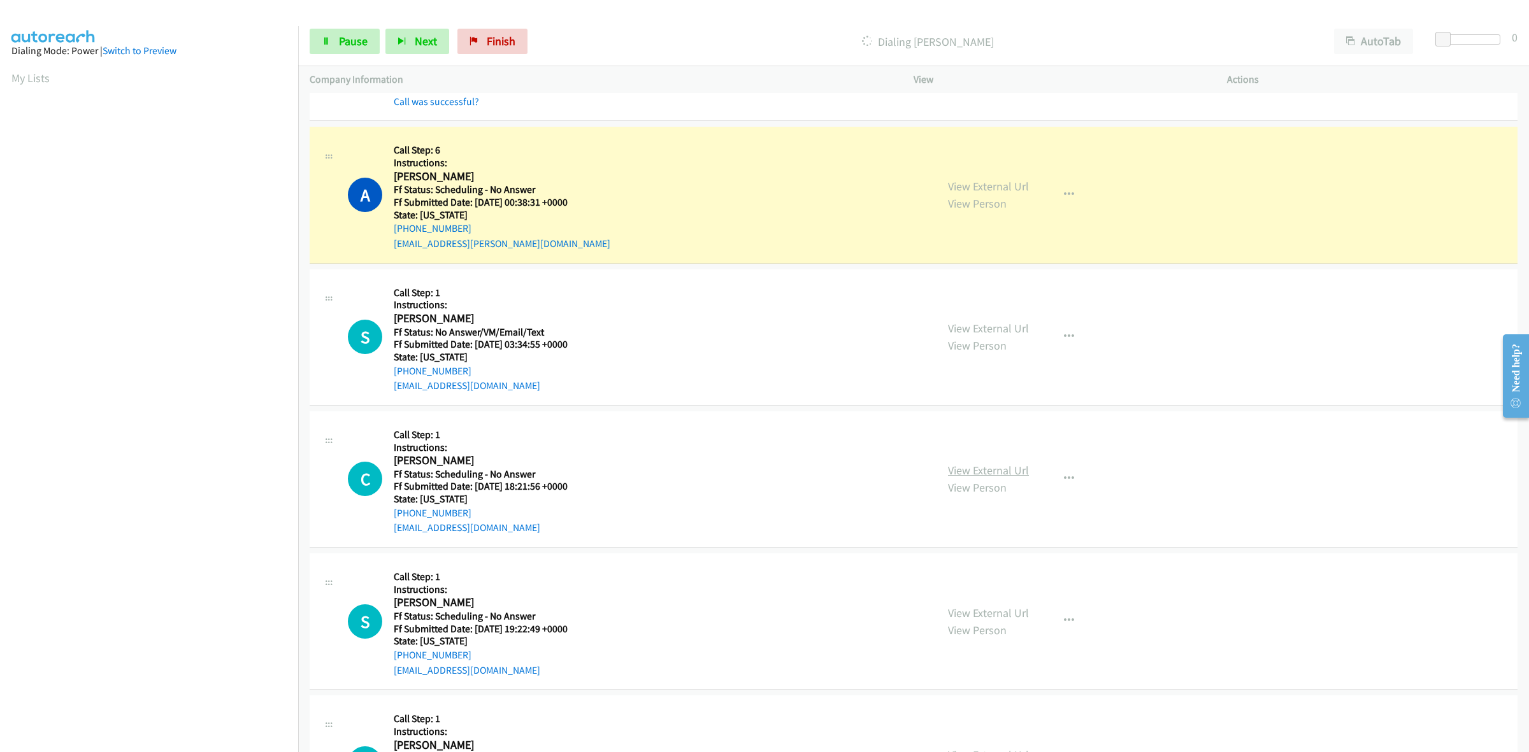
click at [1008, 471] on link "View External Url" at bounding box center [988, 470] width 81 height 15
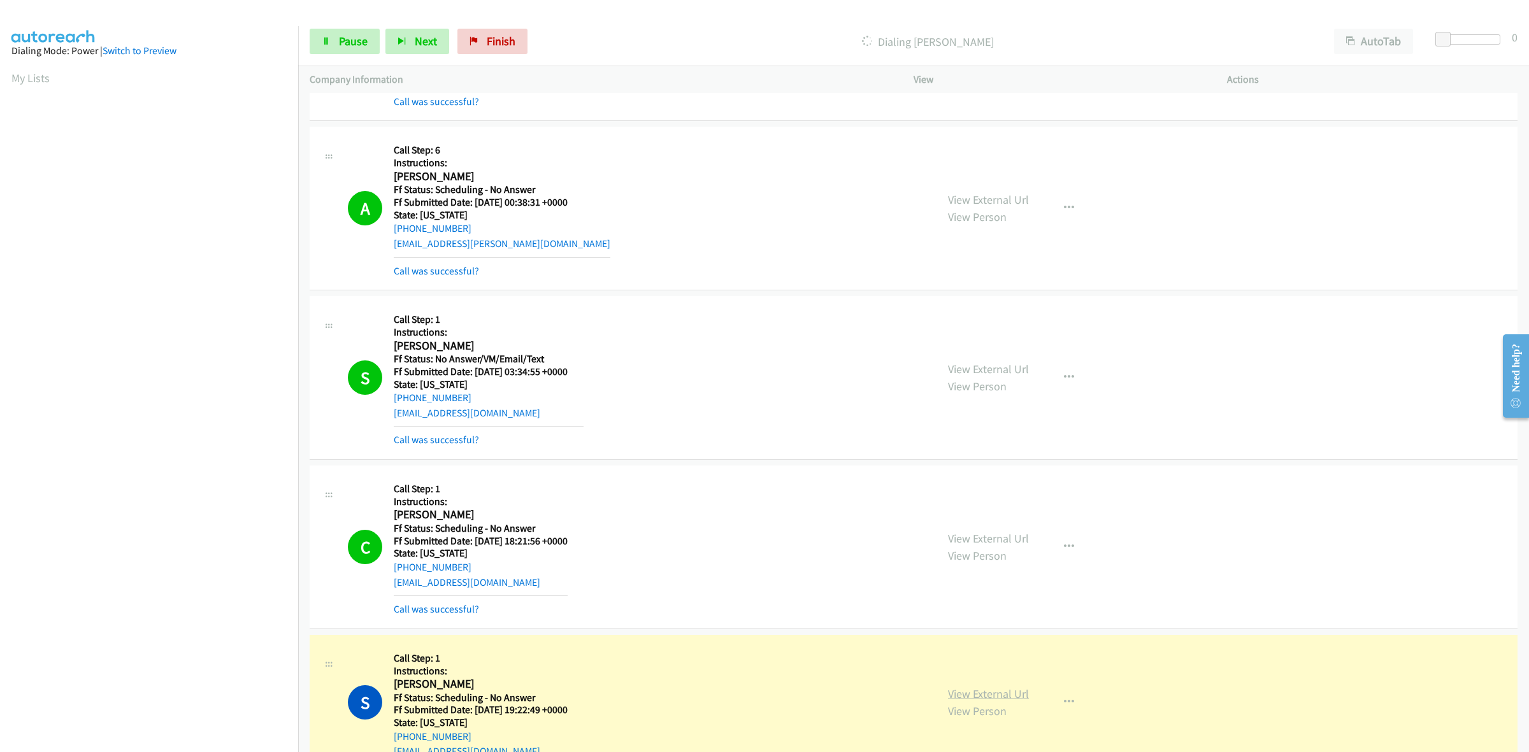
click at [992, 699] on link "View External Url" at bounding box center [988, 694] width 81 height 15
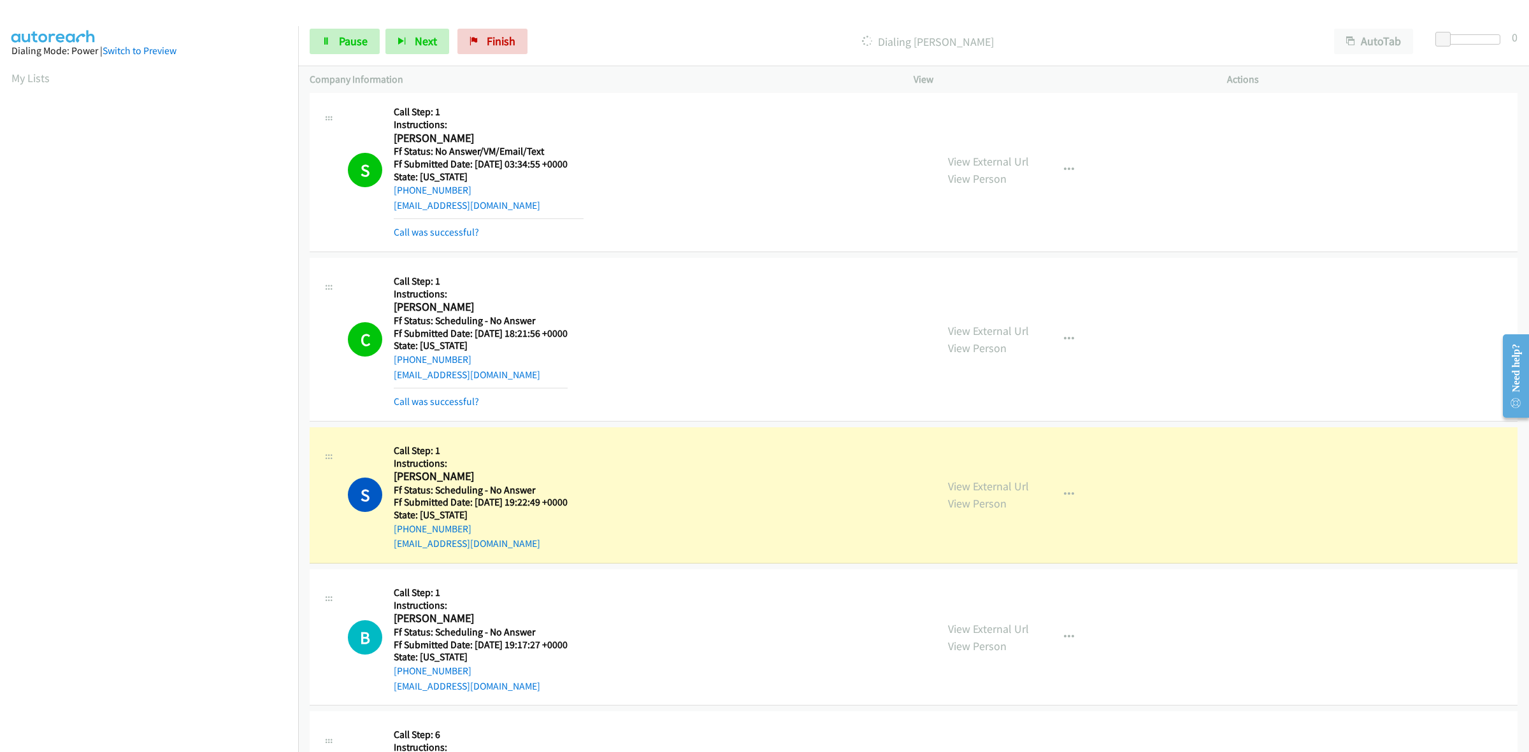
scroll to position [2229, 0]
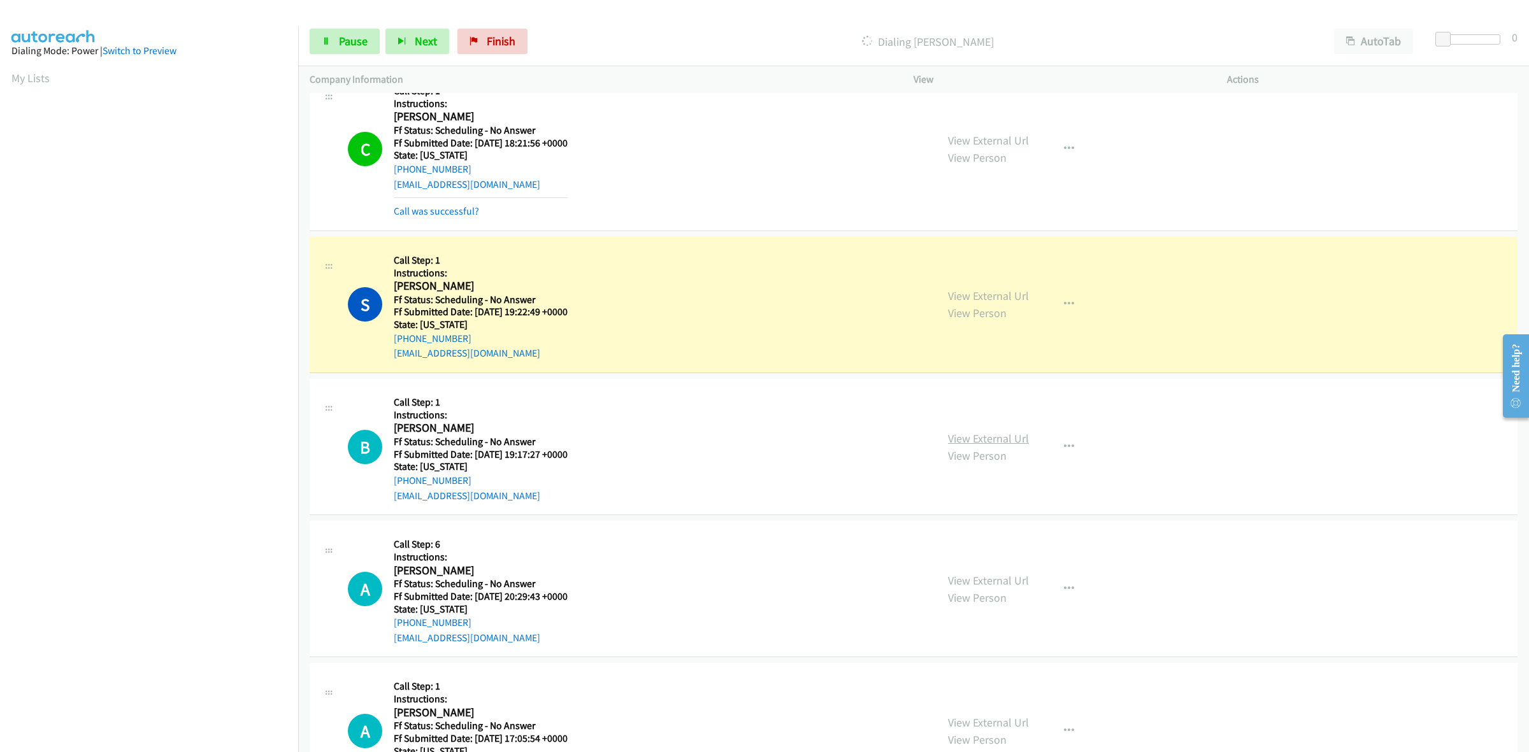
click at [981, 434] on link "View External Url" at bounding box center [988, 438] width 81 height 15
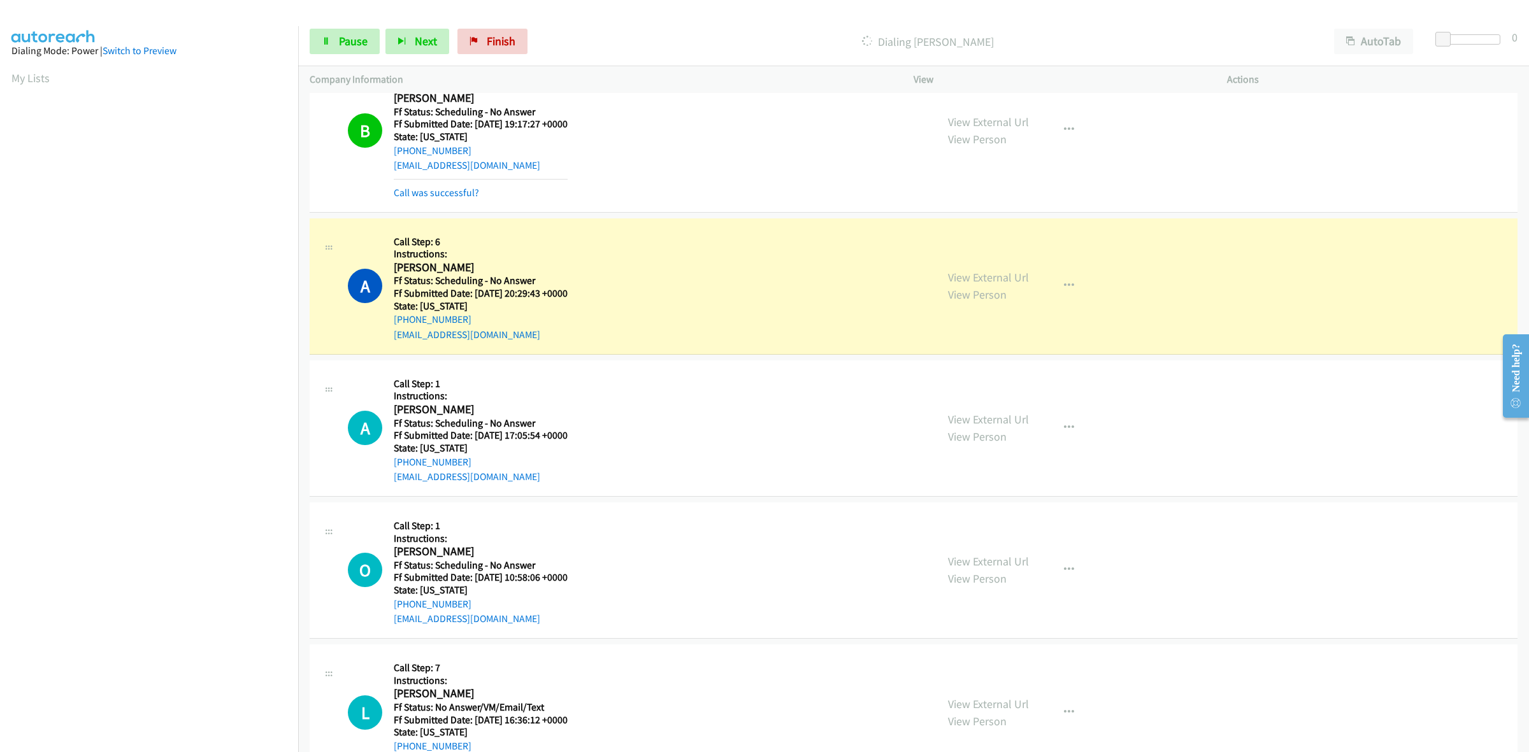
scroll to position [2627, 0]
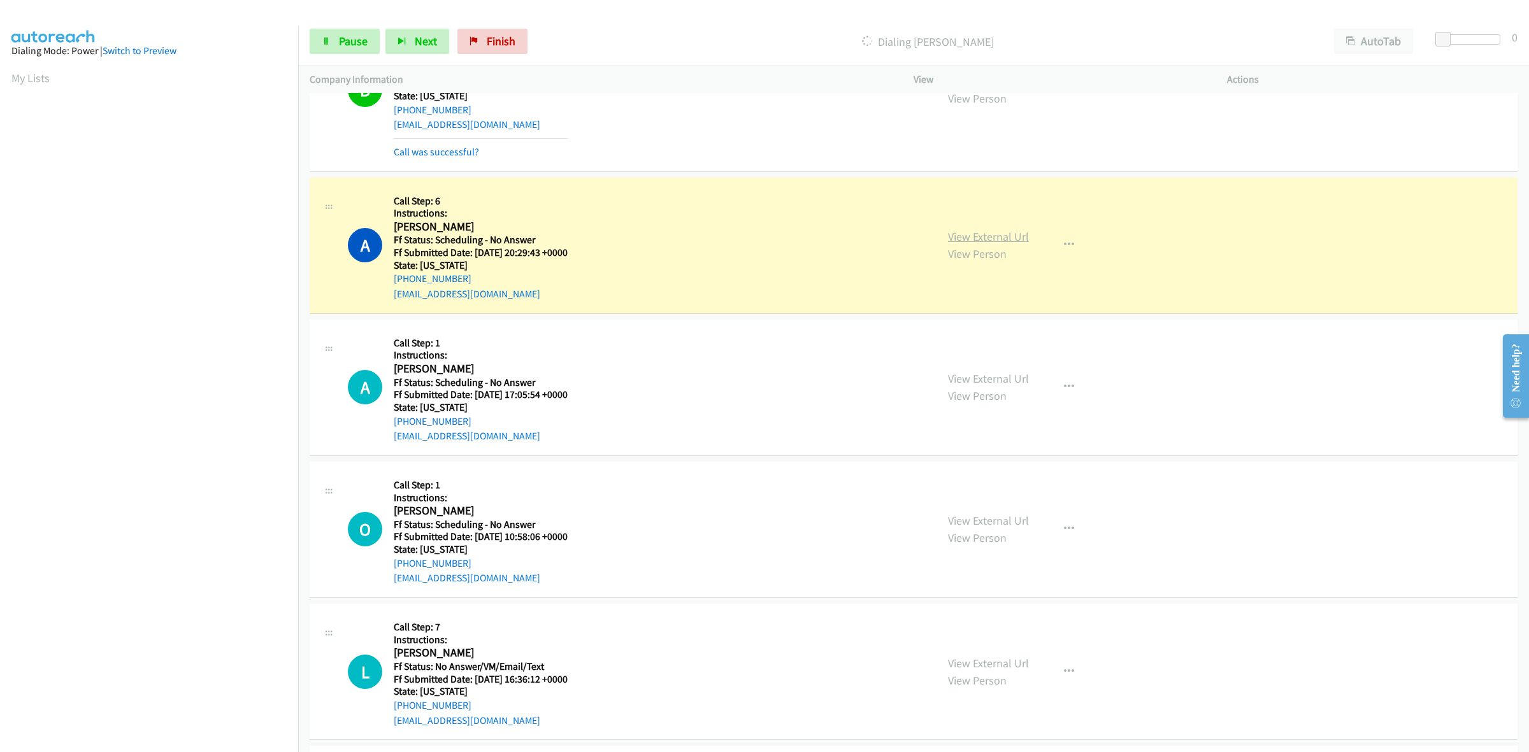
click at [978, 240] on link "View External Url" at bounding box center [988, 236] width 81 height 15
click at [979, 382] on link "View External Url" at bounding box center [988, 378] width 81 height 15
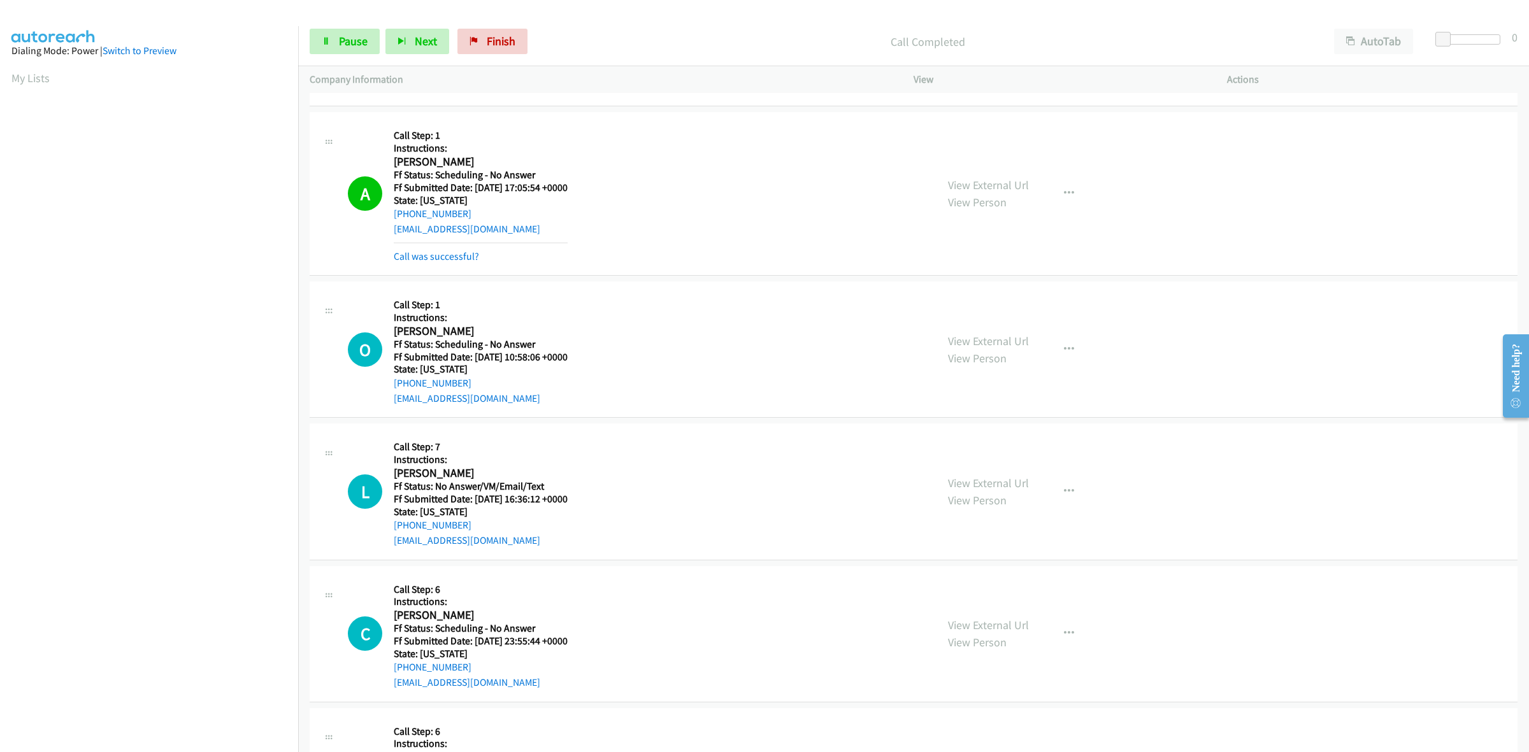
scroll to position [2866, 0]
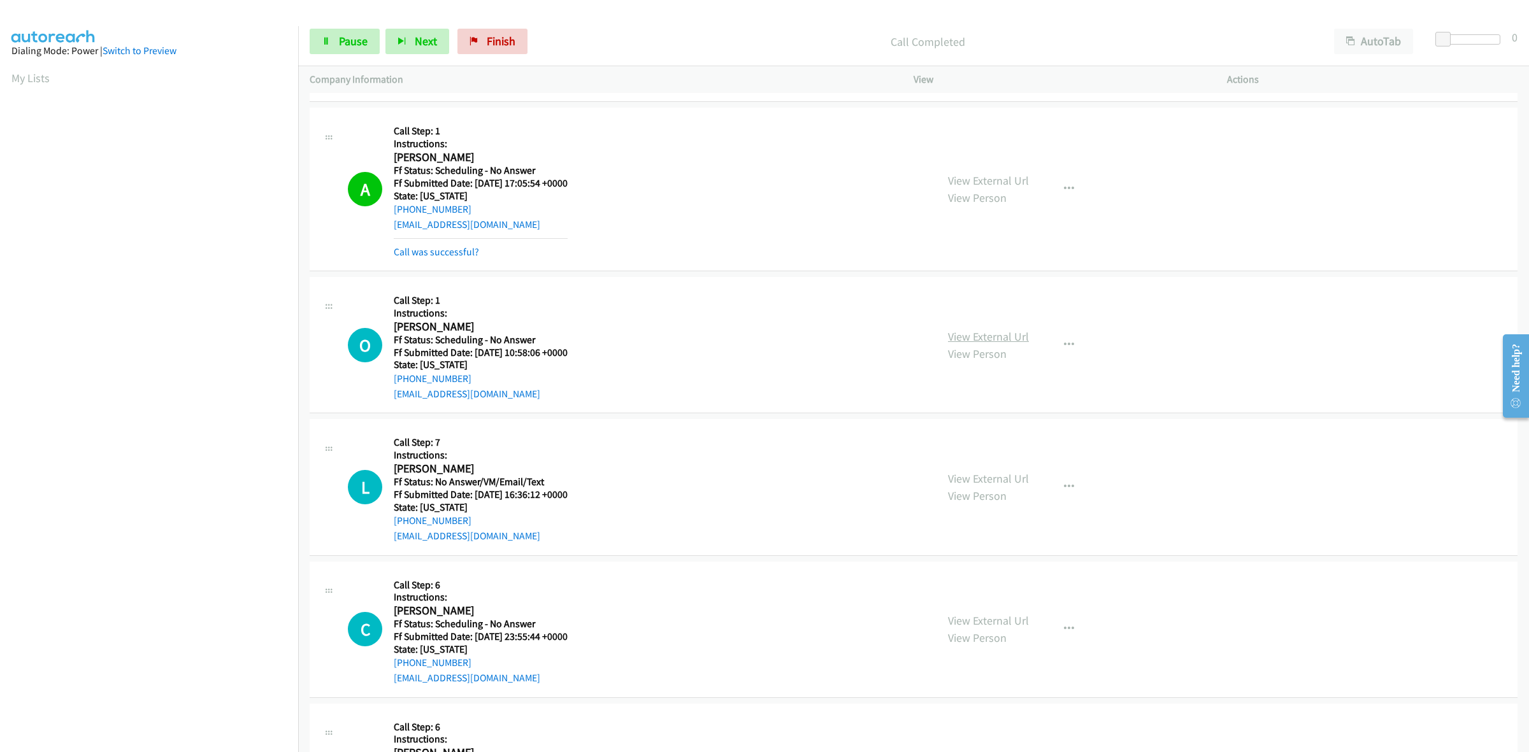
click at [1002, 336] on link "View External Url" at bounding box center [988, 336] width 81 height 15
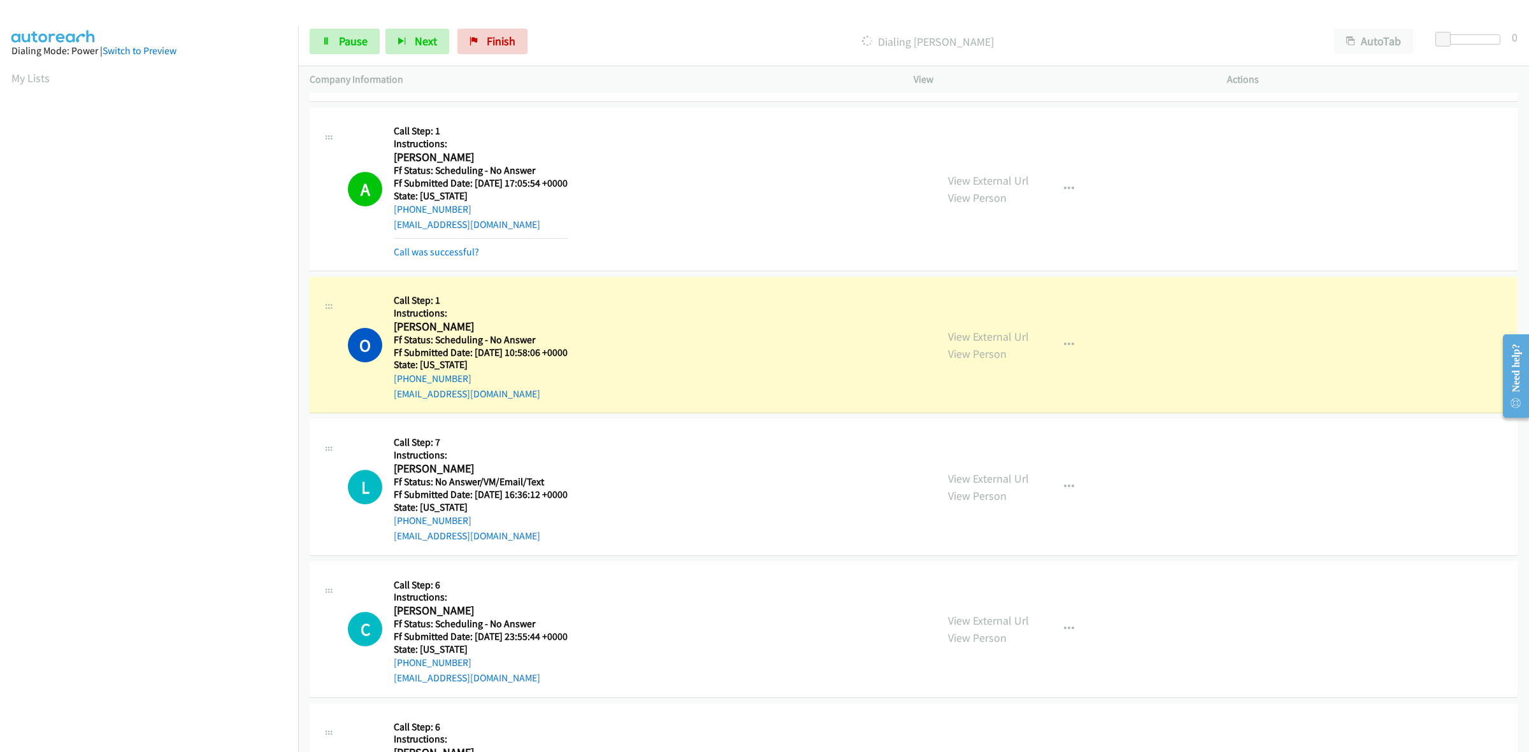
click at [1011, 489] on div "View External Url View Person" at bounding box center [988, 487] width 81 height 34
click at [1017, 479] on link "View External Url" at bounding box center [988, 478] width 81 height 15
click at [963, 624] on link "View External Url" at bounding box center [988, 620] width 81 height 15
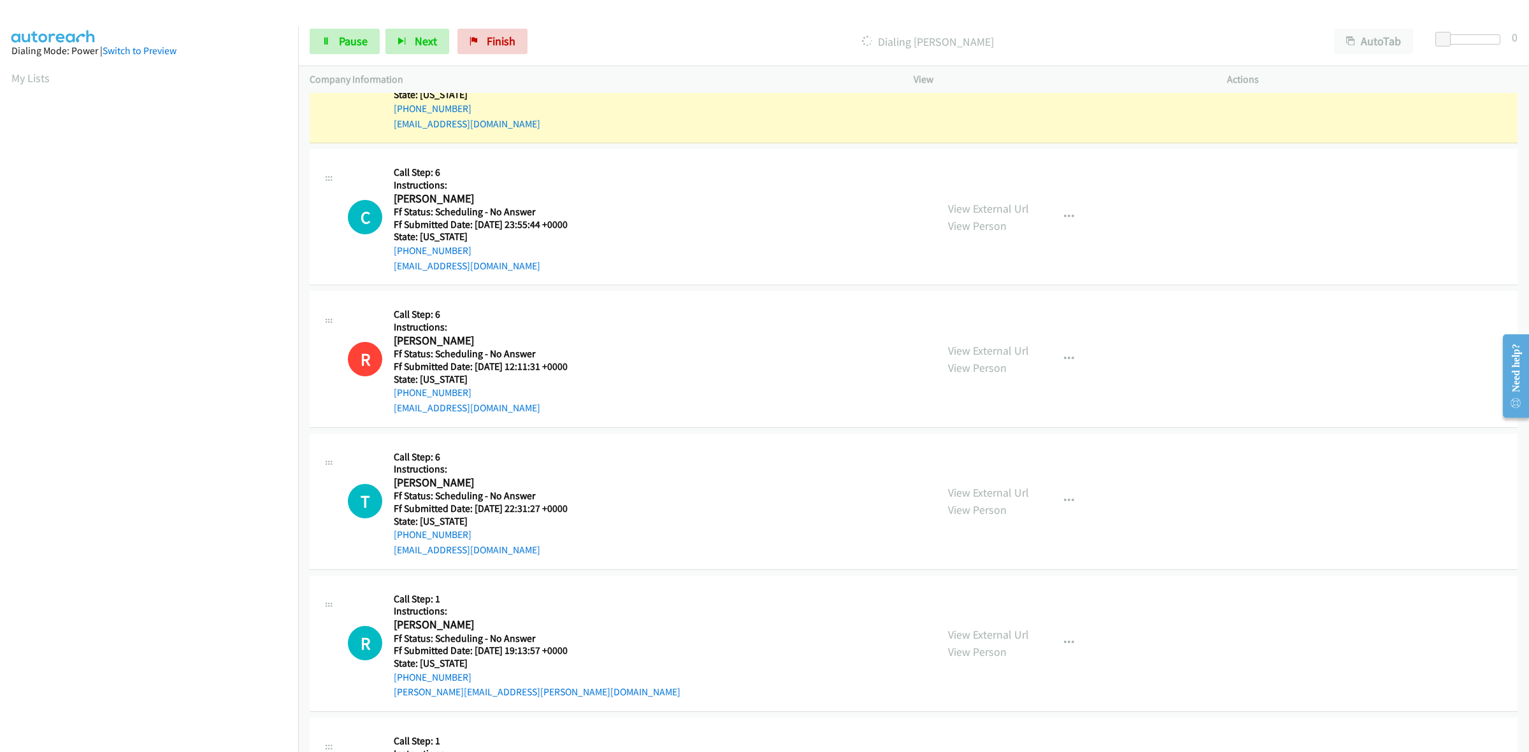
scroll to position [3344, 0]
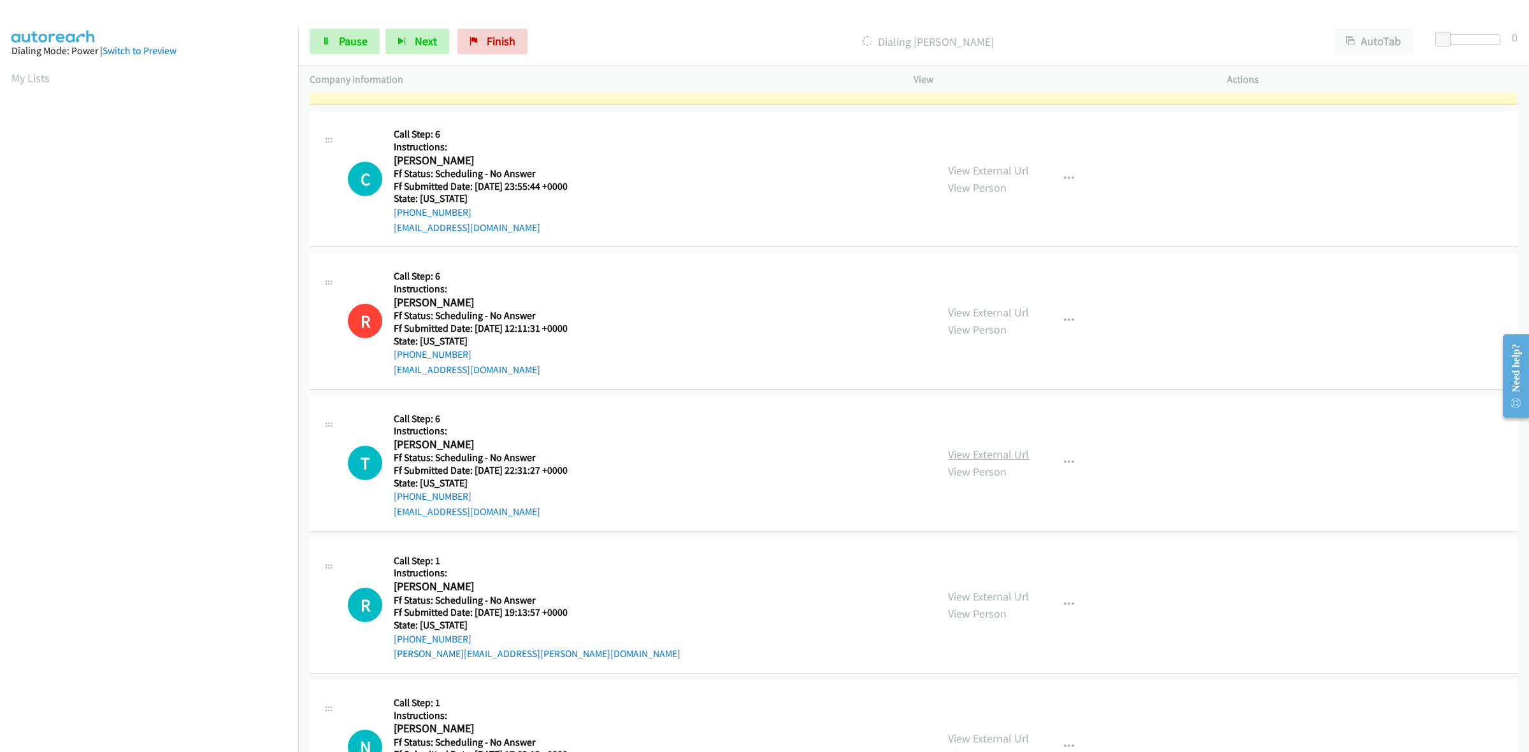
click at [1004, 459] on link "View External Url" at bounding box center [988, 454] width 81 height 15
click at [1010, 594] on link "View External Url" at bounding box center [988, 596] width 81 height 15
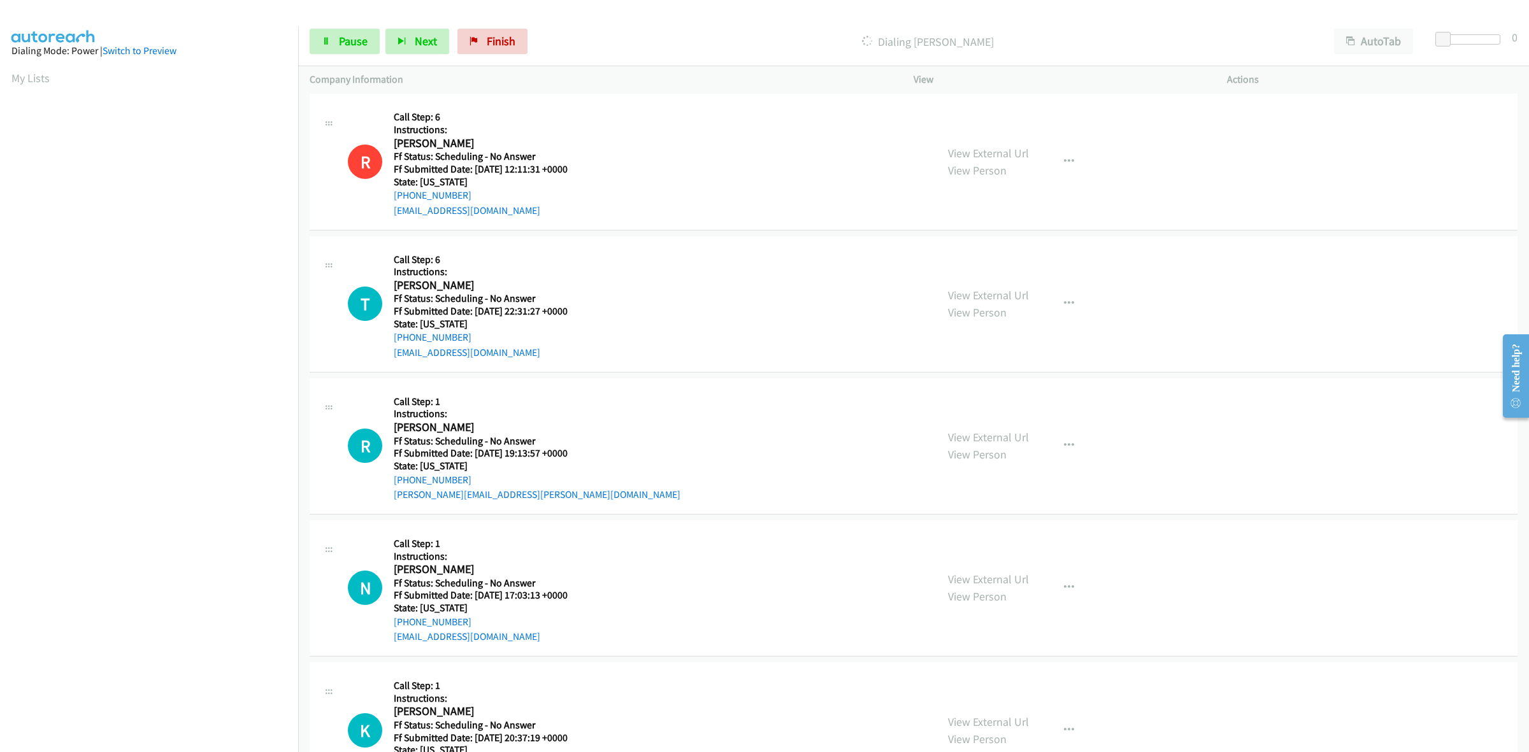
scroll to position [3423, 0]
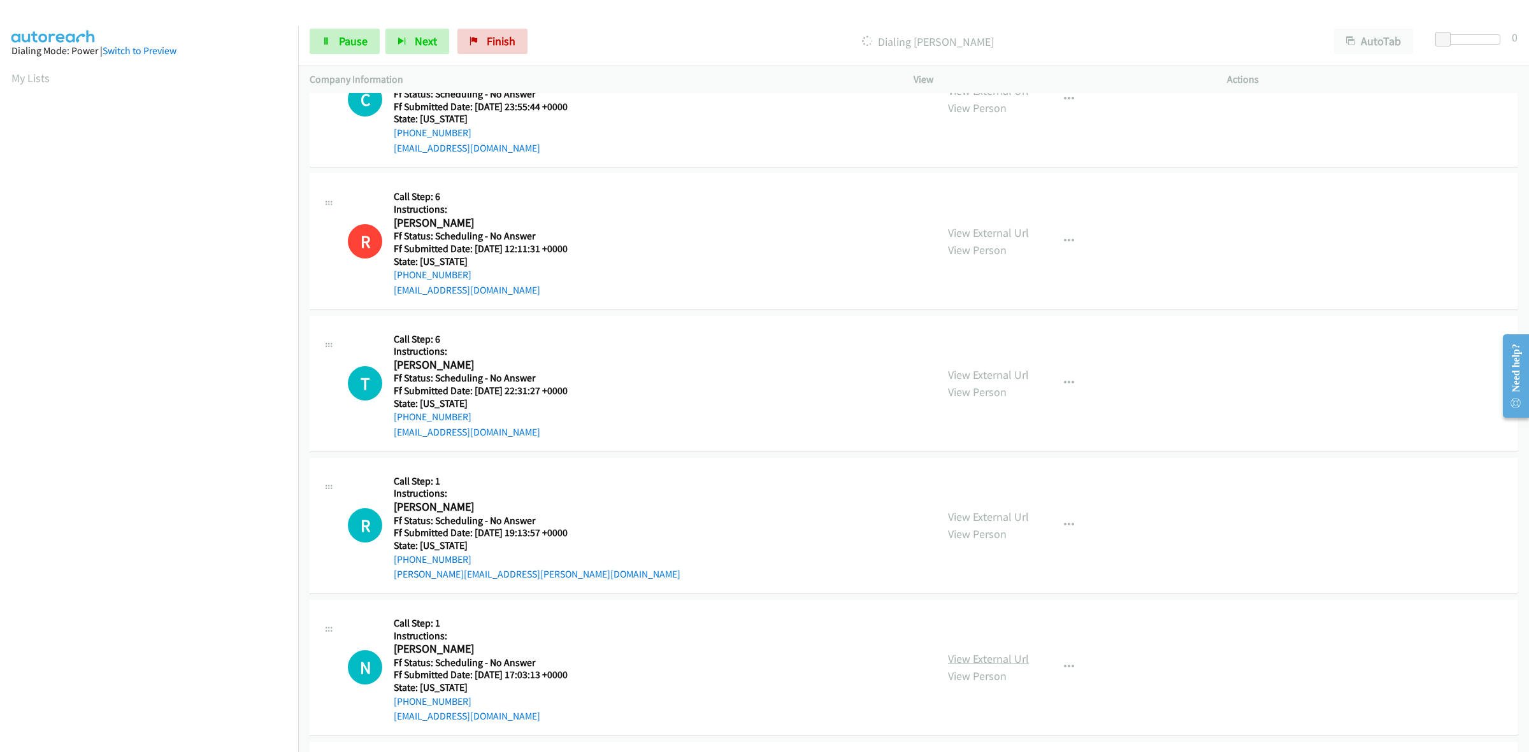
click at [991, 663] on link "View External Url" at bounding box center [988, 659] width 81 height 15
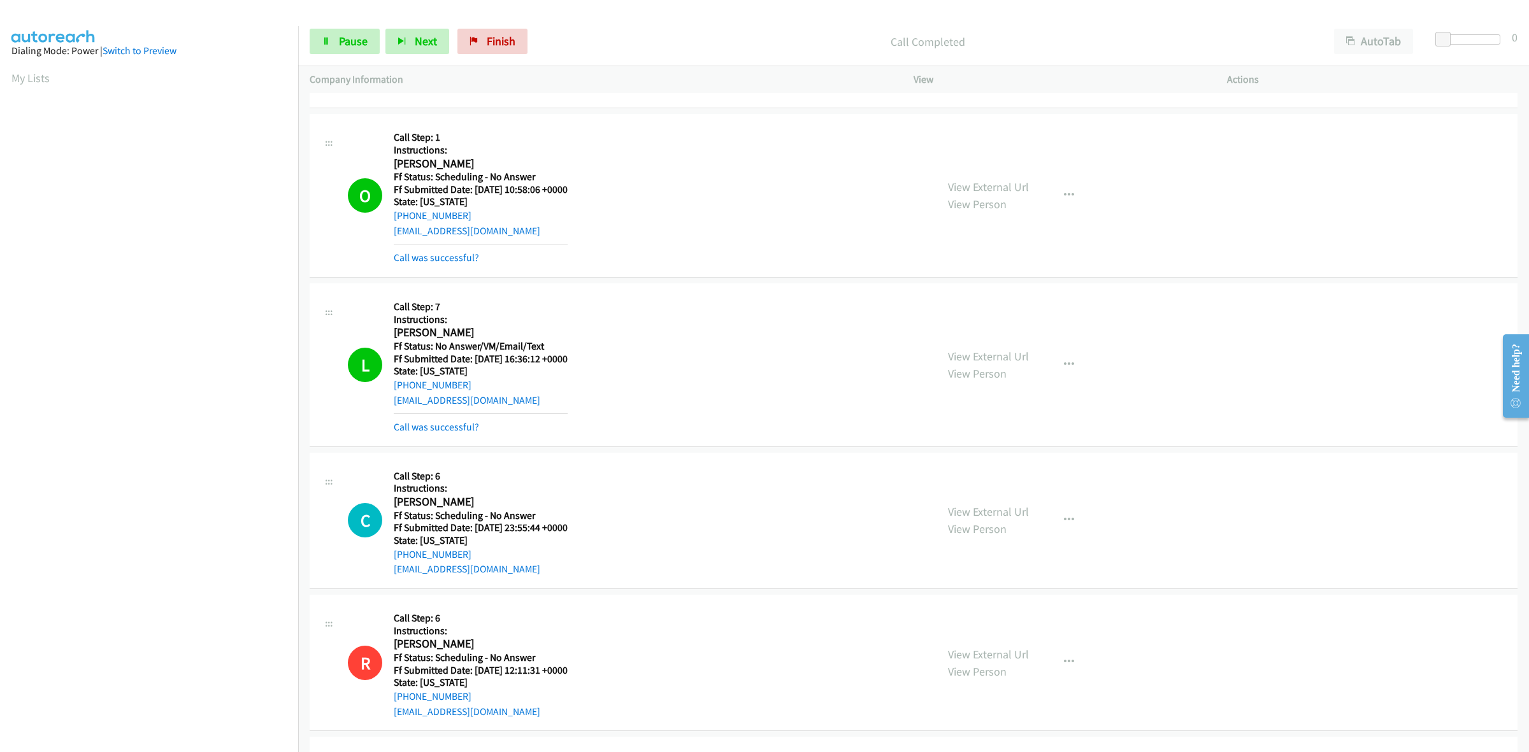
scroll to position [2973, 0]
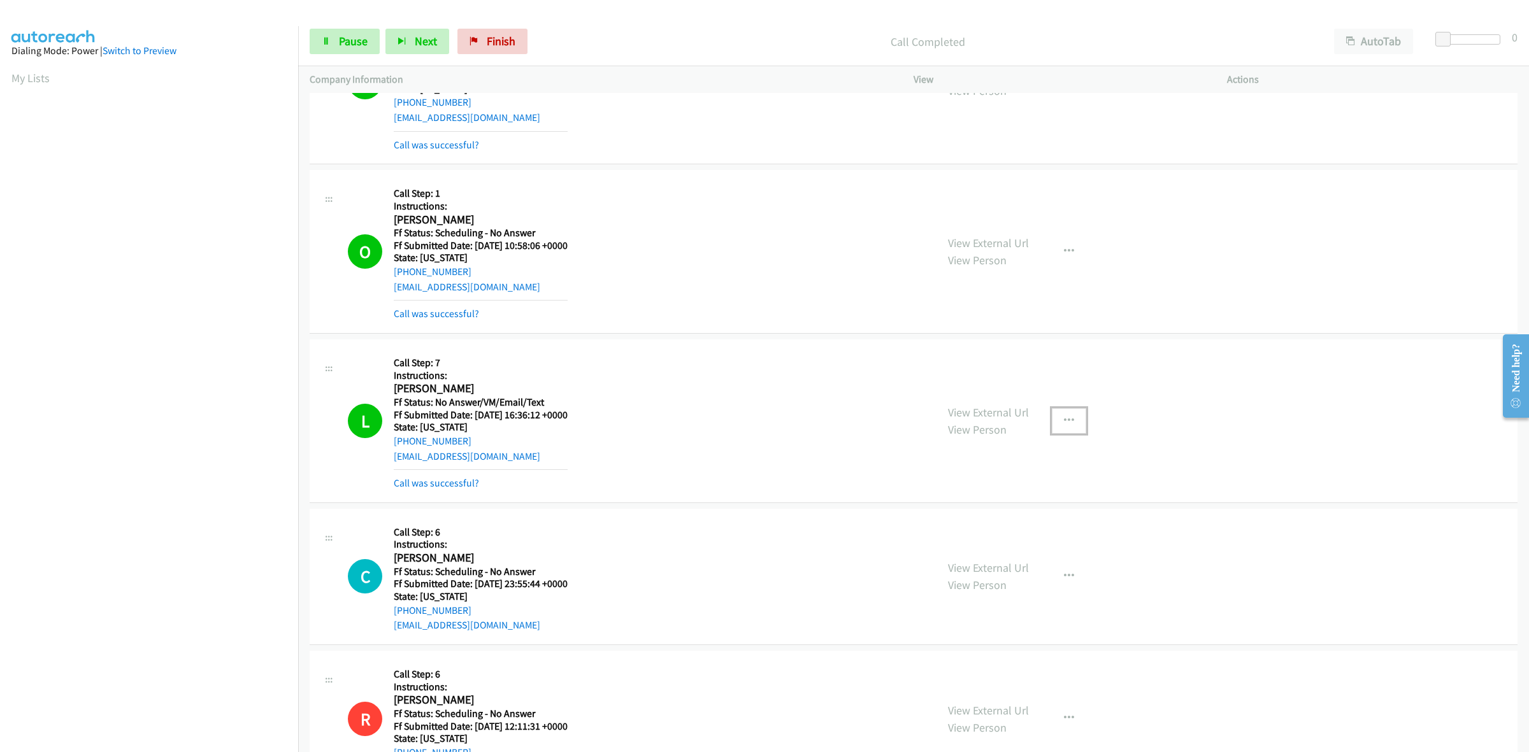
click at [1069, 422] on button "button" at bounding box center [1069, 420] width 34 height 25
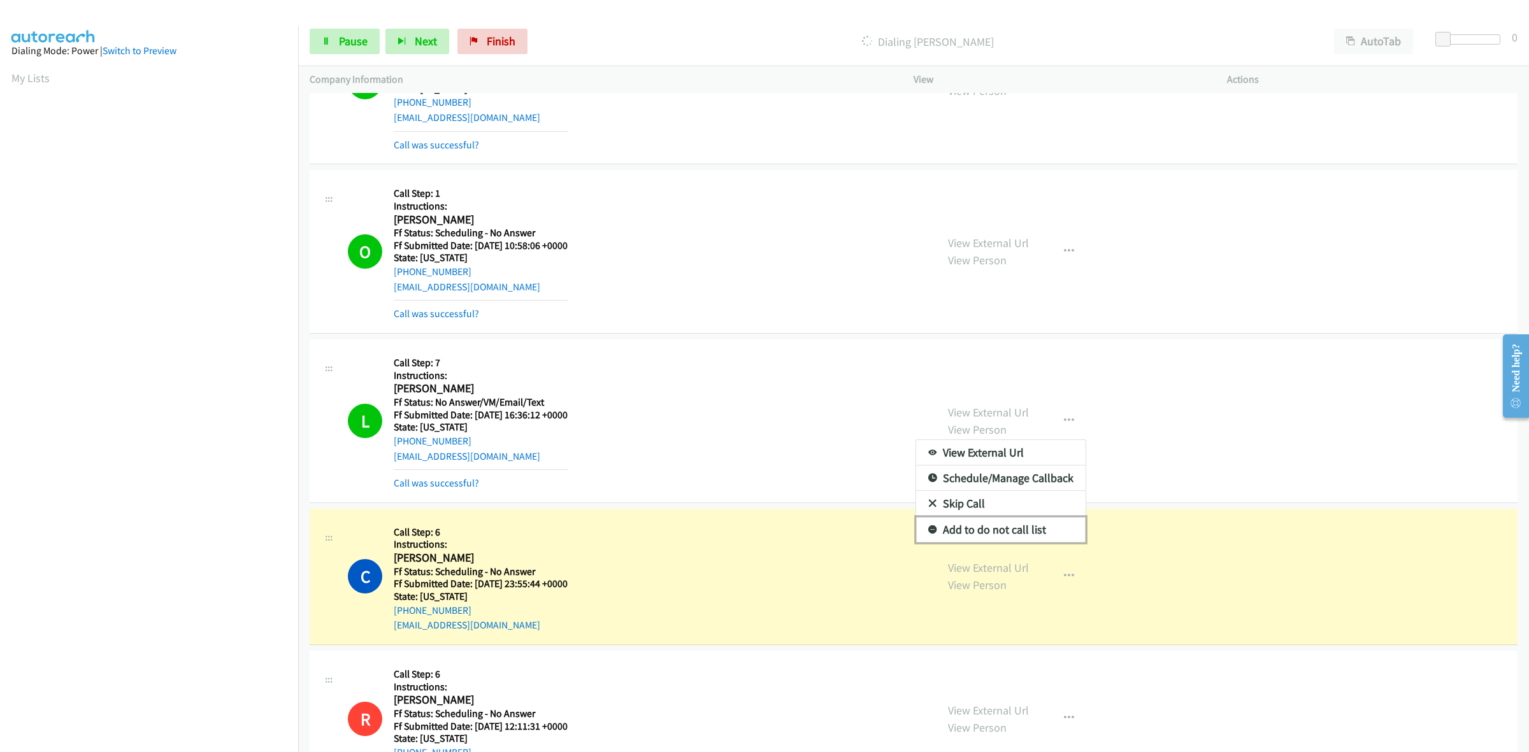
click at [966, 536] on link "Add to do not call list" at bounding box center [1000, 529] width 169 height 25
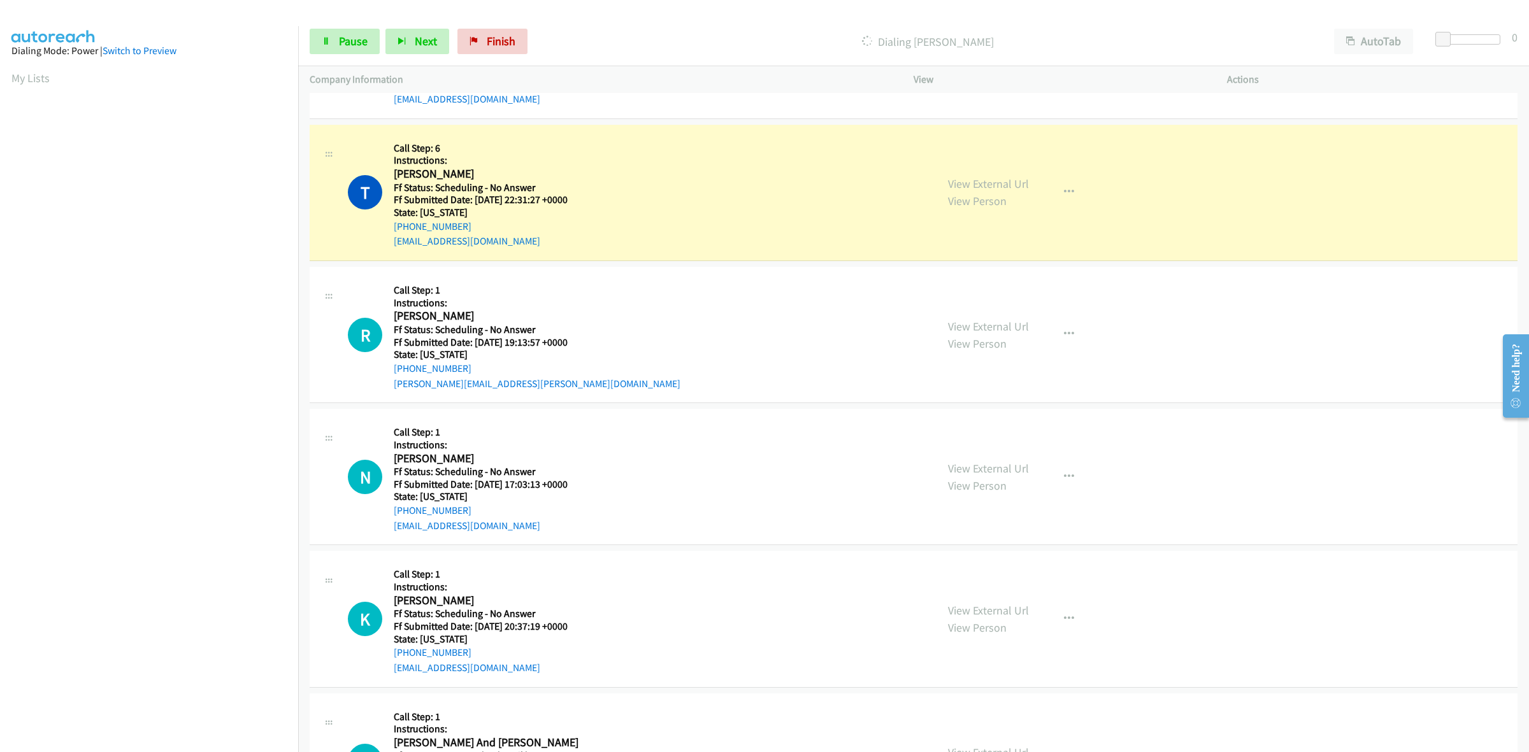
scroll to position [3690, 0]
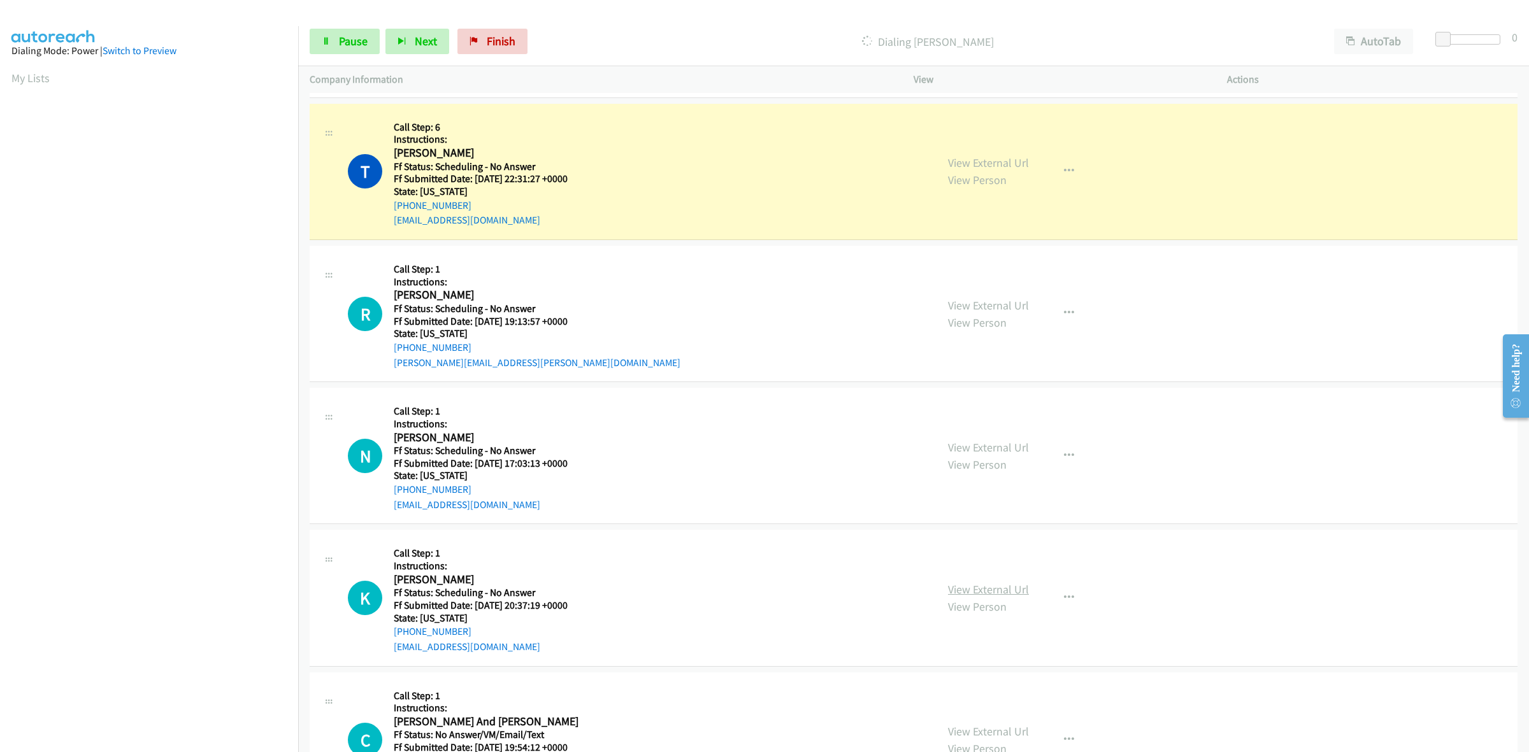
click at [987, 590] on link "View External Url" at bounding box center [988, 589] width 81 height 15
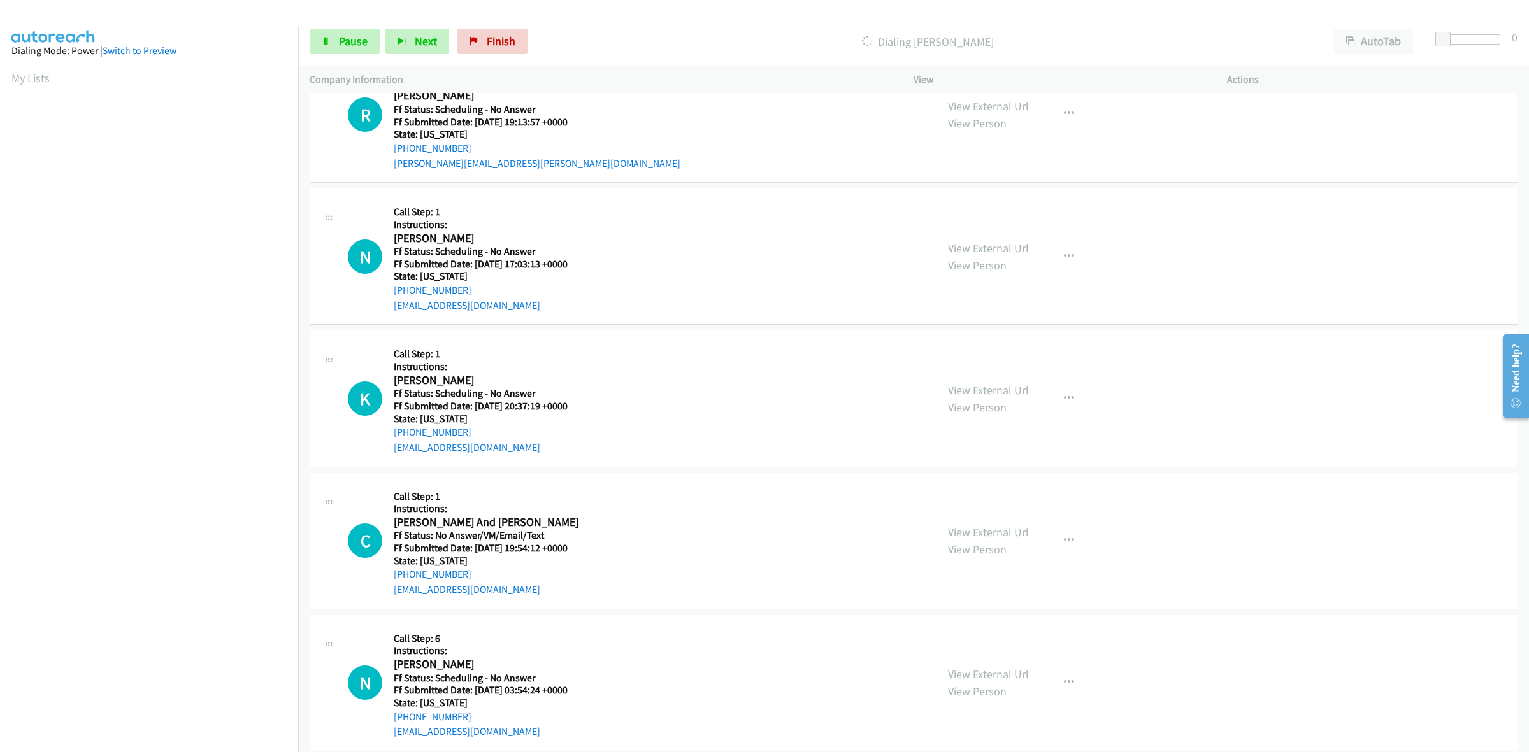
scroll to position [3929, 0]
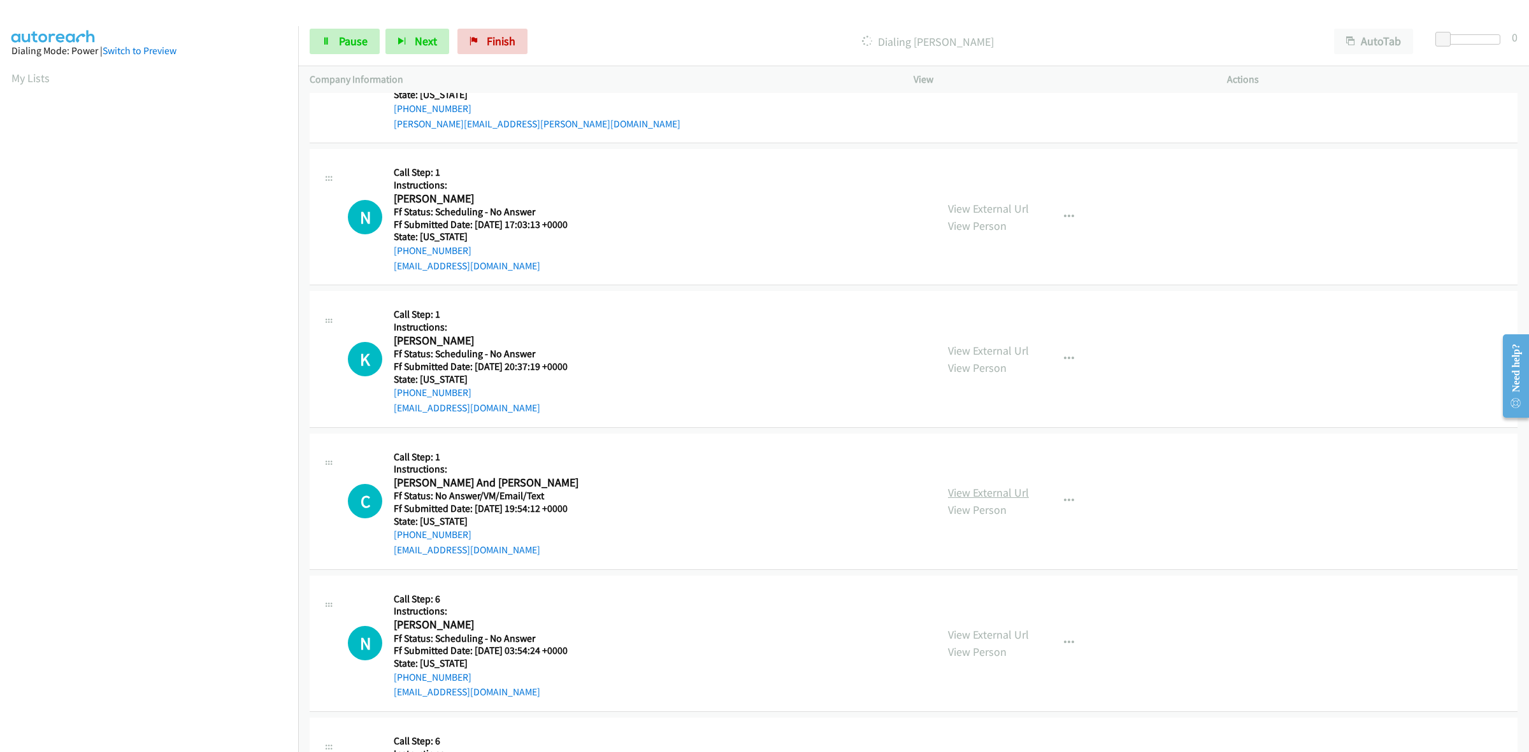
click at [1000, 497] on link "View External Url" at bounding box center [988, 492] width 81 height 15
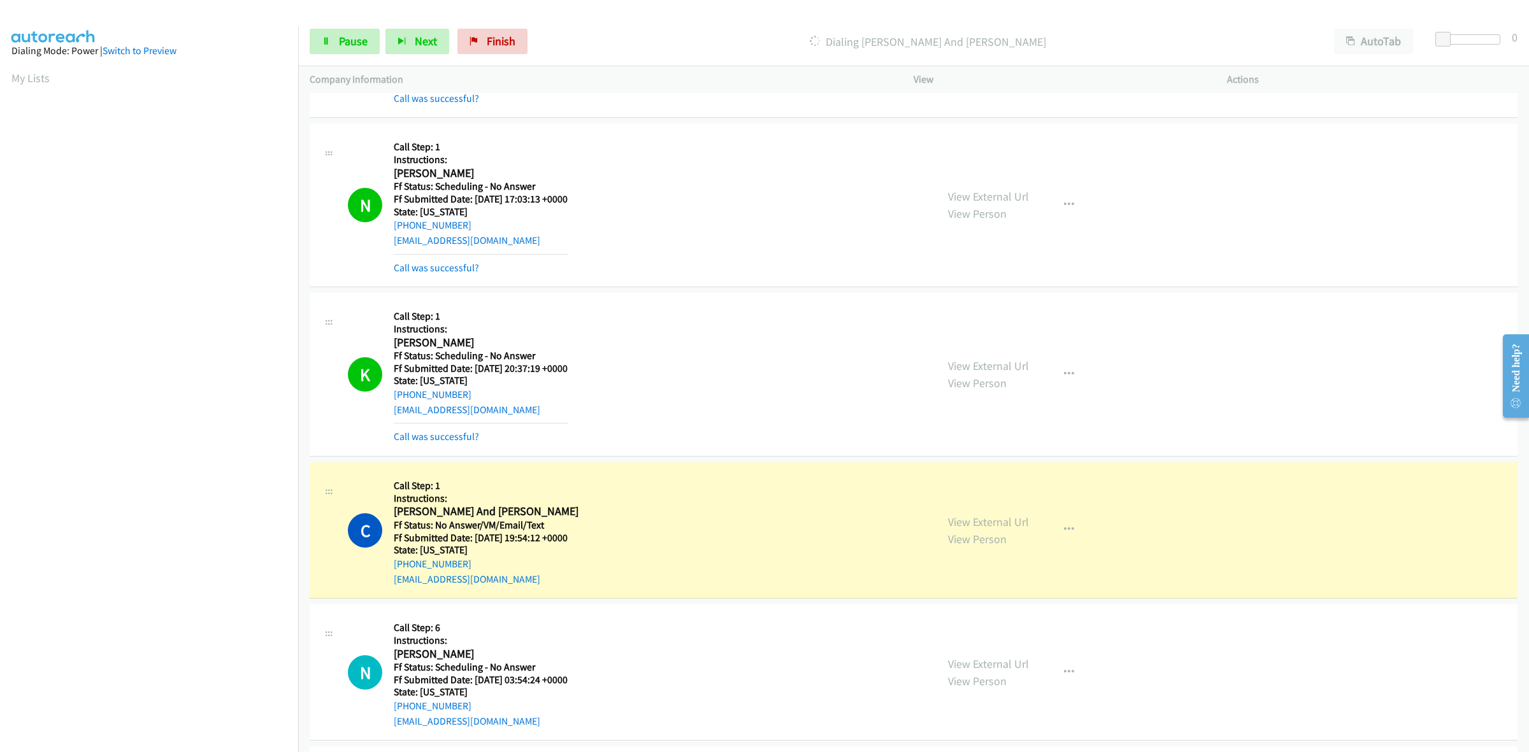
scroll to position [4327, 0]
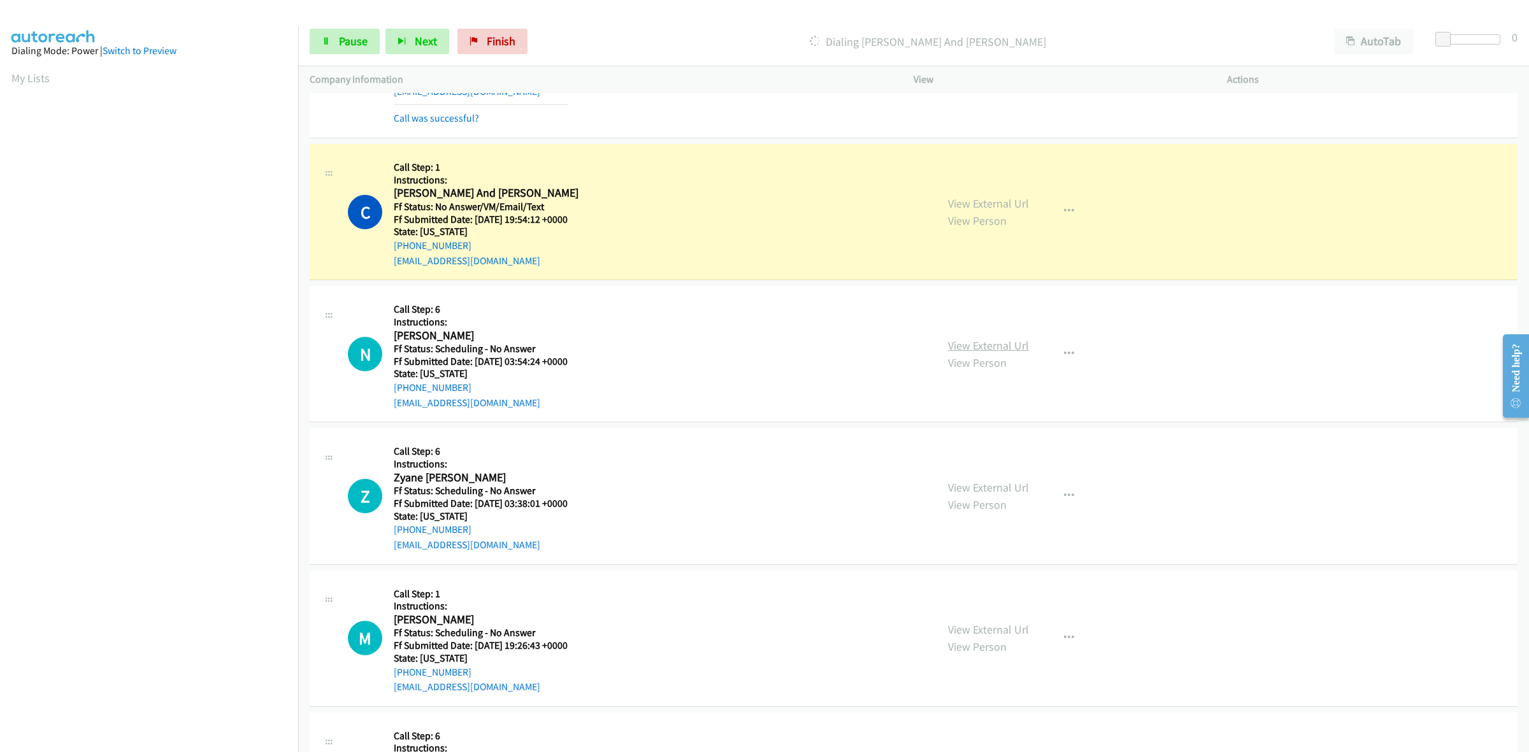
click at [971, 346] on link "View External Url" at bounding box center [988, 345] width 81 height 15
click at [992, 491] on link "View External Url" at bounding box center [988, 487] width 81 height 15
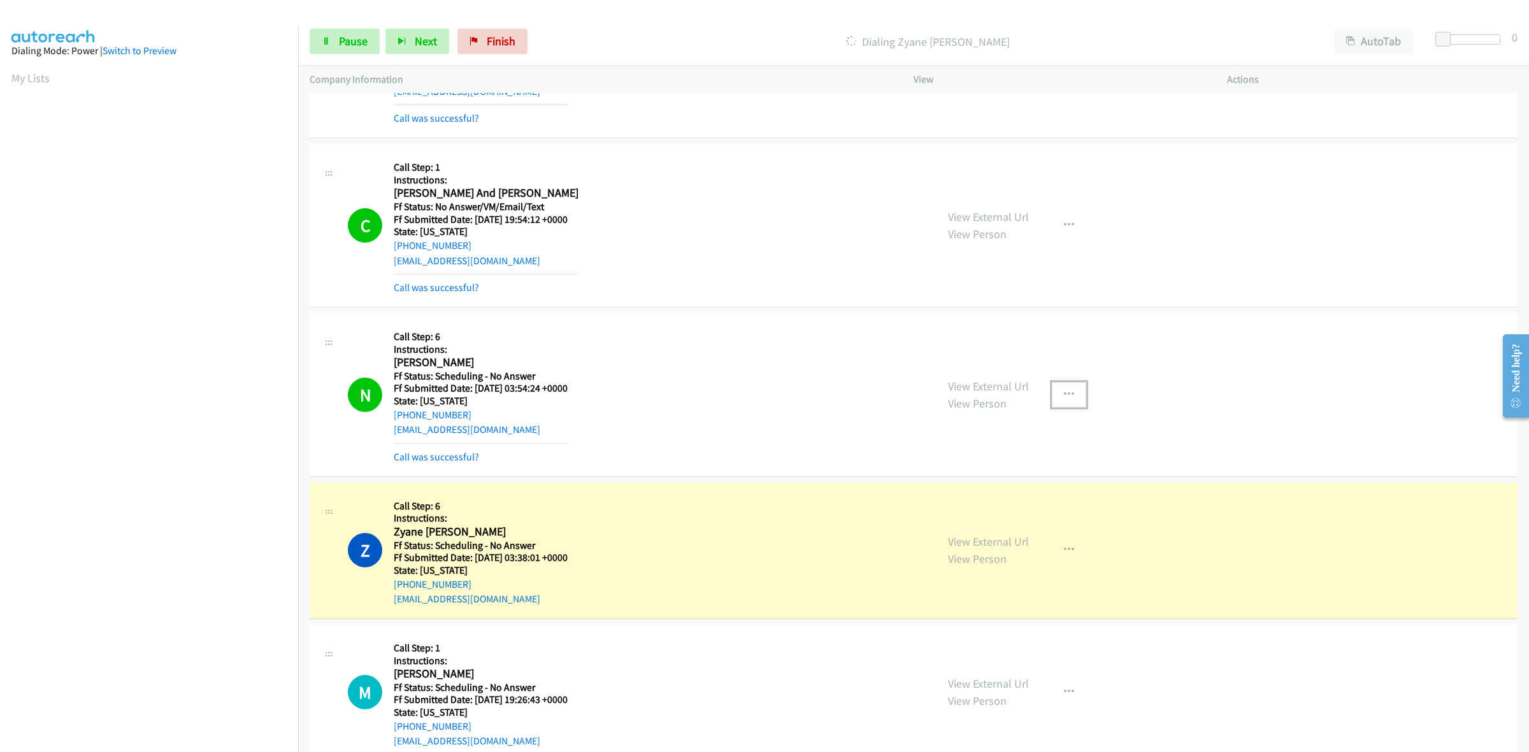
click at [1067, 392] on icon "button" at bounding box center [1069, 395] width 10 height 10
click at [984, 507] on link "Add to do not call list" at bounding box center [1000, 503] width 169 height 25
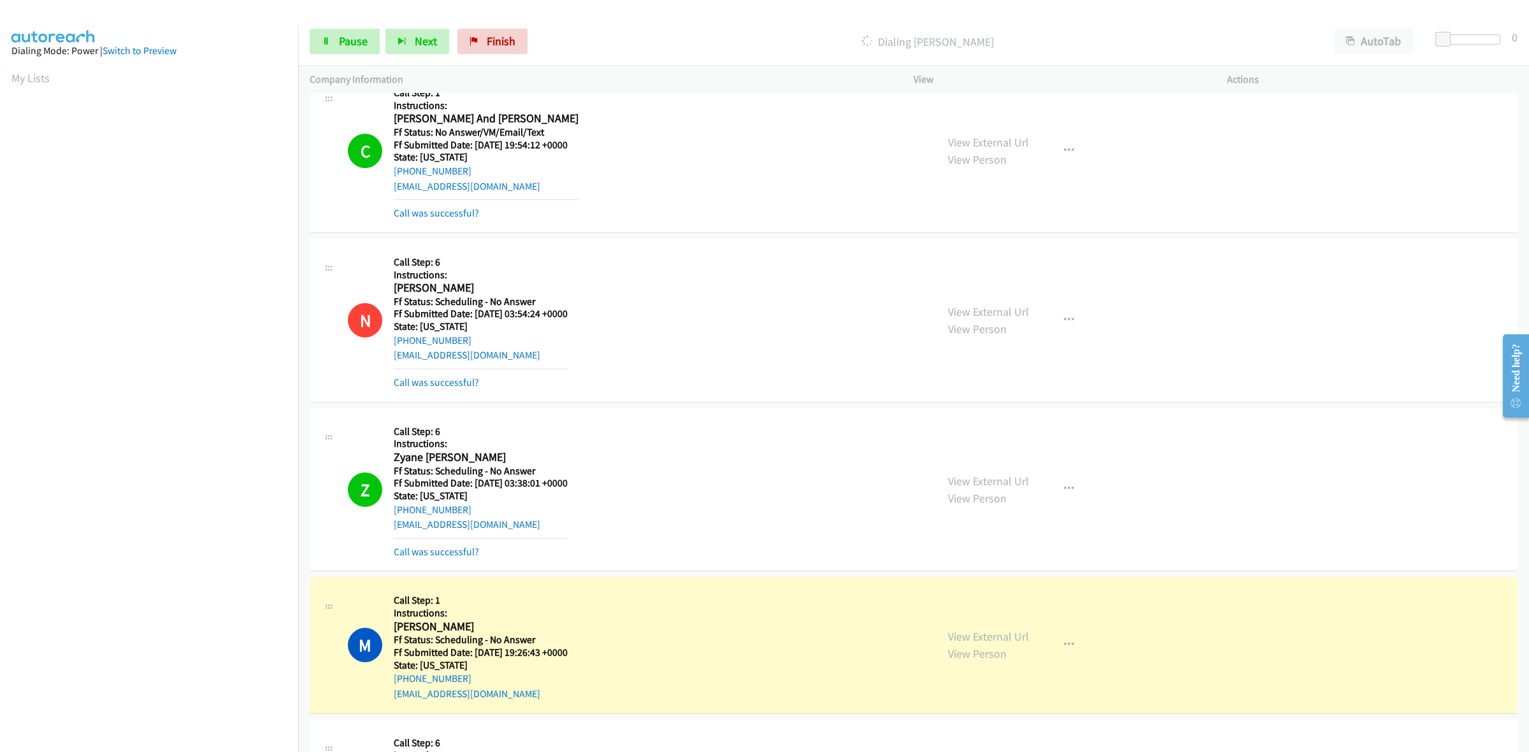
scroll to position [4486, 0]
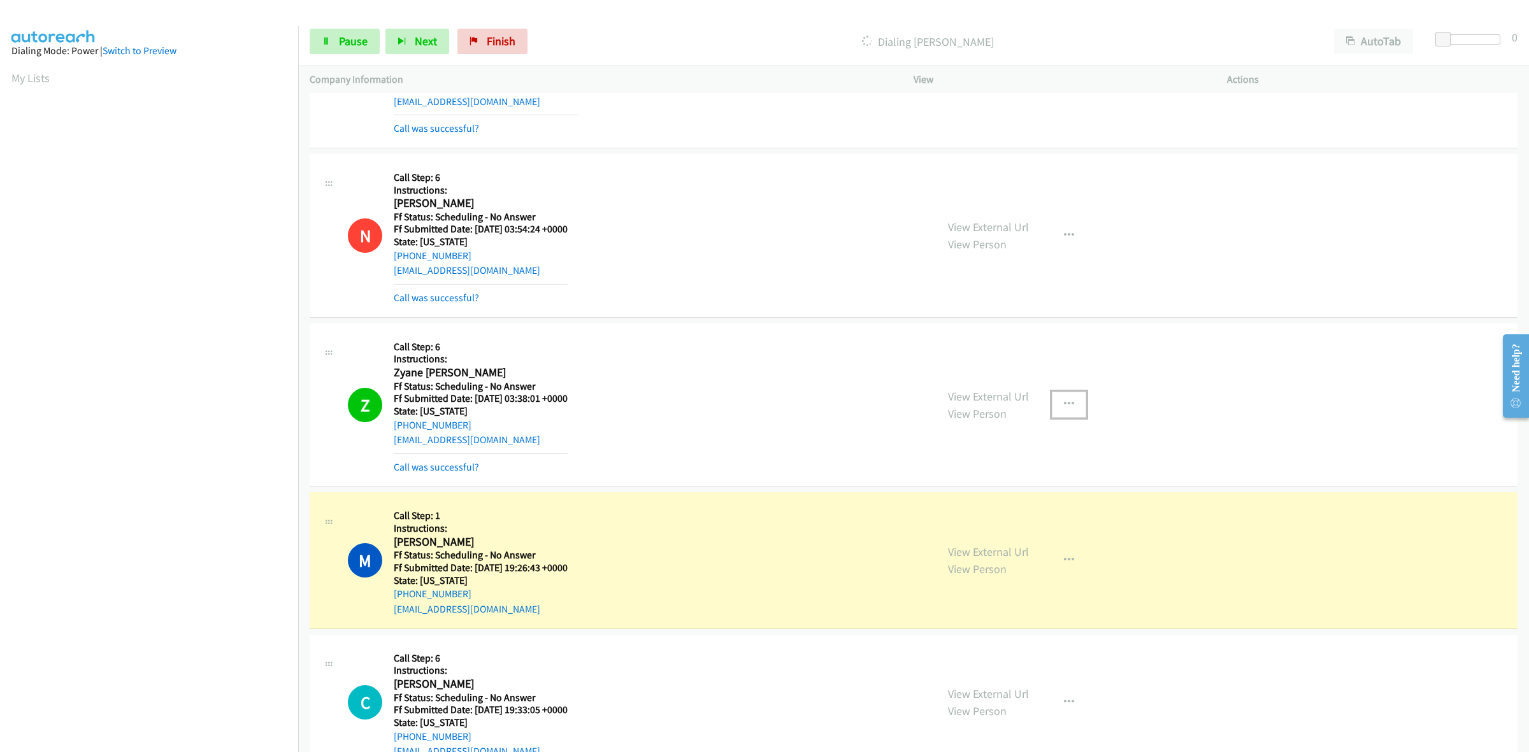
click at [1064, 402] on button "button" at bounding box center [1069, 404] width 34 height 25
click at [960, 517] on link "Add to do not call list" at bounding box center [1000, 513] width 169 height 25
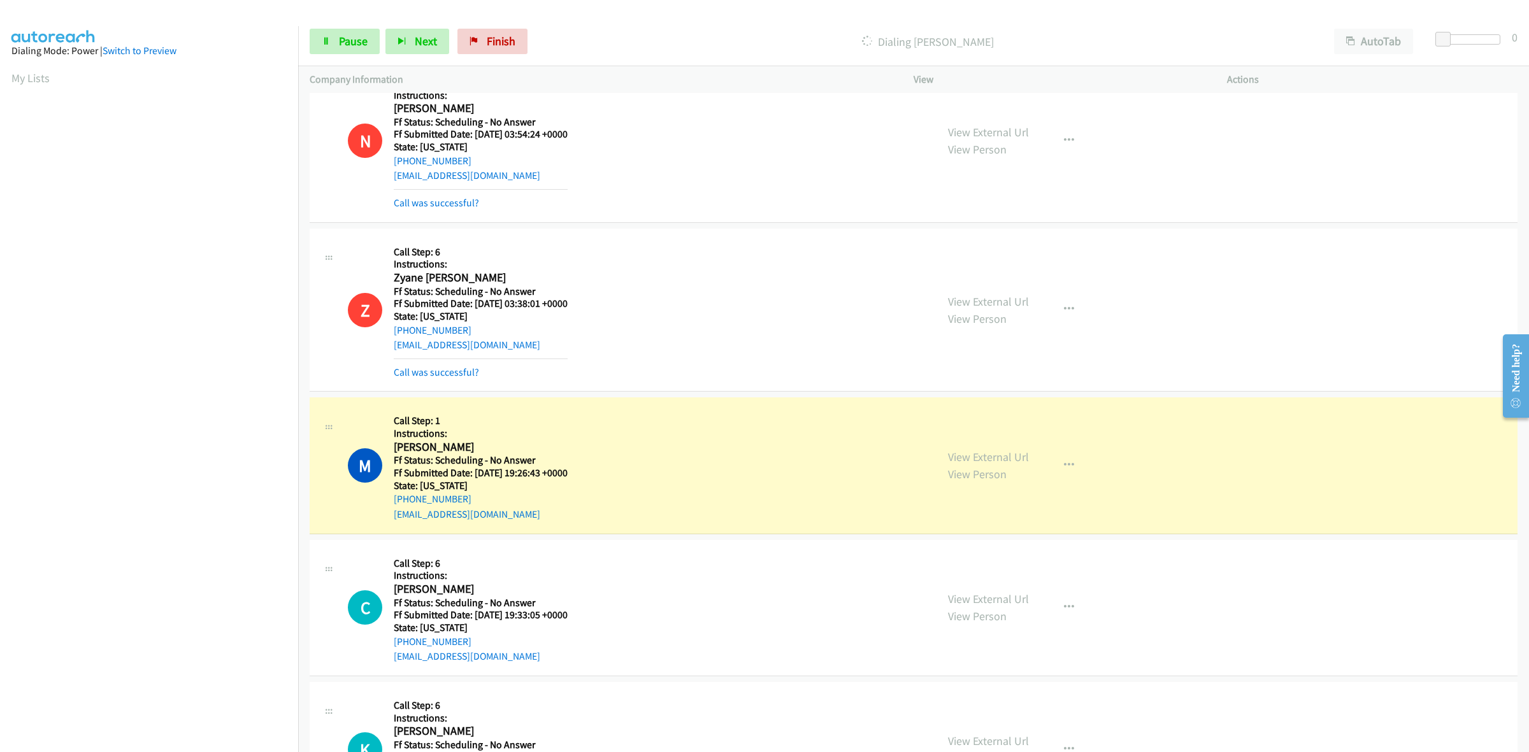
scroll to position [4725, 0]
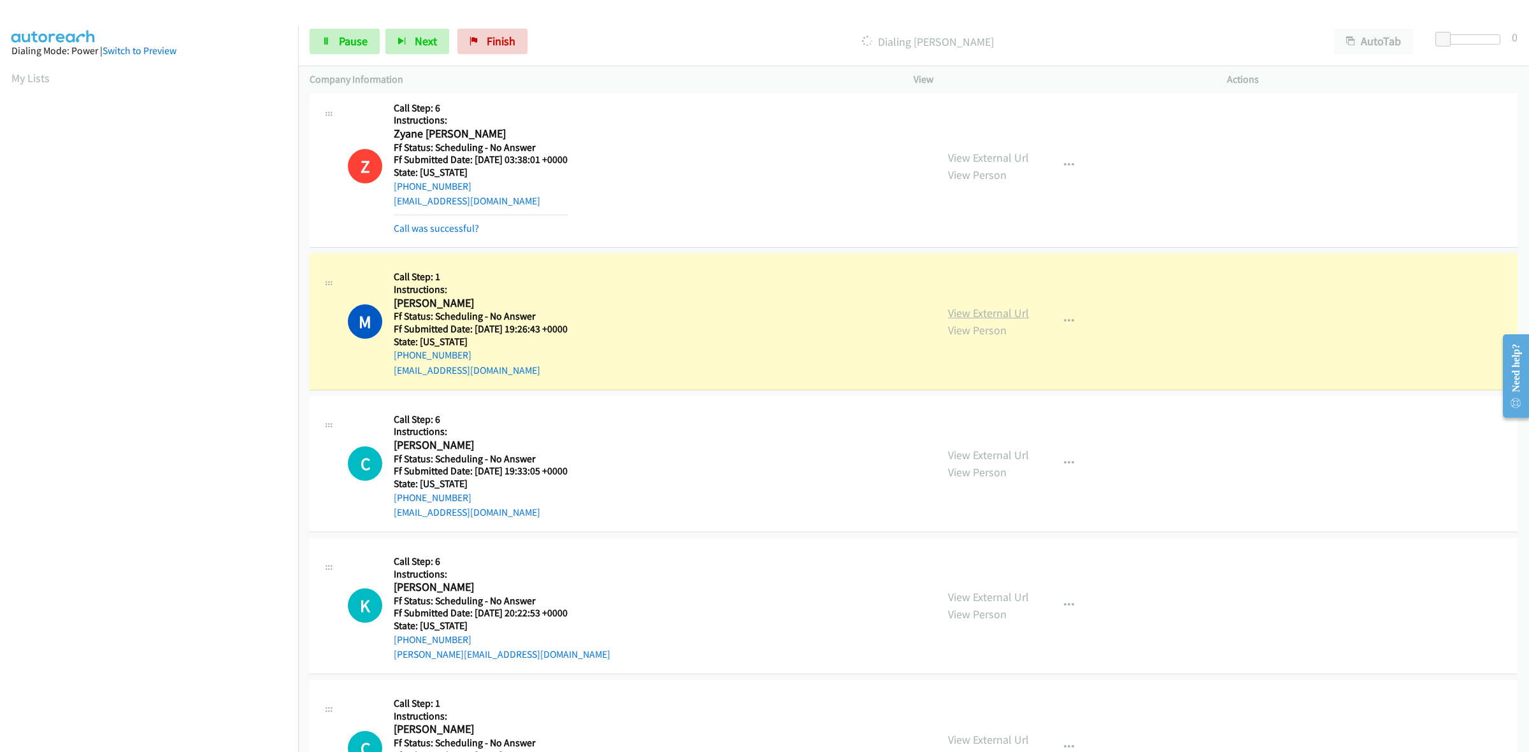
click at [1001, 316] on link "View External Url" at bounding box center [988, 313] width 81 height 15
click at [1015, 457] on link "View External Url" at bounding box center [988, 455] width 81 height 15
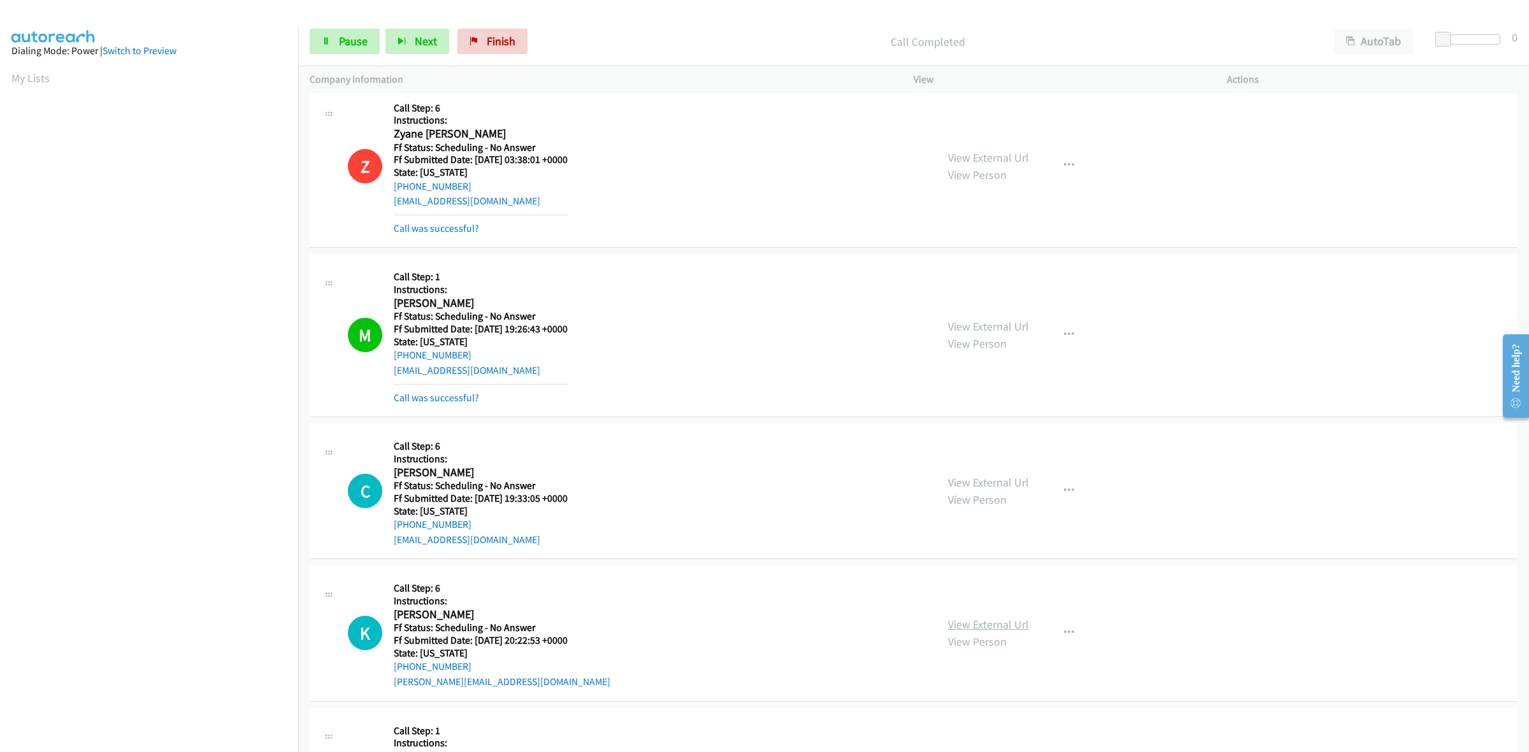
click at [992, 629] on link "View External Url" at bounding box center [988, 624] width 81 height 15
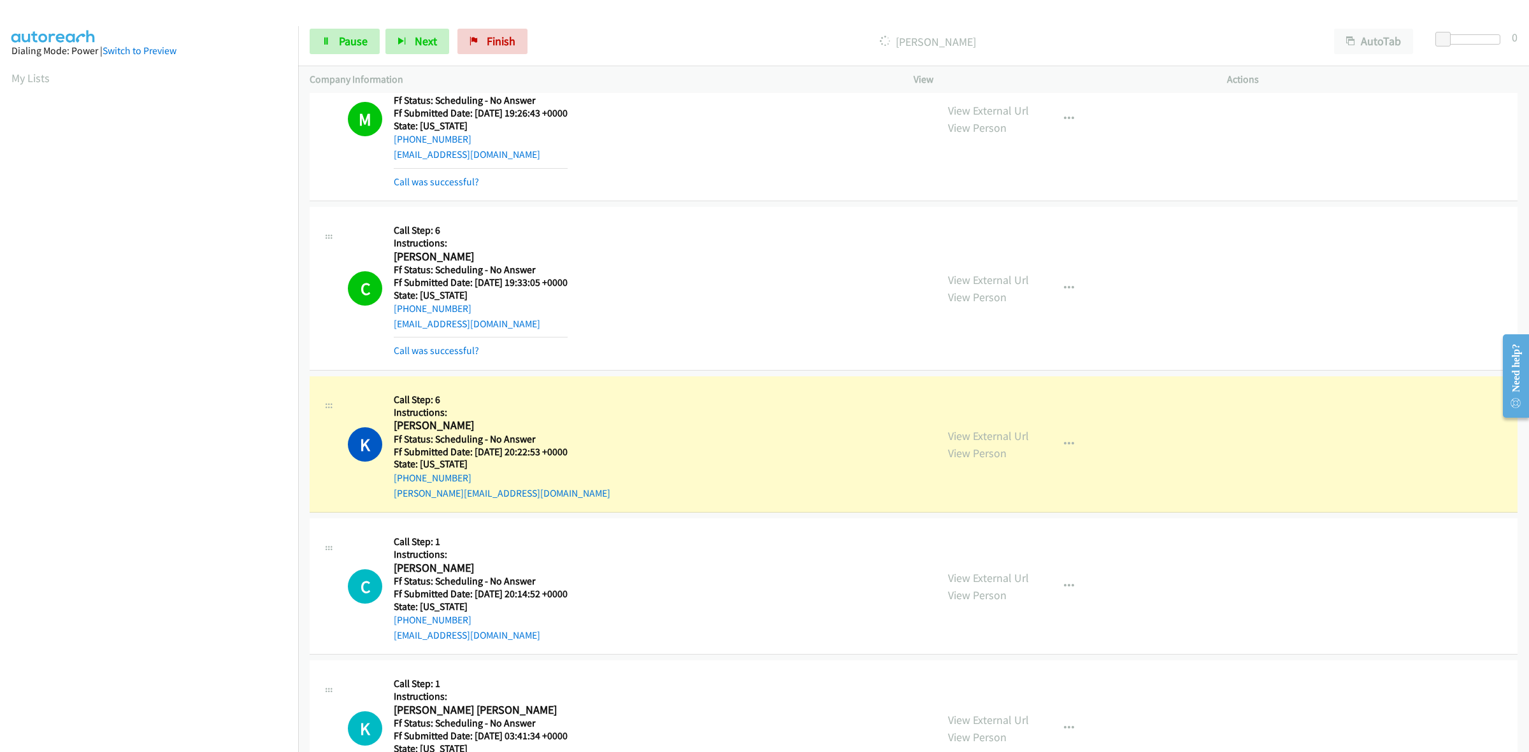
scroll to position [4964, 0]
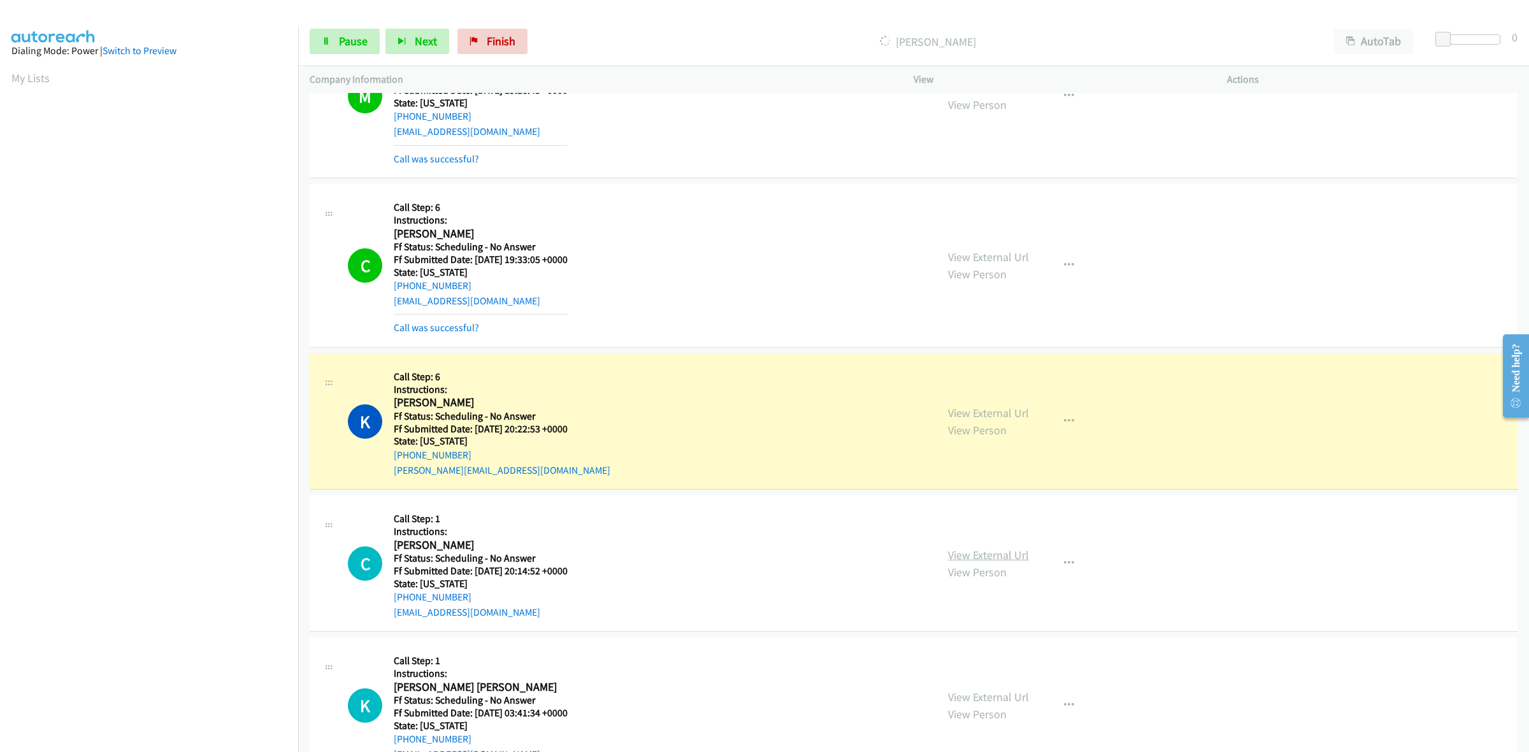
click at [1006, 557] on link "View External Url" at bounding box center [988, 555] width 81 height 15
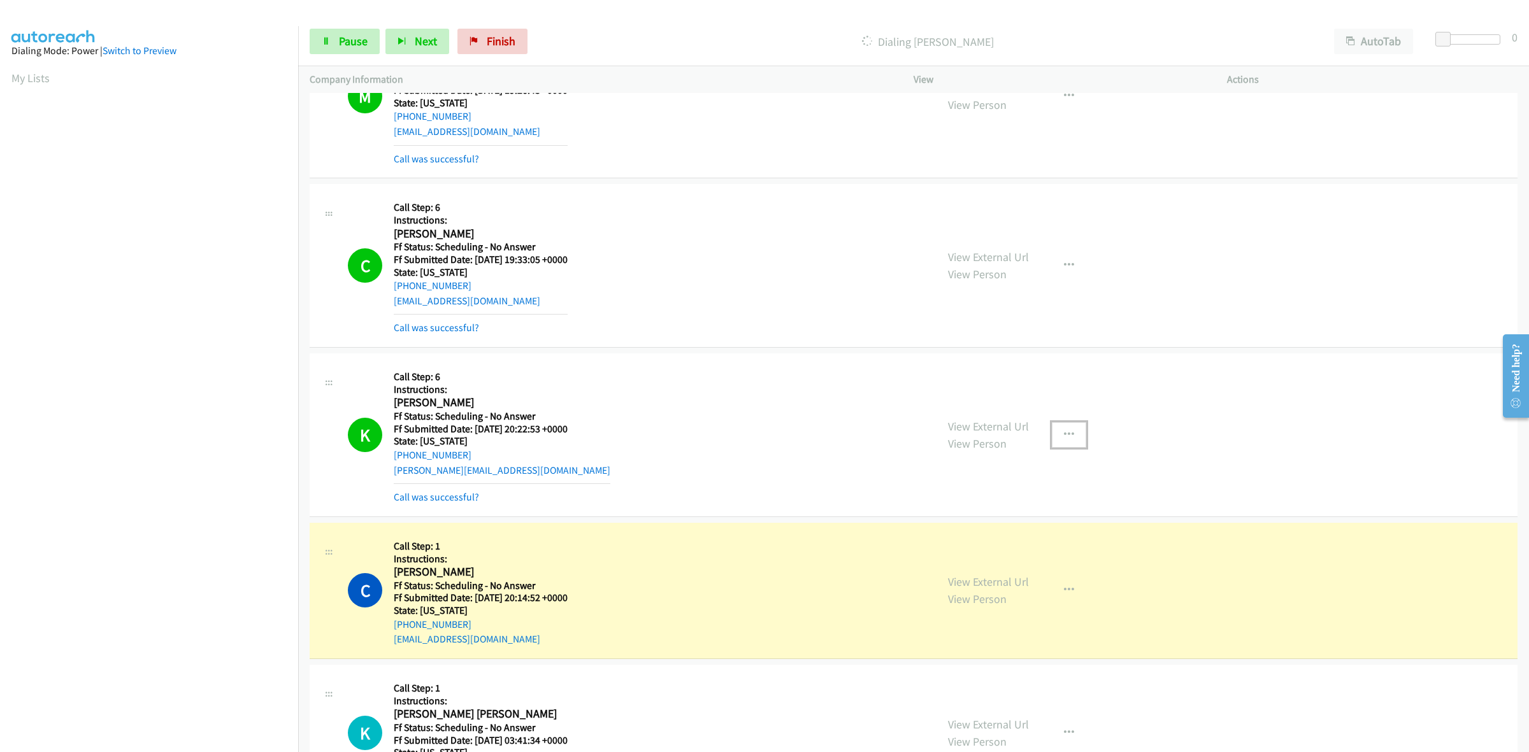
click at [1064, 440] on icon "button" at bounding box center [1069, 435] width 10 height 10
click at [970, 552] on link "Add to do not call list" at bounding box center [1000, 543] width 169 height 25
drag, startPoint x: 354, startPoint y: 41, endPoint x: 347, endPoint y: 62, distance: 21.6
click at [354, 41] on span "Pause" at bounding box center [353, 41] width 29 height 15
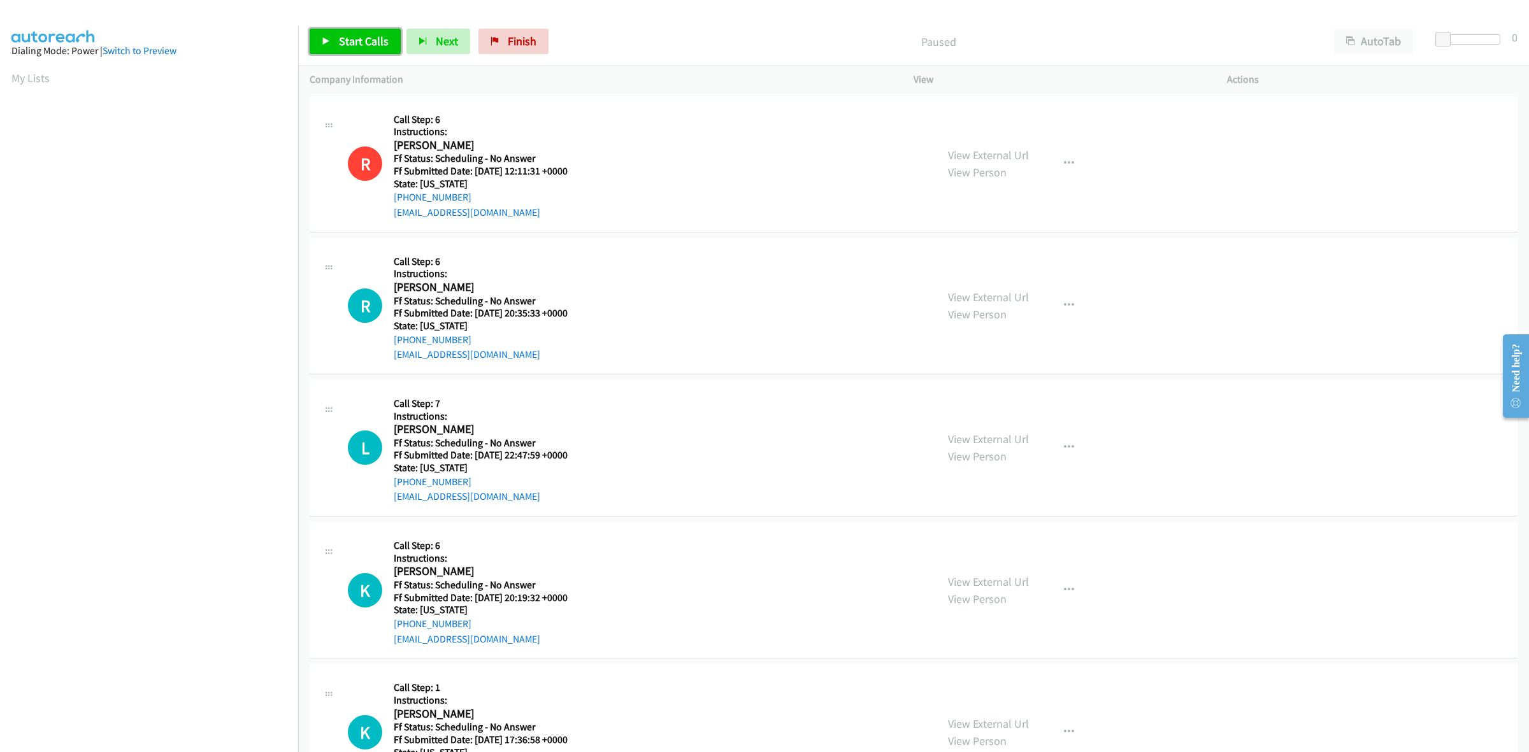
click at [344, 52] on link "Start Calls" at bounding box center [355, 41] width 91 height 25
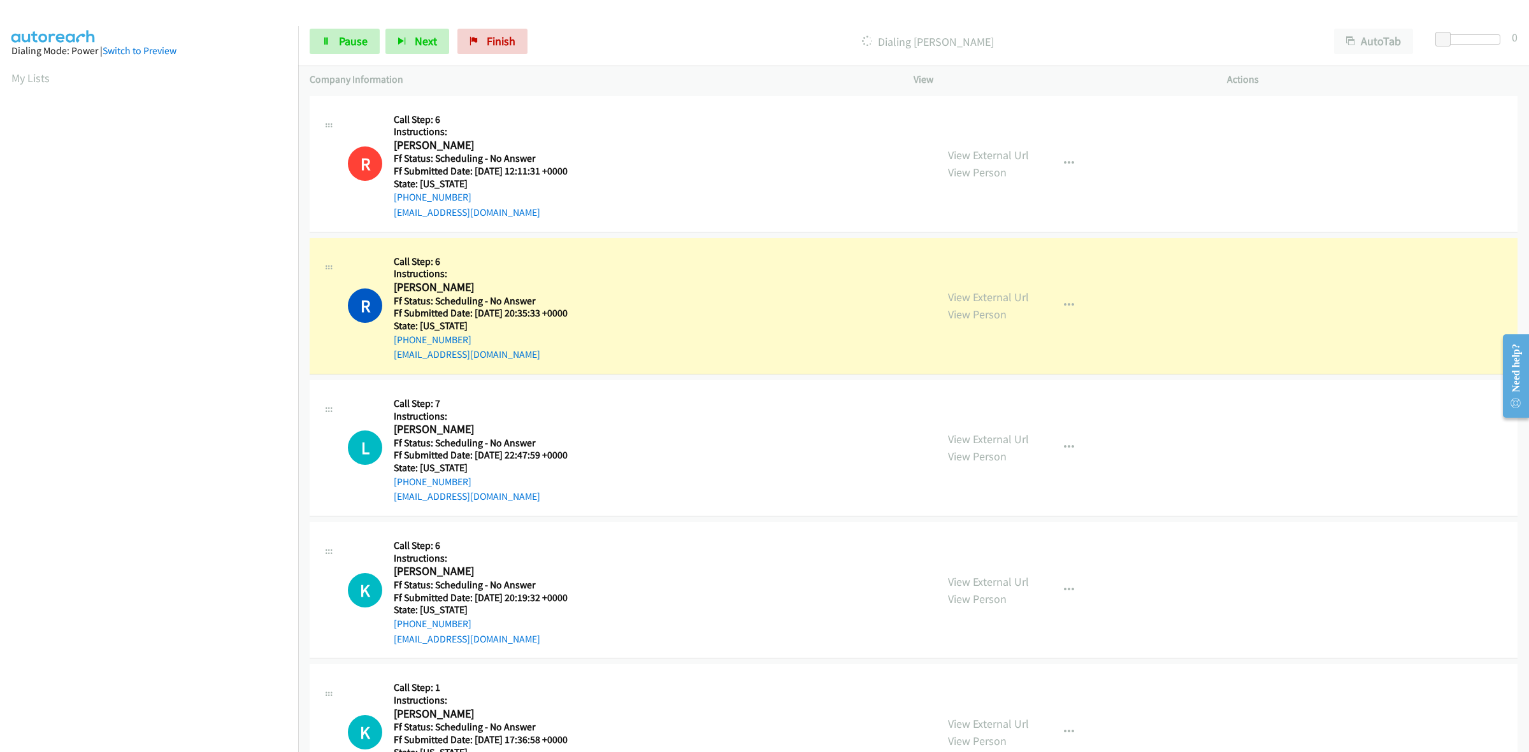
click at [113, 705] on section at bounding box center [148, 403] width 275 height 610
click at [950, 291] on link "View External Url" at bounding box center [988, 297] width 81 height 15
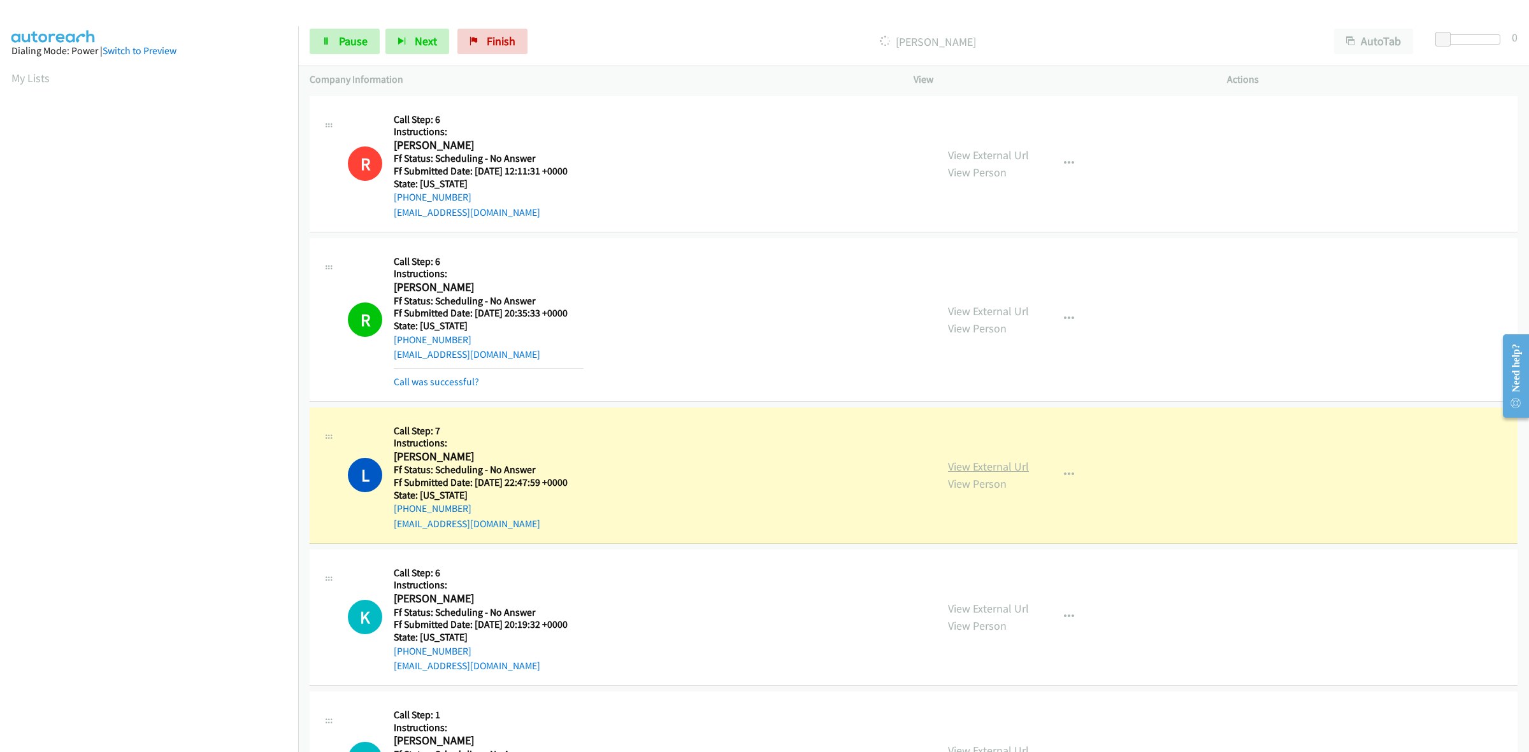
click at [1005, 468] on link "View External Url" at bounding box center [988, 466] width 81 height 15
click at [992, 608] on link "View External Url" at bounding box center [988, 608] width 81 height 15
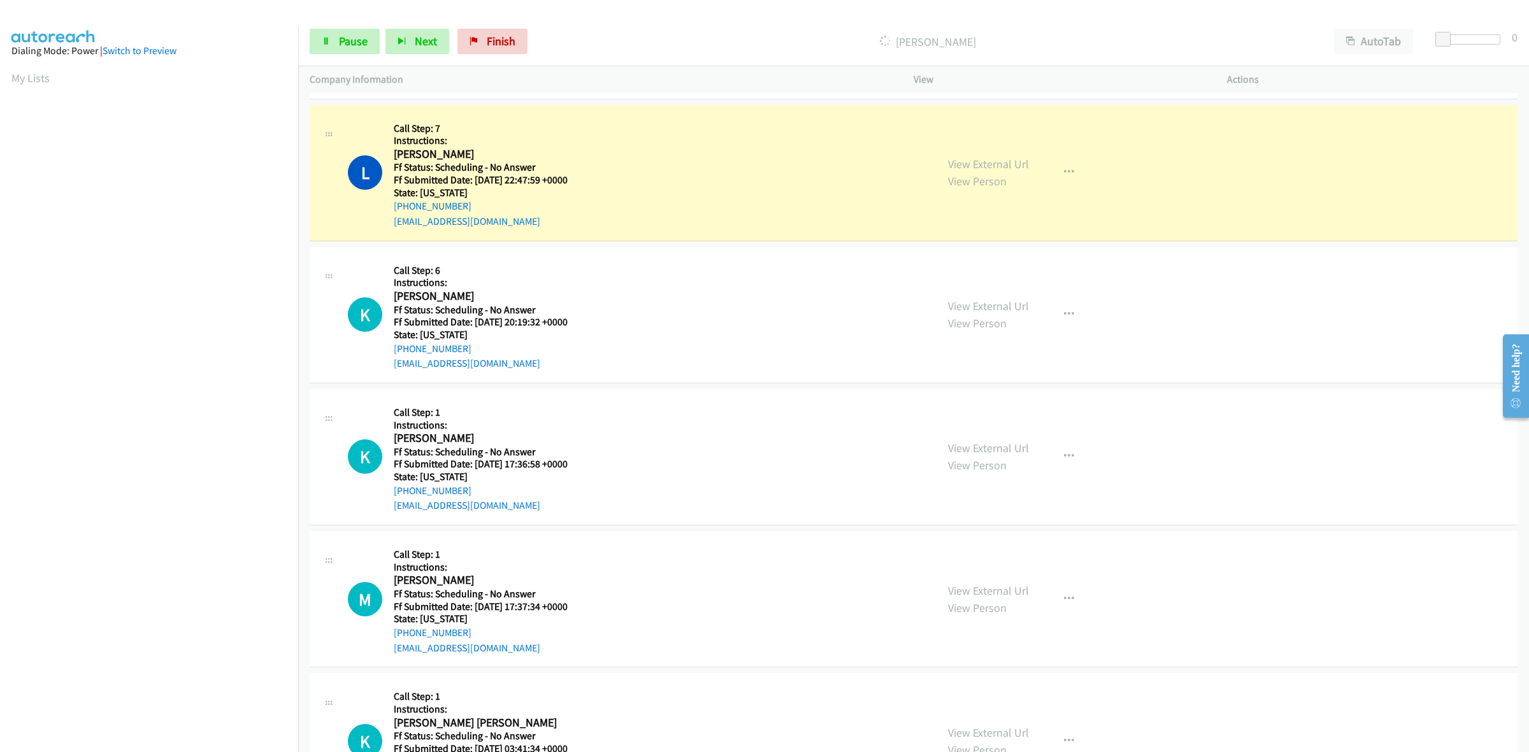
scroll to position [318, 0]
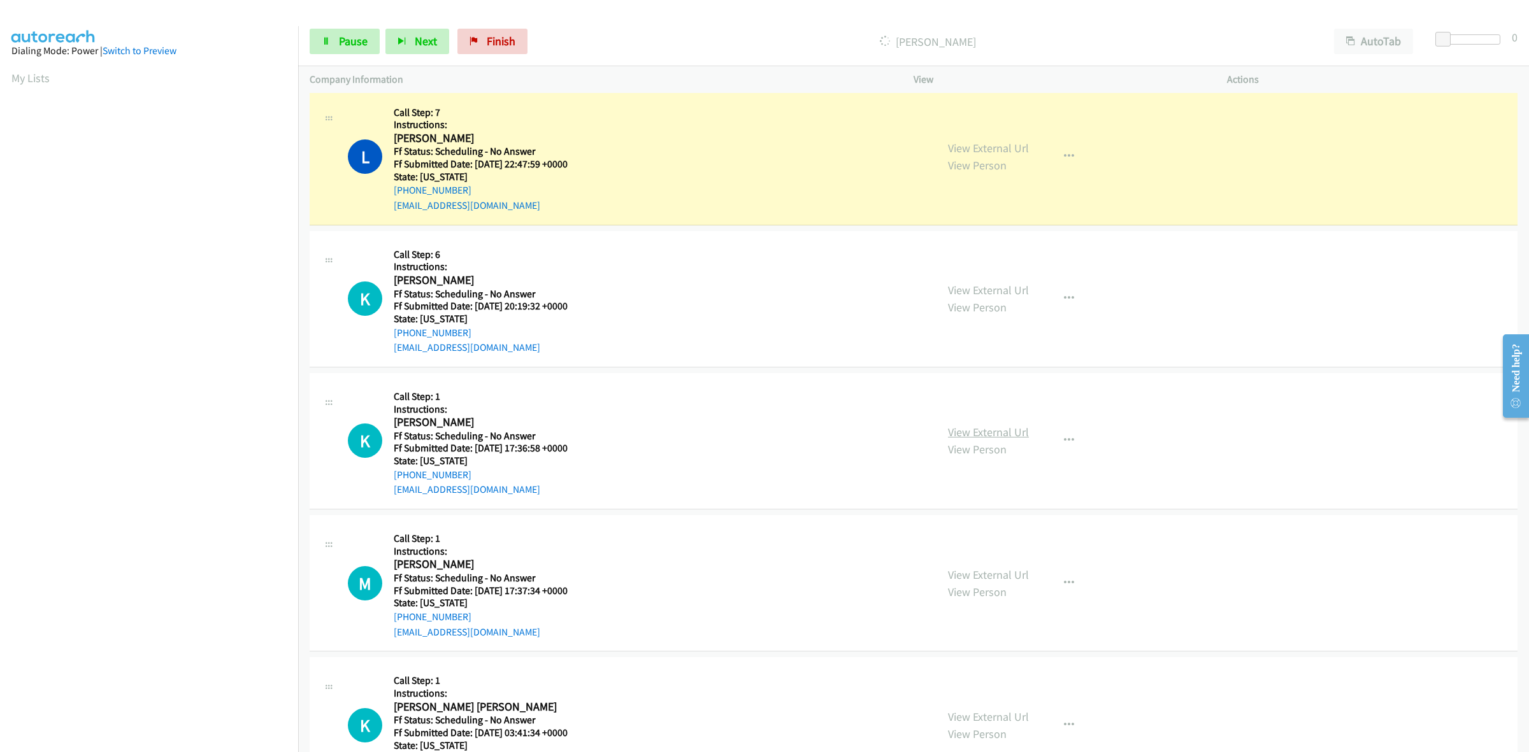
click at [1014, 433] on link "View External Url" at bounding box center [988, 432] width 81 height 15
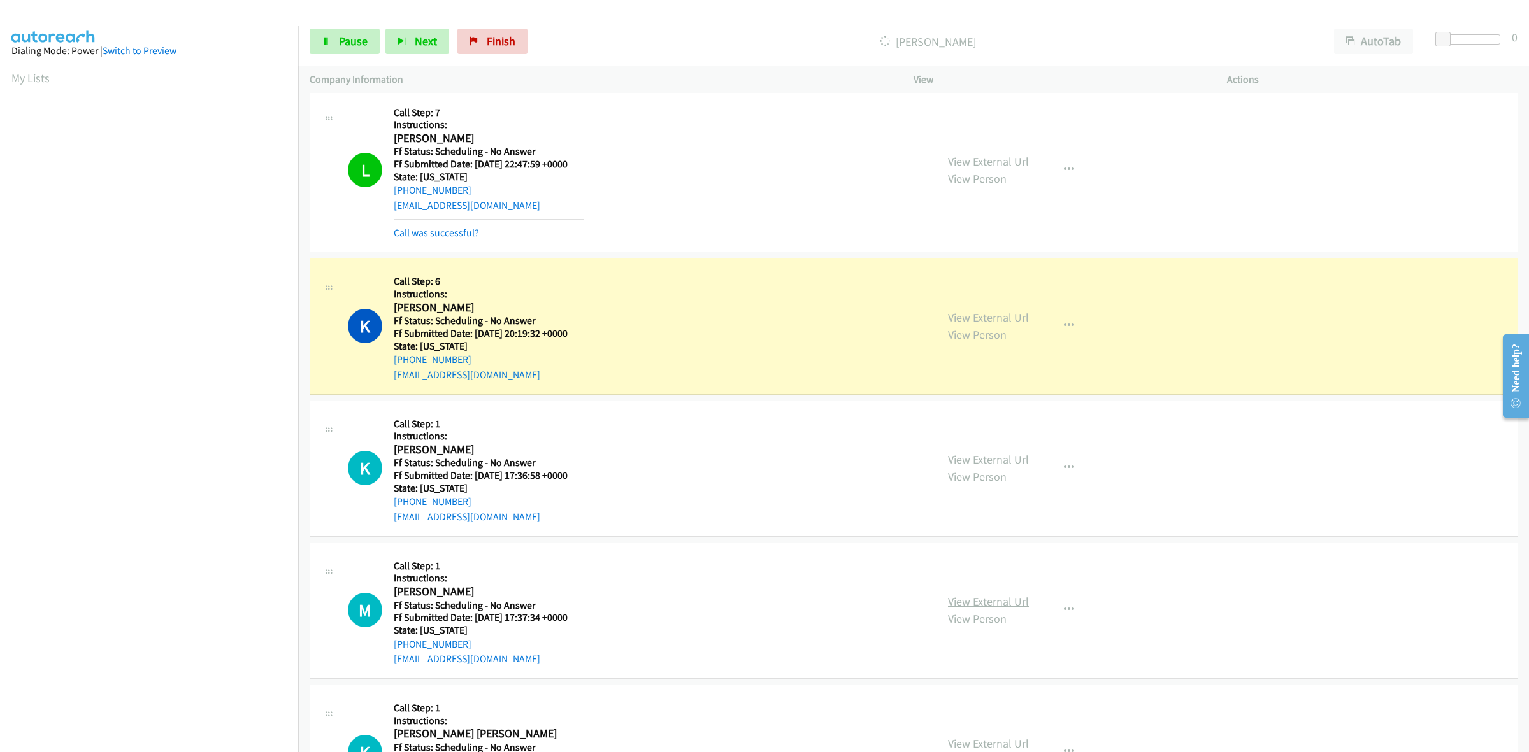
click at [989, 603] on link "View External Url" at bounding box center [988, 601] width 81 height 15
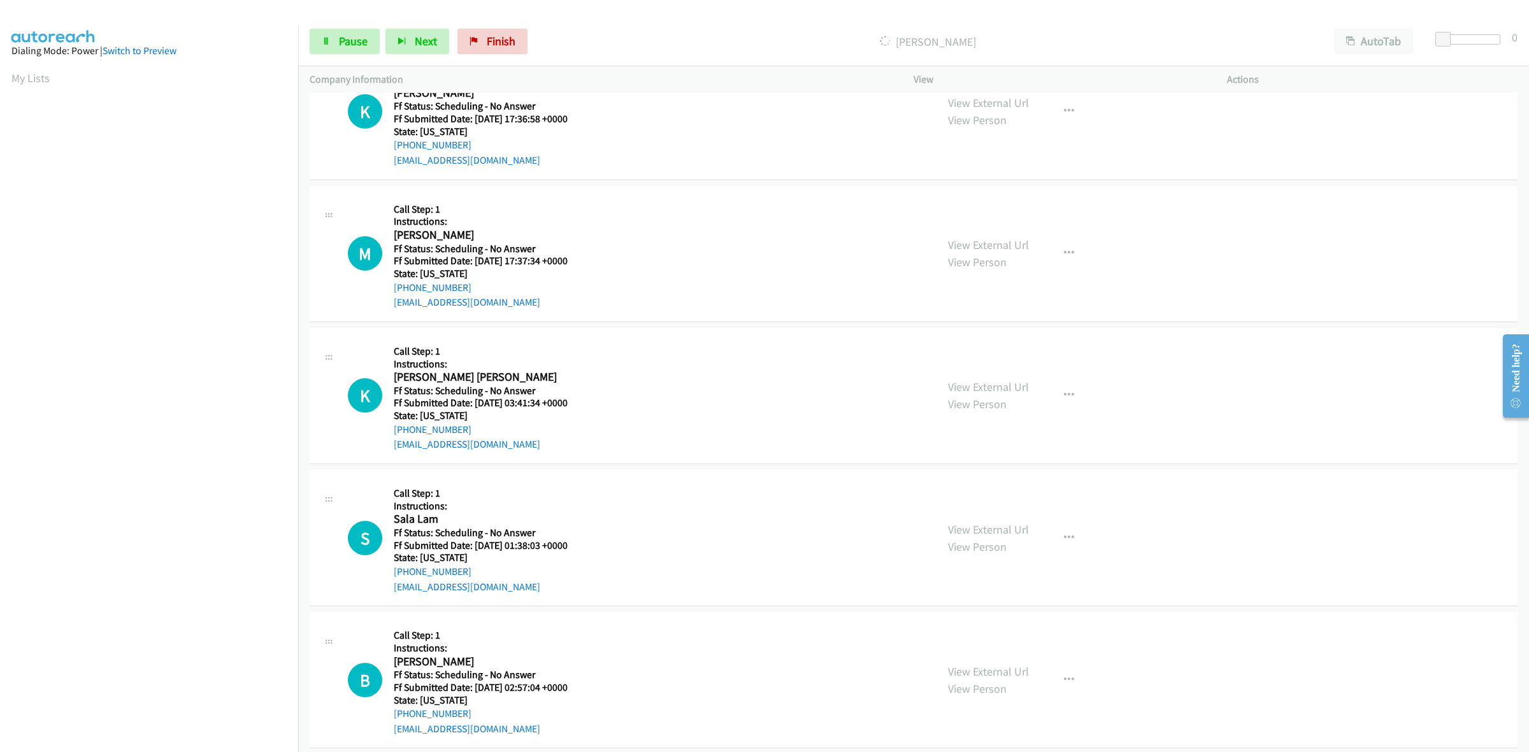
scroll to position [717, 0]
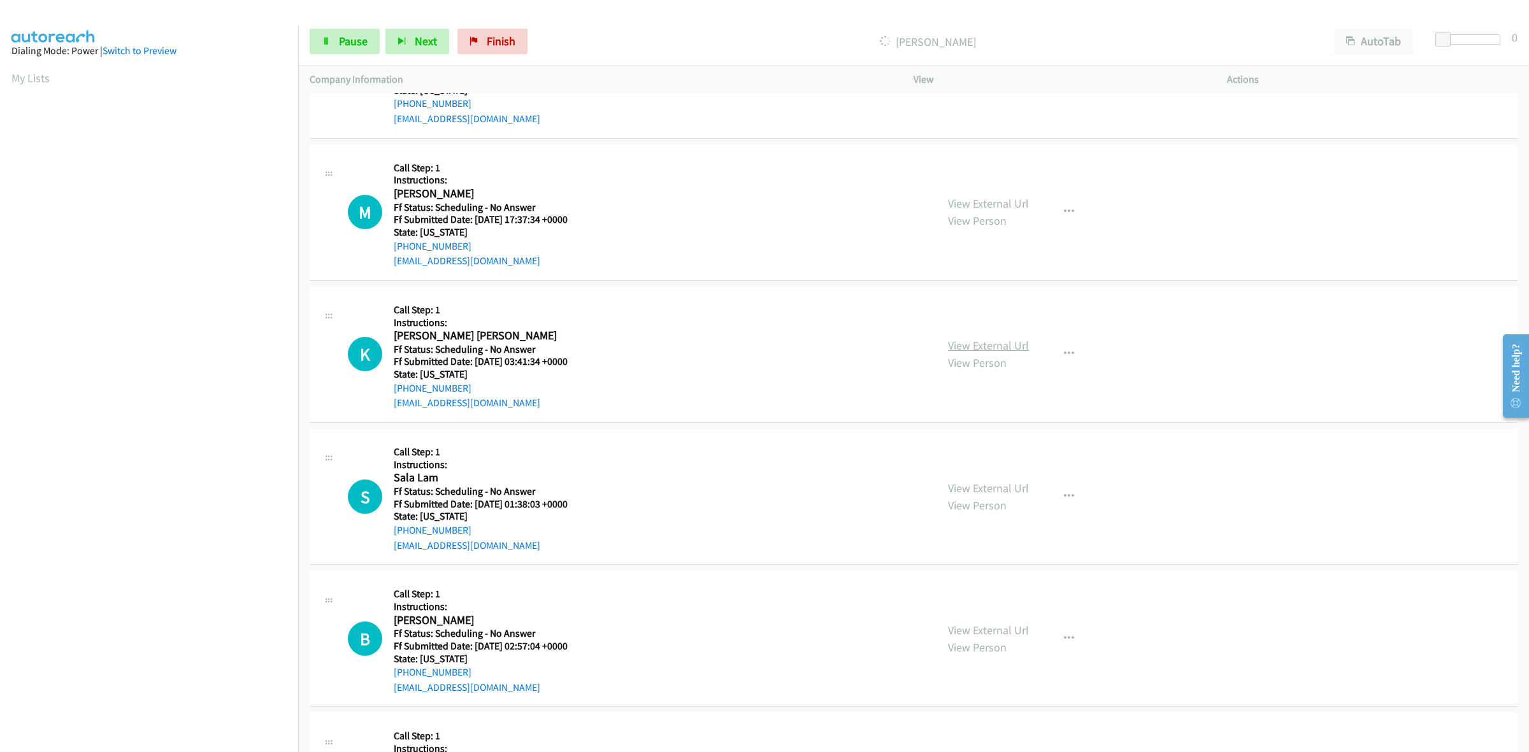
click at [994, 352] on link "View External Url" at bounding box center [988, 345] width 81 height 15
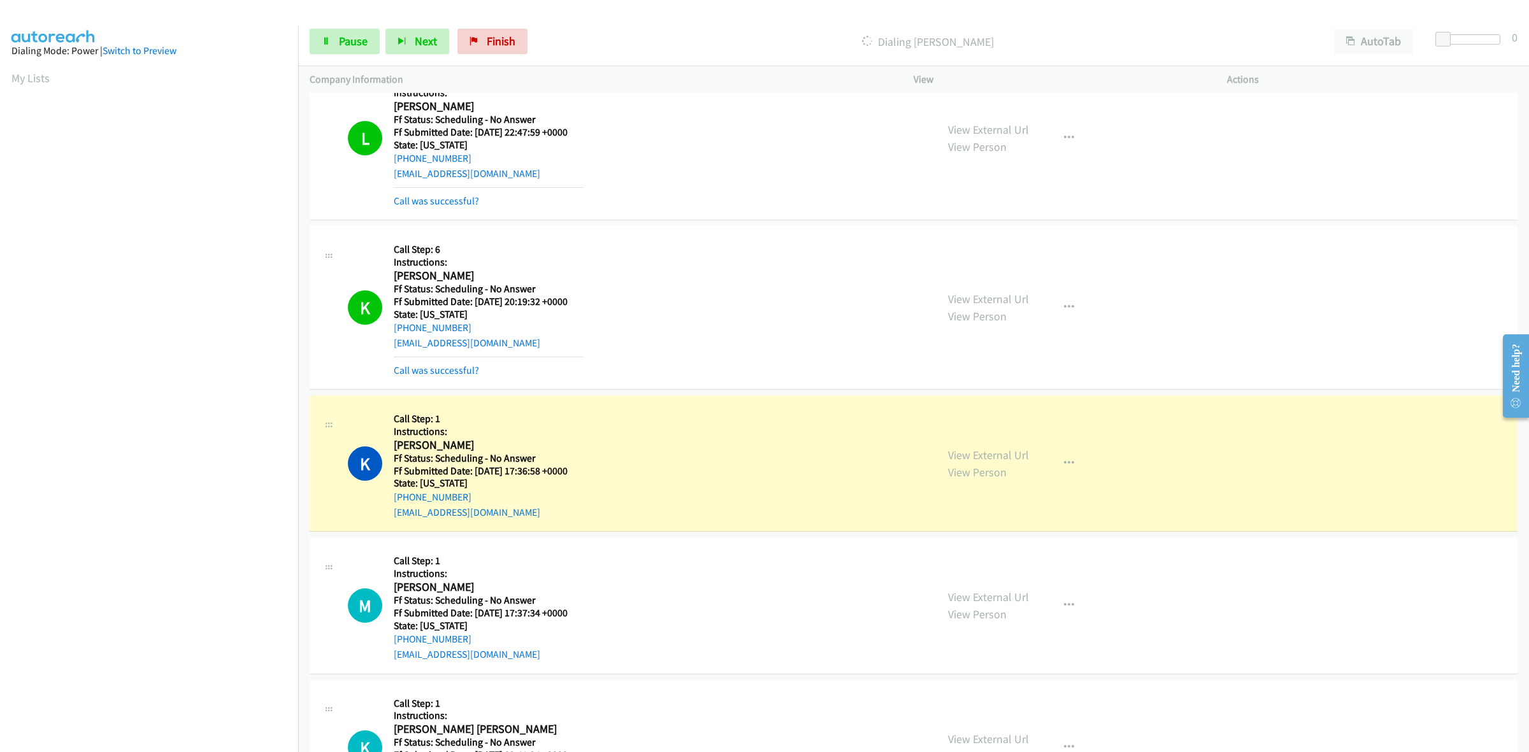
scroll to position [345, 0]
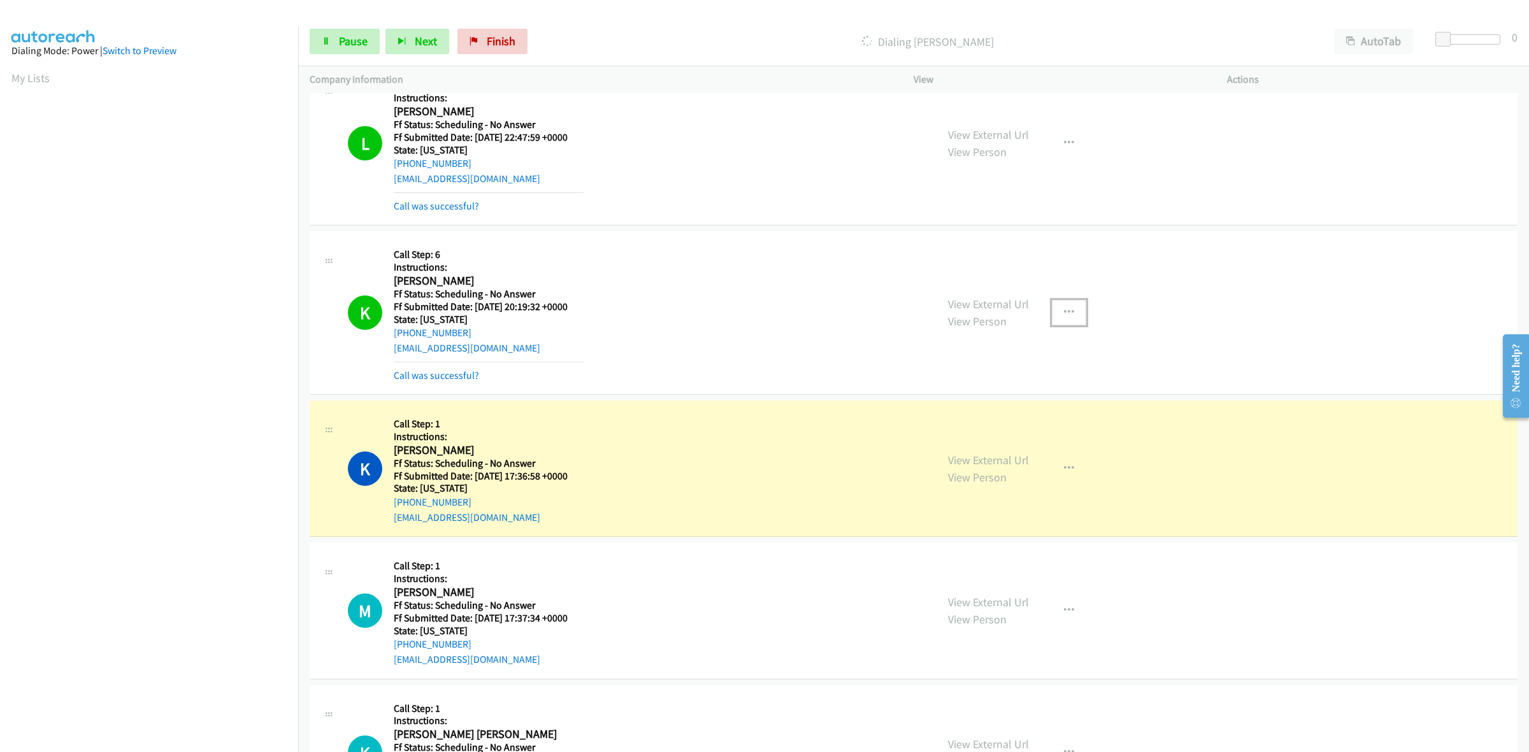
click at [1066, 313] on icon "button" at bounding box center [1069, 313] width 10 height 10
click at [962, 421] on link "Add to do not call list" at bounding box center [1000, 421] width 169 height 25
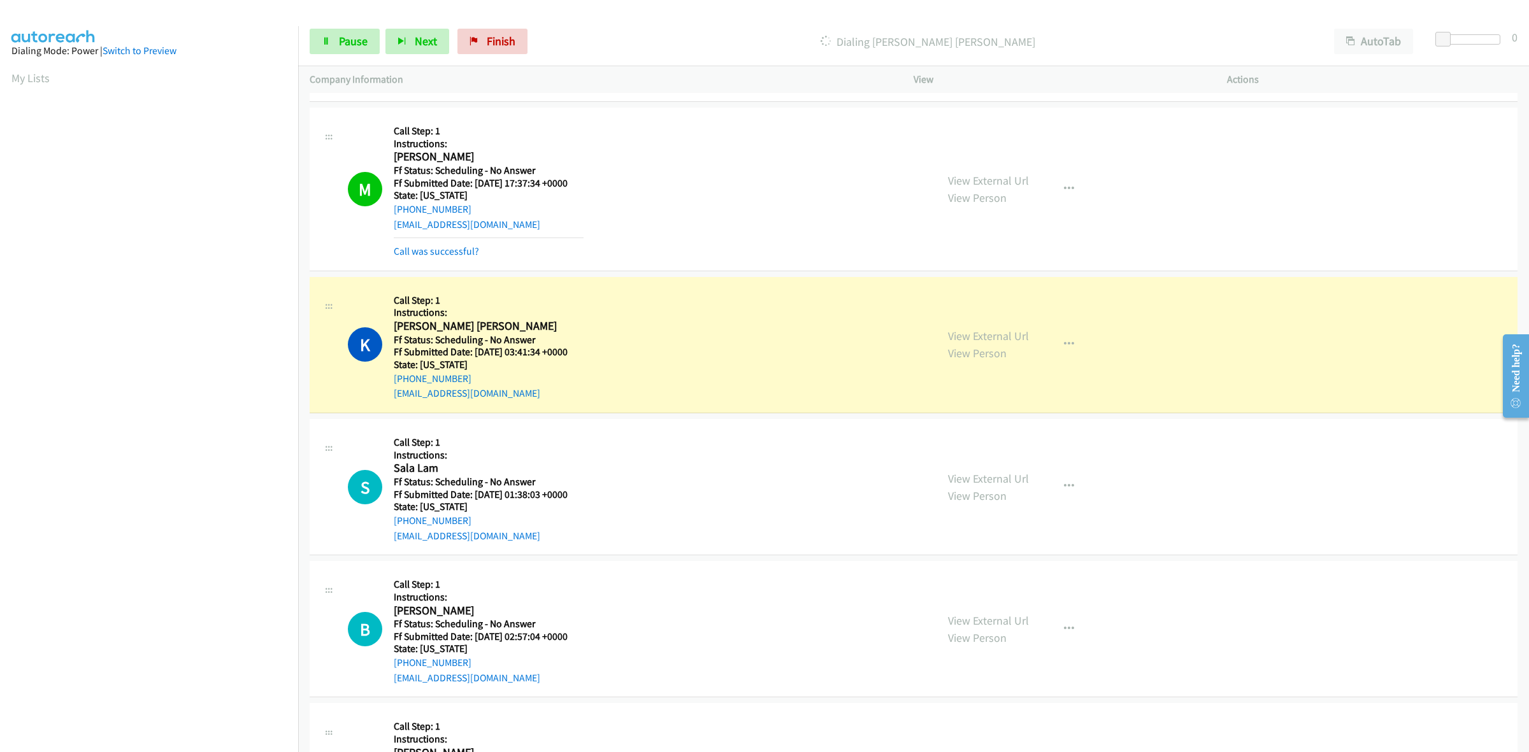
scroll to position [823, 0]
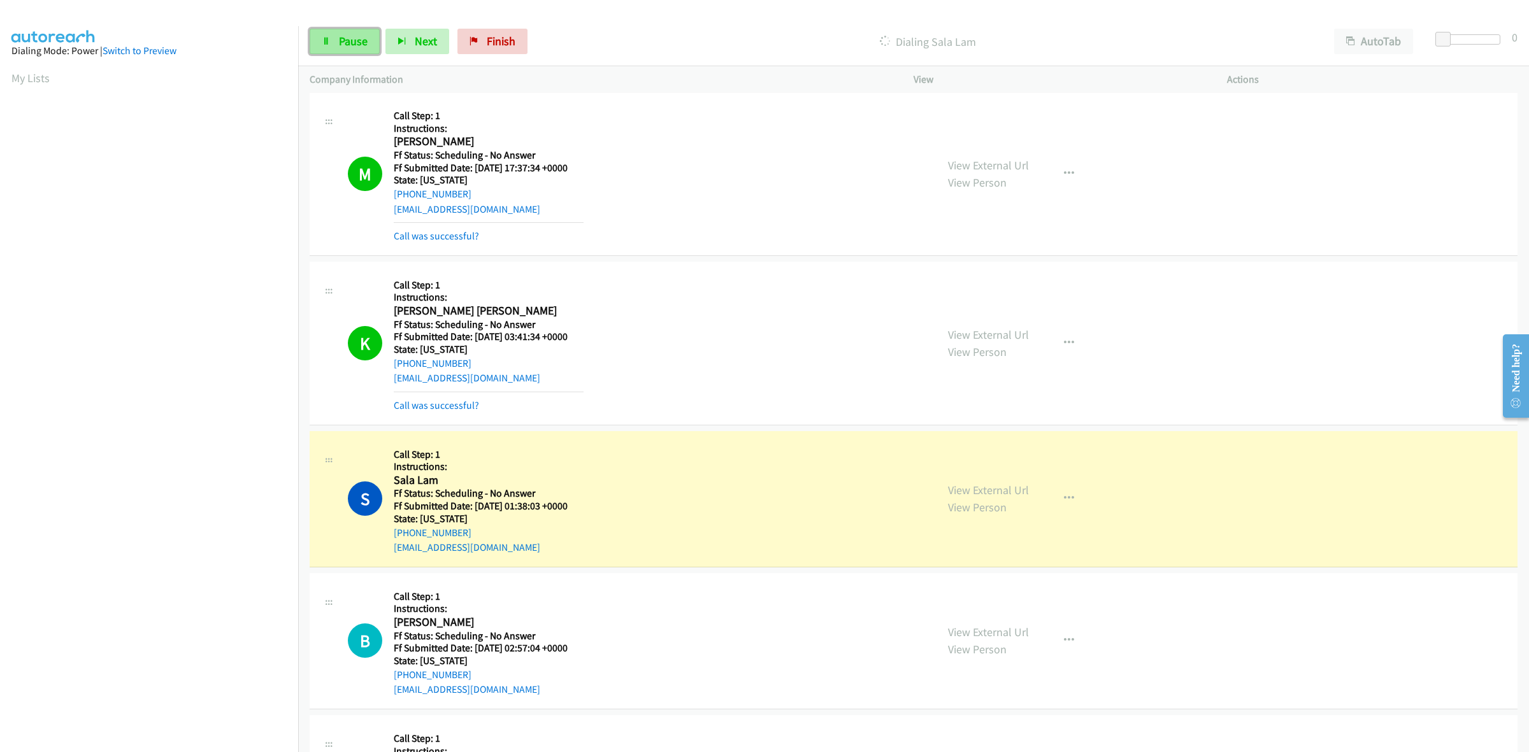
click at [347, 39] on span "Pause" at bounding box center [353, 41] width 29 height 15
click at [1000, 490] on link "View External Url" at bounding box center [988, 490] width 81 height 15
click at [533, 41] on link "Finish" at bounding box center [513, 41] width 70 height 25
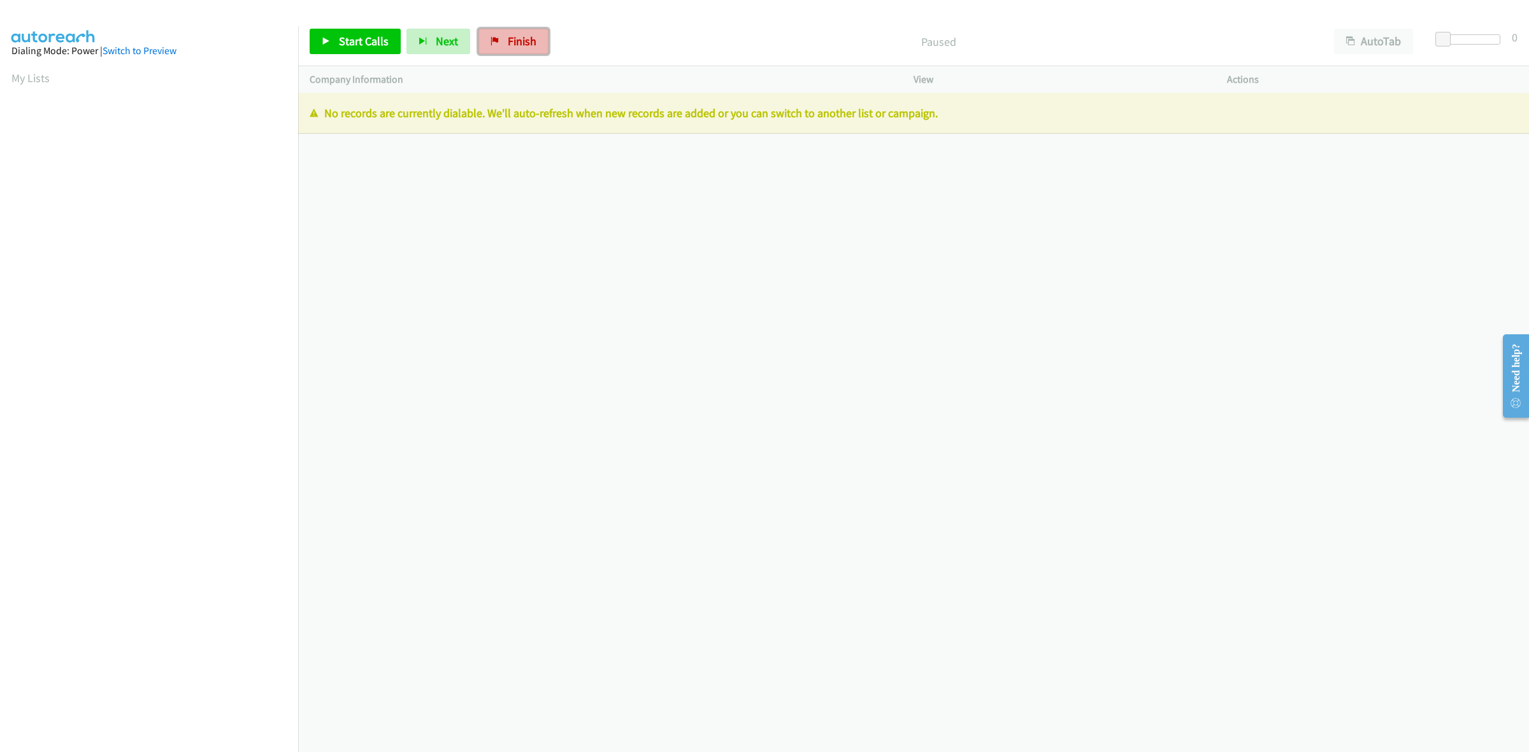
click at [514, 41] on span "Finish" at bounding box center [522, 41] width 29 height 15
